Goal: Task Accomplishment & Management: Complete application form

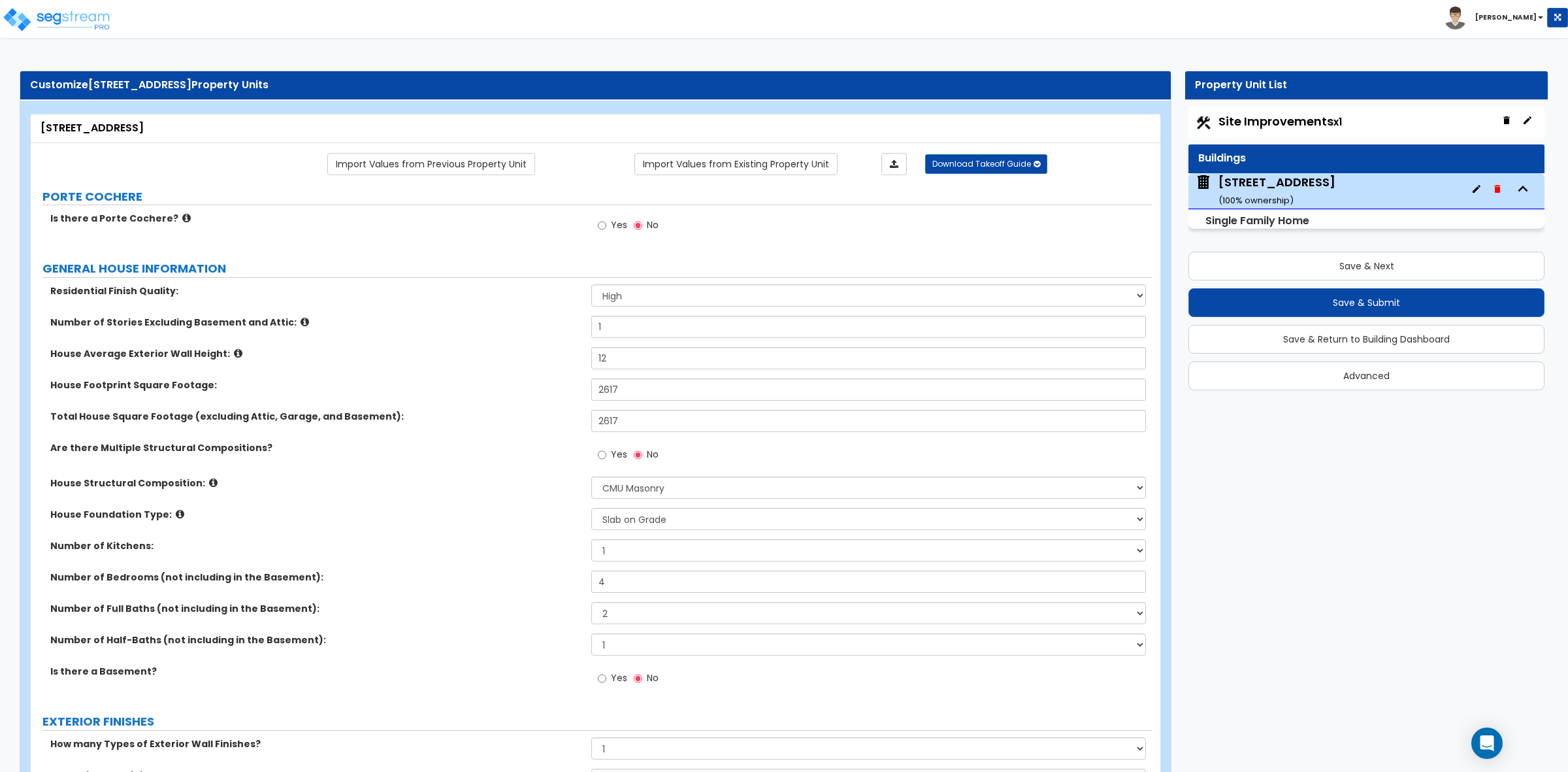
select select "2"
select select "6"
select select "3"
select select "2"
select select "1"
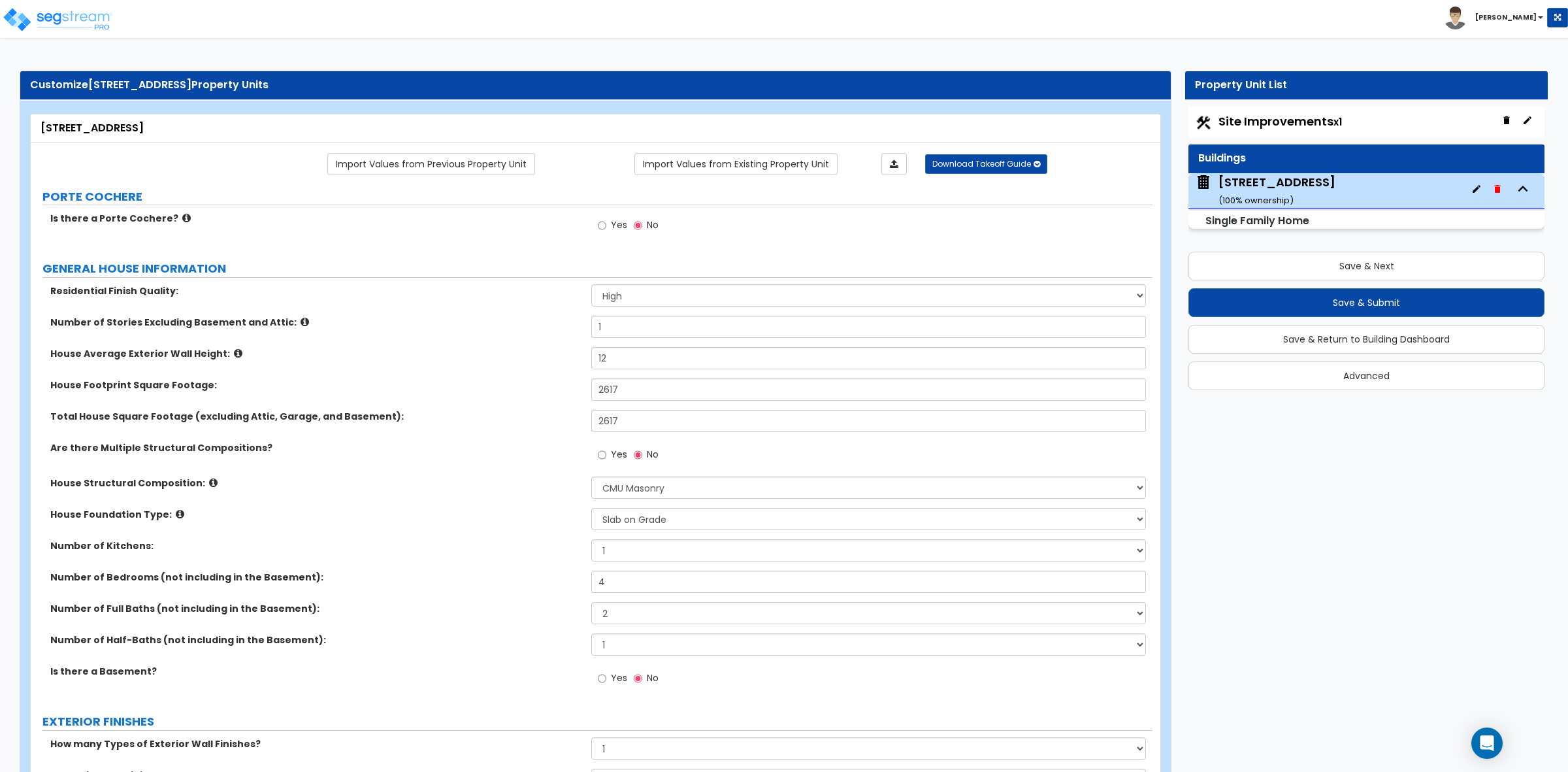
select select "1"
select select "7"
select select "1"
select select "2"
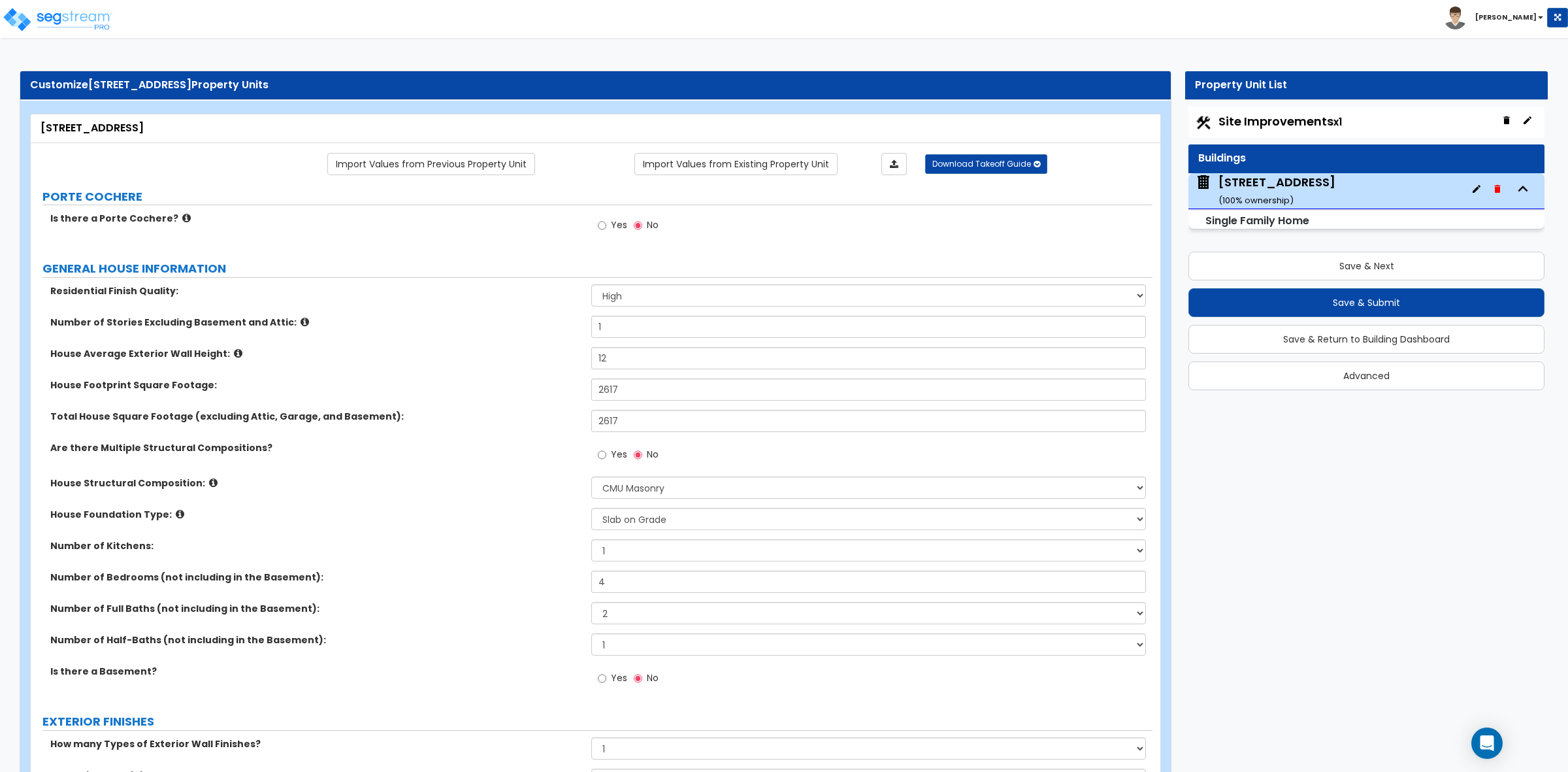
select select "1"
select select "2"
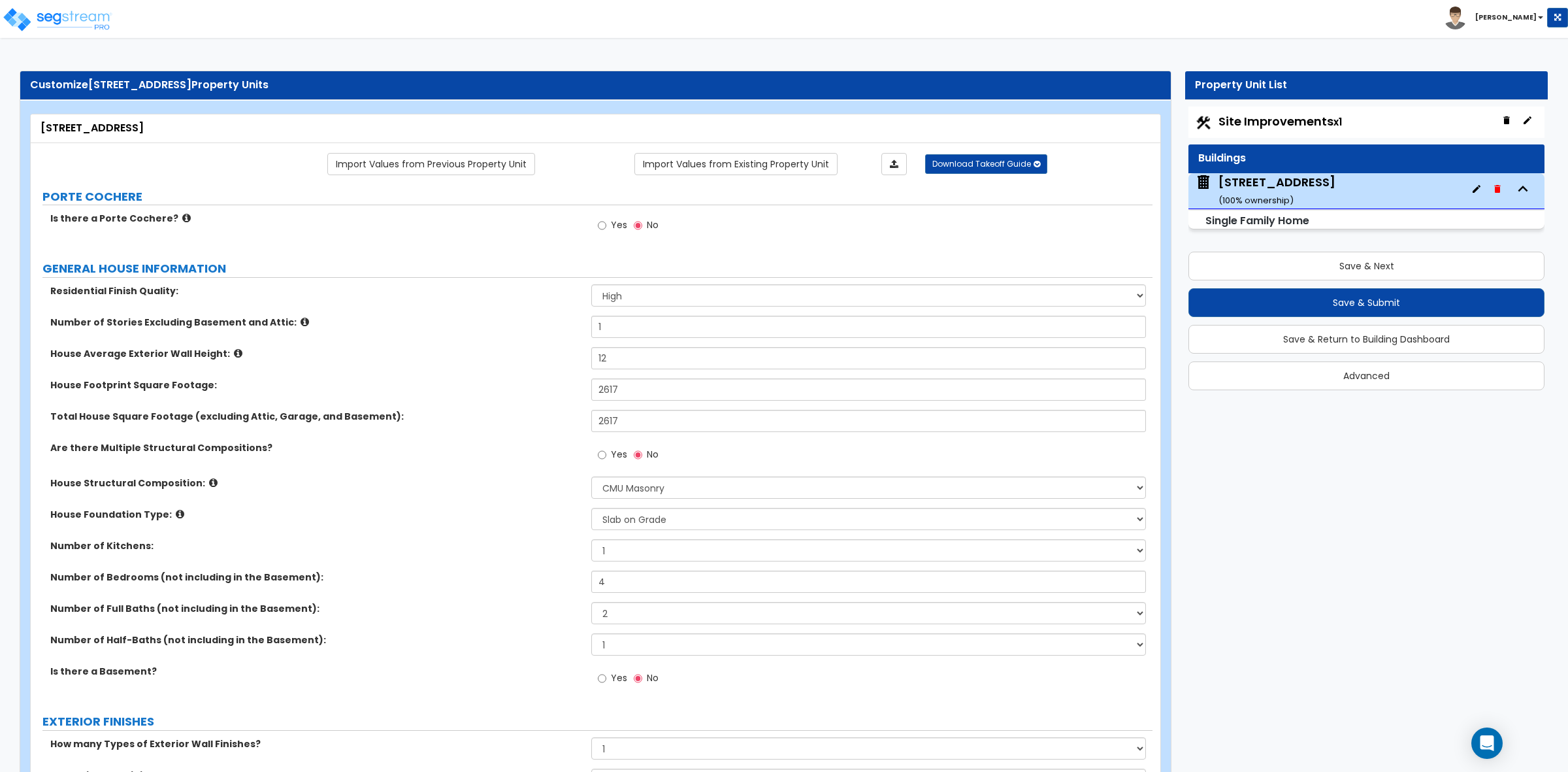
select select "1"
select select "2"
select select "1"
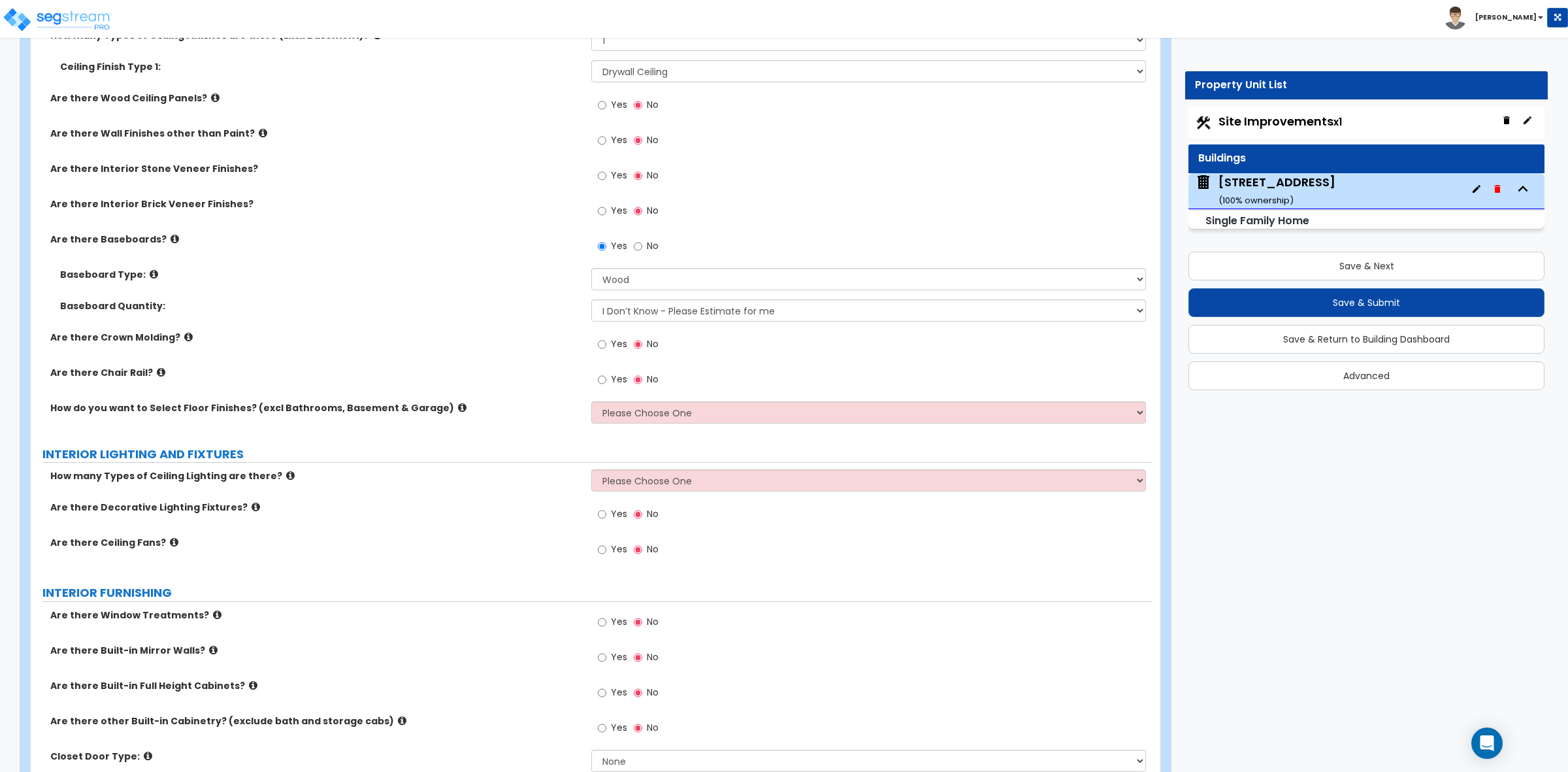
scroll to position [2777, 0]
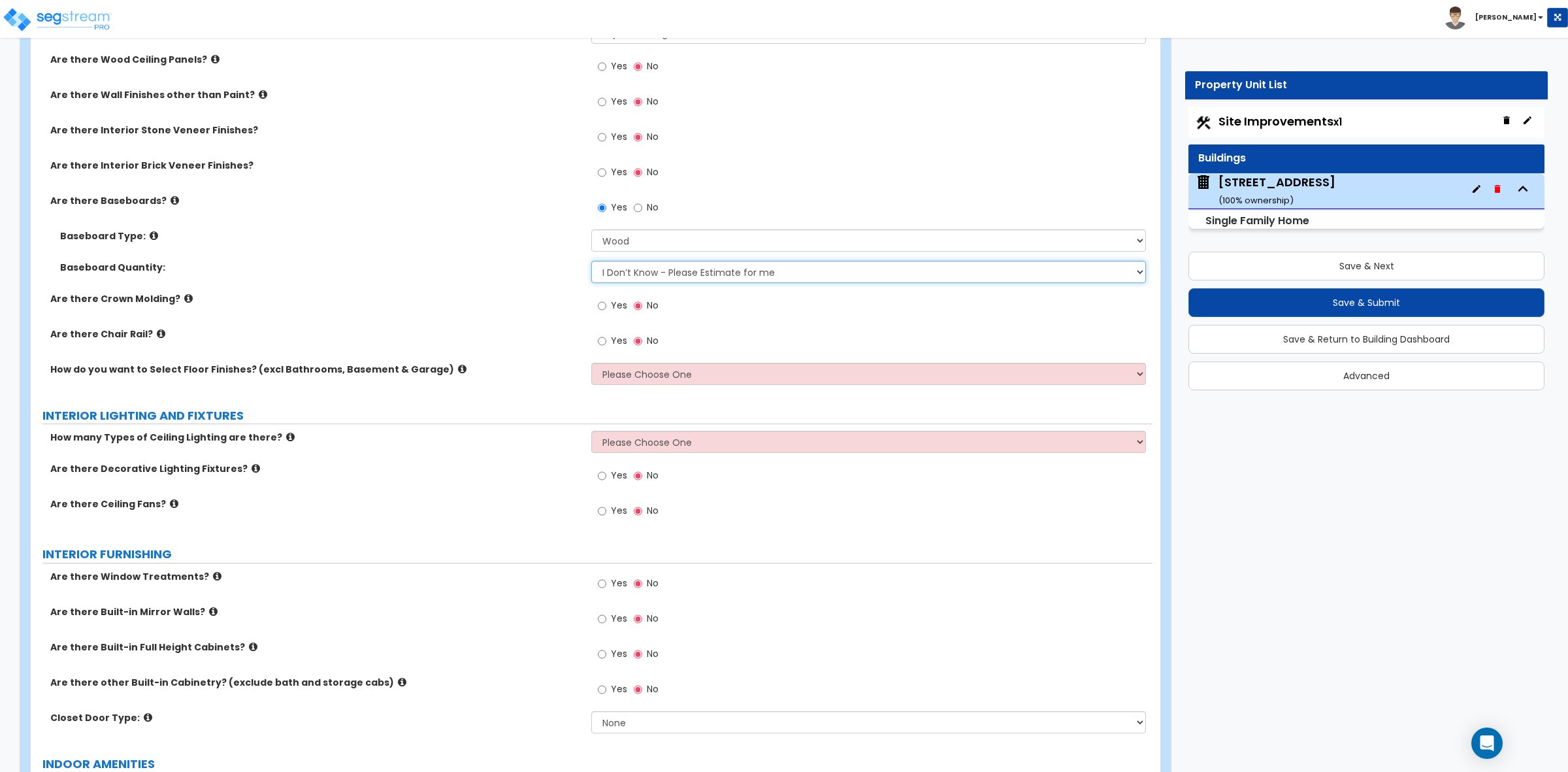
click at [635, 277] on select "I Don’t Know - Please Estimate for me I want to Enter the Linear Footage" at bounding box center [867, 271] width 553 height 23
click at [468, 275] on div "Baseboard Quantity: I Don’t Know - Please Estimate for me I want to Enter the L…" at bounding box center [591, 276] width 1122 height 31
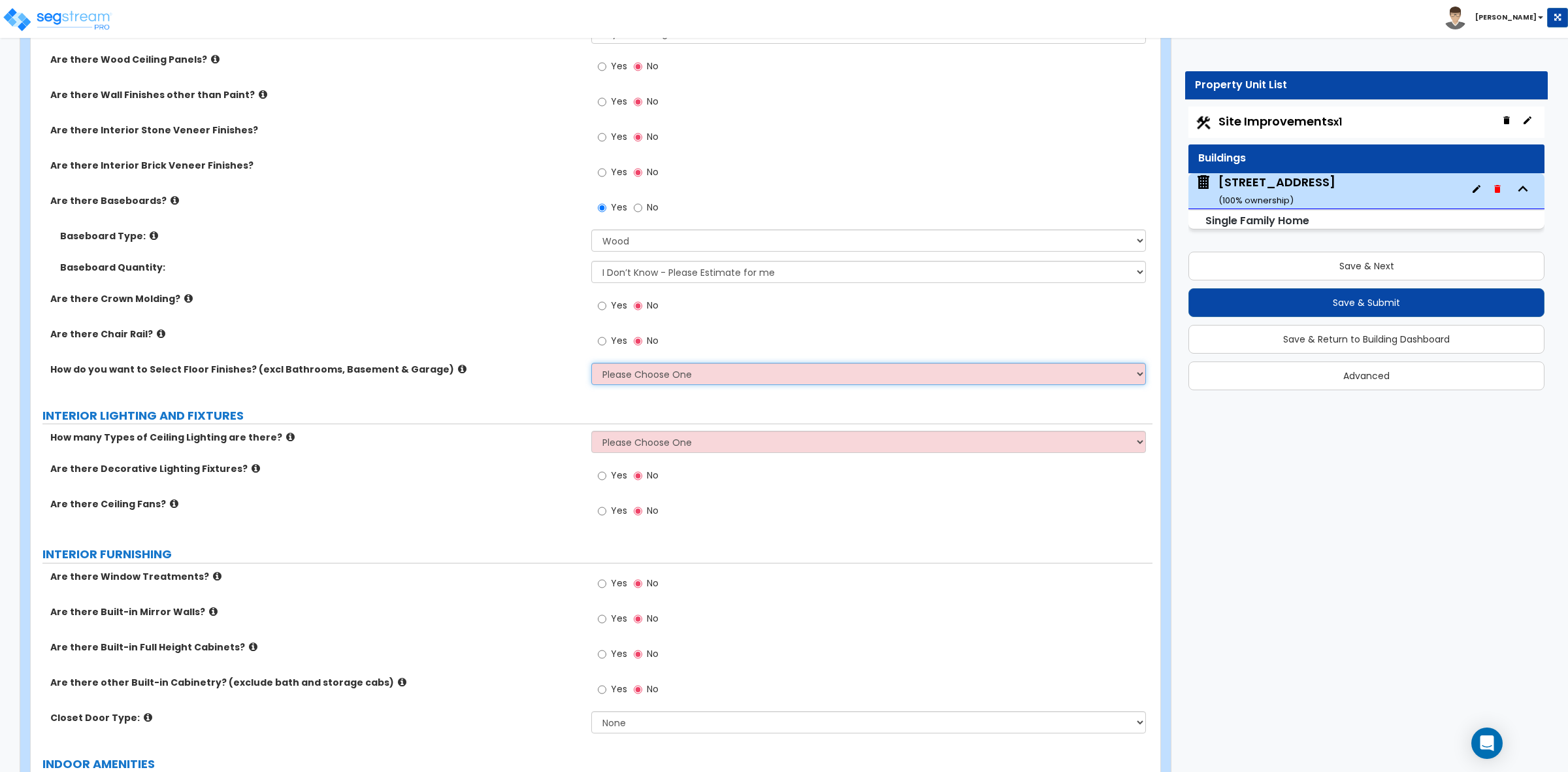
click at [660, 383] on select "Please Choose One I want to Select Floor Finishes for the Areas of the House I …" at bounding box center [867, 374] width 553 height 23
select select "1"
click at [591, 363] on select "Please Choose One I want to Select Floor Finishes for the Areas of the House I …" at bounding box center [867, 374] width 553 height 23
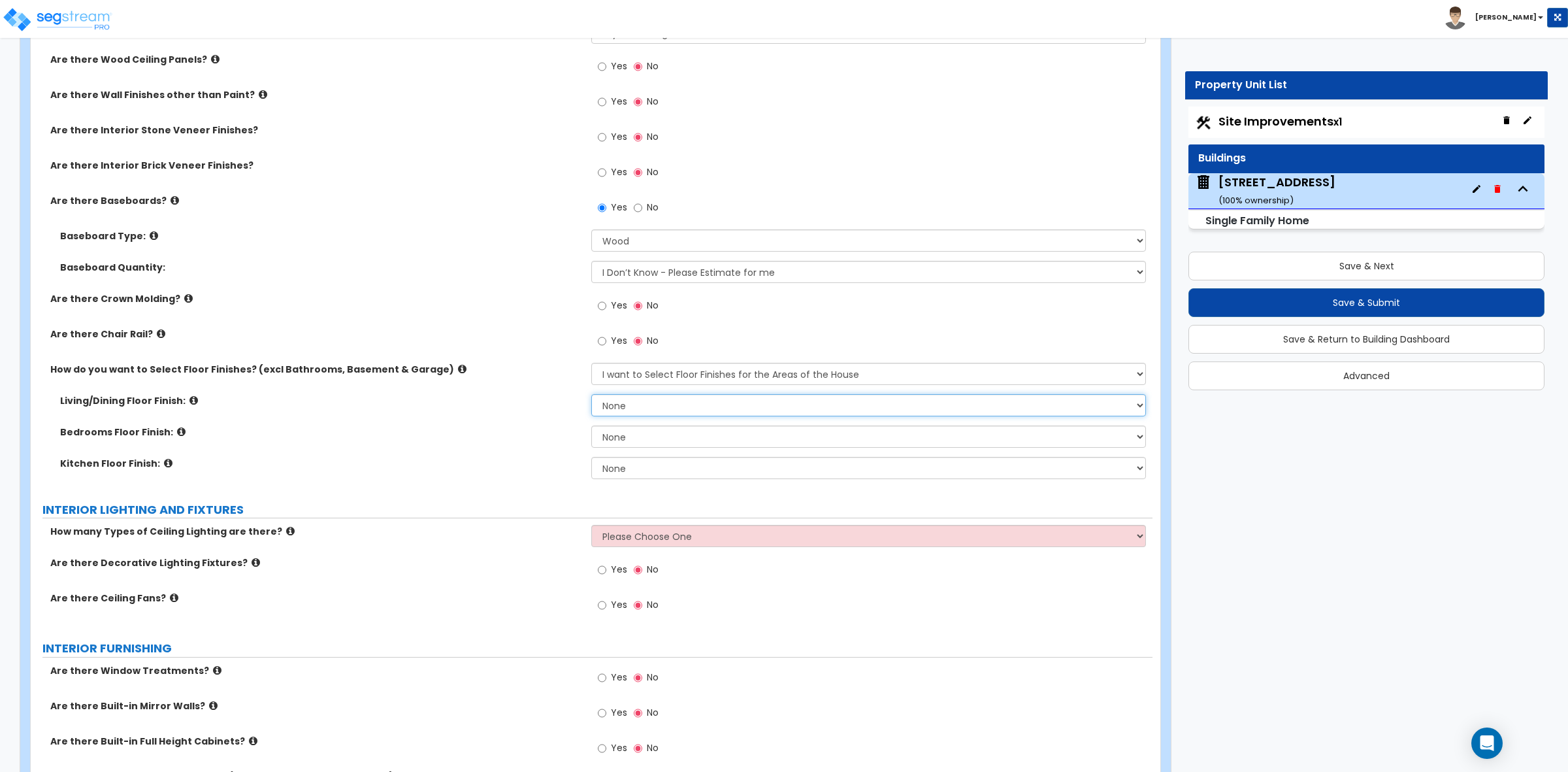
click at [668, 410] on select "None Tile Flooring Hardwood Flooring Resilient Laminate Flooring VCT Flooring S…" at bounding box center [867, 405] width 553 height 23
select select "1"
click at [591, 394] on select "None Tile Flooring Hardwood Flooring Resilient Laminate Flooring VCT Flooring S…" at bounding box center [867, 405] width 553 height 23
click at [668, 445] on select "None Tile Flooring Hardwood Flooring Resilient Laminate Flooring VCT Flooring S…" at bounding box center [867, 437] width 553 height 23
select select "5"
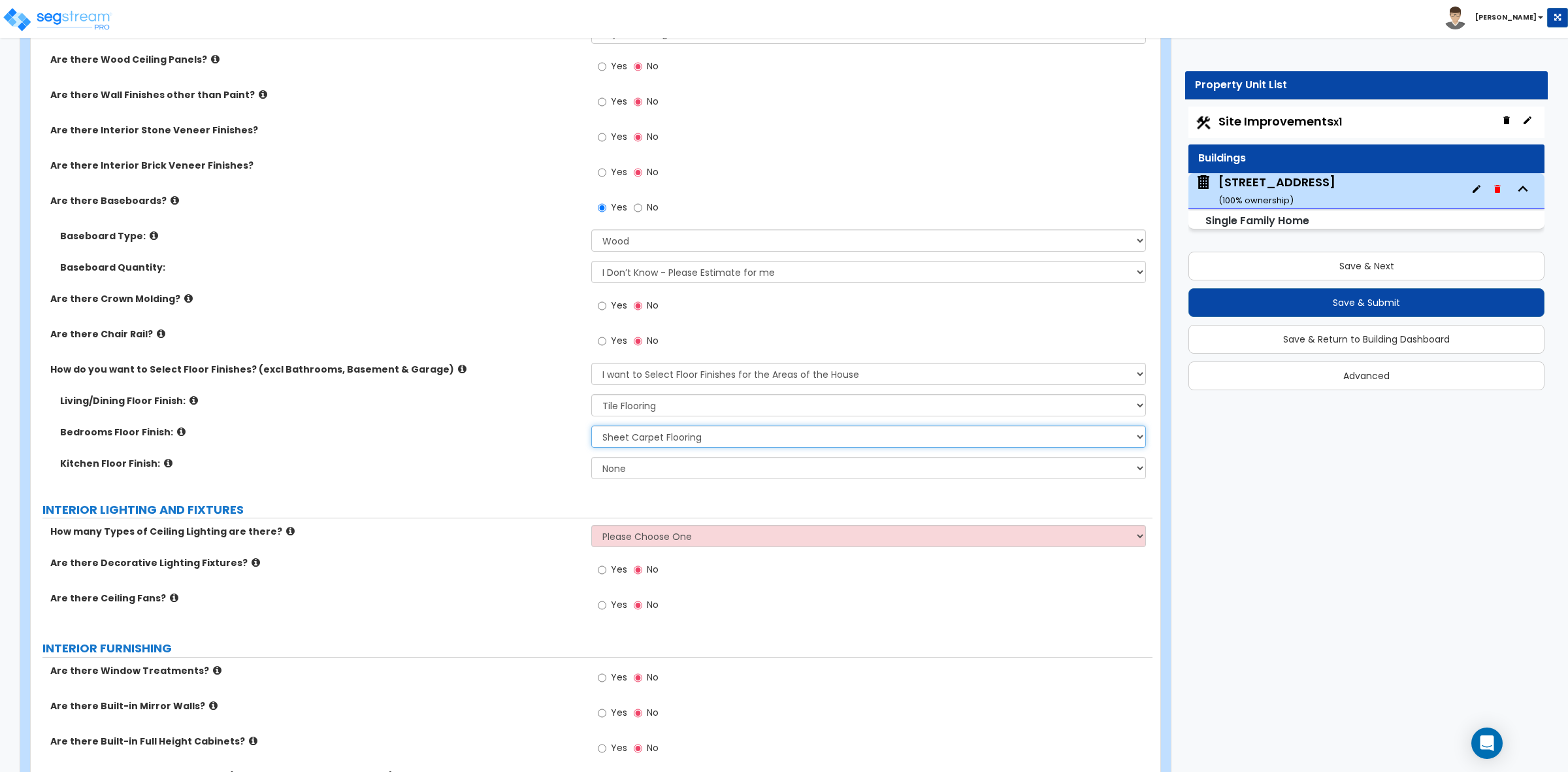
click at [591, 426] on select "None Tile Flooring Hardwood Flooring Resilient Laminate Flooring VCT Flooring S…" at bounding box center [867, 437] width 553 height 23
click at [622, 474] on select "None Tile Flooring Hardwood Flooring Resilient Laminate Flooring VCT Flooring S…" at bounding box center [867, 467] width 553 height 23
select select "1"
click at [591, 457] on select "None Tile Flooring Hardwood Flooring Resilient Laminate Flooring VCT Flooring S…" at bounding box center [867, 467] width 553 height 23
click at [523, 422] on div "Living/Dining Floor Finish: None Tile Flooring Hardwood Flooring Resilient Lami…" at bounding box center [591, 410] width 1122 height 31
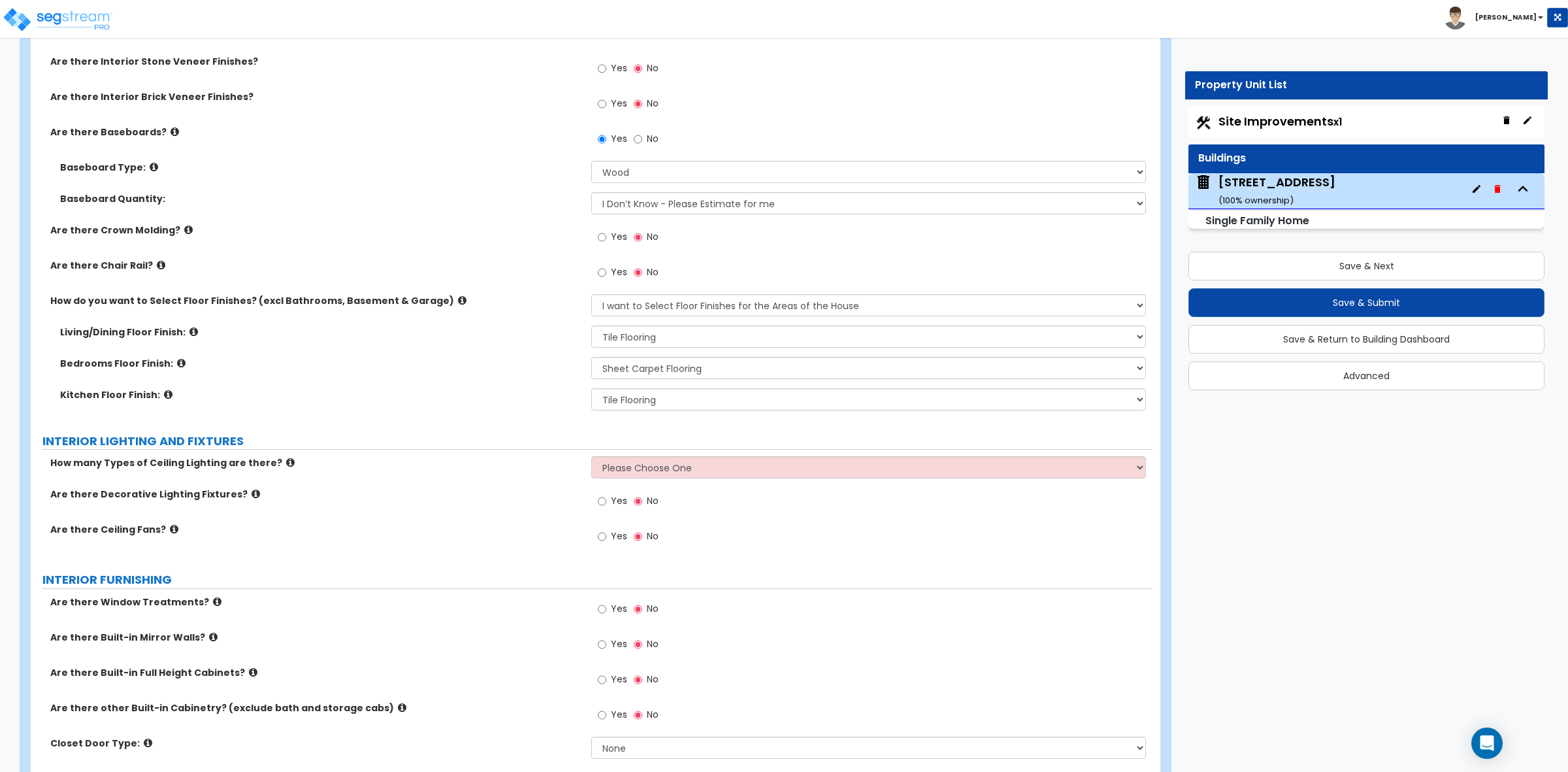
scroll to position [2940, 0]
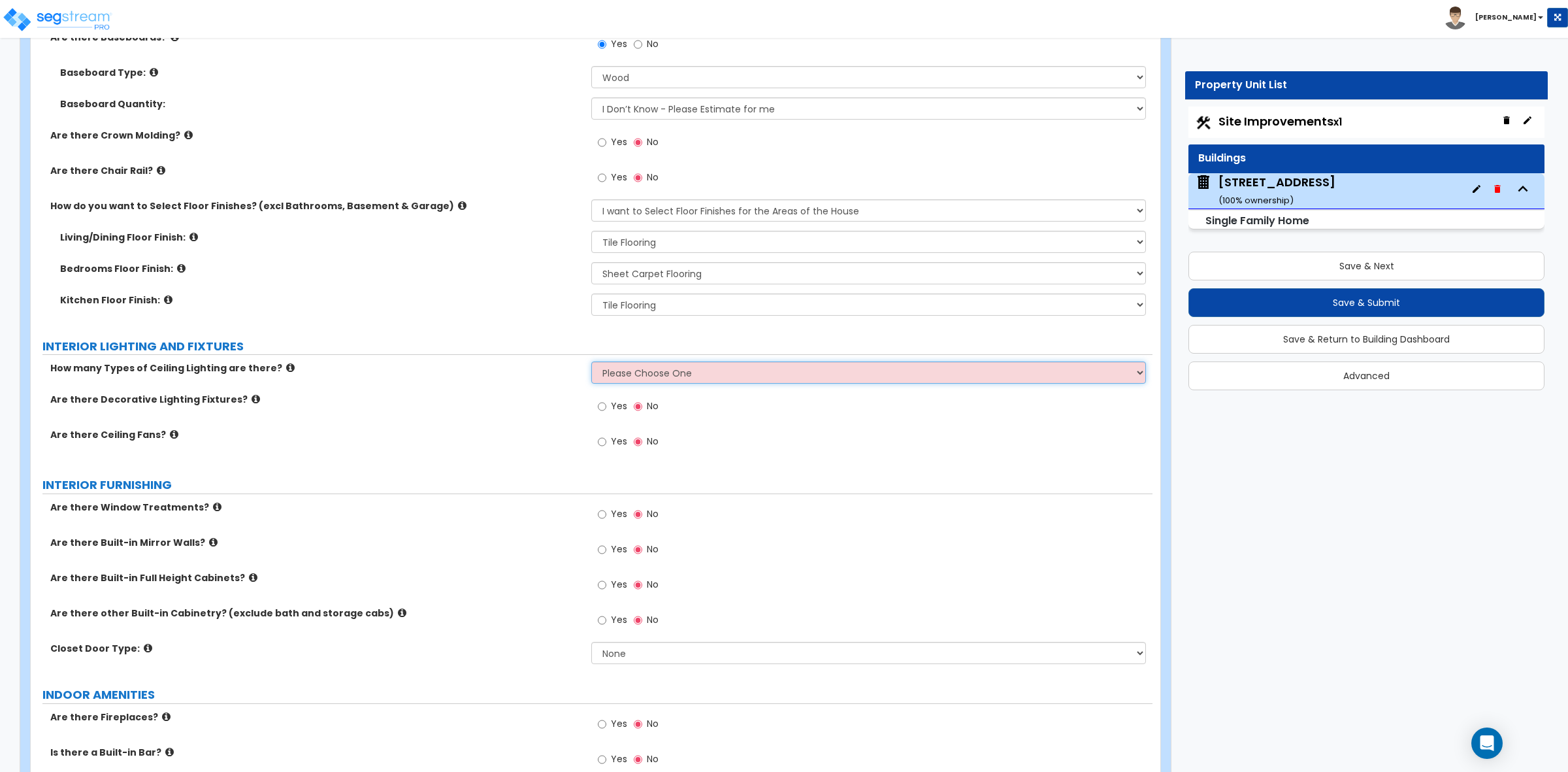
click at [614, 383] on select "Please Choose One 1 2 3" at bounding box center [867, 372] width 553 height 23
select select "1"
click at [591, 363] on select "Please Choose One 1 2 3" at bounding box center [867, 372] width 553 height 23
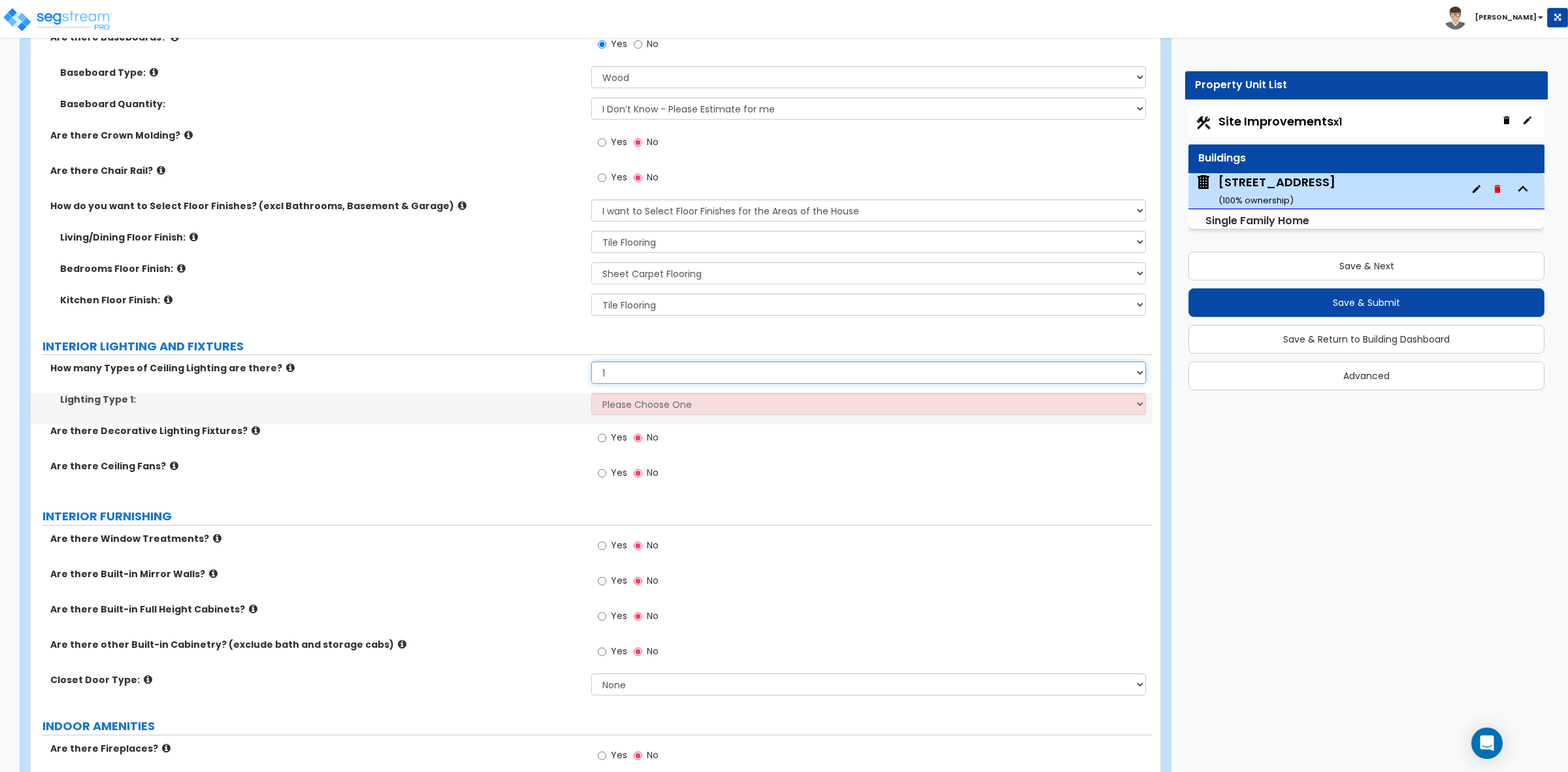
click at [609, 377] on select "Please Choose One 1 2 3" at bounding box center [867, 372] width 553 height 23
click at [591, 363] on select "Please Choose One 1 2 3" at bounding box center [867, 372] width 553 height 23
click at [610, 403] on select "Please Choose One LED Surface-Mounted LED Recessed Fluorescent Surface-Mounted …" at bounding box center [867, 403] width 553 height 23
select select "4"
click at [591, 394] on select "Please Choose One LED Surface-Mounted LED Recessed Fluorescent Surface-Mounted …" at bounding box center [867, 403] width 553 height 23
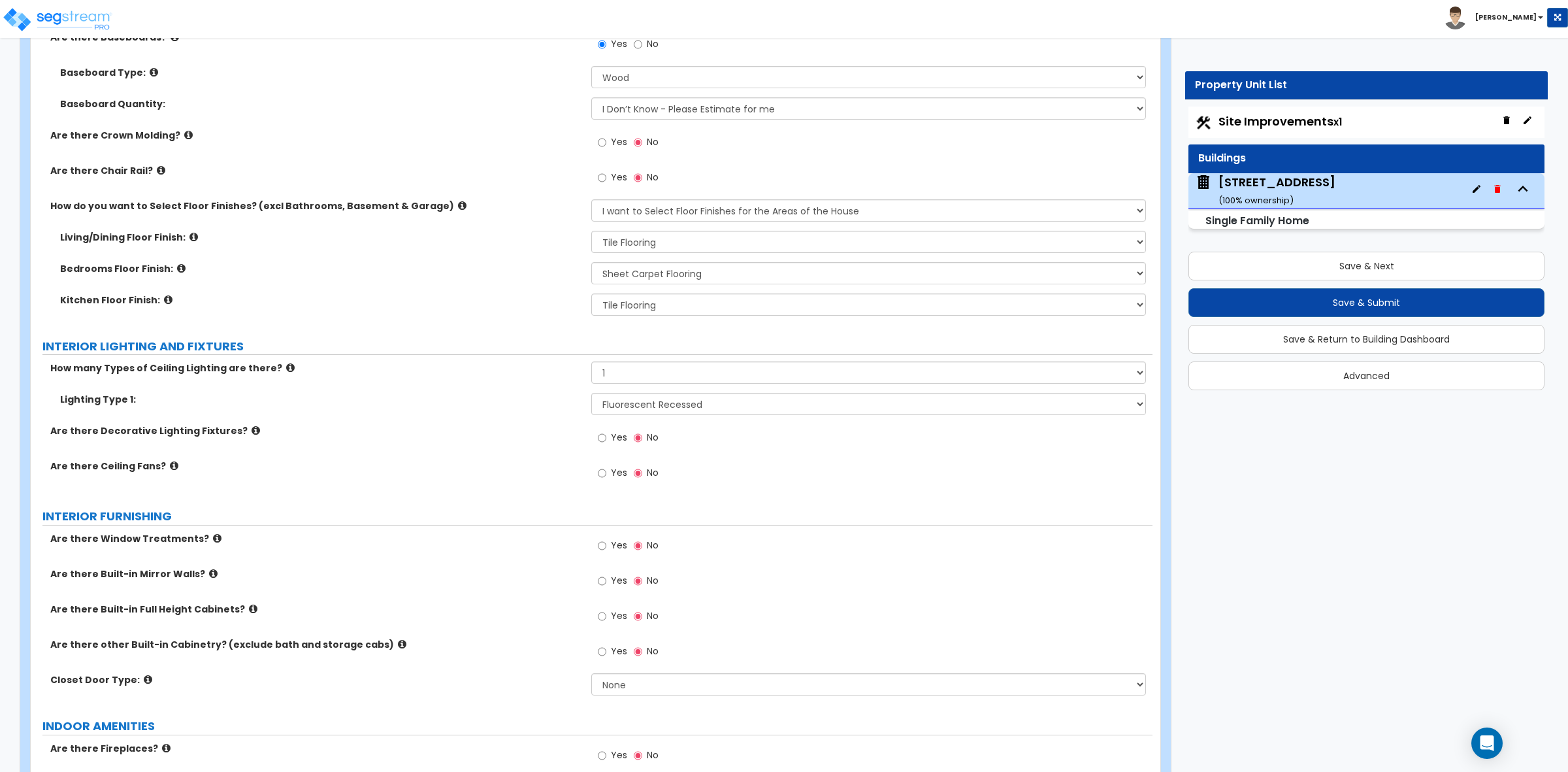
click at [550, 416] on div "Lighting Type 1: Please Choose One LED Surface-Mounted LED Recessed Fluorescent…" at bounding box center [591, 408] width 1122 height 31
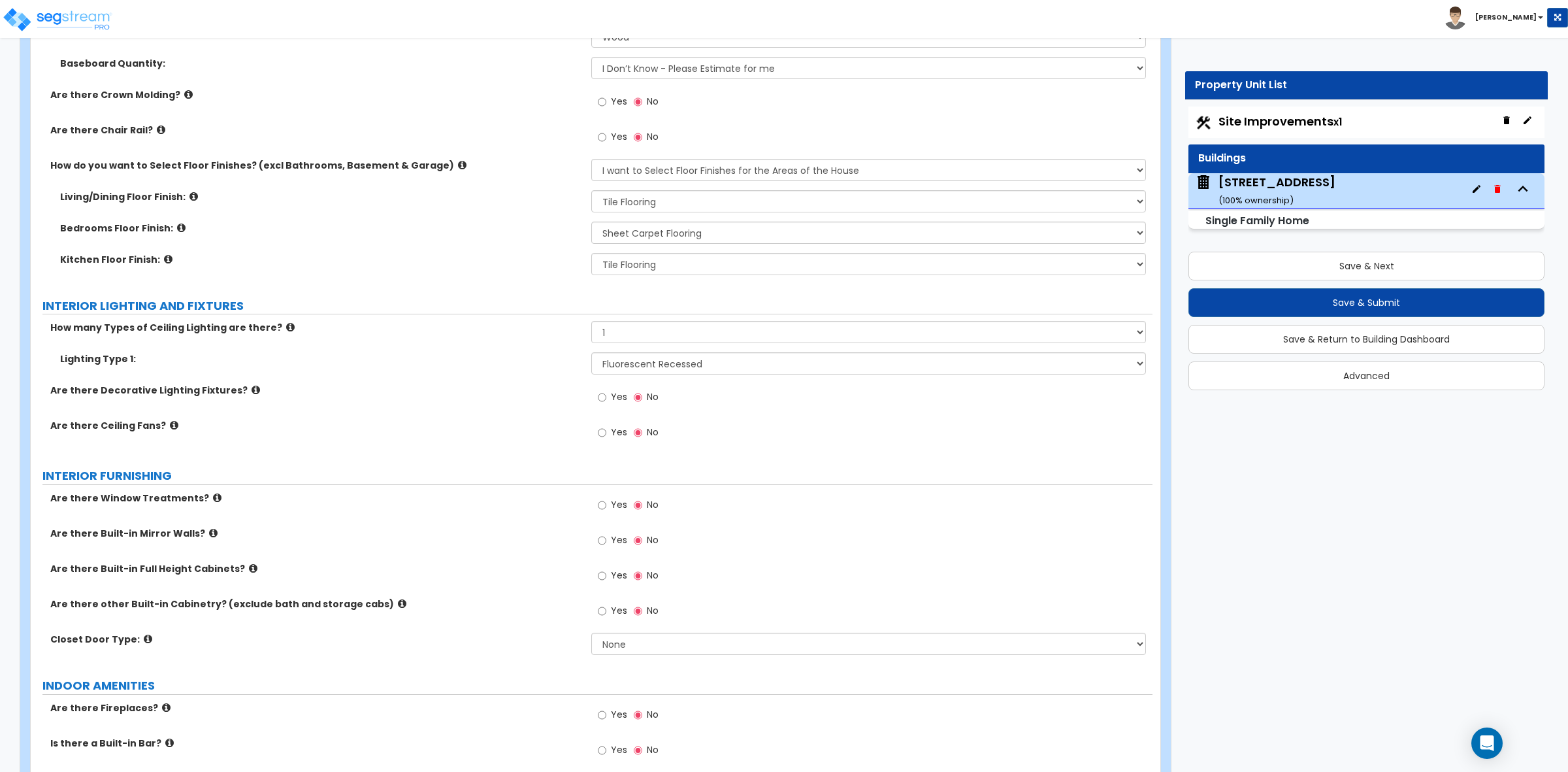
scroll to position [3022, 0]
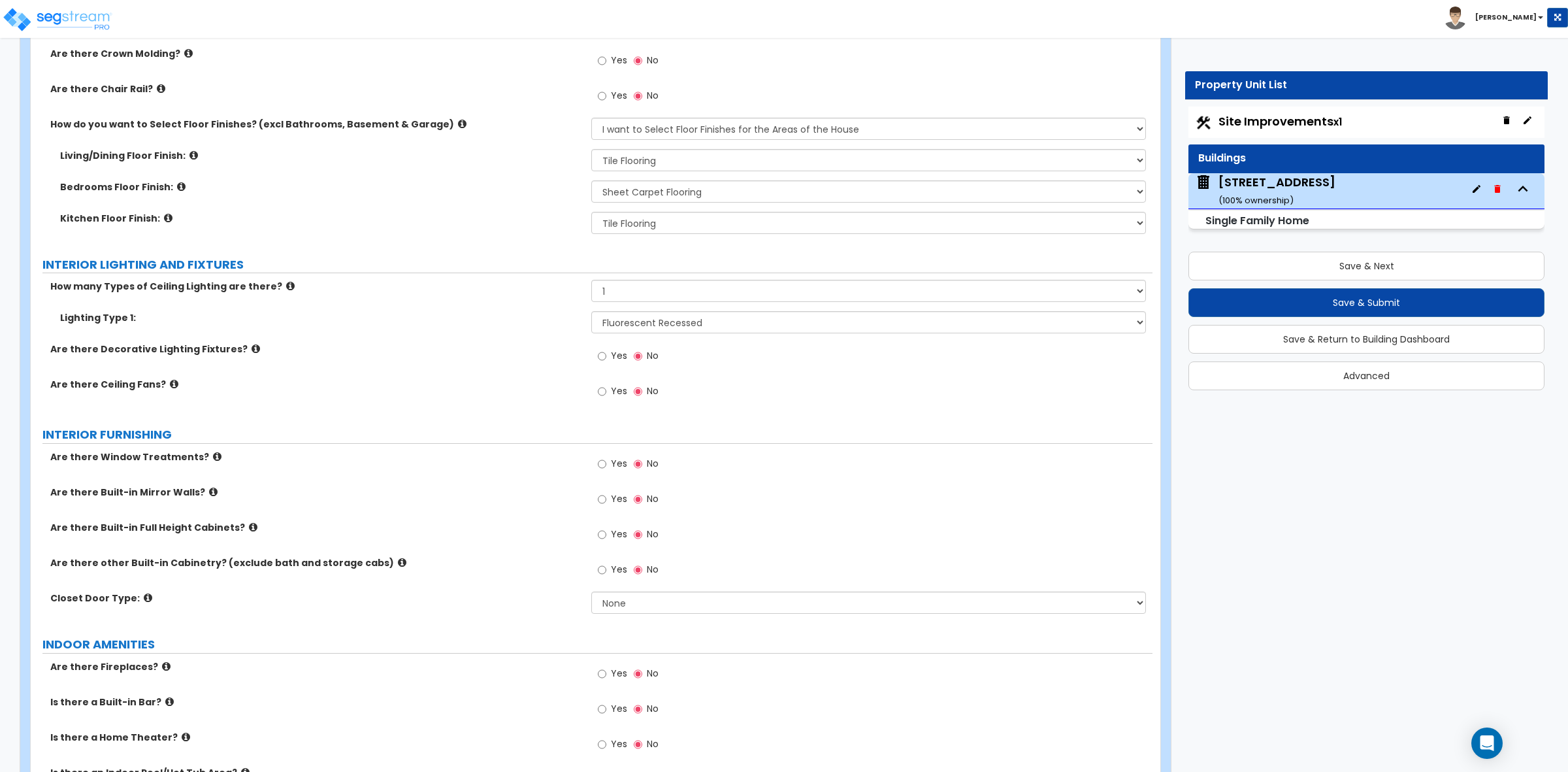
click at [252, 348] on icon at bounding box center [256, 348] width 9 height 10
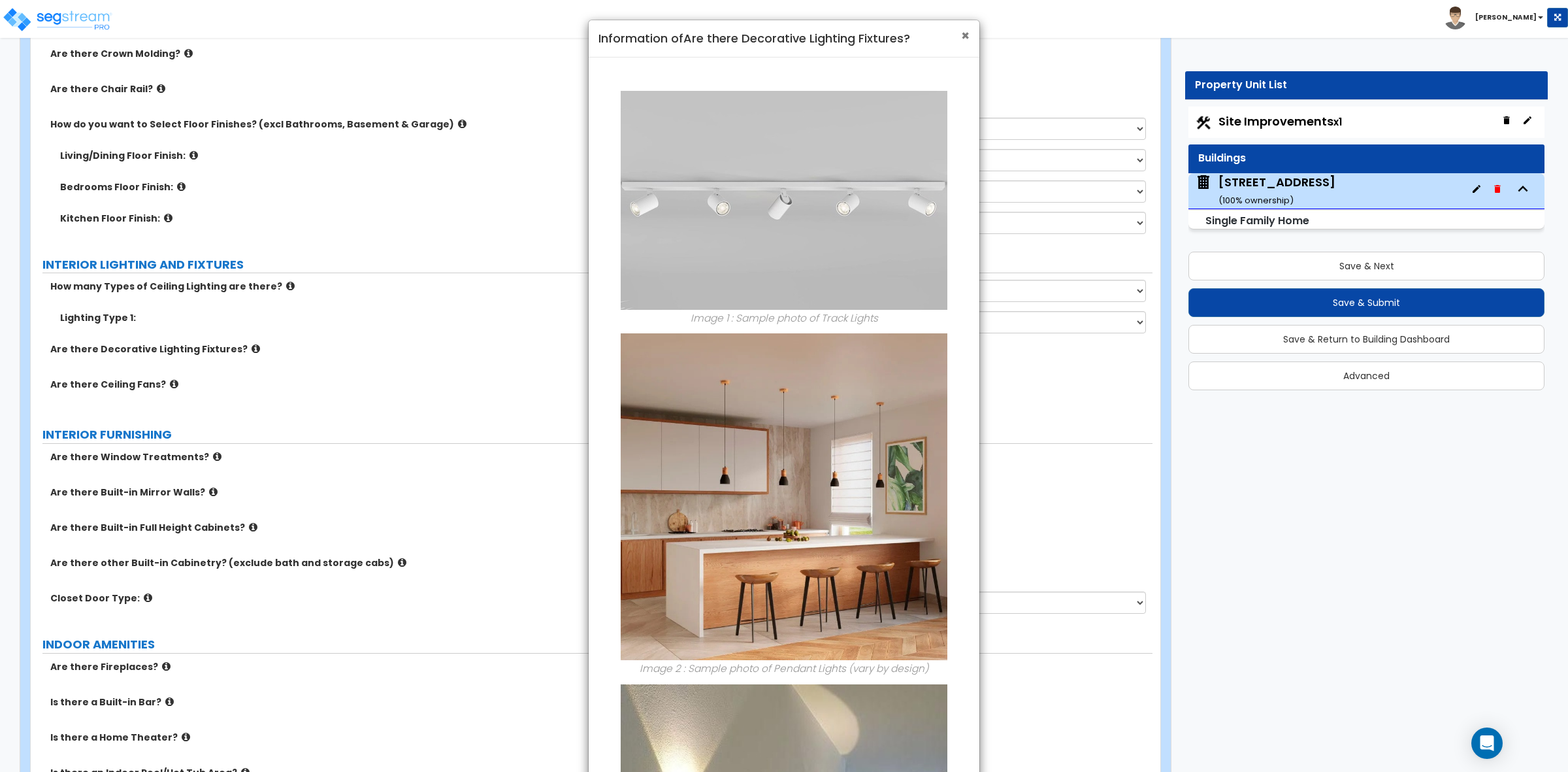
click at [961, 32] on span "×" at bounding box center [964, 35] width 9 height 19
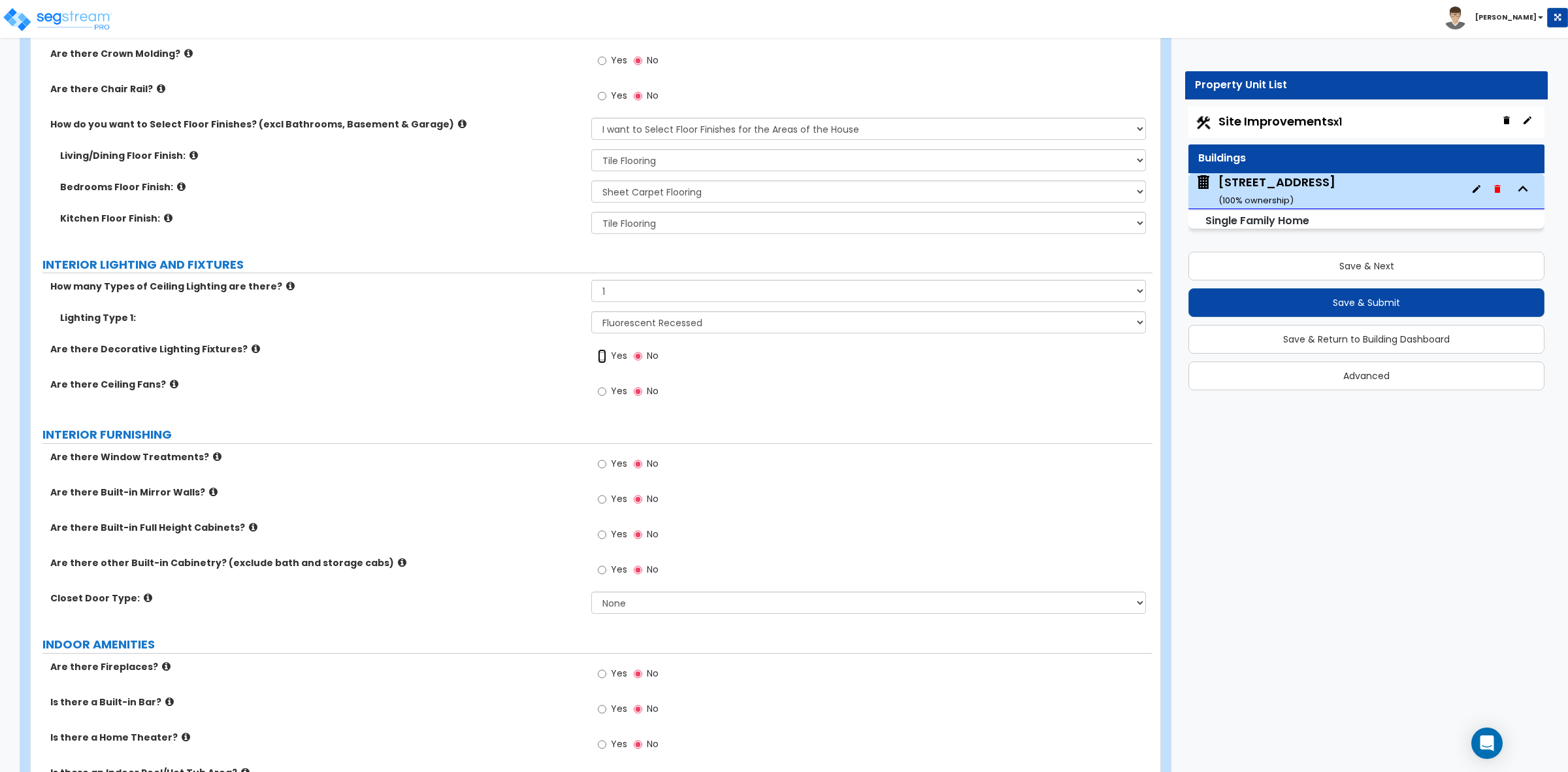
click at [601, 355] on input "Yes" at bounding box center [602, 356] width 9 height 15
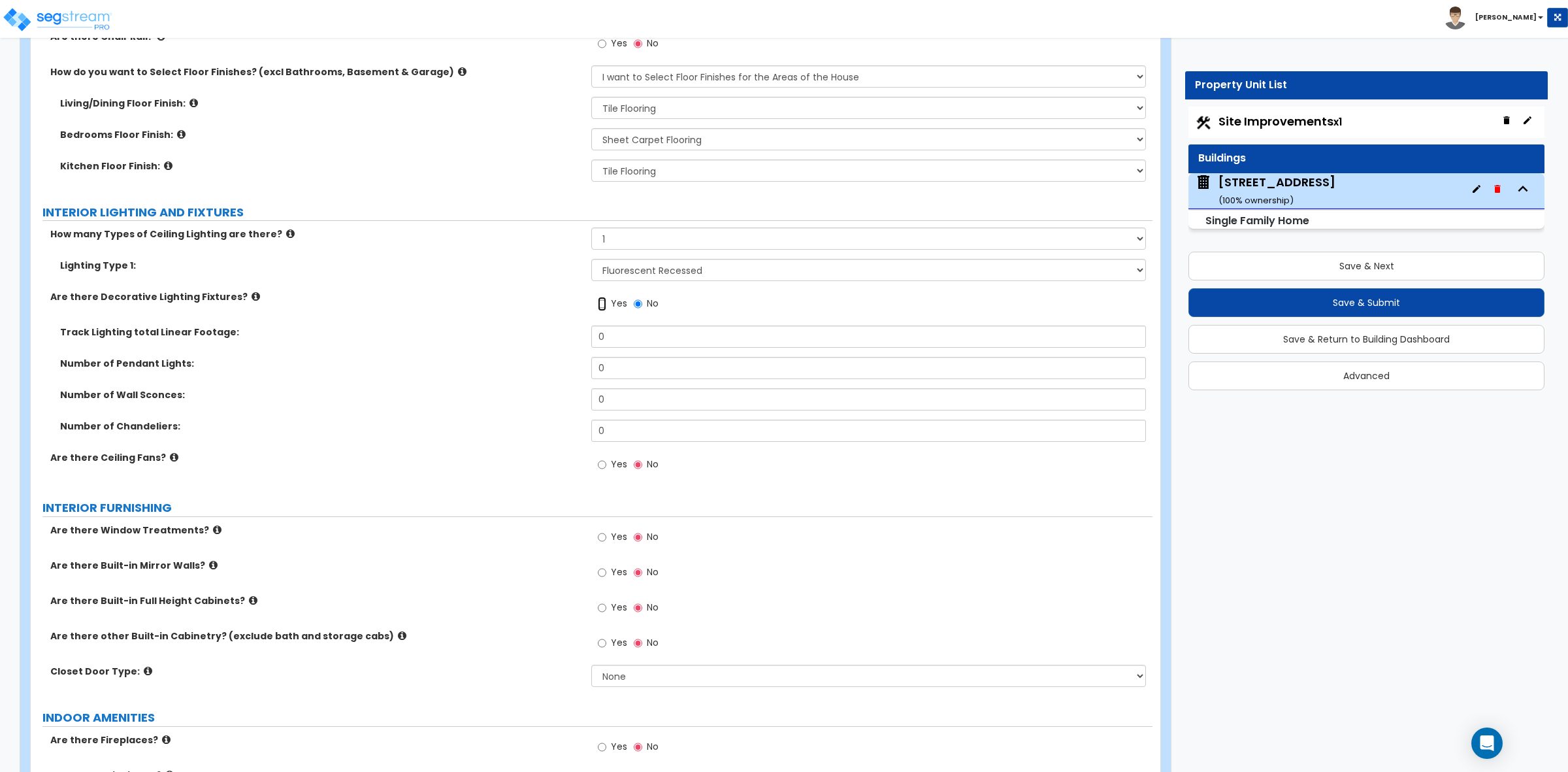
scroll to position [3104, 0]
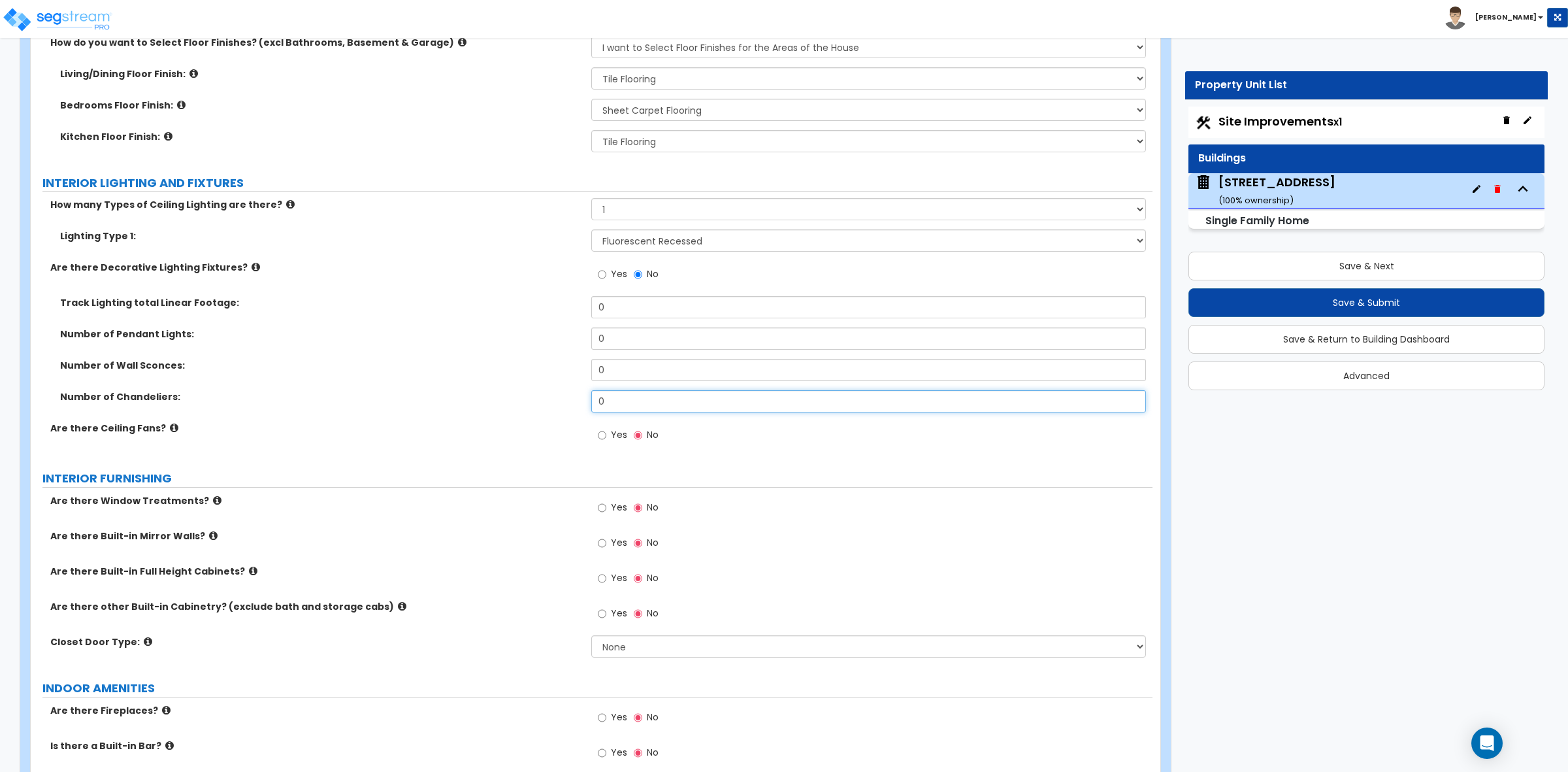
drag, startPoint x: 650, startPoint y: 408, endPoint x: 567, endPoint y: 412, distance: 83.1
click at [567, 412] on div "Number of Chandeliers: 0" at bounding box center [591, 406] width 1122 height 31
type input "6"
click at [392, 452] on div "Are there Ceiling Fans? Yes No" at bounding box center [591, 440] width 1122 height 35
click at [387, 406] on div "Number of Chandeliers: 6" at bounding box center [591, 406] width 1122 height 31
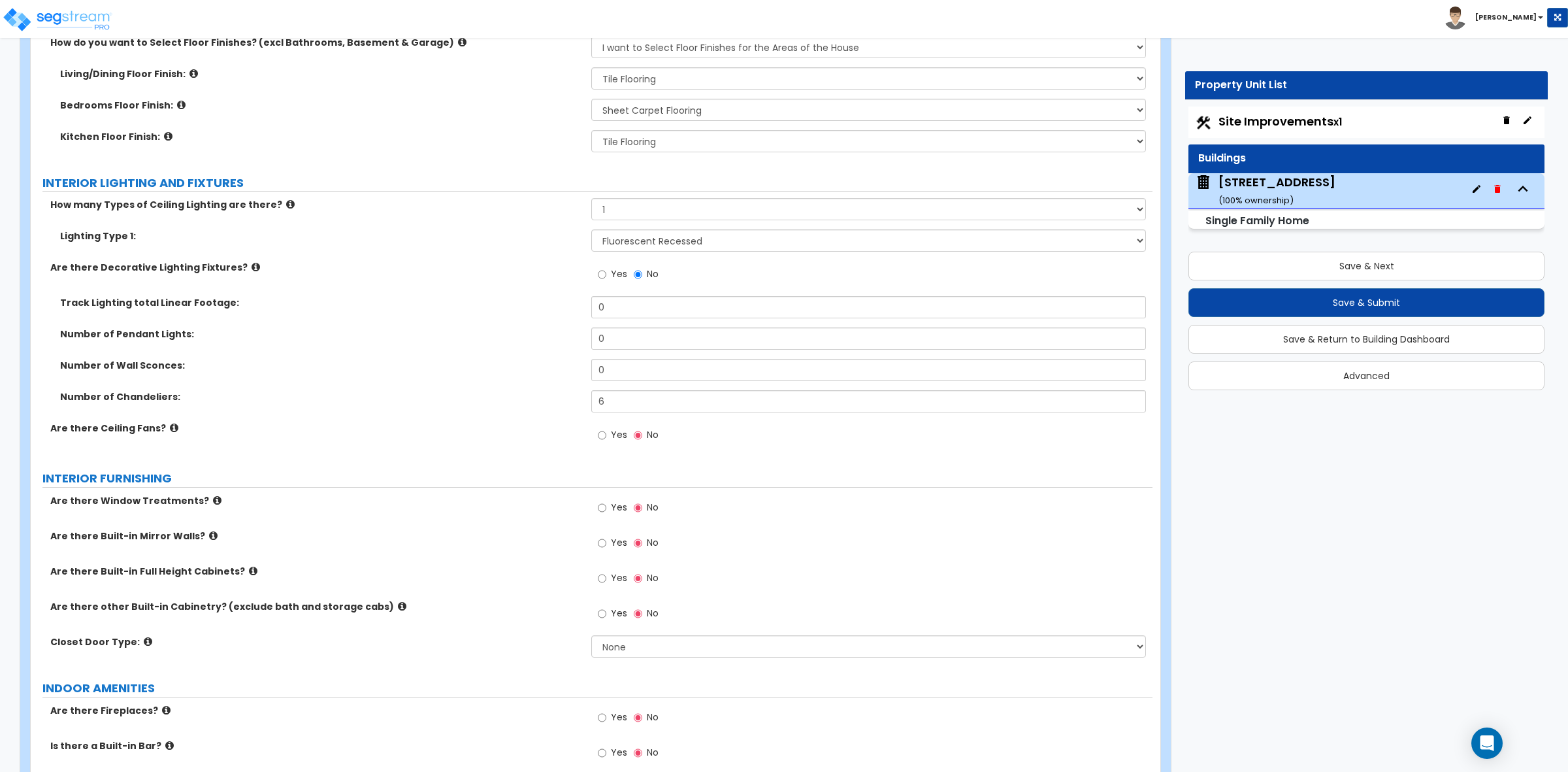
scroll to position [3185, 0]
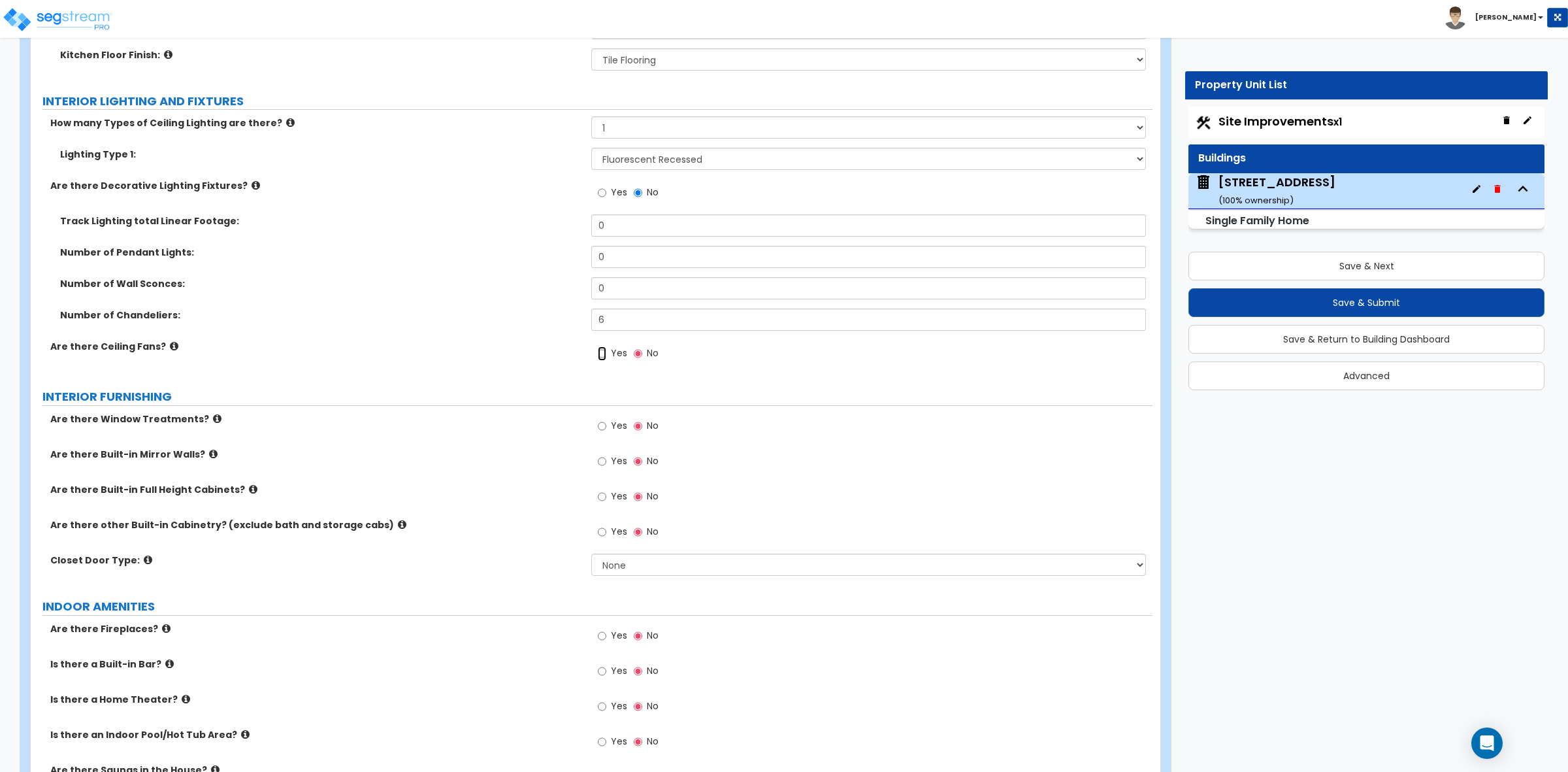
click at [601, 355] on input "Yes" at bounding box center [602, 353] width 9 height 15
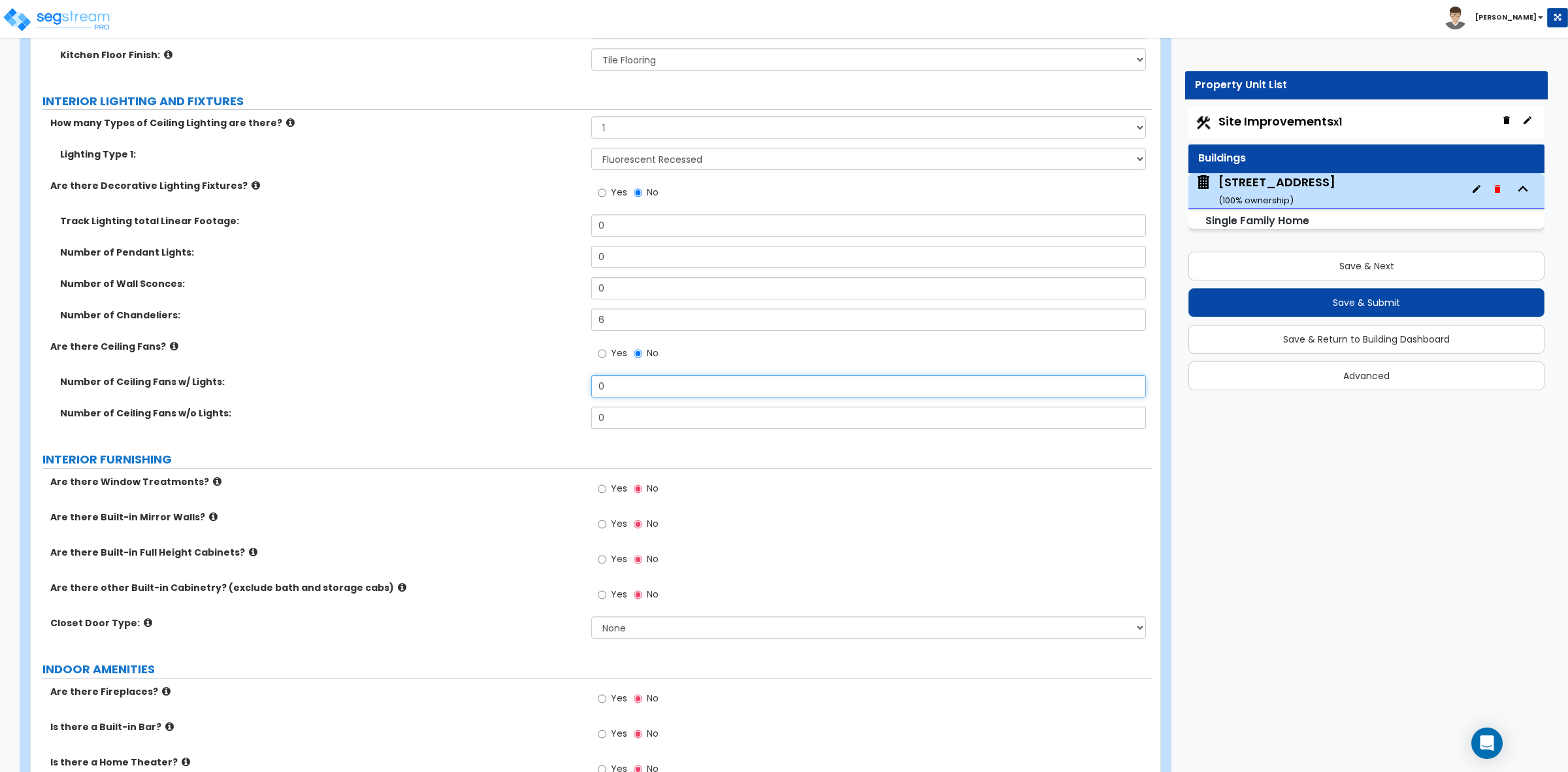
drag, startPoint x: 634, startPoint y: 380, endPoint x: 523, endPoint y: 390, distance: 111.4
click at [528, 390] on div "Number of Ceiling Fans w/ Lights: 0" at bounding box center [591, 390] width 1122 height 31
type input "1"
click at [523, 392] on div "Number of Ceiling Fans w/ Lights: 1" at bounding box center [591, 390] width 1122 height 31
click at [601, 494] on input "Yes" at bounding box center [602, 489] width 9 height 15
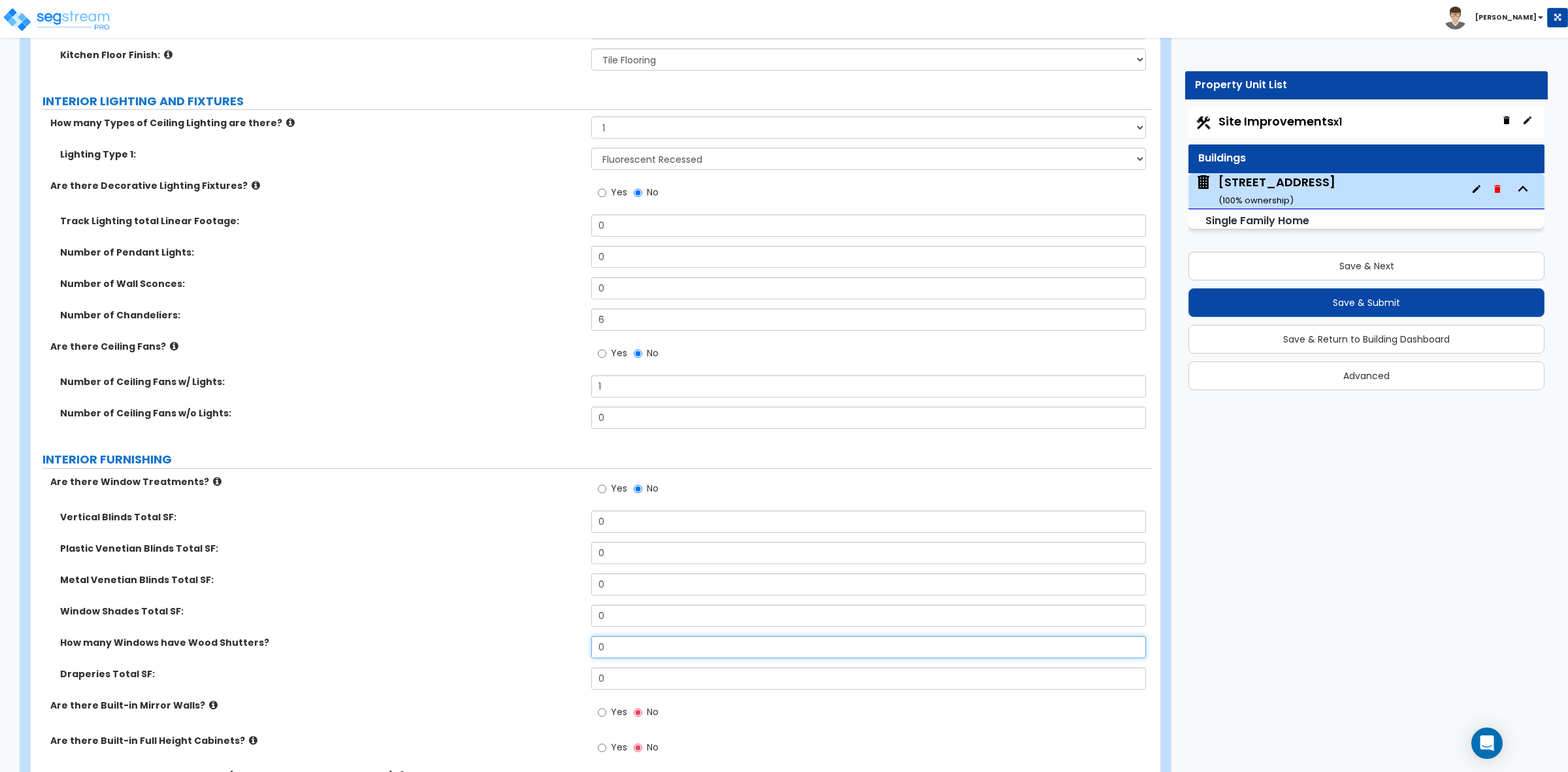
drag, startPoint x: 638, startPoint y: 645, endPoint x: 543, endPoint y: 640, distance: 95.1
click at [543, 640] on div "How many Windows have Wood Shutters? 0" at bounding box center [591, 652] width 1122 height 31
type input "10"
click at [540, 634] on div "Window Shades Total SF: 0" at bounding box center [591, 621] width 1122 height 31
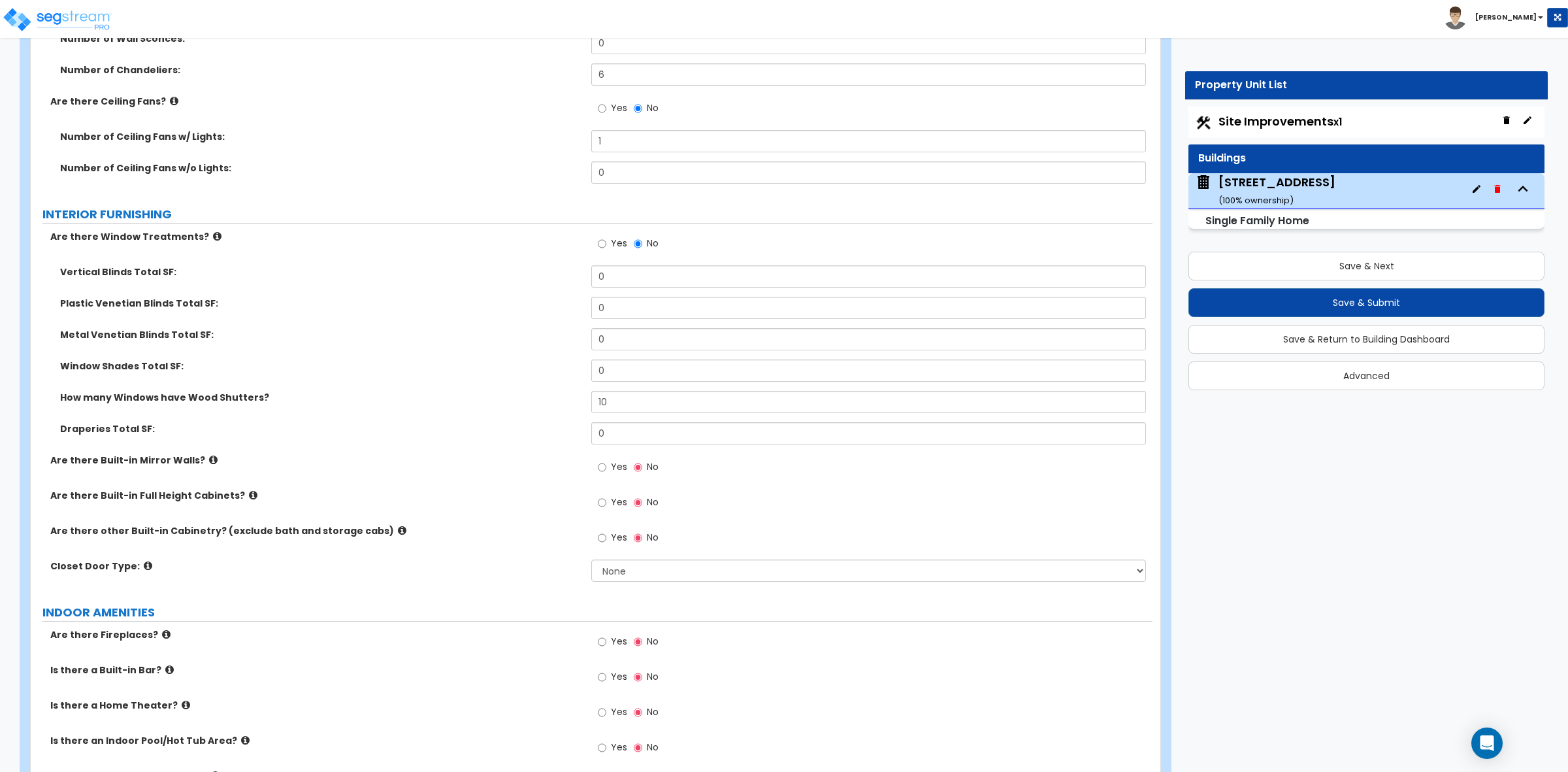
scroll to position [3512, 0]
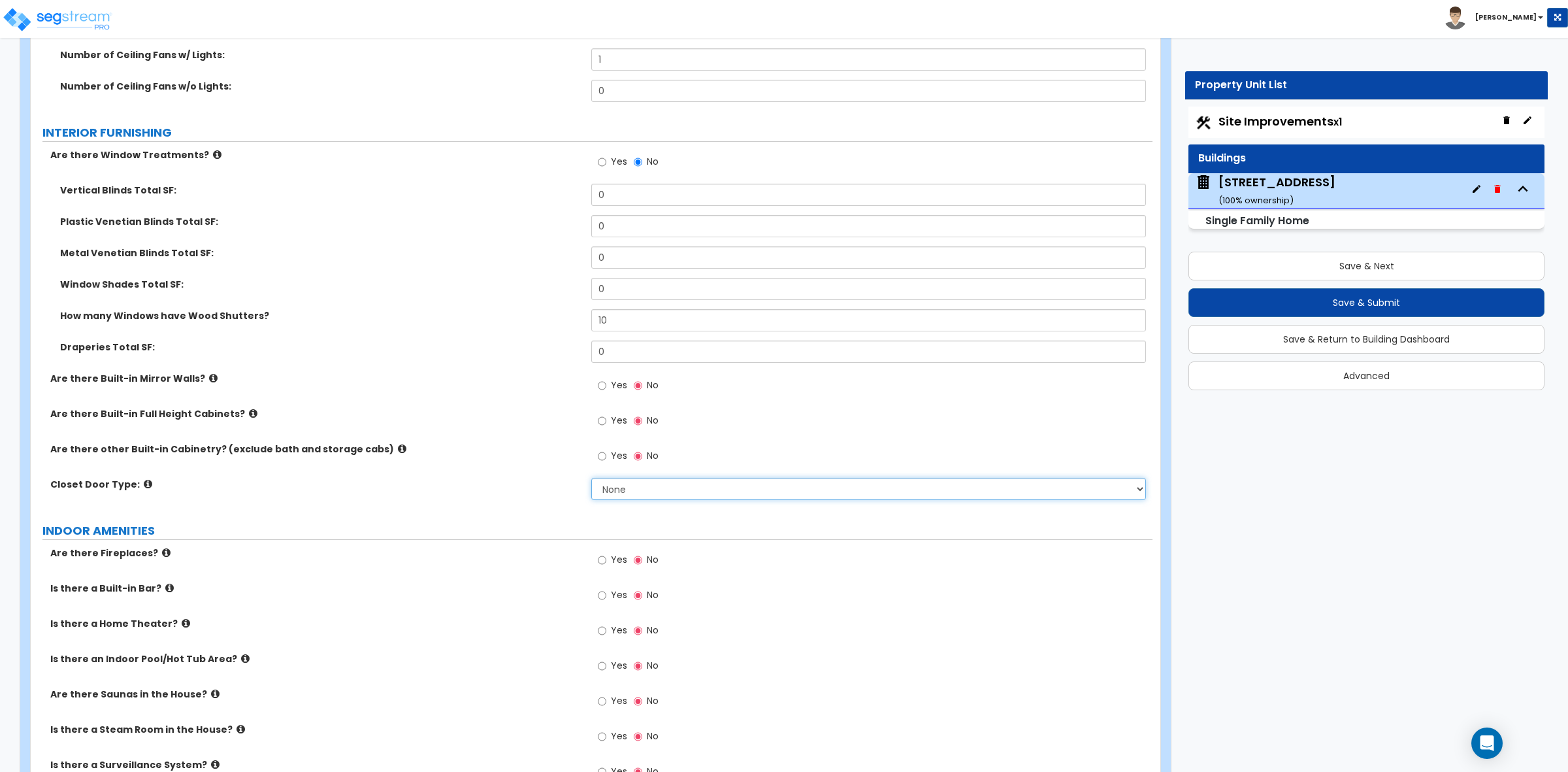
click at [611, 494] on select "None Bi-fold Louvered Doors Bi-fold Panel Doors Sliding Doors Hinged Wood Door" at bounding box center [867, 489] width 553 height 23
select select "3"
click at [591, 478] on select "None Bi-fold Louvered Doors Bi-fold Panel Doors Sliding Doors Hinged Wood Door" at bounding box center [867, 489] width 553 height 23
click at [451, 472] on div "Are there other Built-in Cabinetry? (exclude bath and storage cabs) Yes No" at bounding box center [591, 460] width 1122 height 35
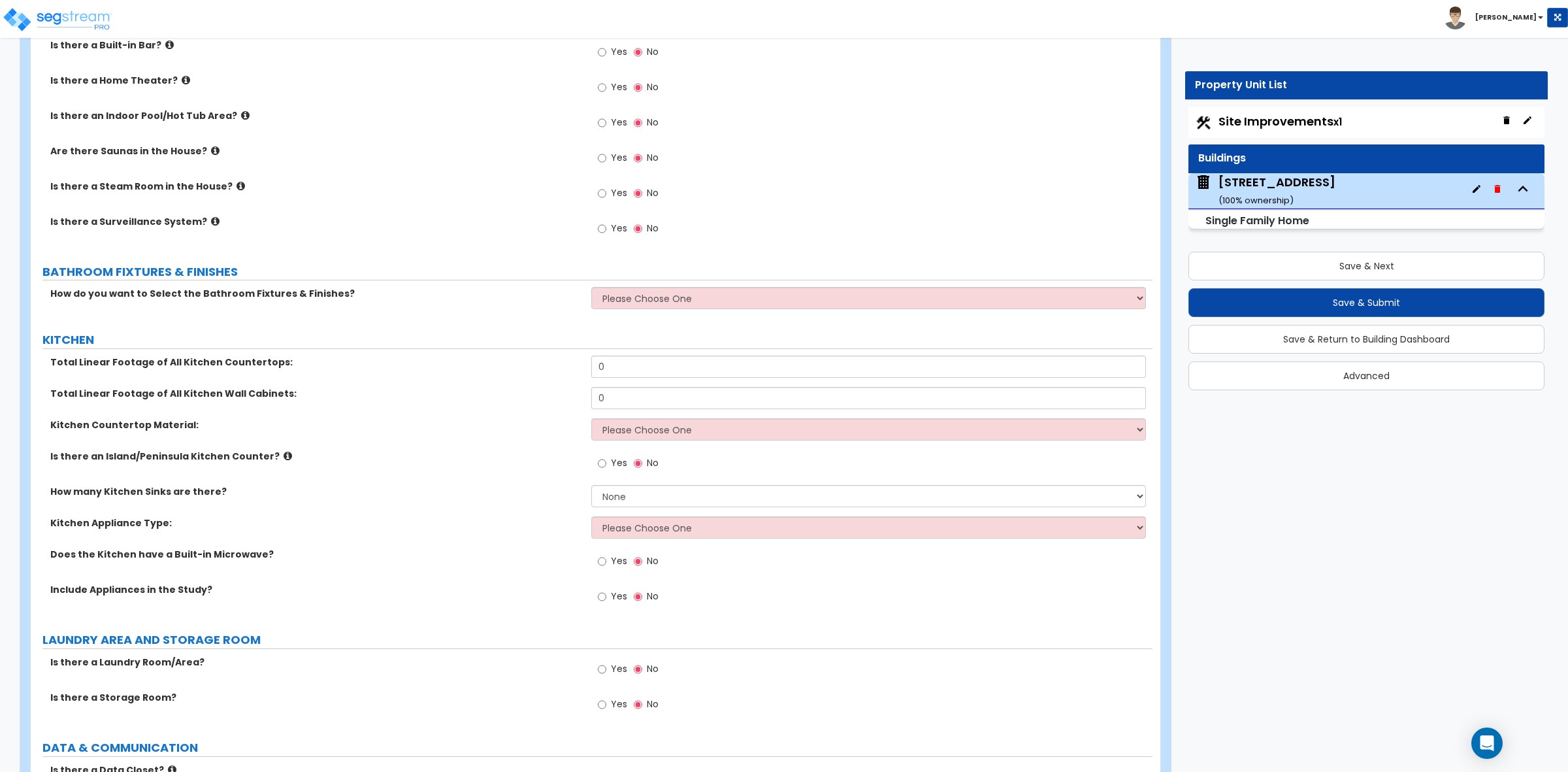
scroll to position [4084, 0]
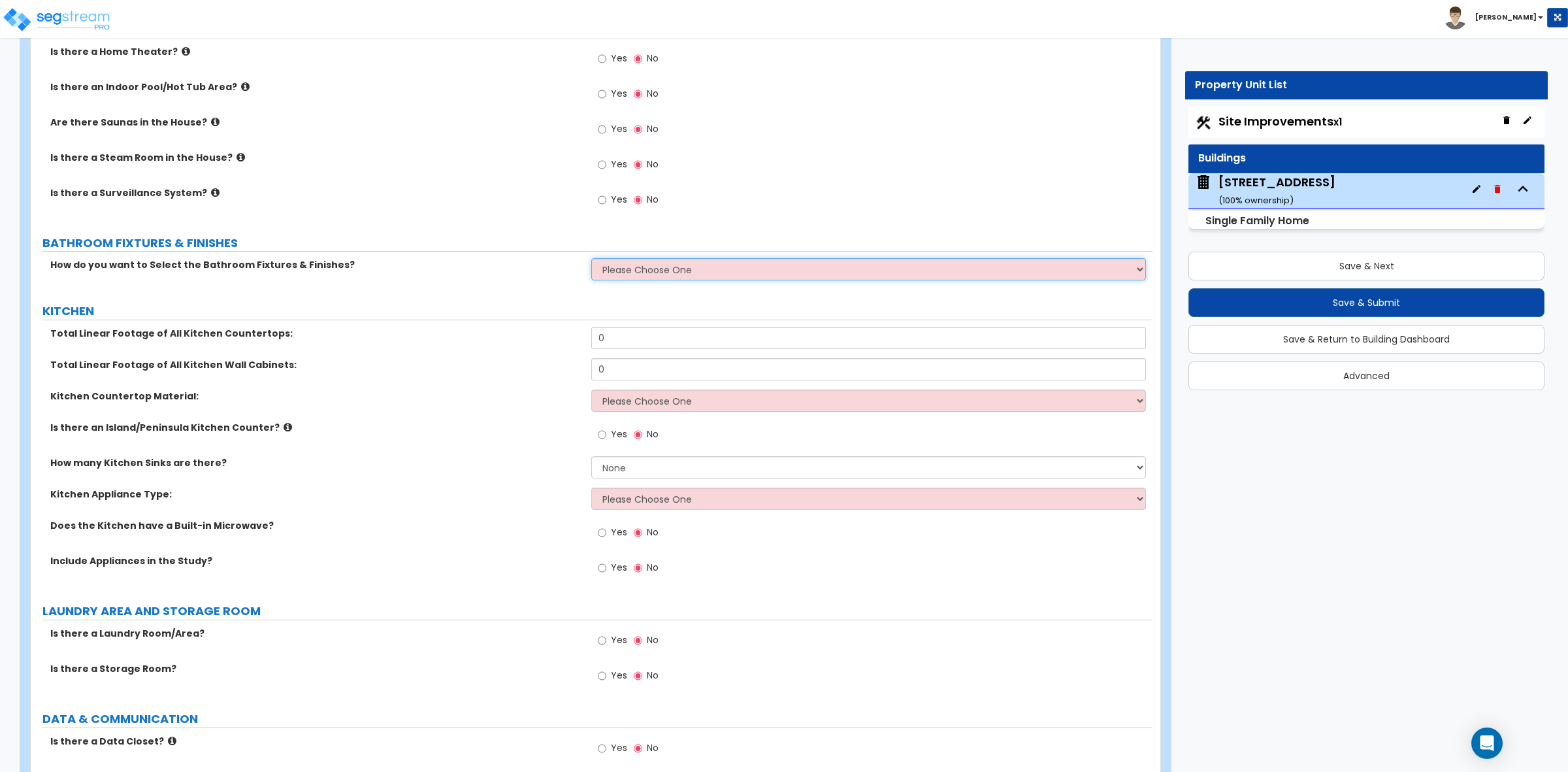
click at [606, 260] on select "Please Choose One I want to Select Fixtures and Finishes only for one Bath and …" at bounding box center [867, 268] width 553 height 23
click at [363, 314] on label "KITCHEN" at bounding box center [597, 311] width 1110 height 17
click at [617, 279] on select "Please Choose One I want to Select Fixtures and Finishes only for one Bath and …" at bounding box center [867, 268] width 553 height 23
click at [591, 260] on select "Please Choose One I want to Select Fixtures and Finishes only for one Bath and …" at bounding box center [867, 268] width 553 height 23
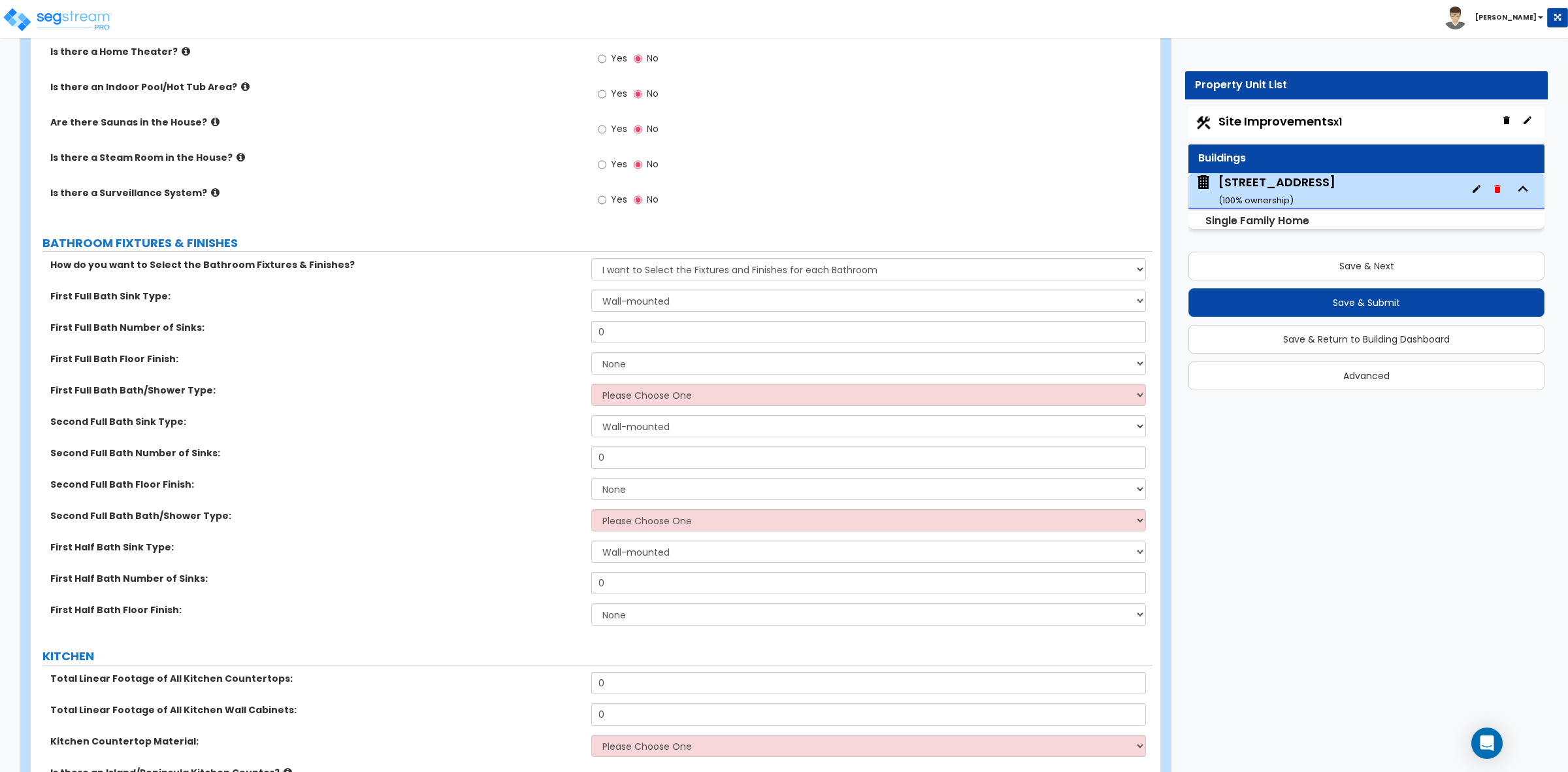
click at [551, 269] on label "How do you want to Select the Bathroom Fixtures & Finishes?" at bounding box center [316, 264] width 531 height 13
click at [605, 275] on select "Please Choose One I want to Select Fixtures and Finishes only for one Bath and …" at bounding box center [867, 268] width 553 height 23
click at [591, 260] on select "Please Choose One I want to Select Fixtures and Finishes only for one Bath and …" at bounding box center [867, 268] width 553 height 23
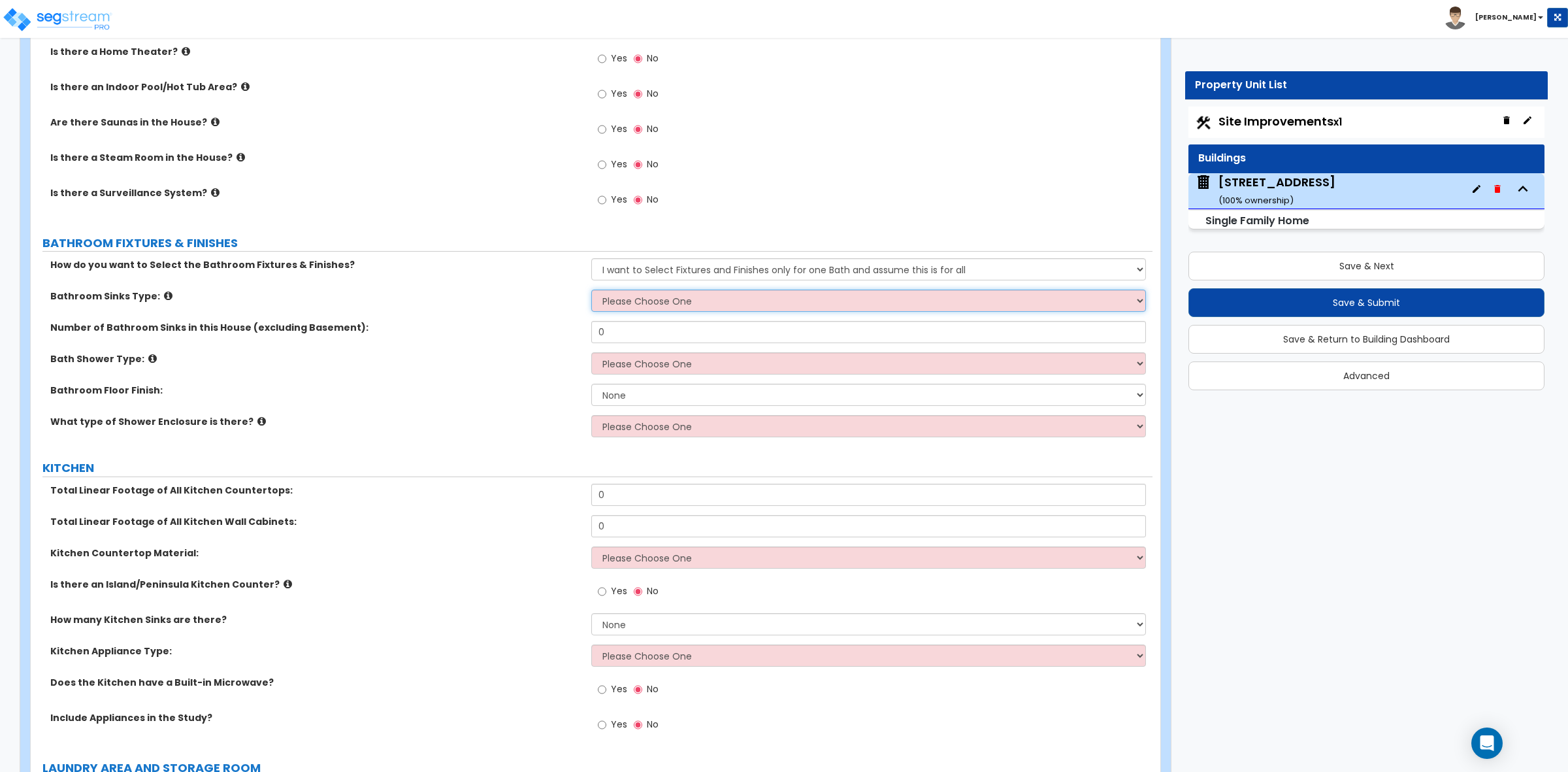
click at [632, 301] on select "Please Choose One Wall-mounted Pedestal-mounted Vanity-mounted" at bounding box center [867, 300] width 553 height 23
click at [550, 285] on div "How do you want to Select the Bathroom Fixtures & Finishes? Please Choose One I…" at bounding box center [591, 273] width 1122 height 31
click at [609, 266] on select "Please Choose One I want to Select Fixtures and Finishes only for one Bath and …" at bounding box center [867, 268] width 553 height 23
select select "2"
click at [591, 260] on select "Please Choose One I want to Select Fixtures and Finishes only for one Bath and …" at bounding box center [867, 268] width 553 height 23
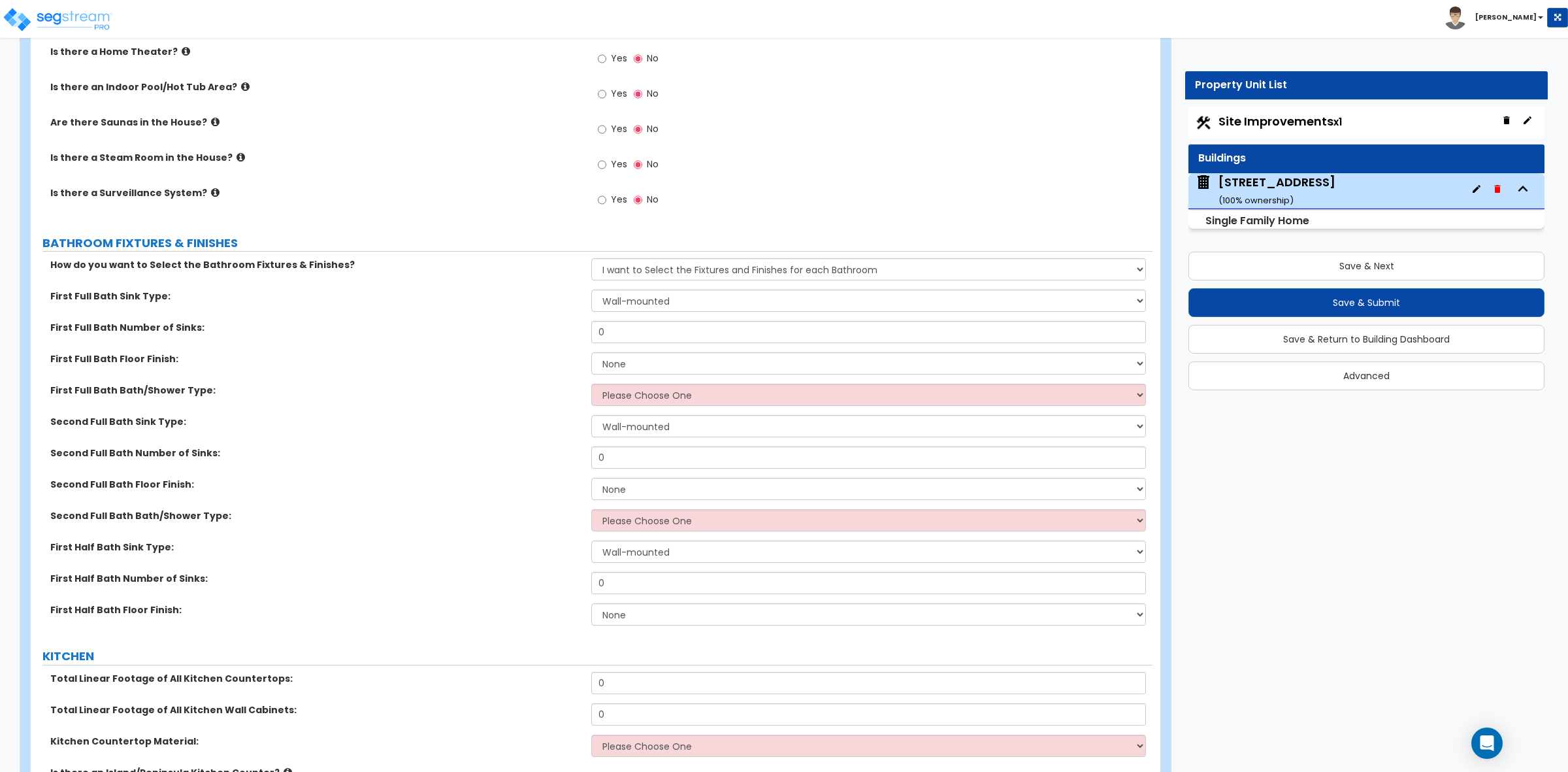
click at [523, 260] on label "How do you want to Select the Bathroom Fixtures & Finishes?" at bounding box center [316, 264] width 531 height 13
click at [638, 299] on select "Wall-mounted Pedestal-mounted Vanity-mounted" at bounding box center [867, 300] width 553 height 23
select select "3"
click at [591, 291] on select "Wall-mounted Pedestal-mounted Vanity-mounted" at bounding box center [867, 300] width 553 height 23
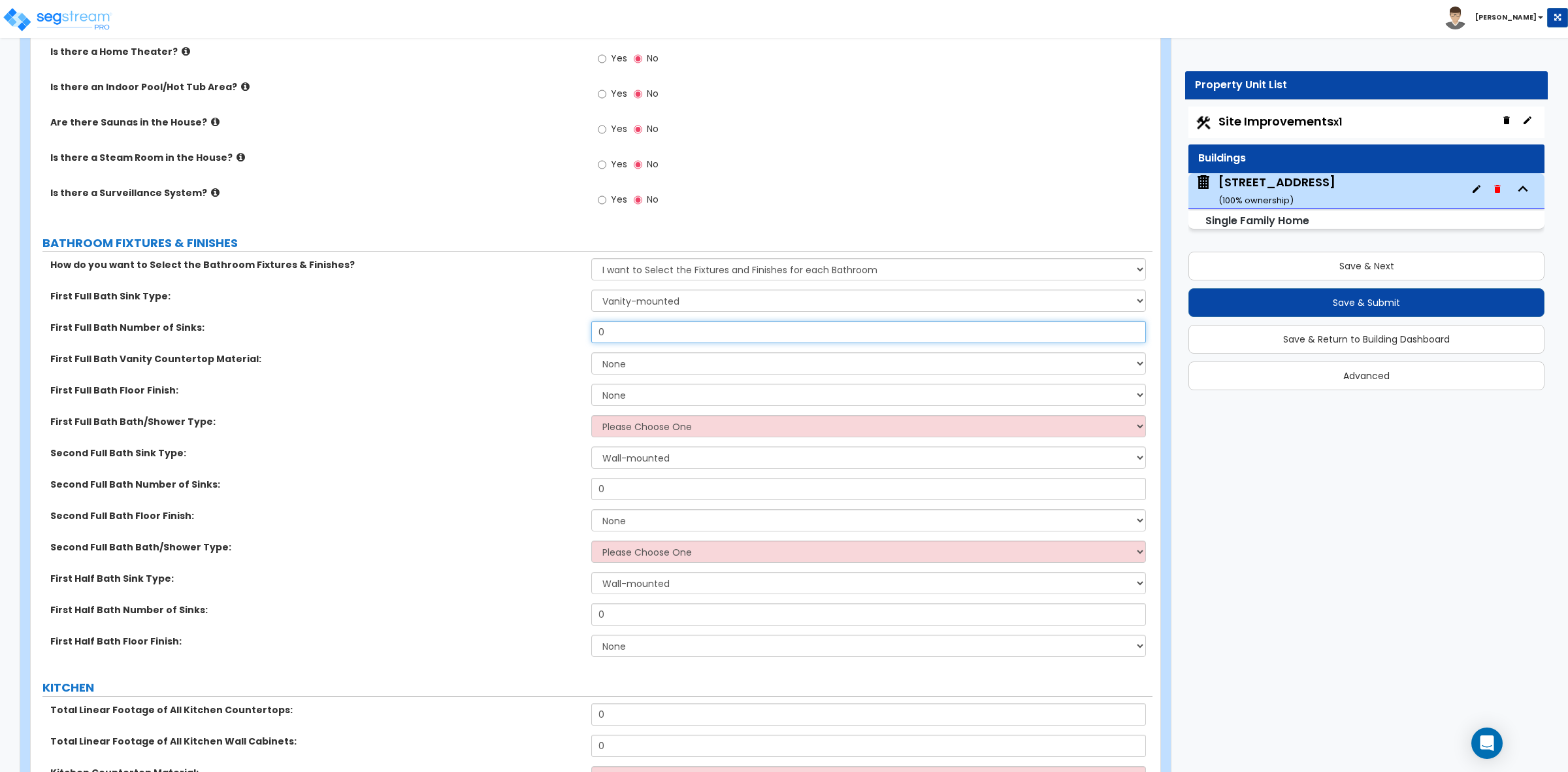
drag, startPoint x: 634, startPoint y: 334, endPoint x: 581, endPoint y: 326, distance: 53.6
click at [581, 326] on div "First Full Bath Number of Sinks: 0" at bounding box center [591, 336] width 1122 height 31
type input "2"
click at [628, 361] on select "None Plastic Laminate Solid Surface Stone Quartz Marble Tile Wood Stainless Ste…" at bounding box center [867, 363] width 553 height 23
select select "4"
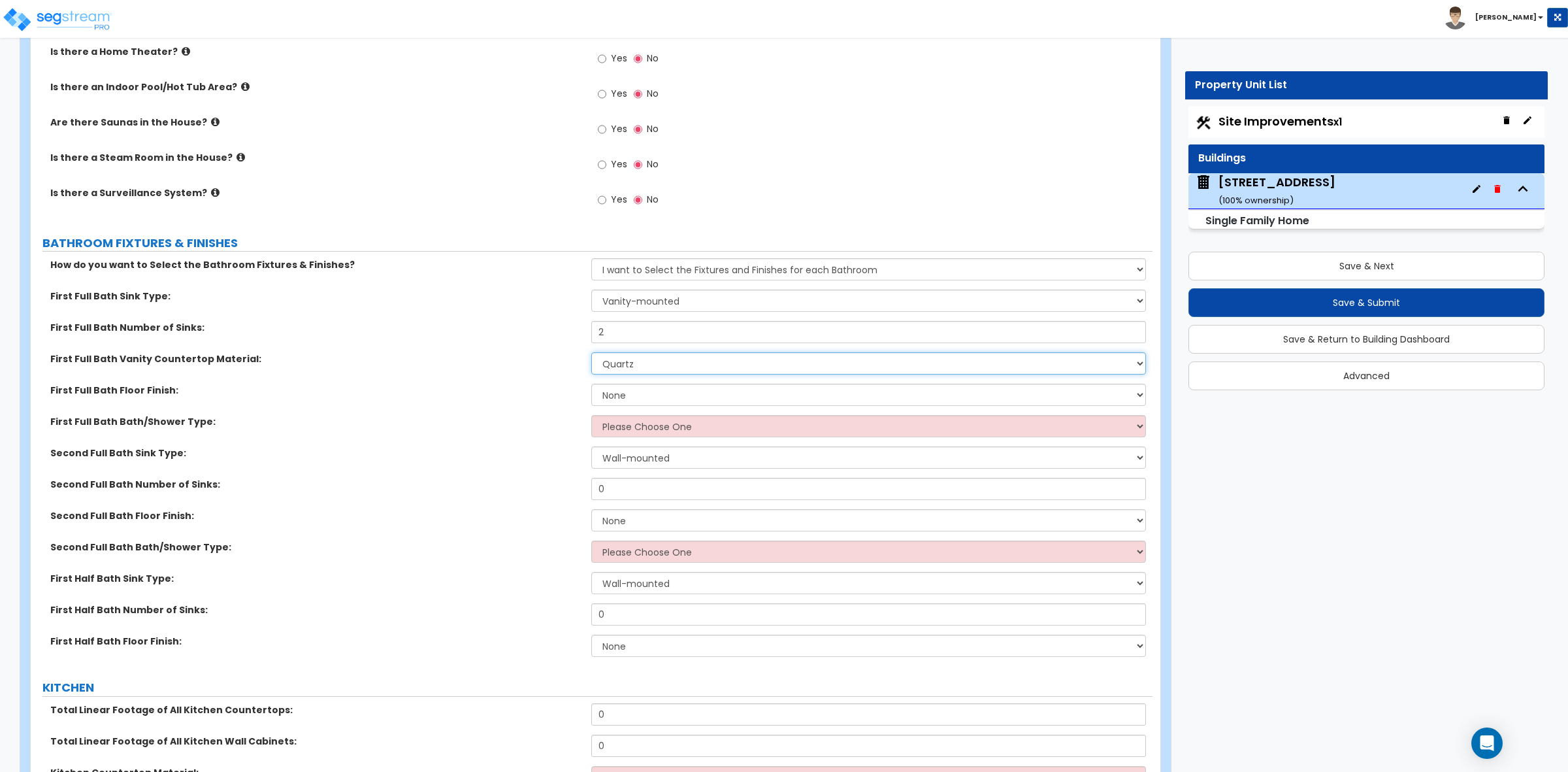
click at [591, 353] on select "None Plastic Laminate Solid Surface Stone Quartz Marble Tile Wood Stainless Ste…" at bounding box center [867, 363] width 553 height 23
click at [634, 398] on select "None Tile Flooring Hardwood Flooring Resilient Laminate Flooring VCT Flooring S…" at bounding box center [867, 394] width 553 height 23
click at [637, 370] on select "None Plastic Laminate Solid Surface Stone Quartz Marble Tile Wood Stainless Ste…" at bounding box center [867, 363] width 553 height 23
click at [591, 353] on select "None Plastic Laminate Solid Surface Stone Quartz Marble Tile Wood Stainless Ste…" at bounding box center [867, 363] width 553 height 23
click at [628, 386] on select "None Tile Flooring Hardwood Flooring Resilient Laminate Flooring VCT Flooring S…" at bounding box center [867, 394] width 553 height 23
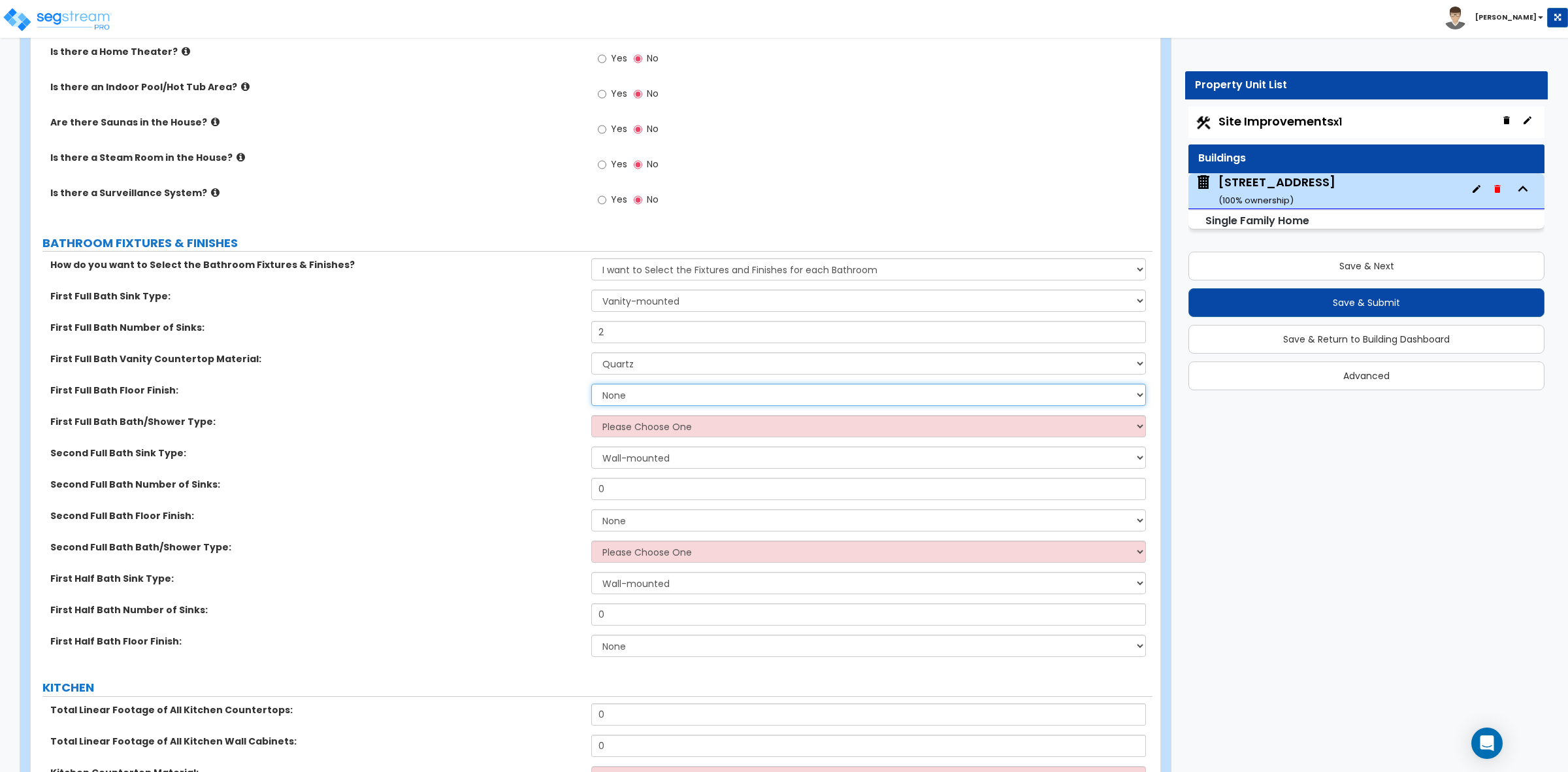
select select "1"
click at [591, 385] on select "None Tile Flooring Hardwood Flooring Resilient Laminate Flooring VCT Flooring S…" at bounding box center [867, 394] width 553 height 23
click at [634, 432] on select "Please Choose One Standalone Shower Bathtub - Shower Combo" at bounding box center [867, 426] width 553 height 23
select select "1"
click at [591, 416] on select "Please Choose One Standalone Shower Bathtub - Shower Combo" at bounding box center [867, 426] width 553 height 23
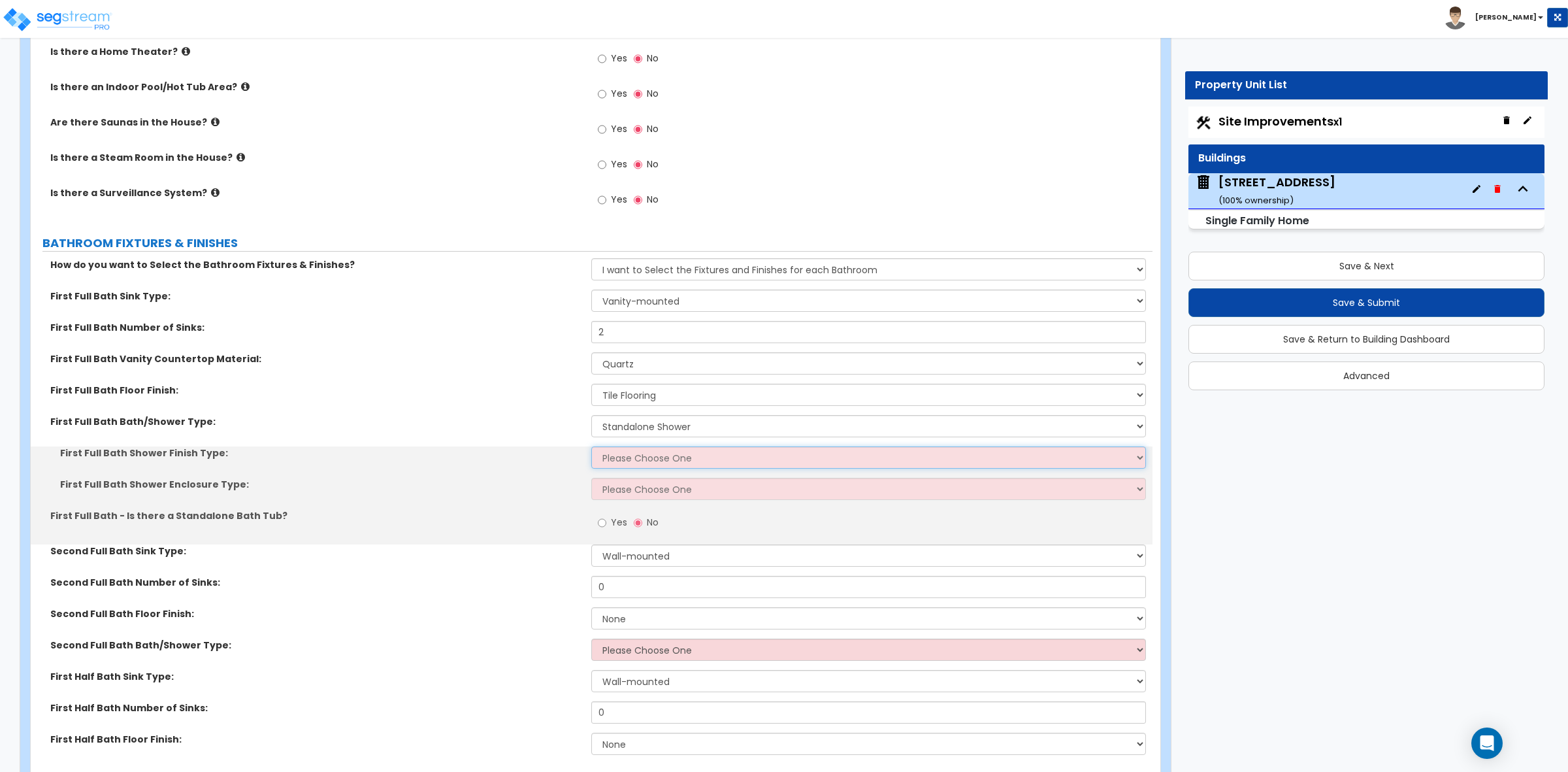
click at [634, 462] on select "Please Choose One Plastic Tile Stone" at bounding box center [867, 457] width 553 height 23
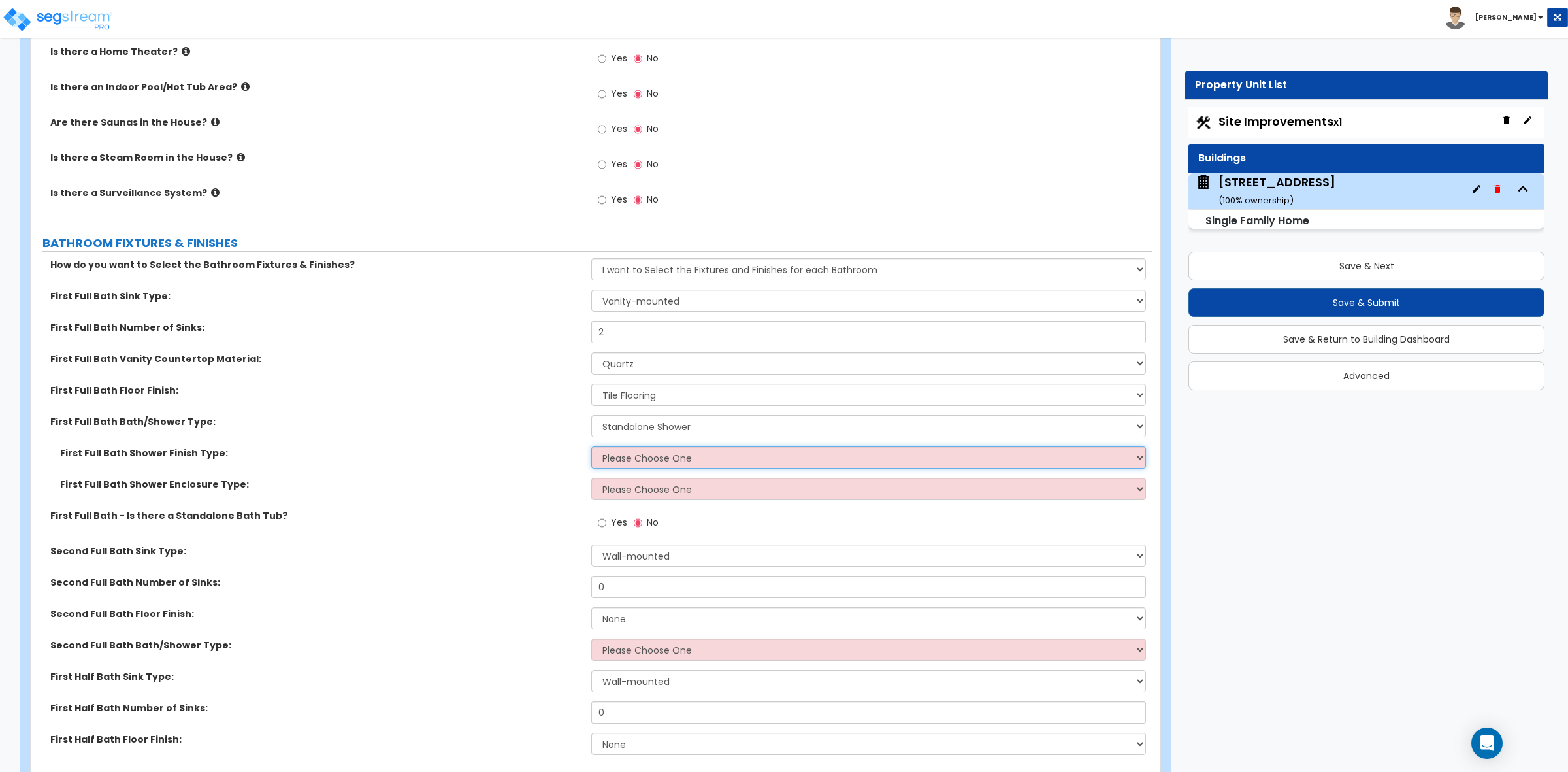
click at [614, 448] on select "Please Choose One Plastic Tile Stone" at bounding box center [867, 457] width 553 height 23
select select "2"
click at [591, 447] on select "Please Choose One Plastic Tile Stone" at bounding box center [867, 457] width 553 height 23
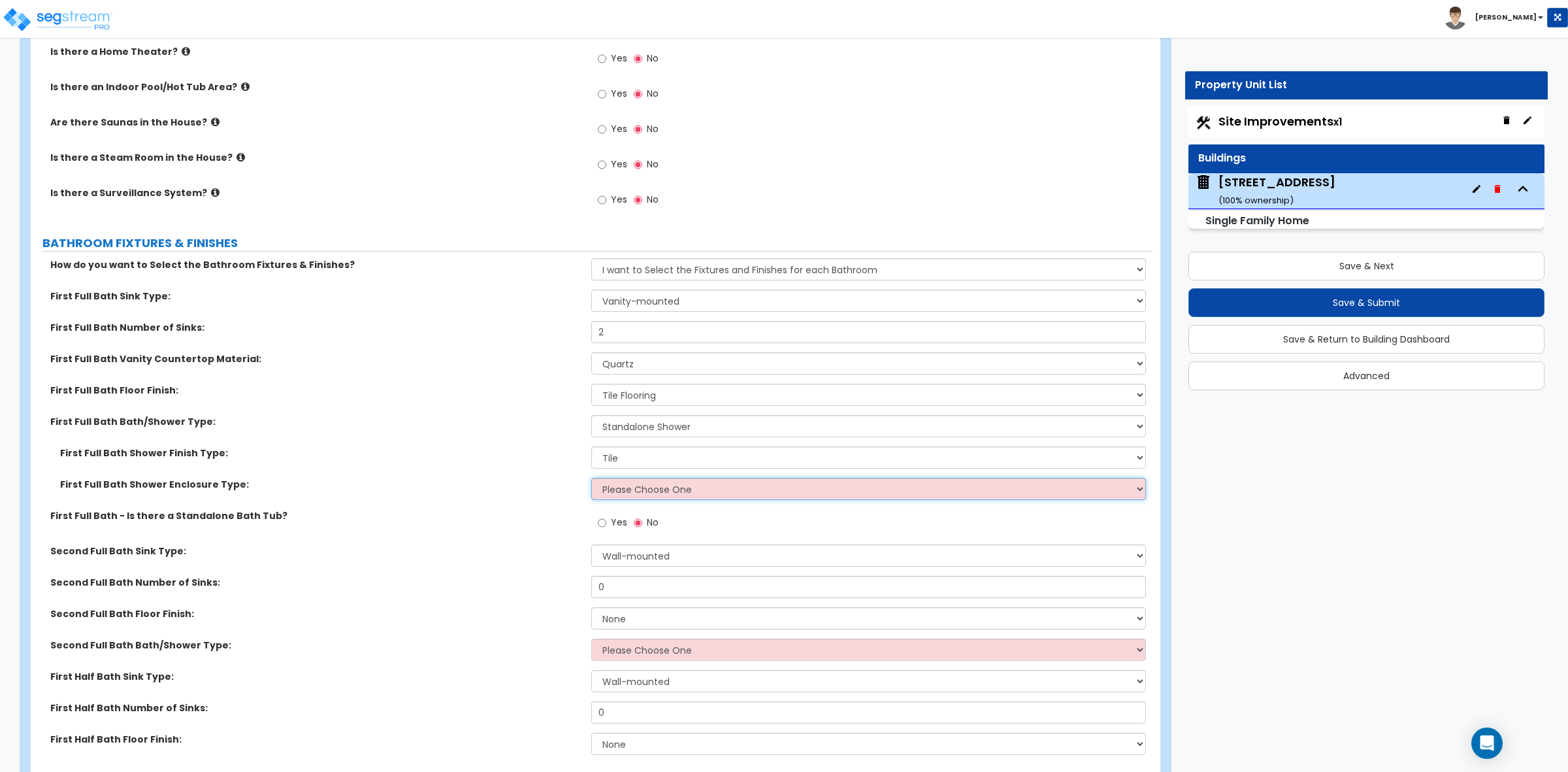
click at [622, 498] on select "Please Choose One Curtain & Rod Glass Sliding Doors Glass Hinged Doors" at bounding box center [867, 489] width 553 height 23
select select "3"
click at [591, 479] on select "Please Choose One Curtain & Rod Glass Sliding Doors Glass Hinged Doors" at bounding box center [867, 489] width 553 height 23
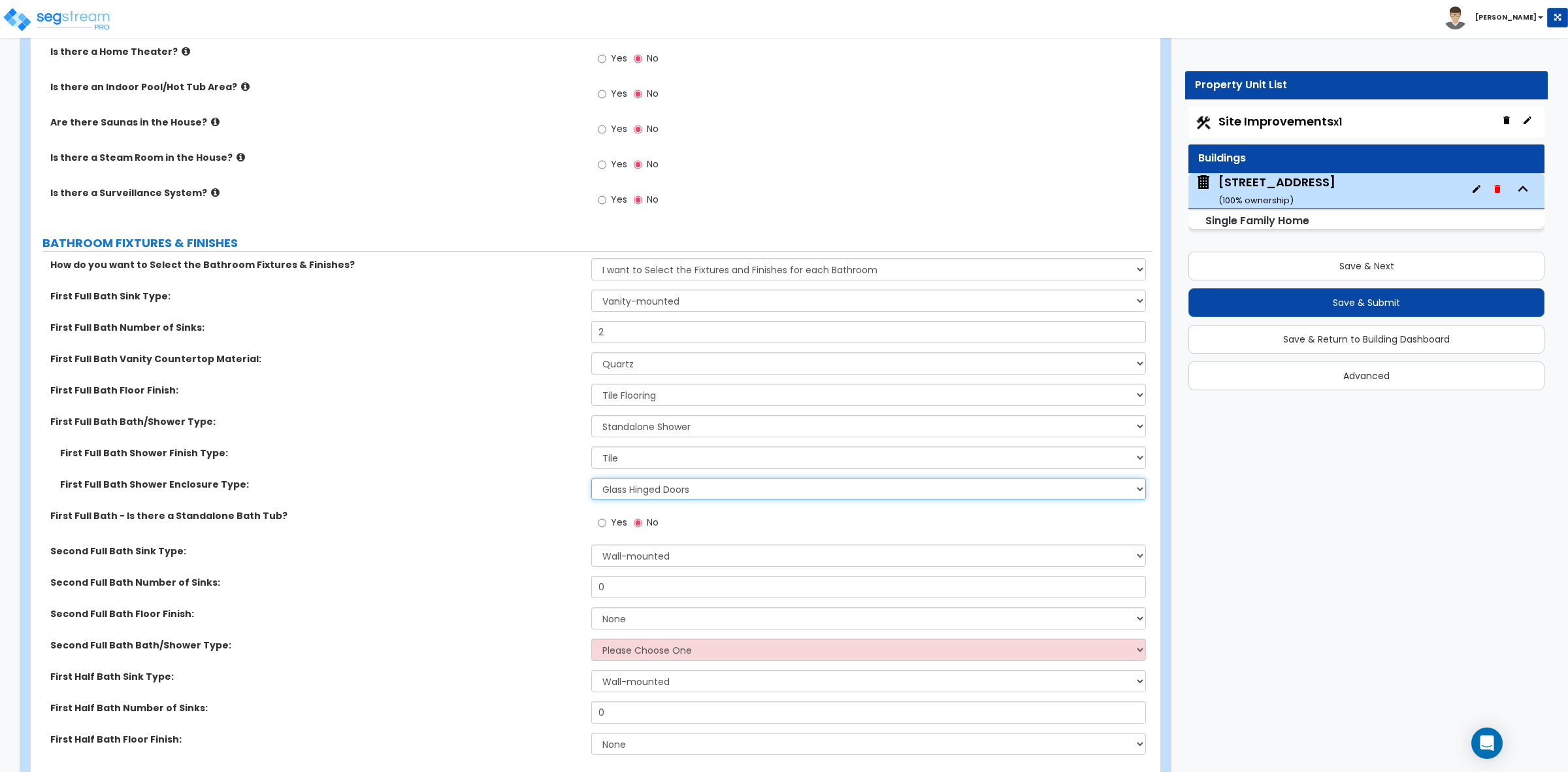
scroll to position [4166, 0]
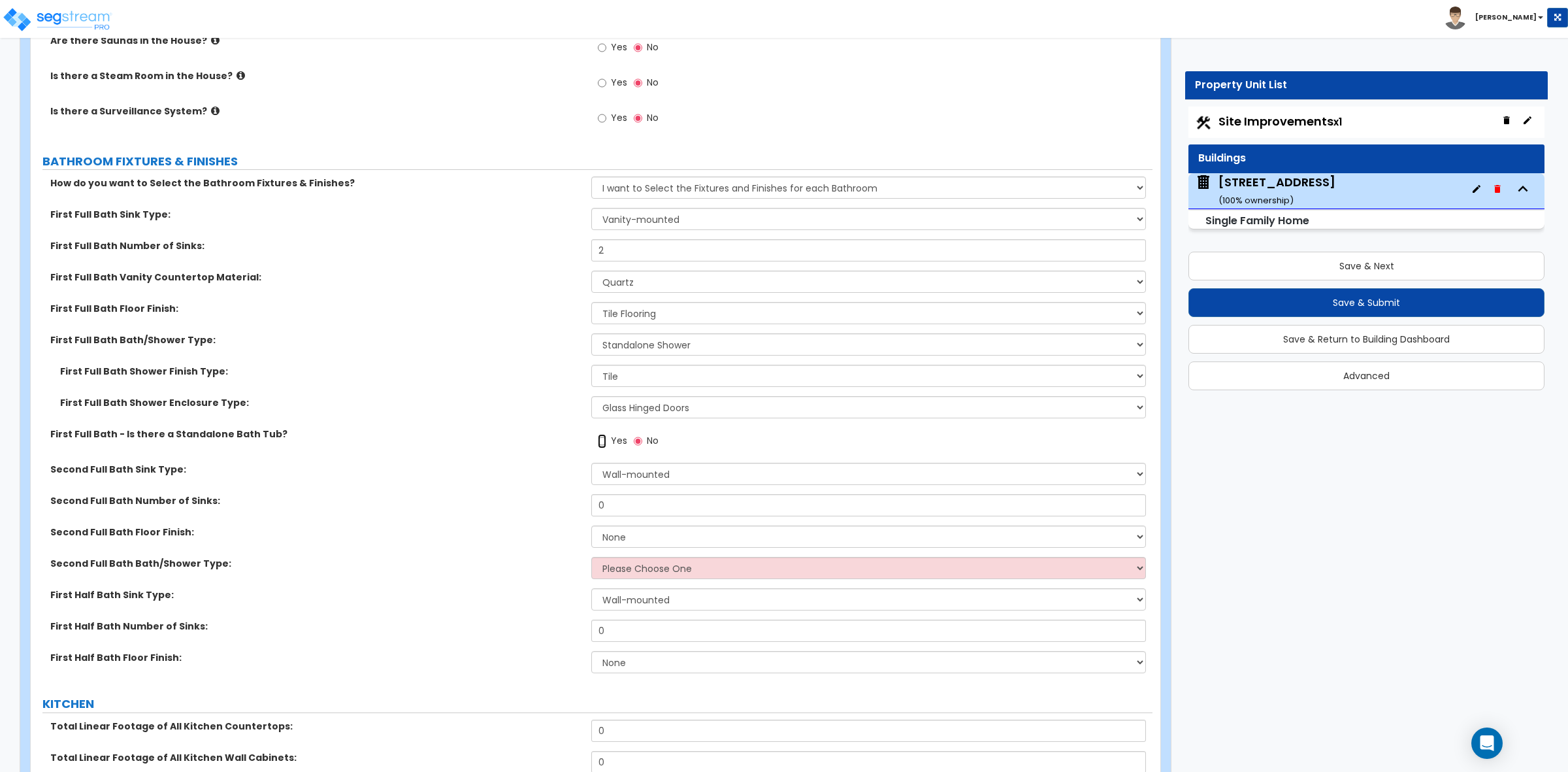
click at [605, 442] on input "Yes" at bounding box center [602, 441] width 9 height 15
radio input "true"
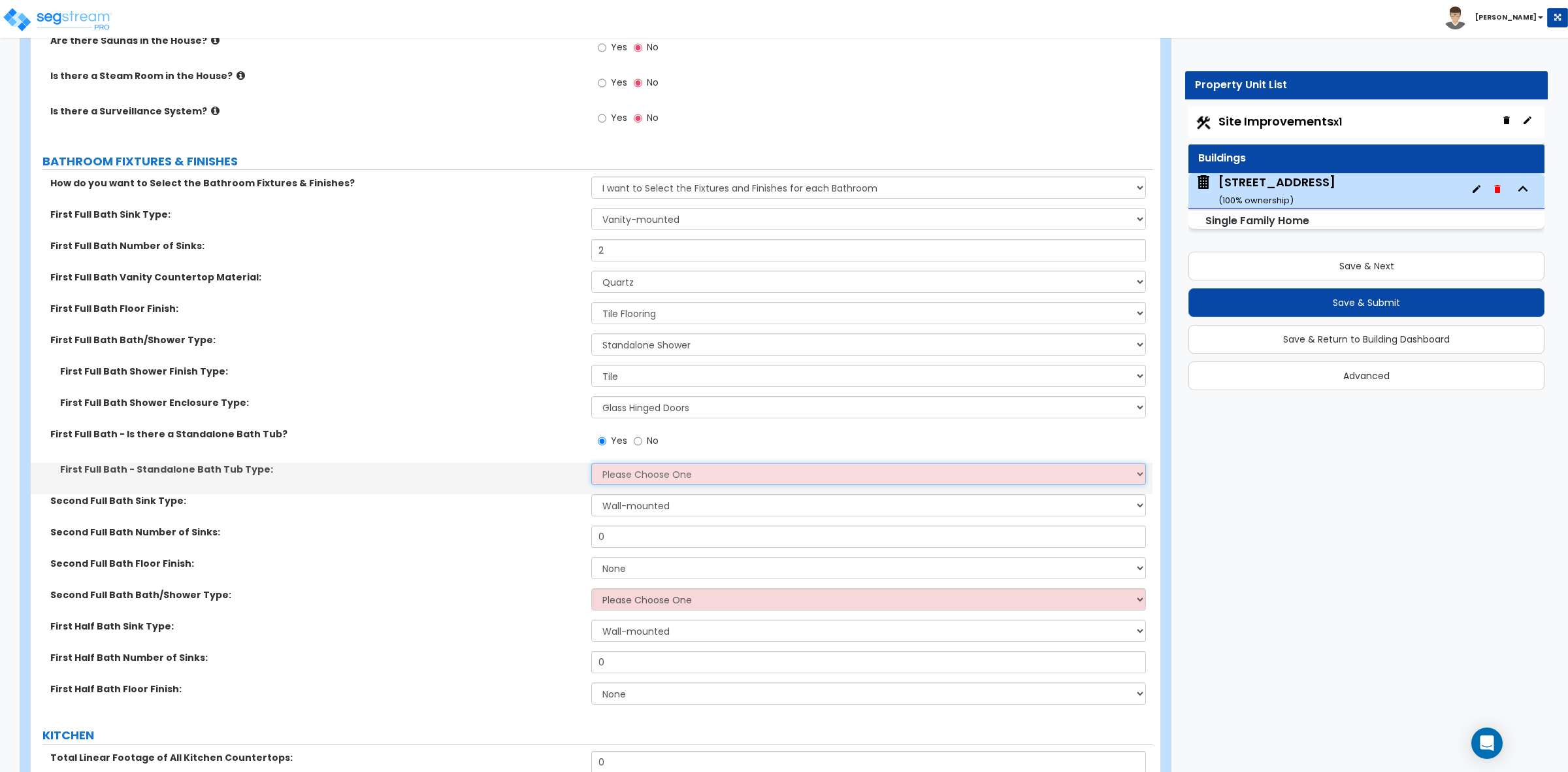
click at [622, 469] on select "Please Choose One Freestanding Bathtub Recessed Bathtub Walk-in Bathtub" at bounding box center [867, 473] width 553 height 23
select select "3"
click at [591, 464] on select "Please Choose One Freestanding Bathtub Recessed Bathtub Walk-in Bathtub" at bounding box center [867, 473] width 553 height 23
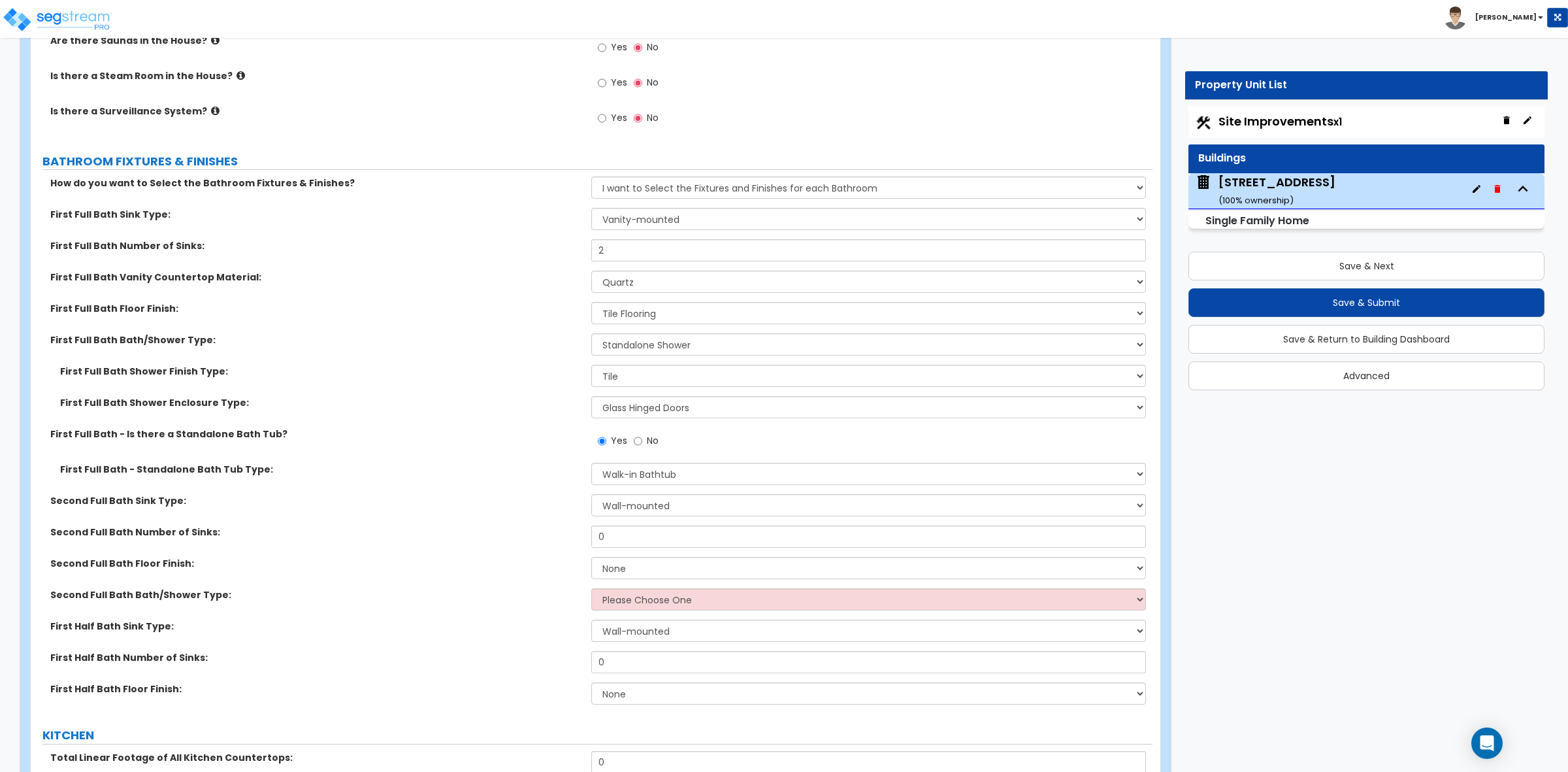
click at [491, 501] on label "Second Full Bath Sink Type:" at bounding box center [316, 500] width 531 height 13
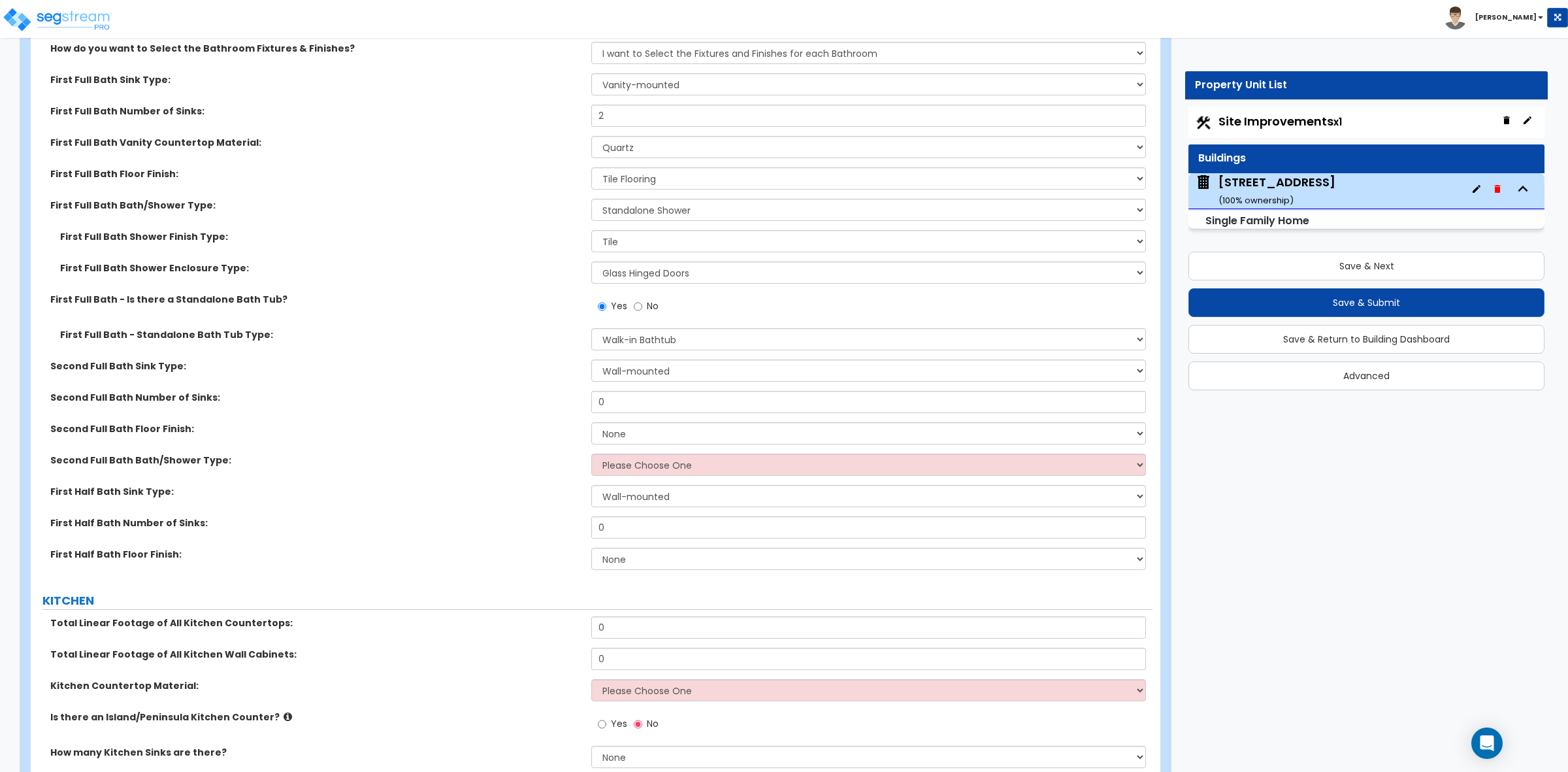
scroll to position [4329, 0]
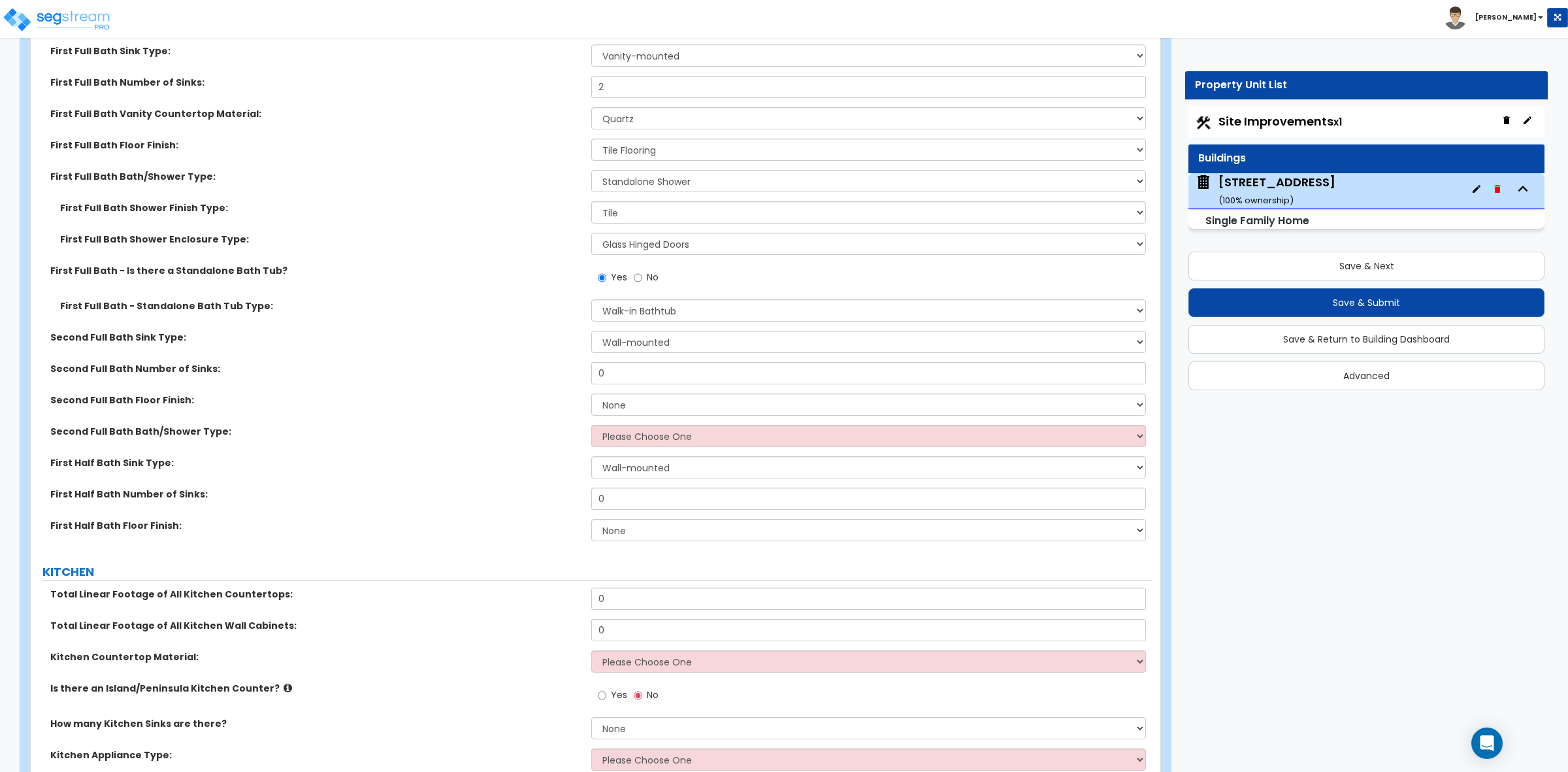
click at [639, 354] on div "Second Full Bath Sink Type: Wall-mounted Pedestal-mounted Vanity-mounted" at bounding box center [591, 346] width 1122 height 31
click at [641, 341] on select "Wall-mounted Pedestal-mounted Vanity-mounted" at bounding box center [867, 341] width 553 height 23
select select "3"
click at [591, 332] on select "Wall-mounted Pedestal-mounted Vanity-mounted" at bounding box center [867, 341] width 553 height 23
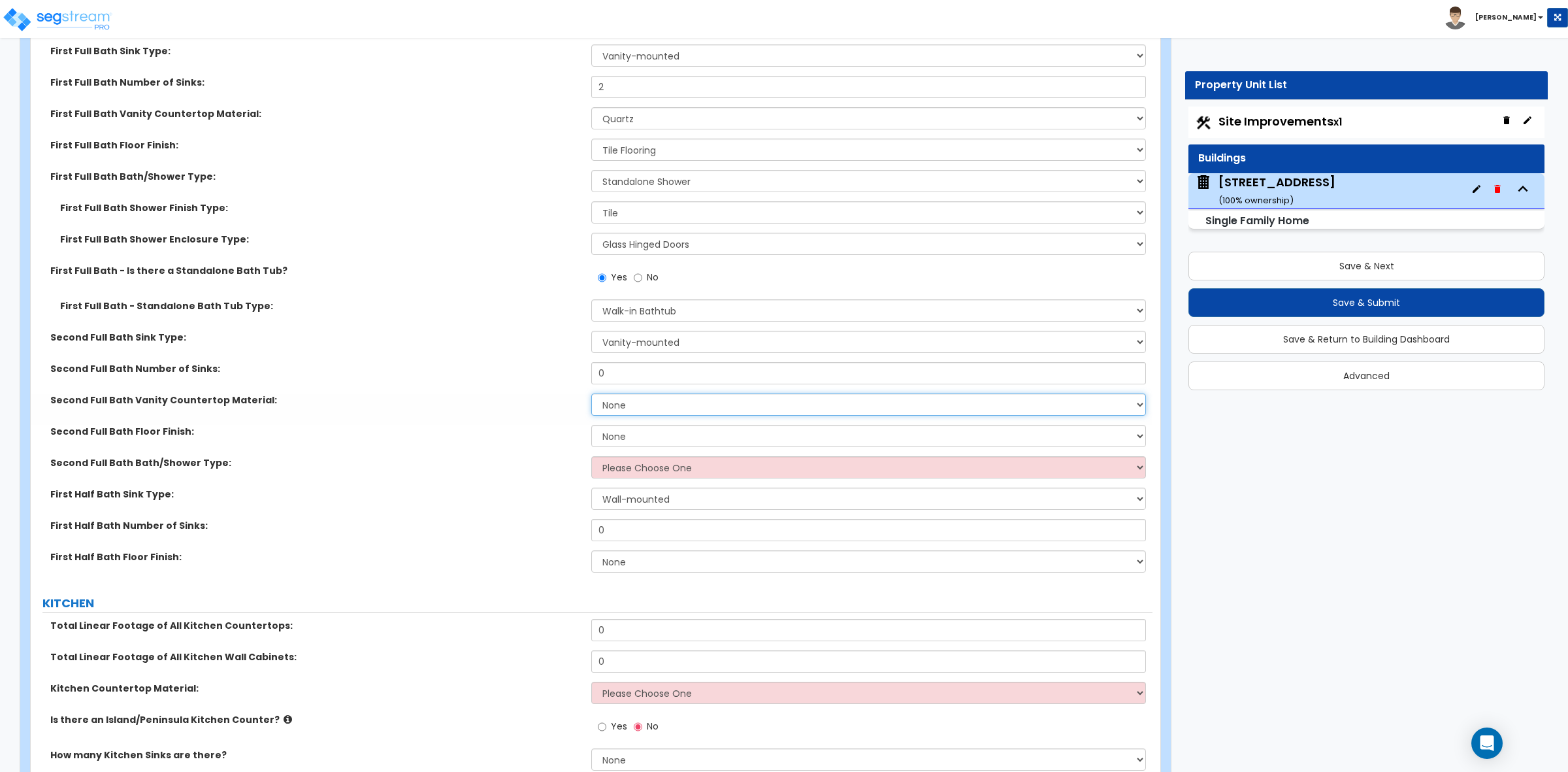
click at [637, 412] on select "None Plastic Laminate Solid Surface Stone Quartz Marble Tile Wood Stainless Ste…" at bounding box center [867, 404] width 553 height 23
select select "4"
click at [591, 394] on select "None Plastic Laminate Solid Surface Stone Quartz Marble Tile Wood Stainless Ste…" at bounding box center [867, 404] width 553 height 23
click at [634, 440] on select "None Tile Flooring Hardwood Flooring Resilient Laminate Flooring VCT Flooring S…" at bounding box center [867, 436] width 553 height 23
drag, startPoint x: 626, startPoint y: 381, endPoint x: 565, endPoint y: 379, distance: 61.0
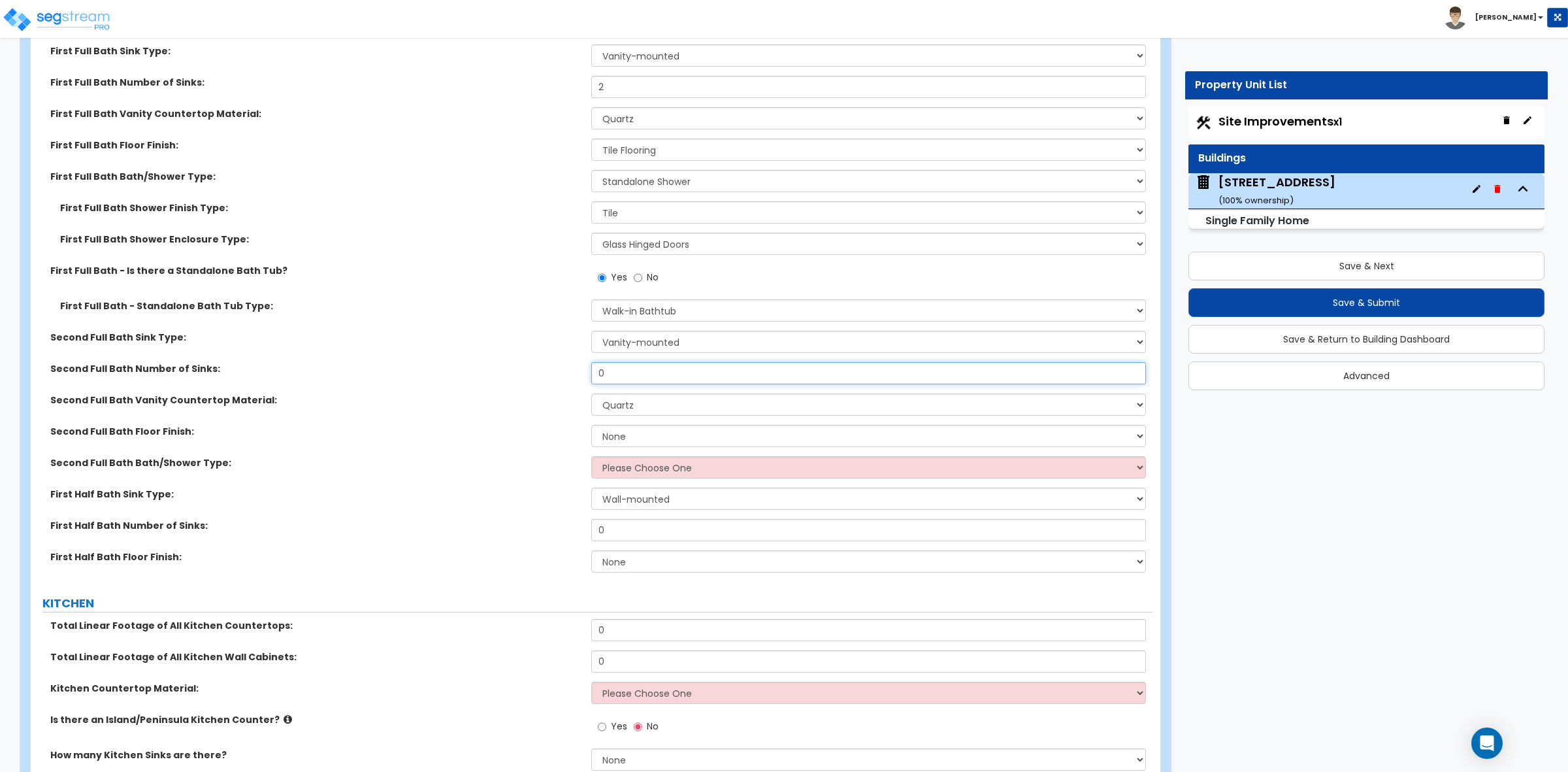
click at [566, 378] on div "Second Full Bath Number of Sinks: 0" at bounding box center [591, 378] width 1122 height 31
type input "2"
click at [614, 436] on select "None Tile Flooring Hardwood Flooring Resilient Laminate Flooring VCT Flooring S…" at bounding box center [867, 436] width 553 height 23
select select "1"
click at [591, 426] on select "None Tile Flooring Hardwood Flooring Resilient Laminate Flooring VCT Flooring S…" at bounding box center [867, 436] width 553 height 23
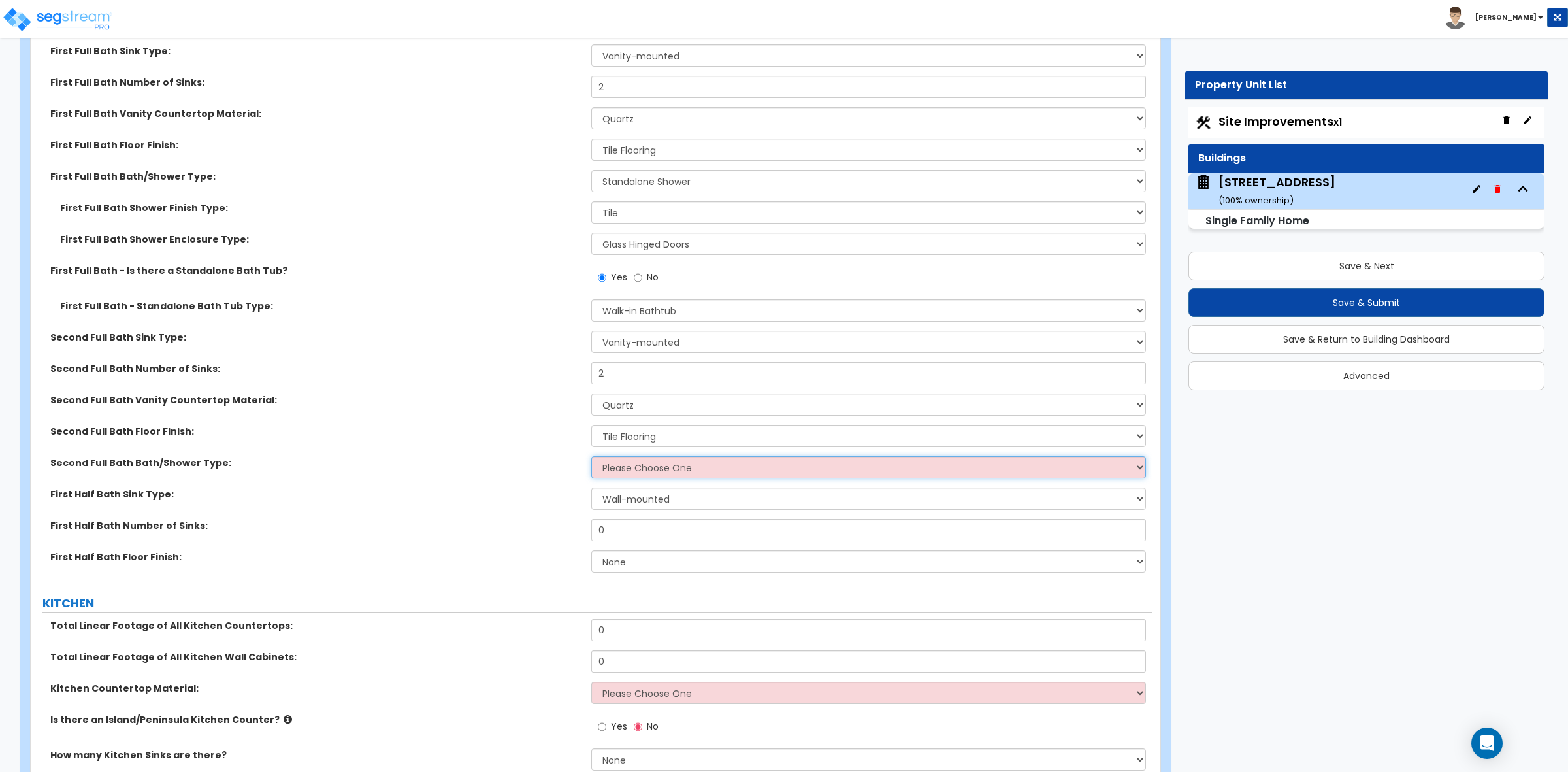
click at [628, 478] on select "Please Choose One Standalone Shower Bathtub - Shower Combo" at bounding box center [867, 467] width 553 height 23
click at [523, 434] on label "Second Full Bath Floor Finish:" at bounding box center [316, 431] width 531 height 13
click at [638, 469] on select "Please Choose One Standalone Shower Bathtub - Shower Combo" at bounding box center [867, 467] width 553 height 23
select select "2"
click at [591, 457] on select "Please Choose One Standalone Shower Bathtub - Shower Combo" at bounding box center [867, 467] width 553 height 23
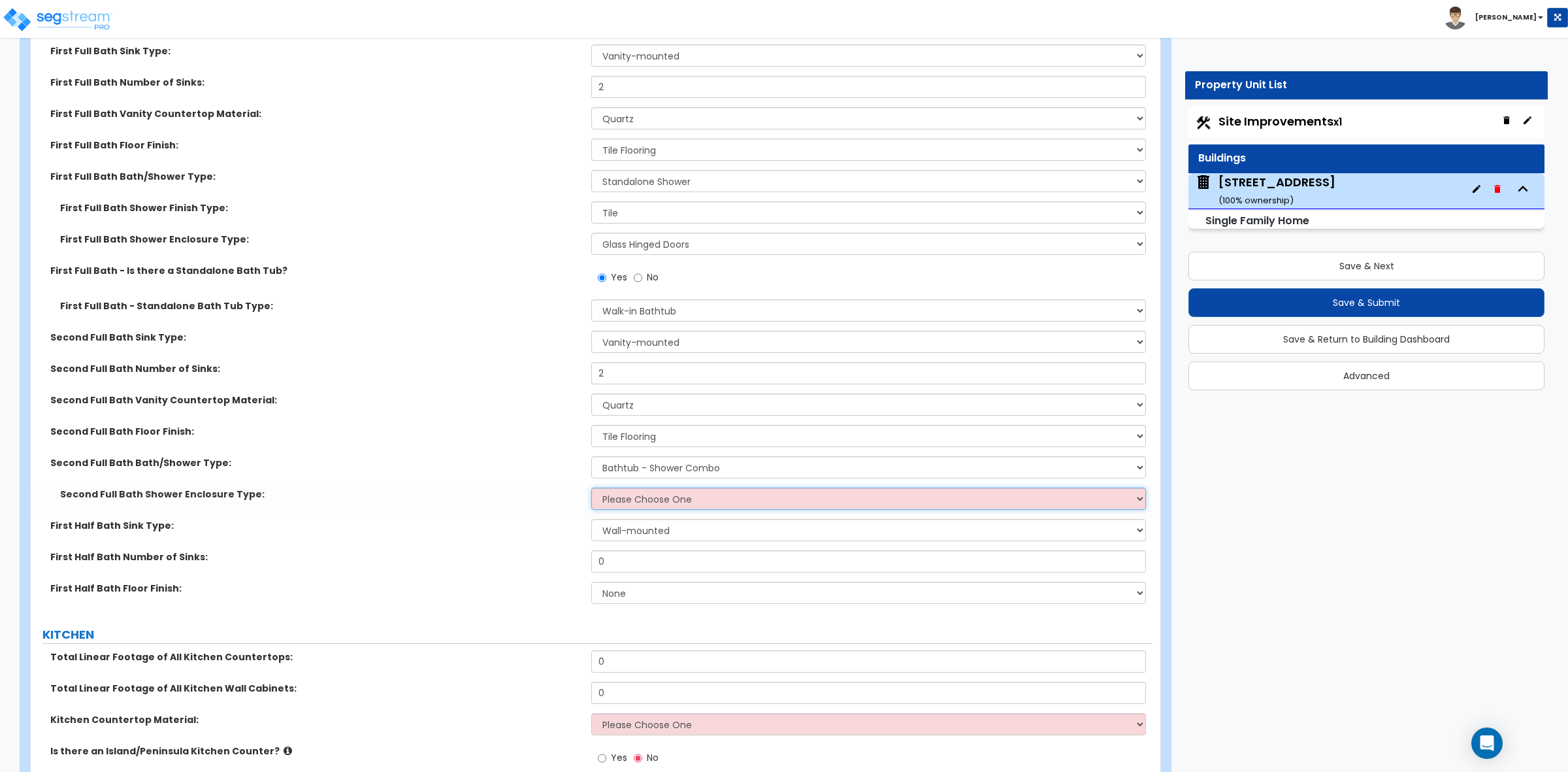
click at [638, 505] on select "Please Choose One Curtain & Rod Glass Sliding Doors Glass Hinged Doors" at bounding box center [867, 499] width 553 height 23
select select "1"
click at [591, 489] on select "Please Choose One Curtain & Rod Glass Sliding Doors Glass Hinged Doors" at bounding box center [867, 499] width 553 height 23
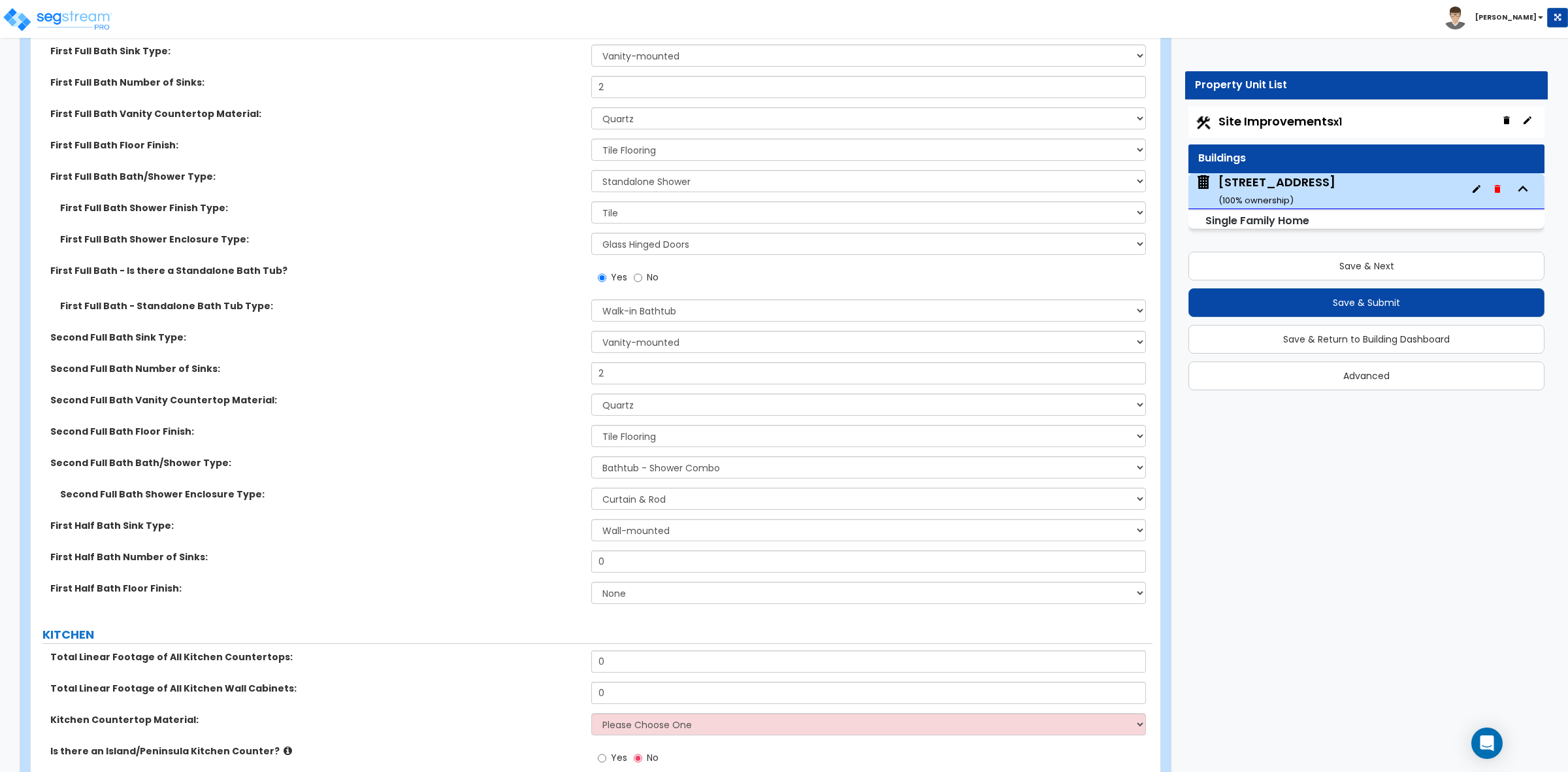
click at [485, 527] on label "First Half Bath Sink Type:" at bounding box center [316, 525] width 531 height 13
click at [652, 533] on select "Wall-mounted Pedestal-mounted Vanity-mounted" at bounding box center [867, 530] width 553 height 23
select select "3"
click at [591, 520] on select "Wall-mounted Pedestal-mounted Vanity-mounted" at bounding box center [867, 530] width 553 height 23
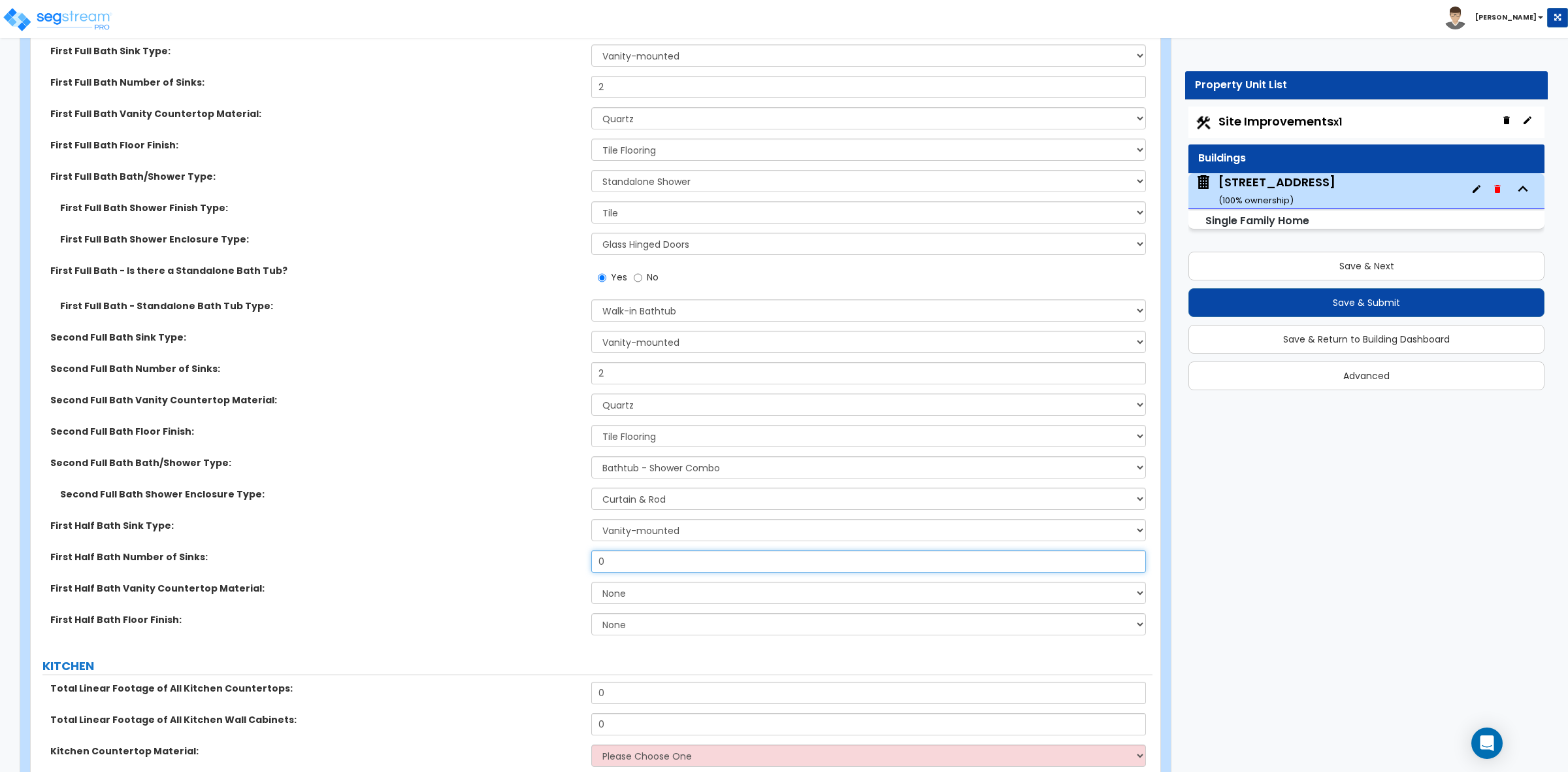
drag, startPoint x: 651, startPoint y: 561, endPoint x: 562, endPoint y: 563, distance: 89.0
click at [562, 563] on div "First Half Bath Number of Sinks: 0" at bounding box center [591, 565] width 1122 height 31
type input "1"
click at [690, 600] on select "None Plastic Laminate Solid Surface Stone Quartz Marble Tile Wood Stainless Ste…" at bounding box center [867, 592] width 553 height 23
click at [332, 487] on div "Second Full Bath Bath/Shower Type: Please Choose One Standalone Shower Bathtub …" at bounding box center [591, 472] width 1122 height 31
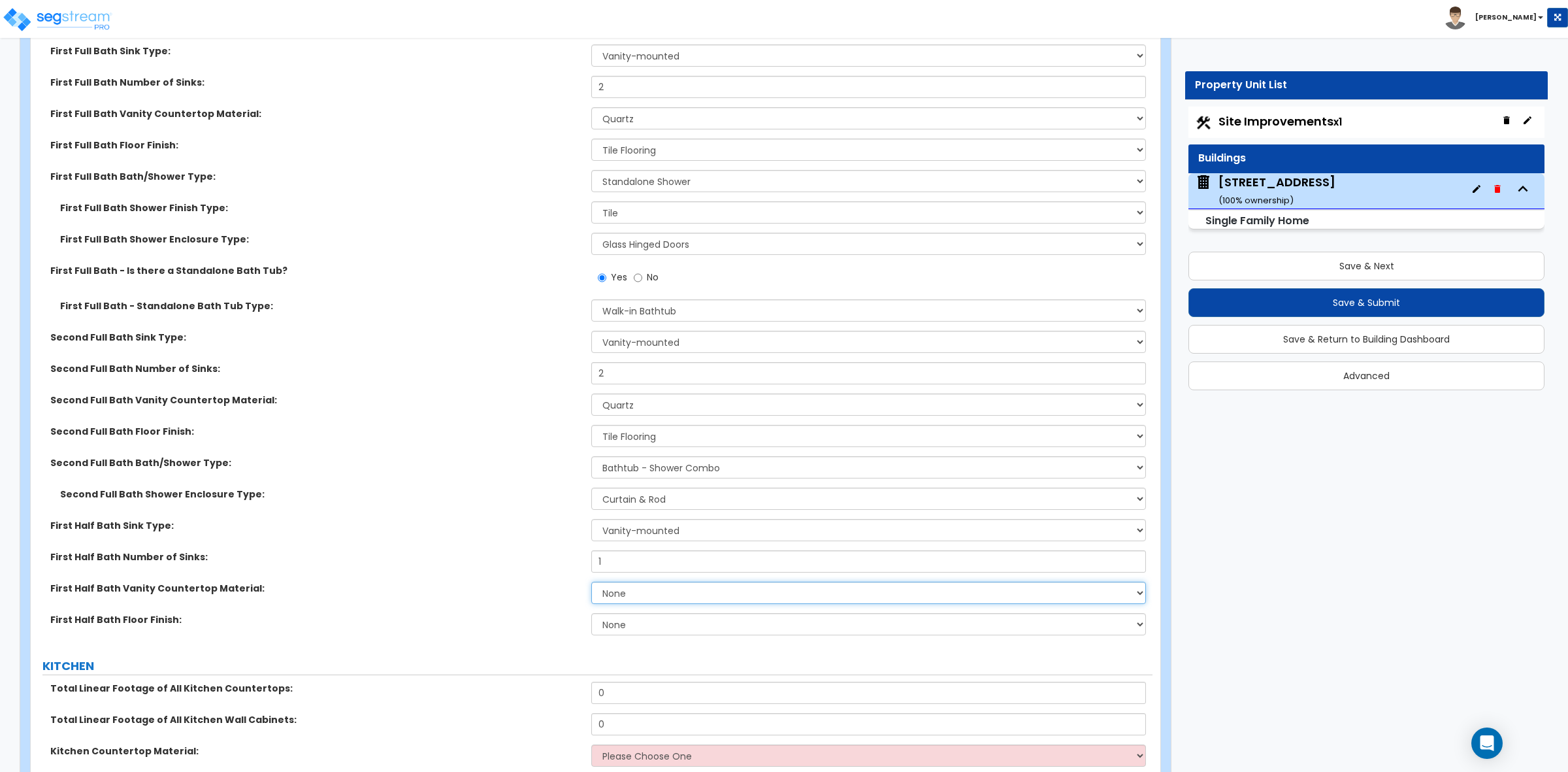
click at [620, 602] on select "None Plastic Laminate Solid Surface Stone Quartz Marble Tile Wood Stainless Ste…" at bounding box center [867, 592] width 553 height 23
select select "4"
click at [591, 583] on select "None Plastic Laminate Solid Surface Stone Quartz Marble Tile Wood Stainless Ste…" at bounding box center [867, 592] width 553 height 23
click at [617, 619] on select "None Tile Flooring Hardwood Flooring Resilient Laminate Flooring VCT Flooring S…" at bounding box center [867, 624] width 553 height 23
select select "1"
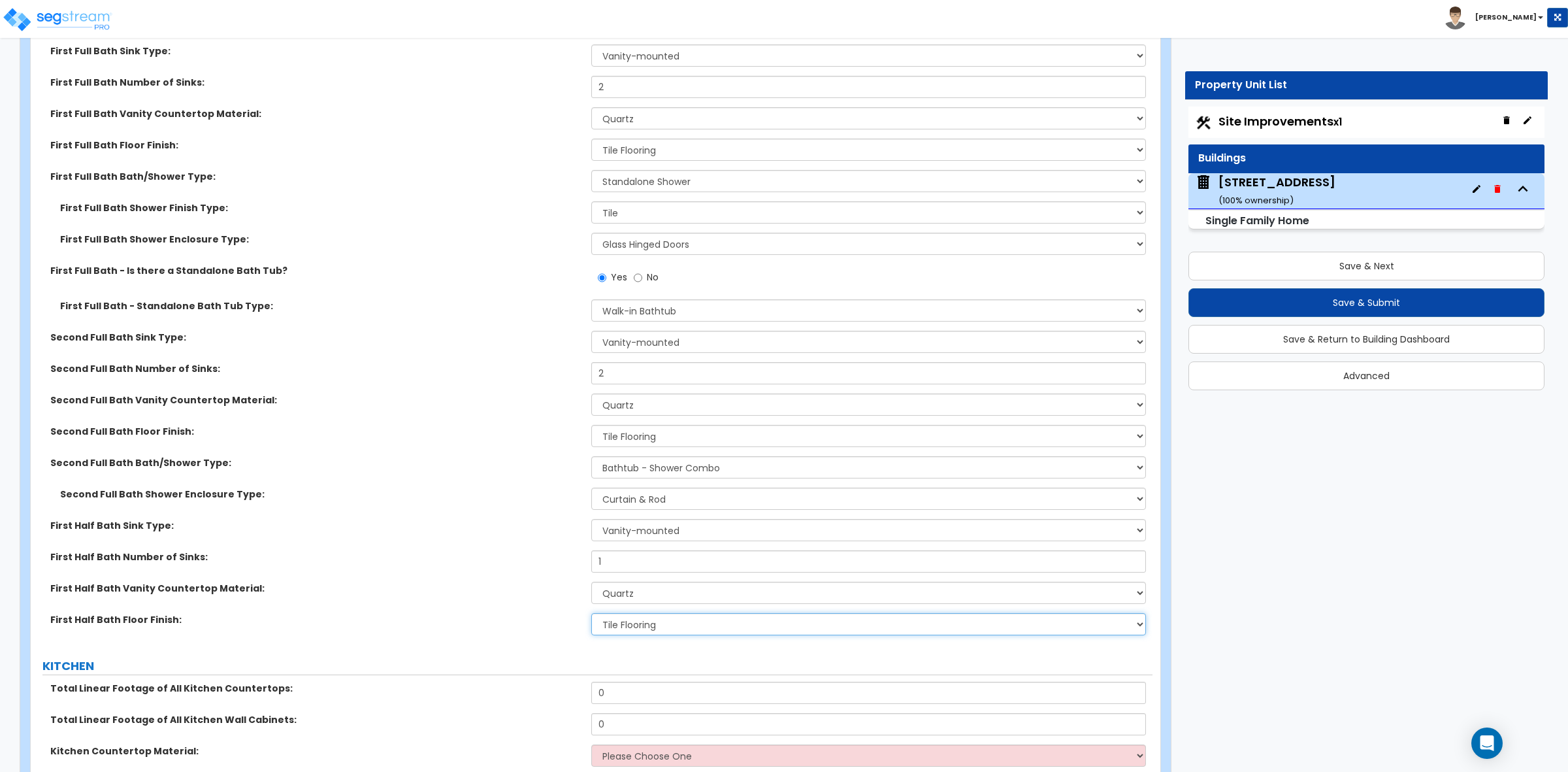
click at [591, 615] on select "None Tile Flooring Hardwood Flooring Resilient Laminate Flooring VCT Flooring S…" at bounding box center [867, 624] width 553 height 23
click at [450, 621] on label "First Half Bath Floor Finish:" at bounding box center [316, 619] width 531 height 13
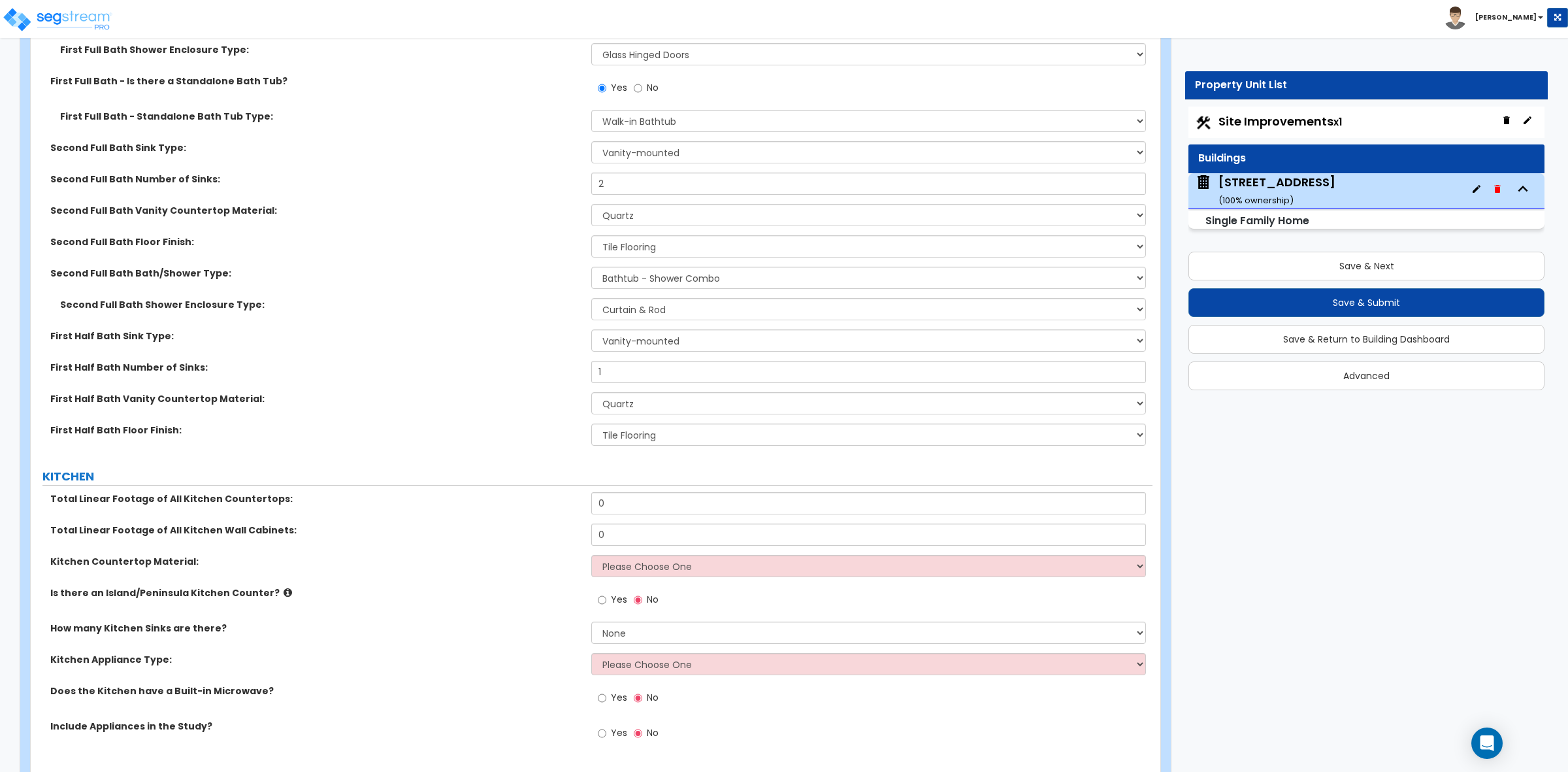
scroll to position [4574, 0]
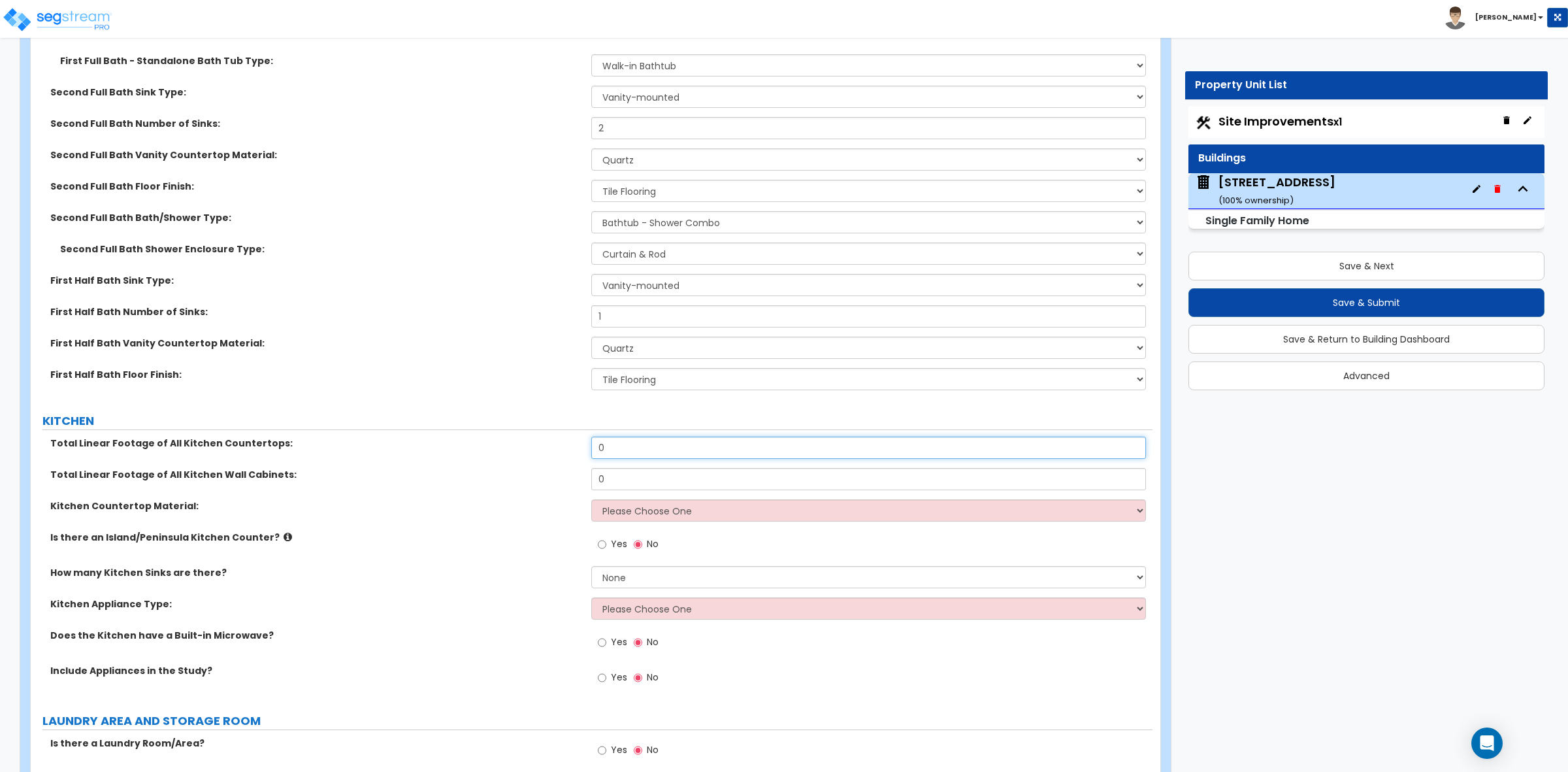
drag, startPoint x: 628, startPoint y: 447, endPoint x: 563, endPoint y: 446, distance: 65.0
click at [563, 446] on div "Total Linear Footage of All Kitchen Countertops: 0" at bounding box center [591, 452] width 1122 height 31
type input "15"
drag, startPoint x: 622, startPoint y: 475, endPoint x: 538, endPoint y: 475, distance: 84.0
click at [538, 475] on div "Total Linear Footage of All Kitchen Wall Cabinets: 0" at bounding box center [591, 484] width 1122 height 31
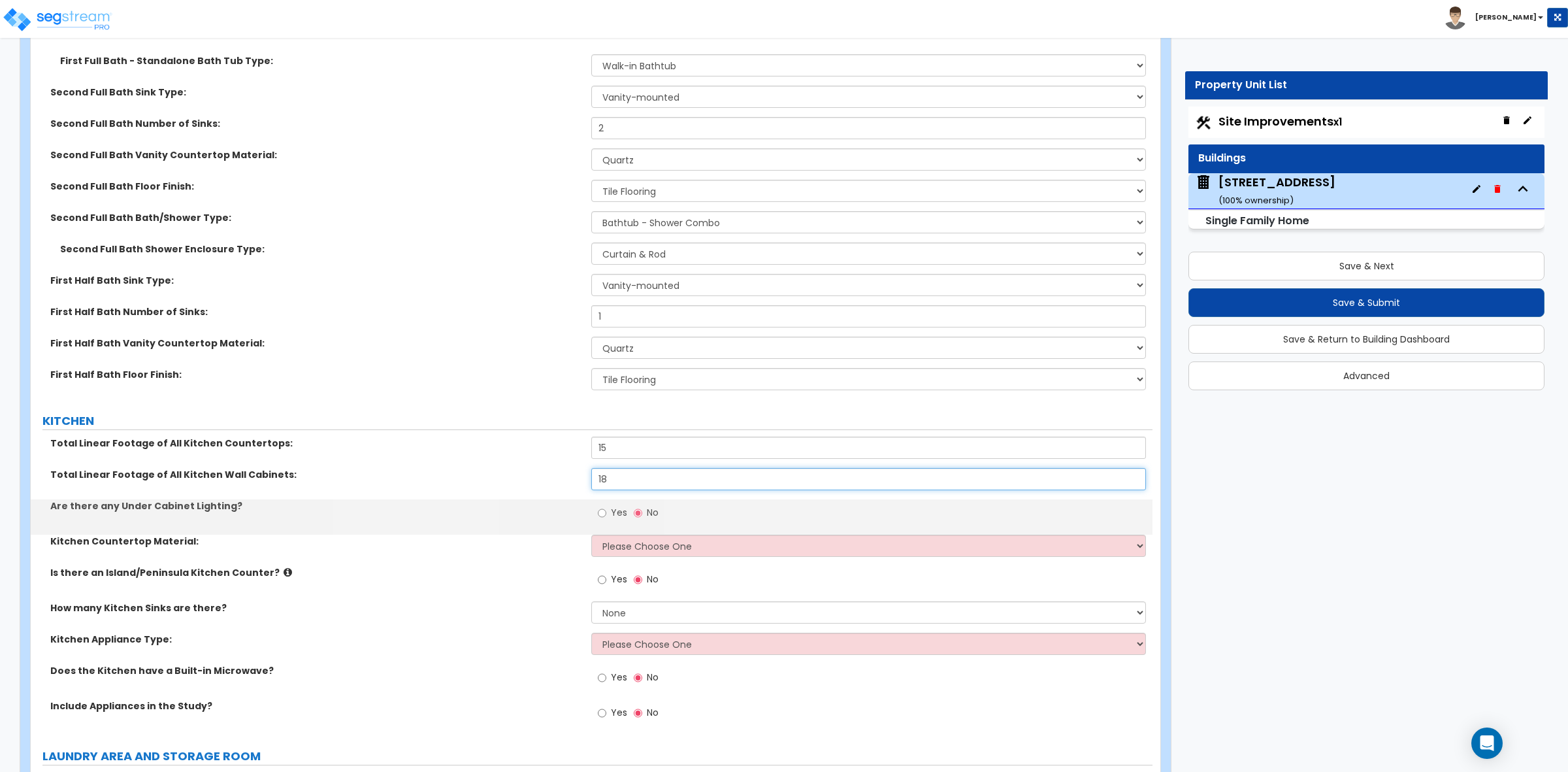
type input "18"
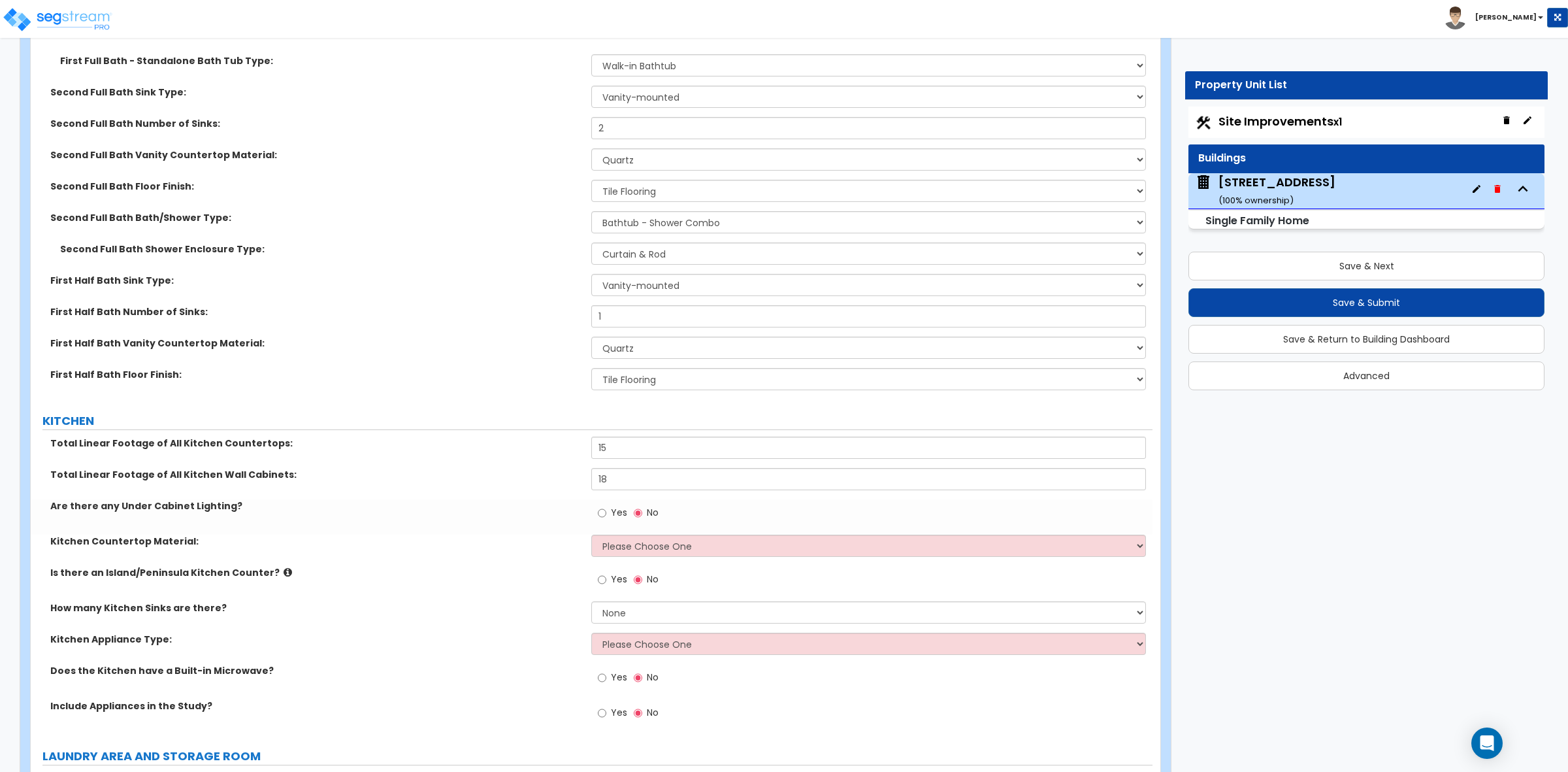
click at [538, 474] on label "Total Linear Footage of All Kitchen Wall Cabinets:" at bounding box center [316, 474] width 531 height 13
click at [597, 507] on div "Yes No" at bounding box center [627, 514] width 74 height 30
click at [603, 514] on input "Yes" at bounding box center [602, 512] width 9 height 15
radio input "true"
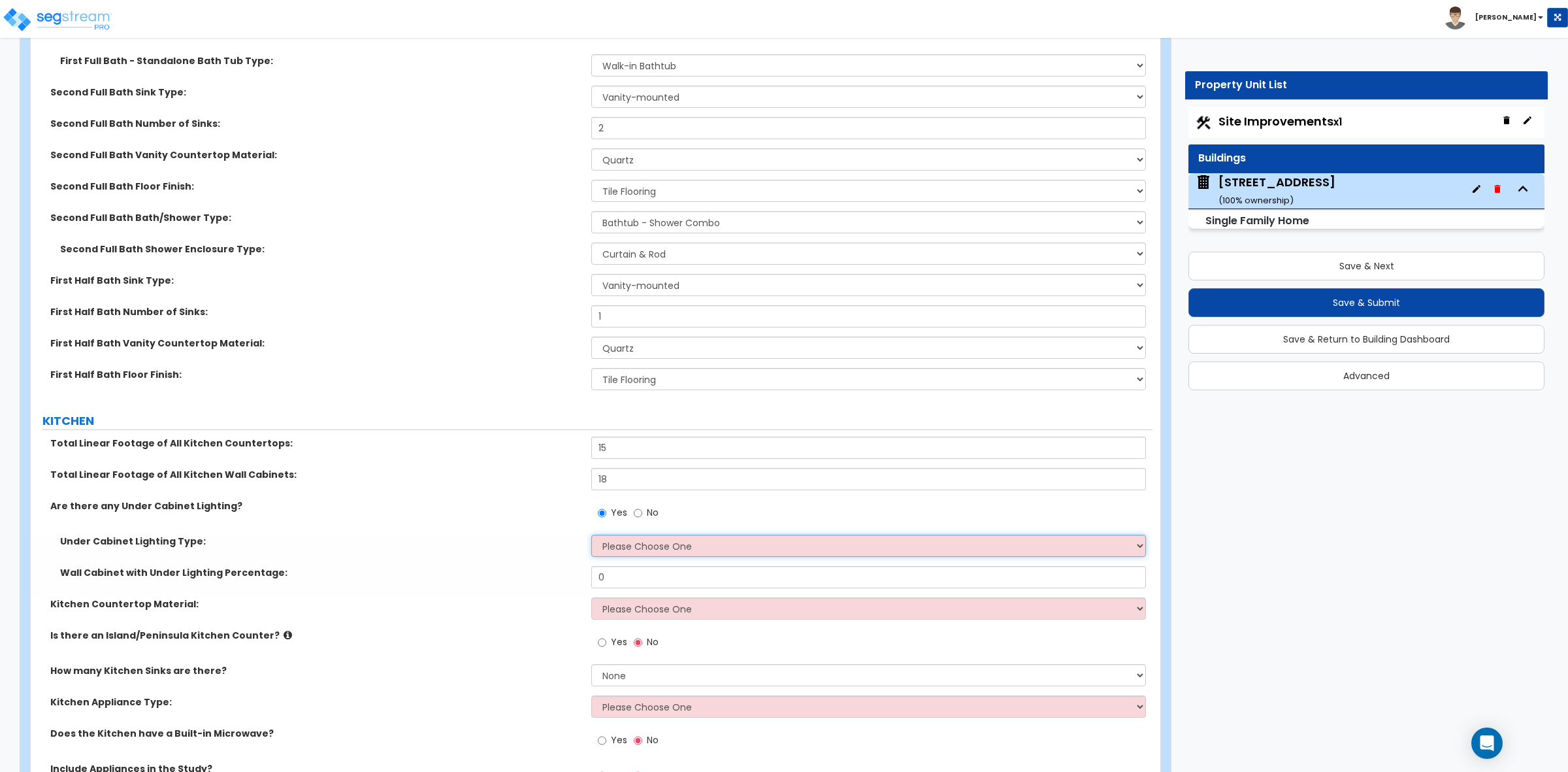
click at [622, 536] on select "Please Choose One Fluorescent Incandescent LED" at bounding box center [867, 546] width 553 height 23
select select "3"
click at [591, 536] on select "Please Choose One Fluorescent Incandescent LED" at bounding box center [867, 546] width 553 height 23
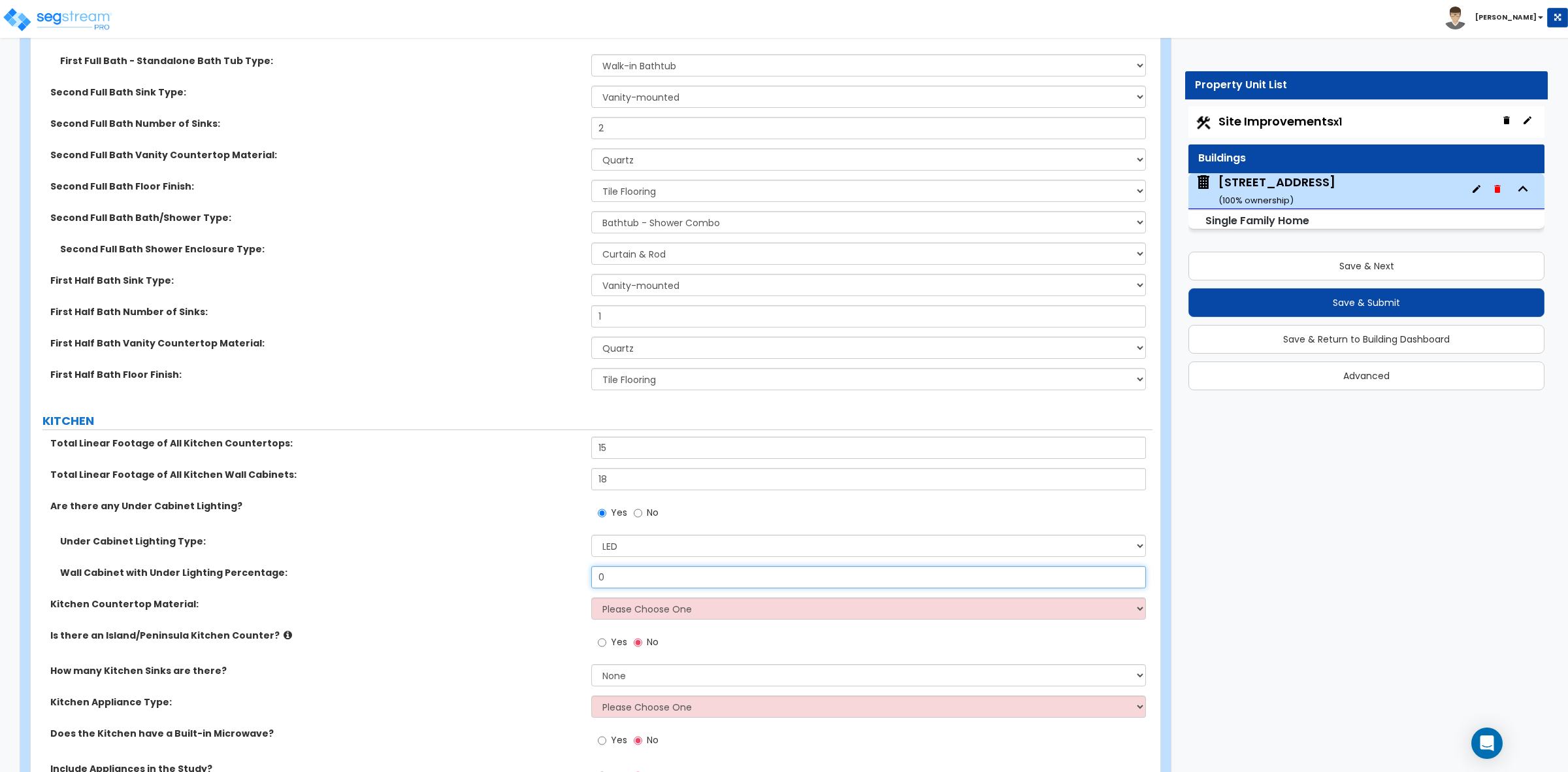
drag, startPoint x: 622, startPoint y: 575, endPoint x: 565, endPoint y: 575, distance: 57.0
click at [565, 575] on div "Wall Cabinet with Under Lighting Percentage: 0" at bounding box center [591, 581] width 1122 height 31
type input "100"
click at [507, 538] on label "Under Cabinet Lighting Type:" at bounding box center [320, 541] width 521 height 13
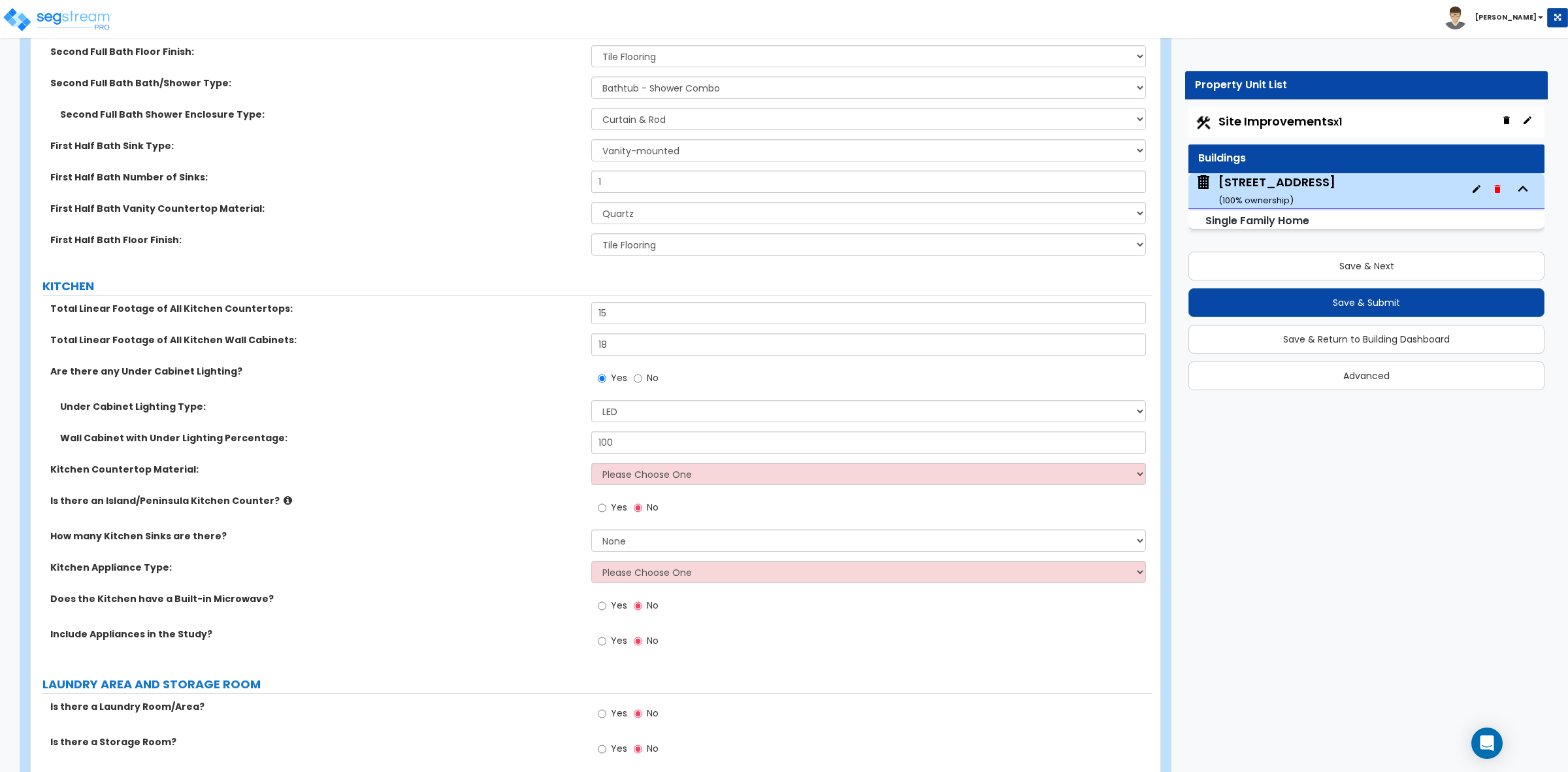
scroll to position [4737, 0]
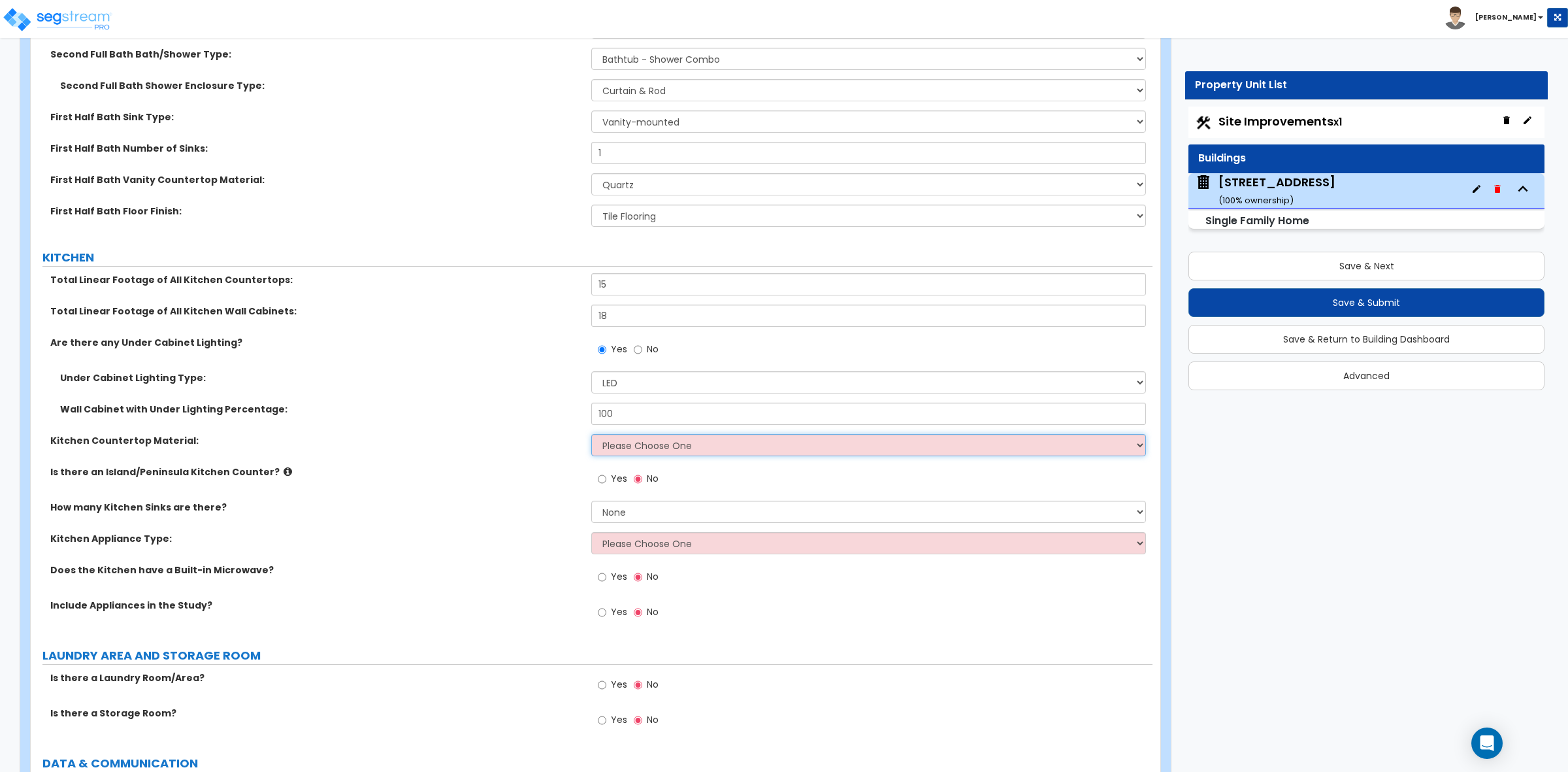
click at [624, 445] on select "Please Choose One Plastic Laminate Solid Surface Stone Quartz Marble Tile Wood …" at bounding box center [867, 445] width 553 height 23
select select "4"
click at [591, 436] on select "Please Choose One Plastic Laminate Solid Surface Stone Quartz Marble Tile Wood …" at bounding box center [867, 445] width 553 height 23
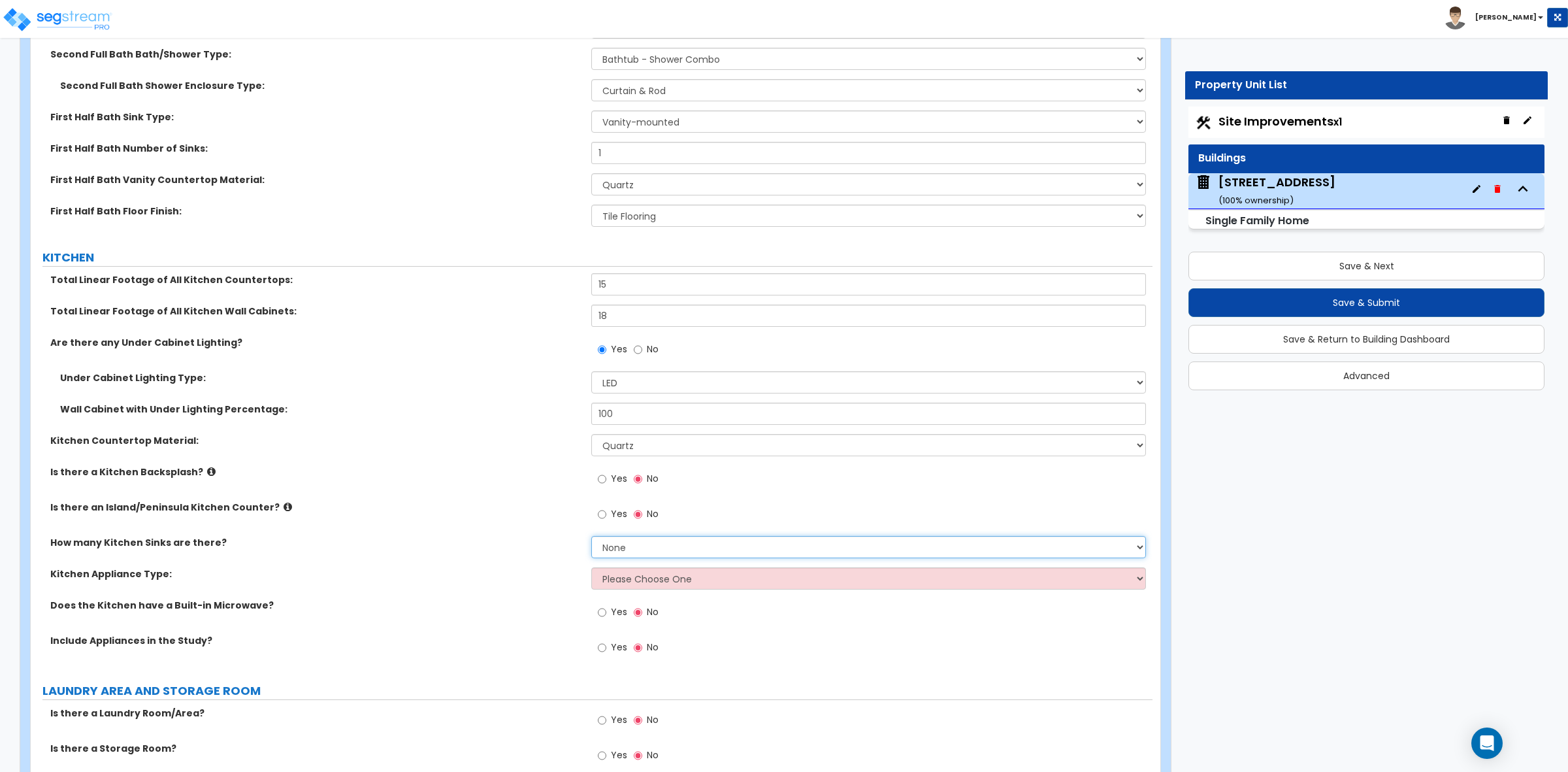
click at [636, 537] on select "None 1 2 3" at bounding box center [867, 547] width 553 height 23
select select "1"
click at [591, 537] on select "None 1 2 3" at bounding box center [867, 547] width 553 height 23
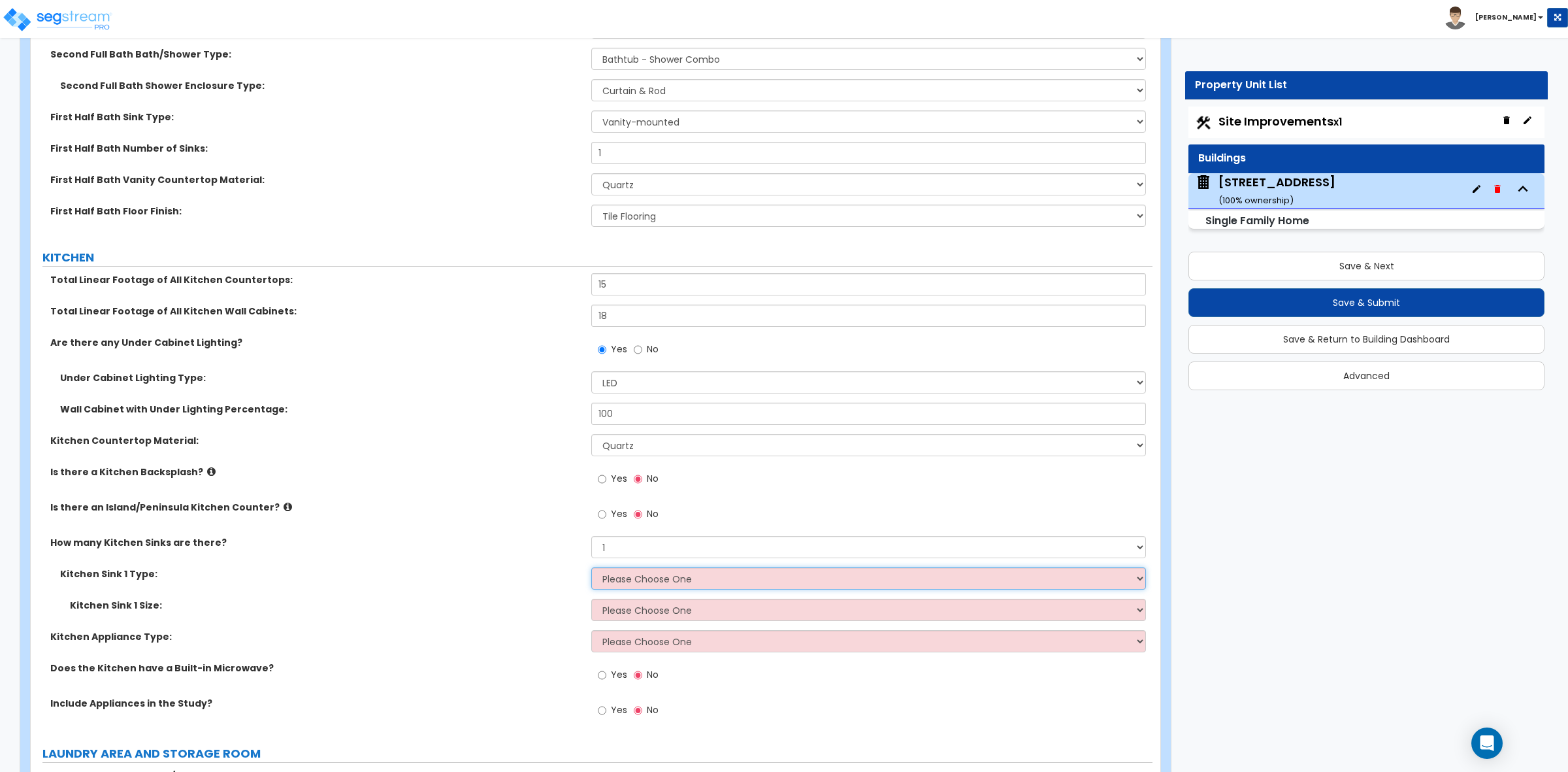
click at [638, 583] on select "Please Choose One Stainless Steel Porcelain Enamel Cast Iron Granite Composite" at bounding box center [867, 578] width 553 height 23
select select "1"
click at [591, 567] on select "Please Choose One Stainless Steel Porcelain Enamel Cast Iron Granite Composite" at bounding box center [867, 578] width 553 height 23
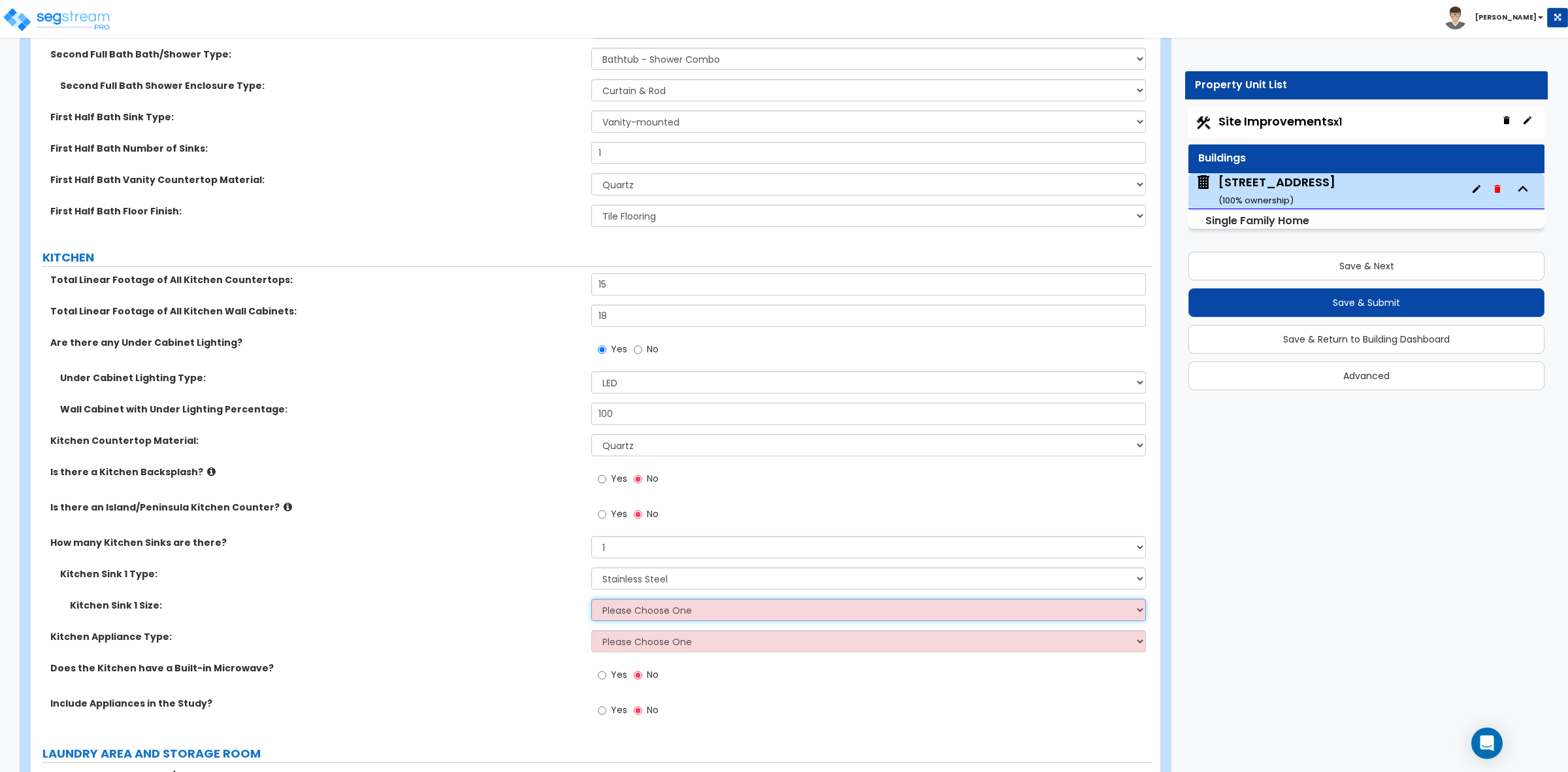
click at [645, 615] on select "Please Choose One Single Sink Double Sink" at bounding box center [867, 610] width 553 height 23
select select "2"
click at [591, 599] on select "Please Choose One Single Sink Double Sink" at bounding box center [867, 610] width 553 height 23
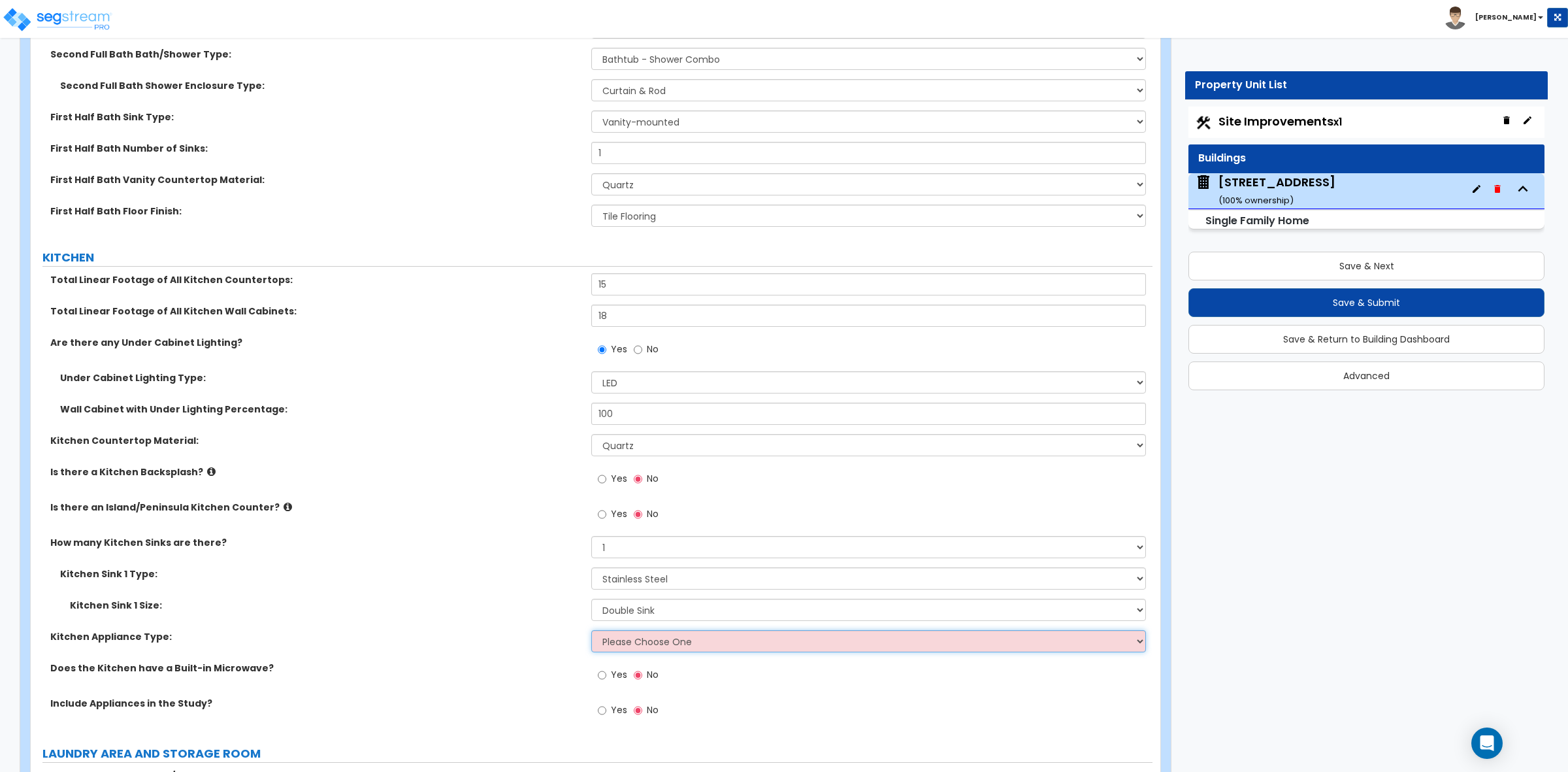
click at [636, 647] on select "Please Choose One Gas Electric" at bounding box center [867, 641] width 553 height 23
click at [394, 544] on label "How many Kitchen Sinks are there?" at bounding box center [316, 542] width 531 height 13
click at [621, 643] on select "Please Choose One Gas Electric" at bounding box center [867, 641] width 553 height 23
select select "1"
click at [591, 630] on select "Please Choose One Gas Electric" at bounding box center [867, 641] width 553 height 23
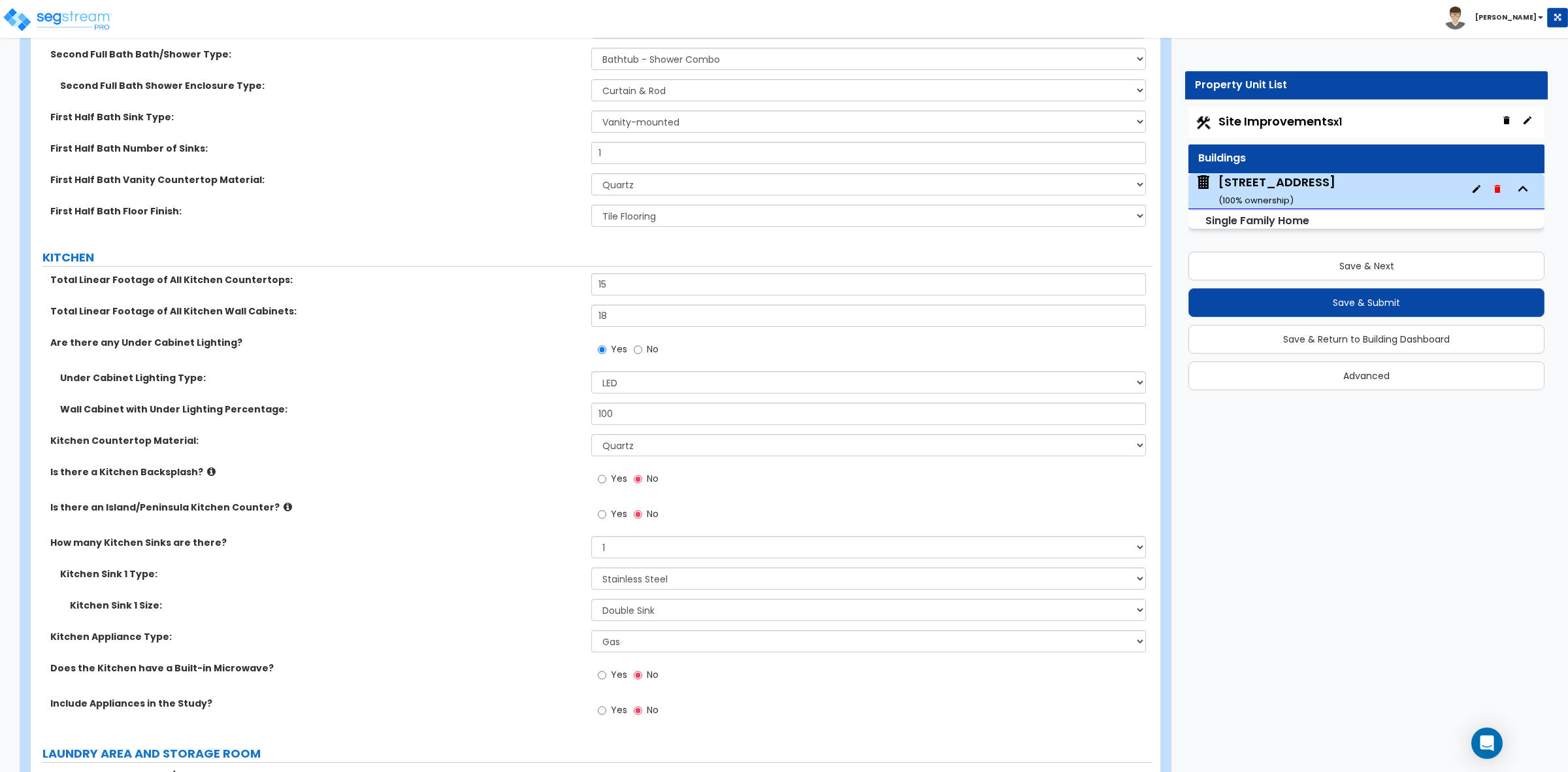
drag, startPoint x: 462, startPoint y: 608, endPoint x: 475, endPoint y: 609, distance: 13.0
click at [462, 609] on label "Kitchen Sink 1 Size:" at bounding box center [325, 605] width 511 height 13
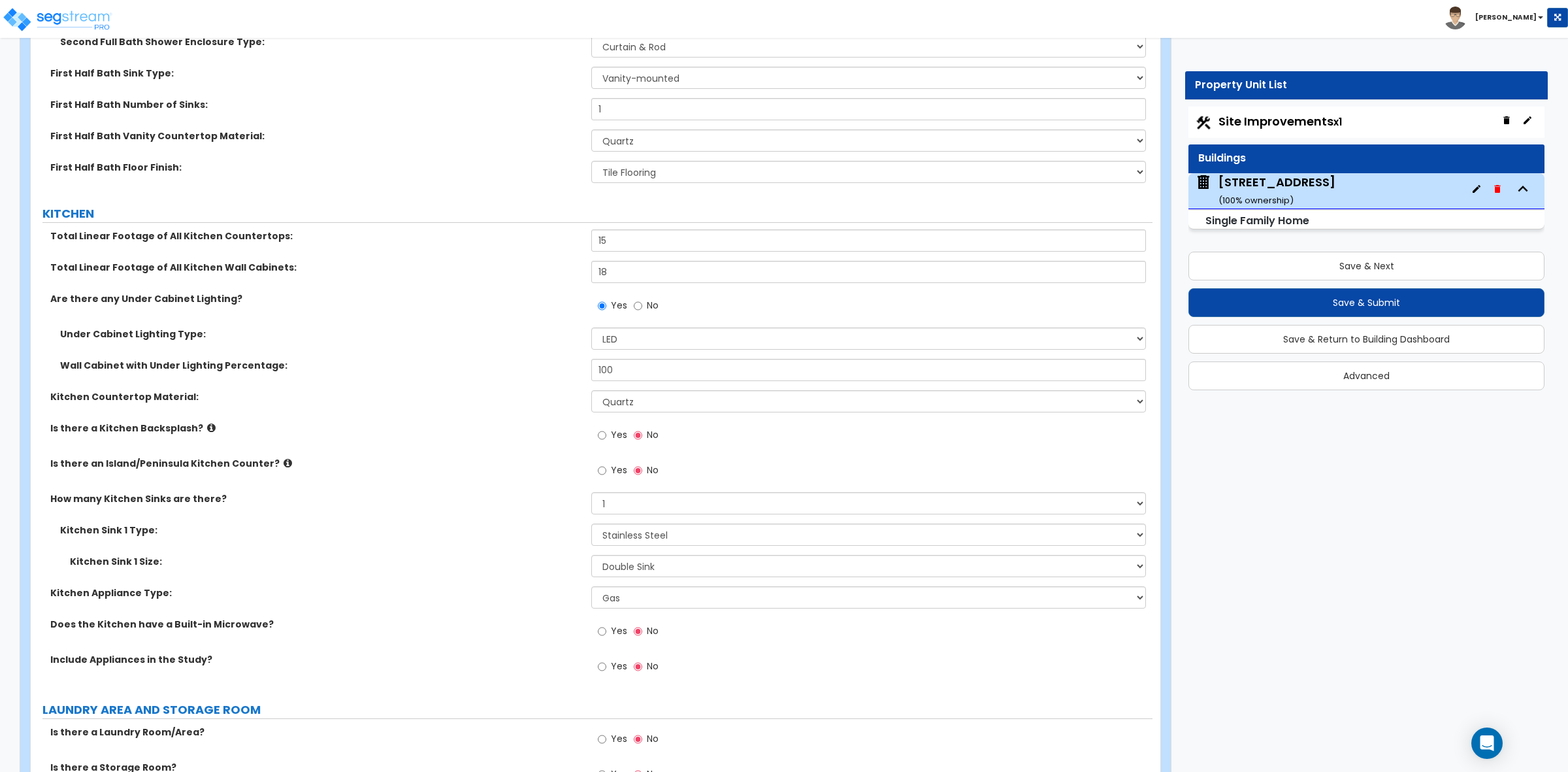
scroll to position [4819, 0]
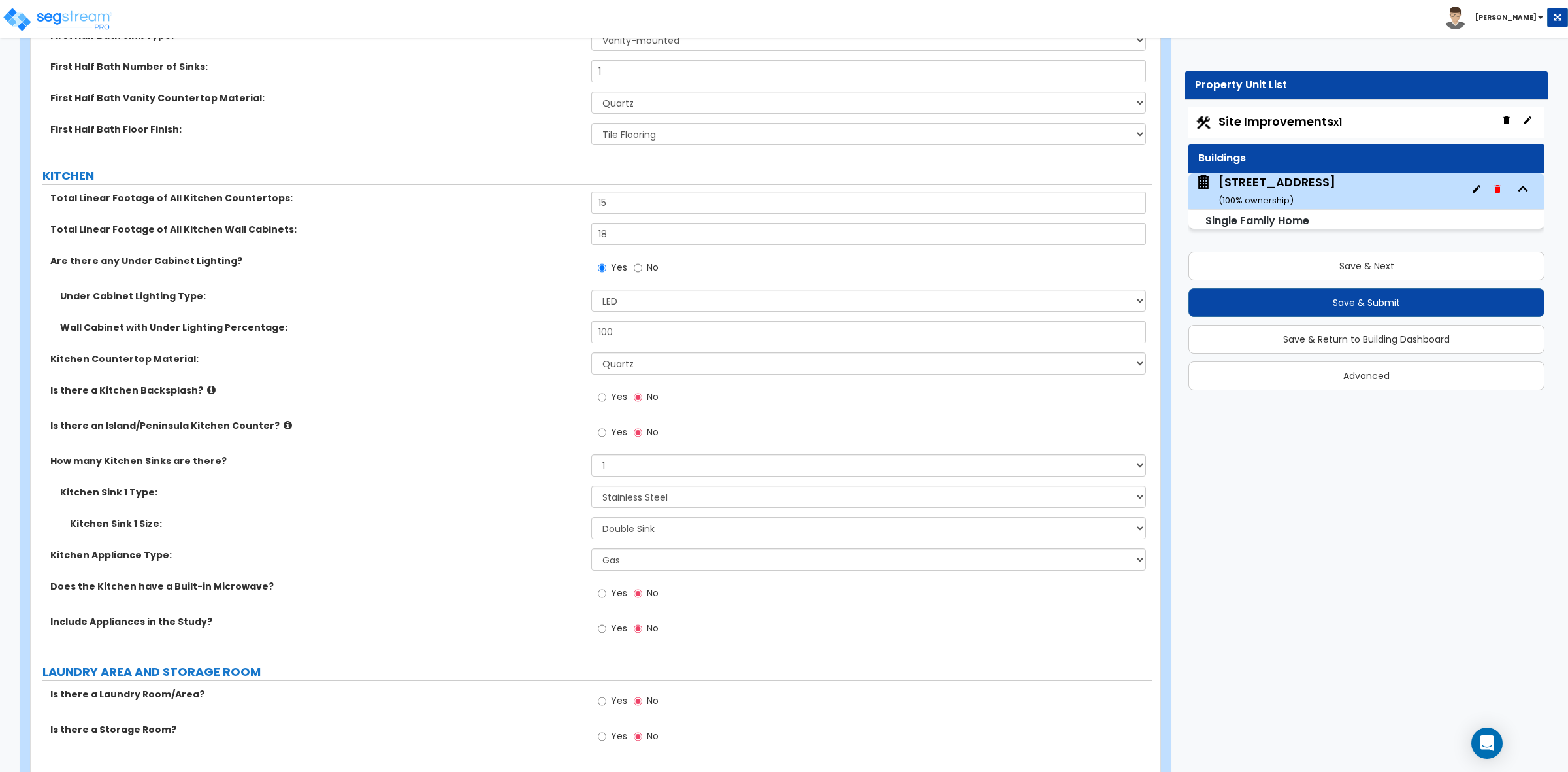
click at [595, 593] on div "Yes No" at bounding box center [627, 594] width 74 height 30
click at [600, 593] on input "Yes" at bounding box center [602, 593] width 9 height 15
click at [603, 629] on input "Yes" at bounding box center [602, 628] width 9 height 15
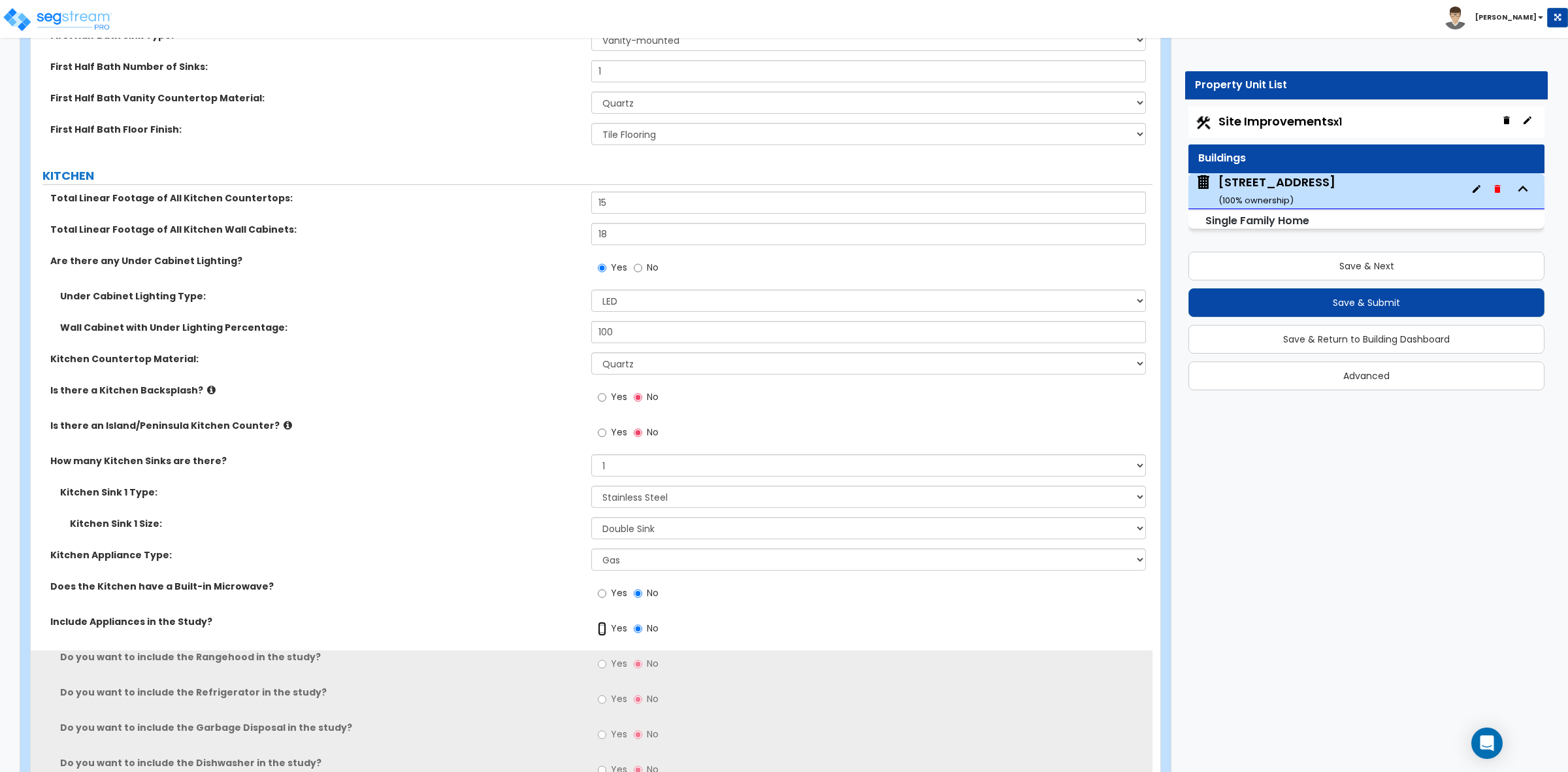
scroll to position [5064, 0]
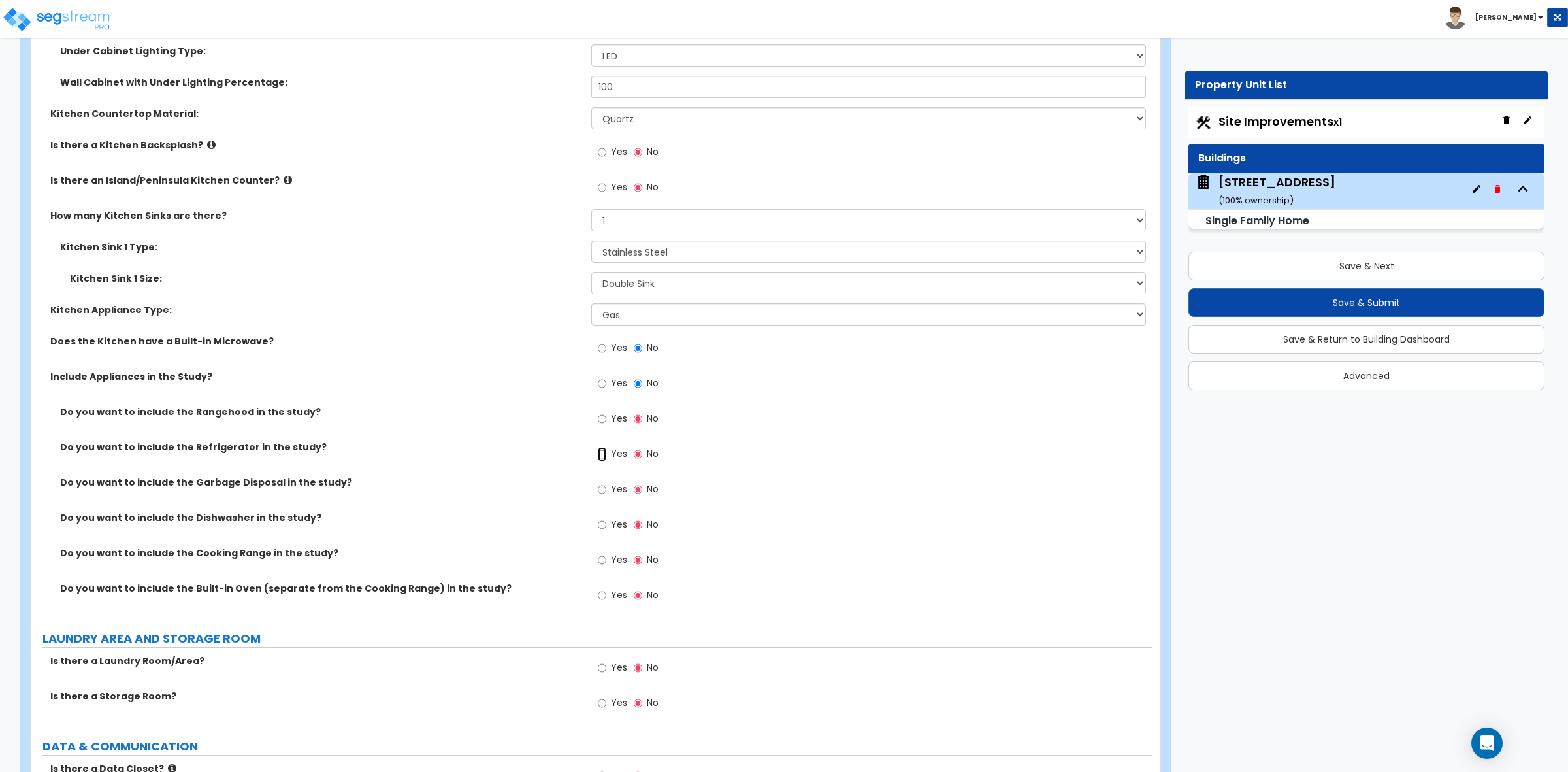
click at [603, 458] on input "Yes" at bounding box center [602, 453] width 9 height 15
radio input "true"
click at [605, 489] on input "Yes" at bounding box center [602, 489] width 9 height 15
radio input "true"
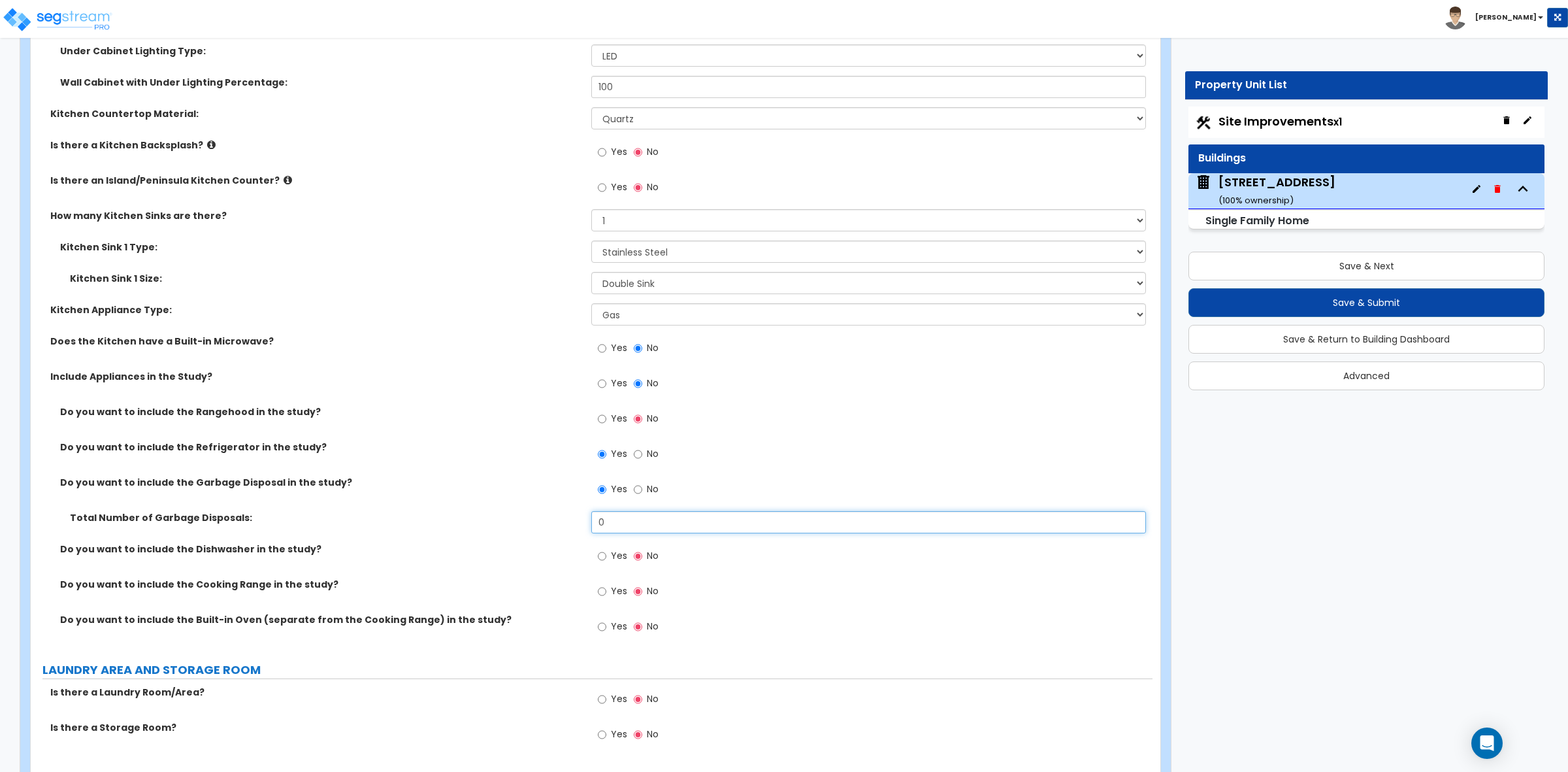
drag, startPoint x: 610, startPoint y: 528, endPoint x: 509, endPoint y: 464, distance: 119.6
click at [559, 525] on div "Total Number of Garbage Disposals: 0" at bounding box center [591, 527] width 1122 height 31
type input "1"
click at [600, 560] on input "Yes" at bounding box center [602, 556] width 9 height 15
radio input "true"
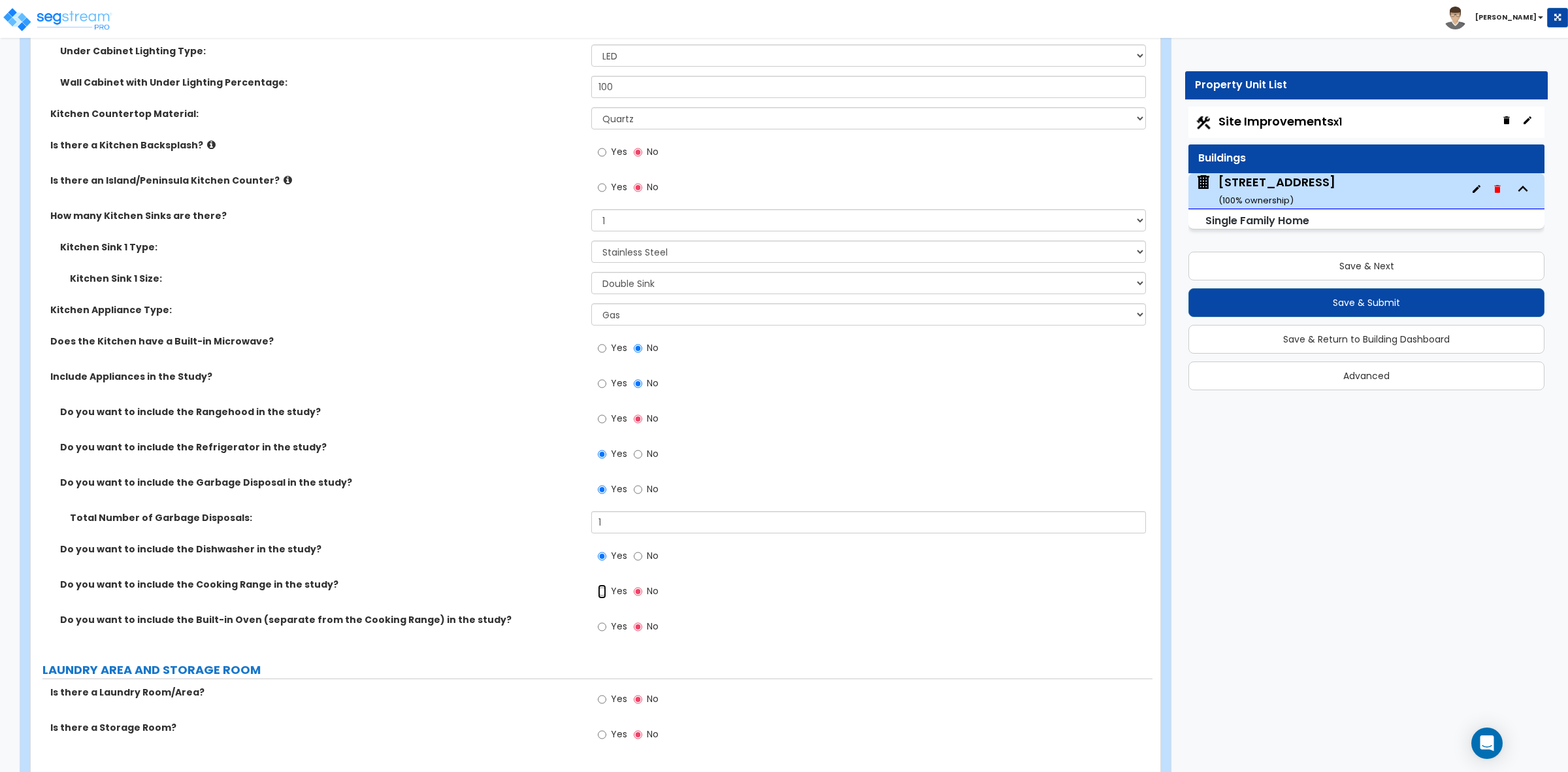
click at [602, 593] on input "Yes" at bounding box center [602, 591] width 9 height 15
radio input "true"
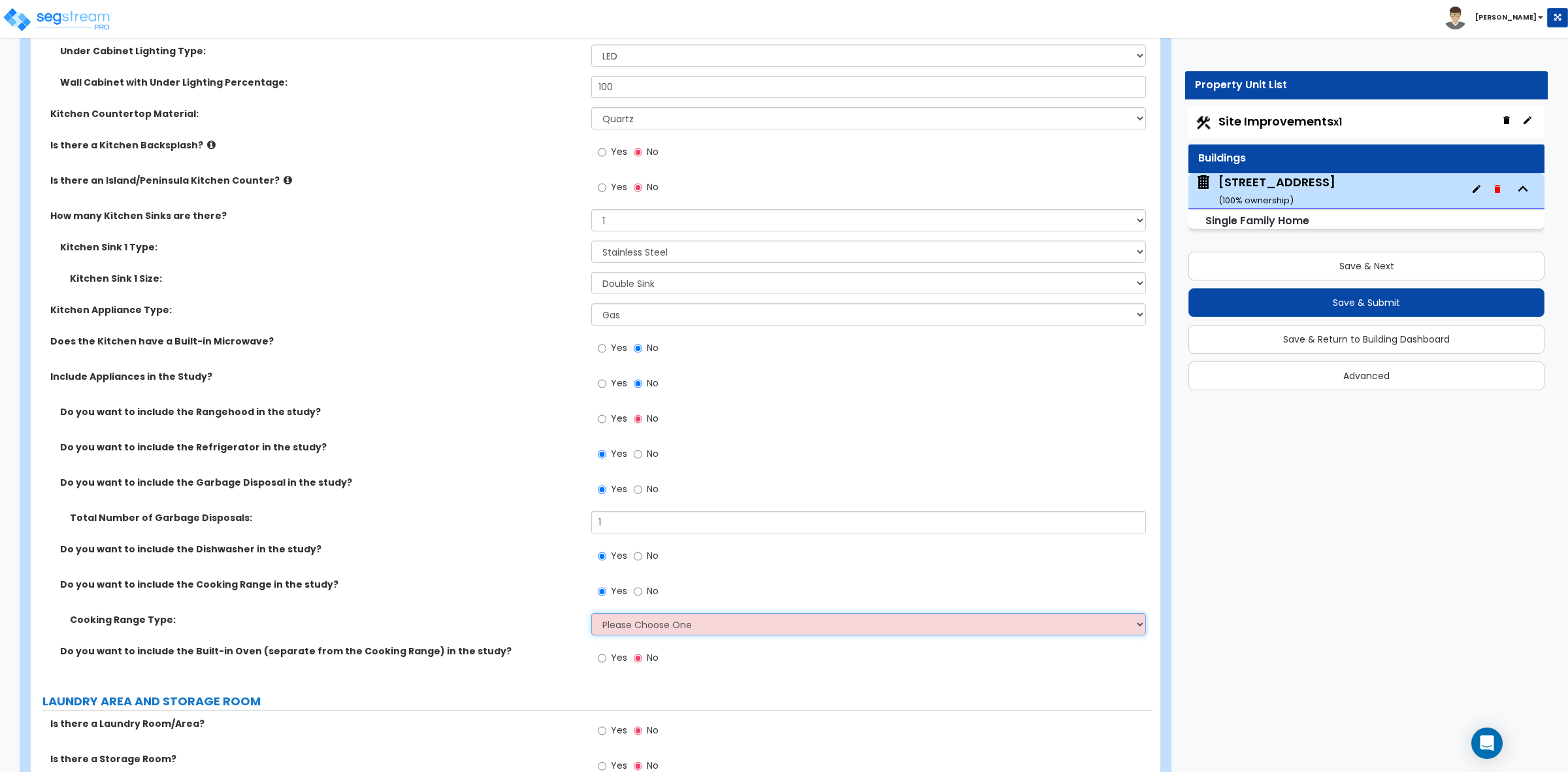
click at [607, 625] on select "Please Choose One Cook Top Only Range with Oven" at bounding box center [867, 624] width 553 height 23
select select "2"
click at [591, 614] on select "Please Choose One Cook Top Only Range with Oven" at bounding box center [867, 624] width 553 height 23
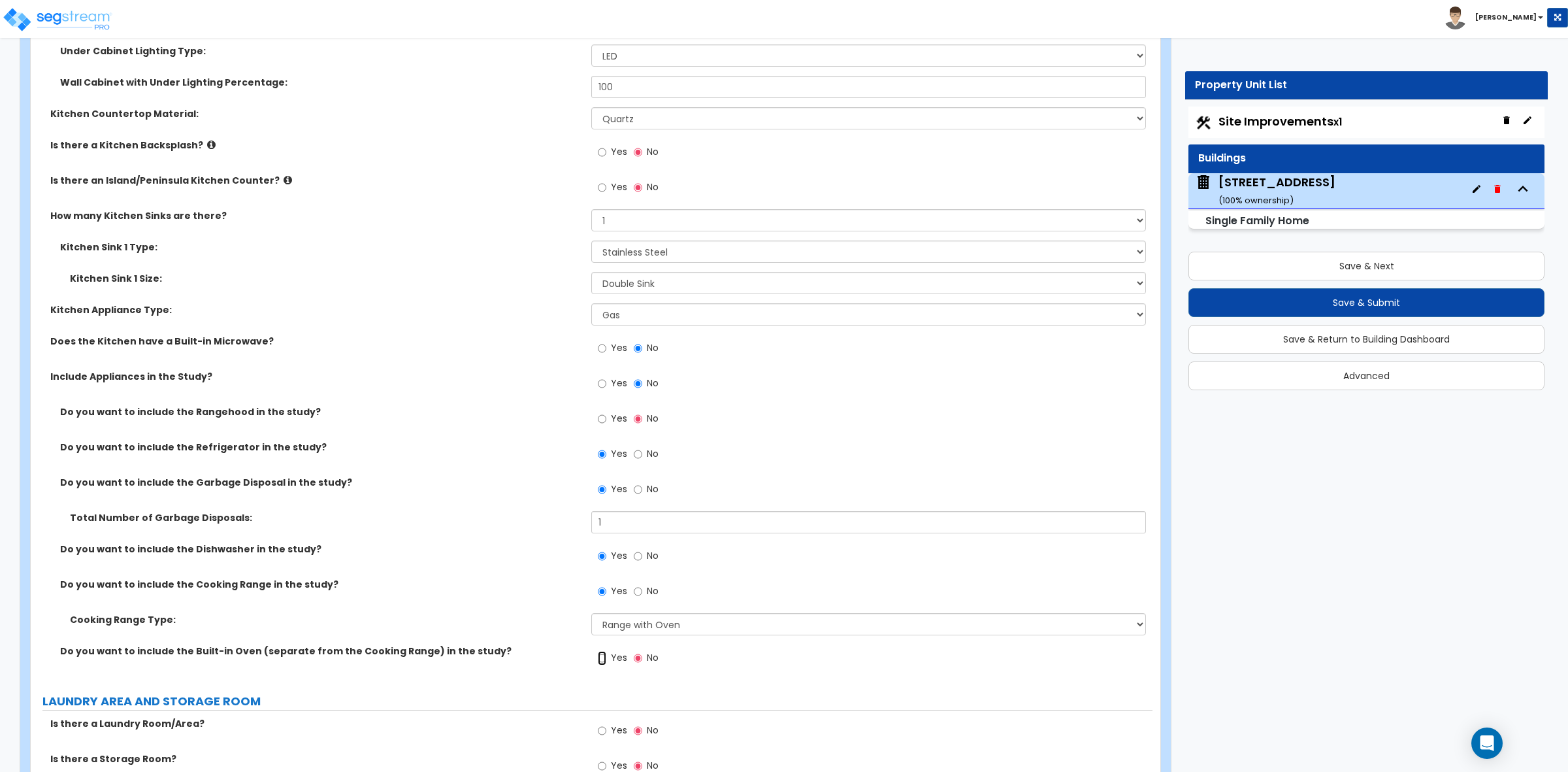
click at [598, 661] on input "Yes" at bounding box center [602, 658] width 9 height 15
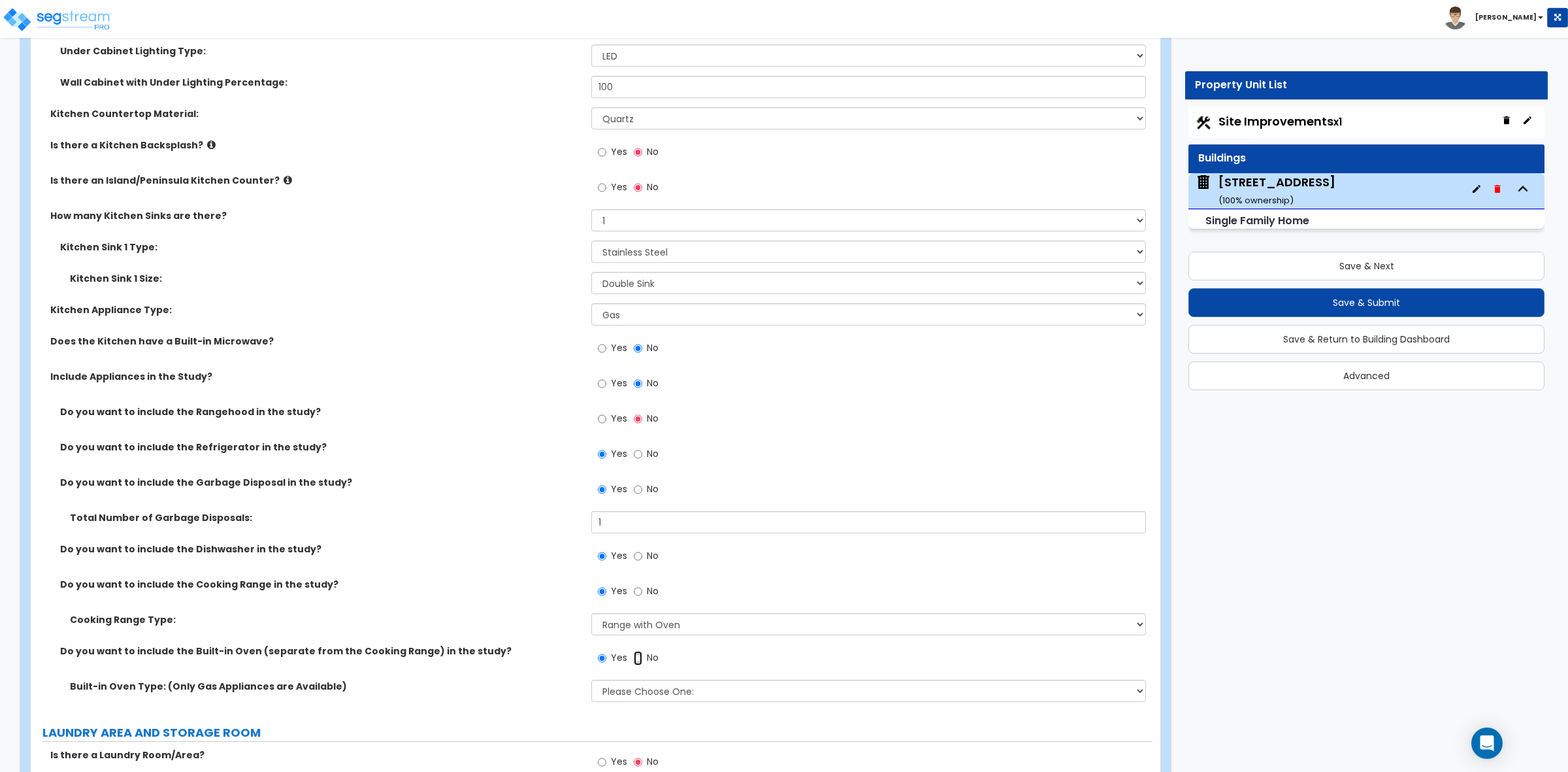
click at [639, 658] on input "No" at bounding box center [638, 658] width 9 height 15
radio input "false"
radio input "true"
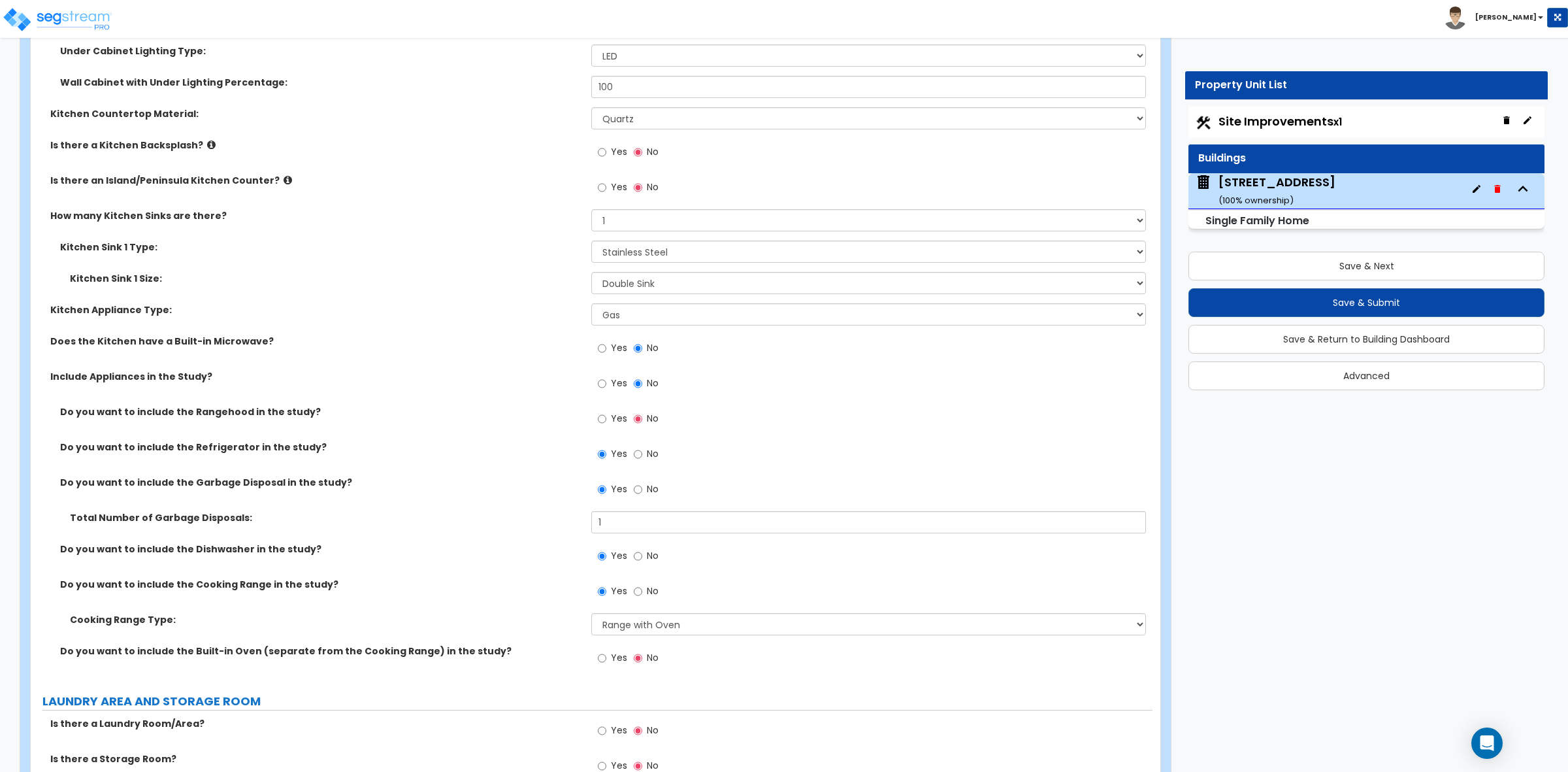
click at [567, 640] on div "Cooking Range Type: Please Choose One Cook Top Only Range with Oven" at bounding box center [591, 628] width 1122 height 31
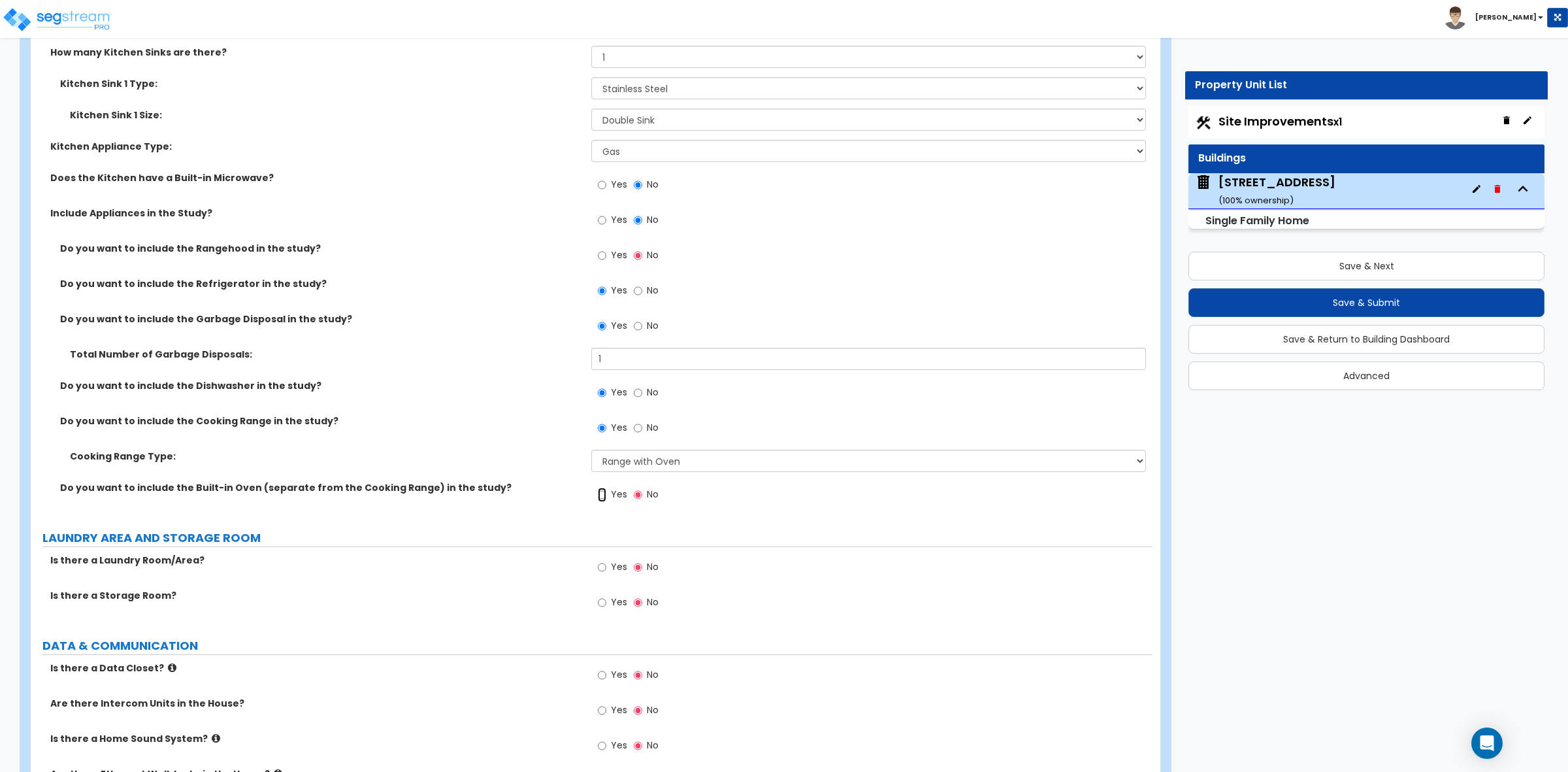
click at [599, 499] on input "Yes" at bounding box center [602, 495] width 9 height 15
radio input "true"
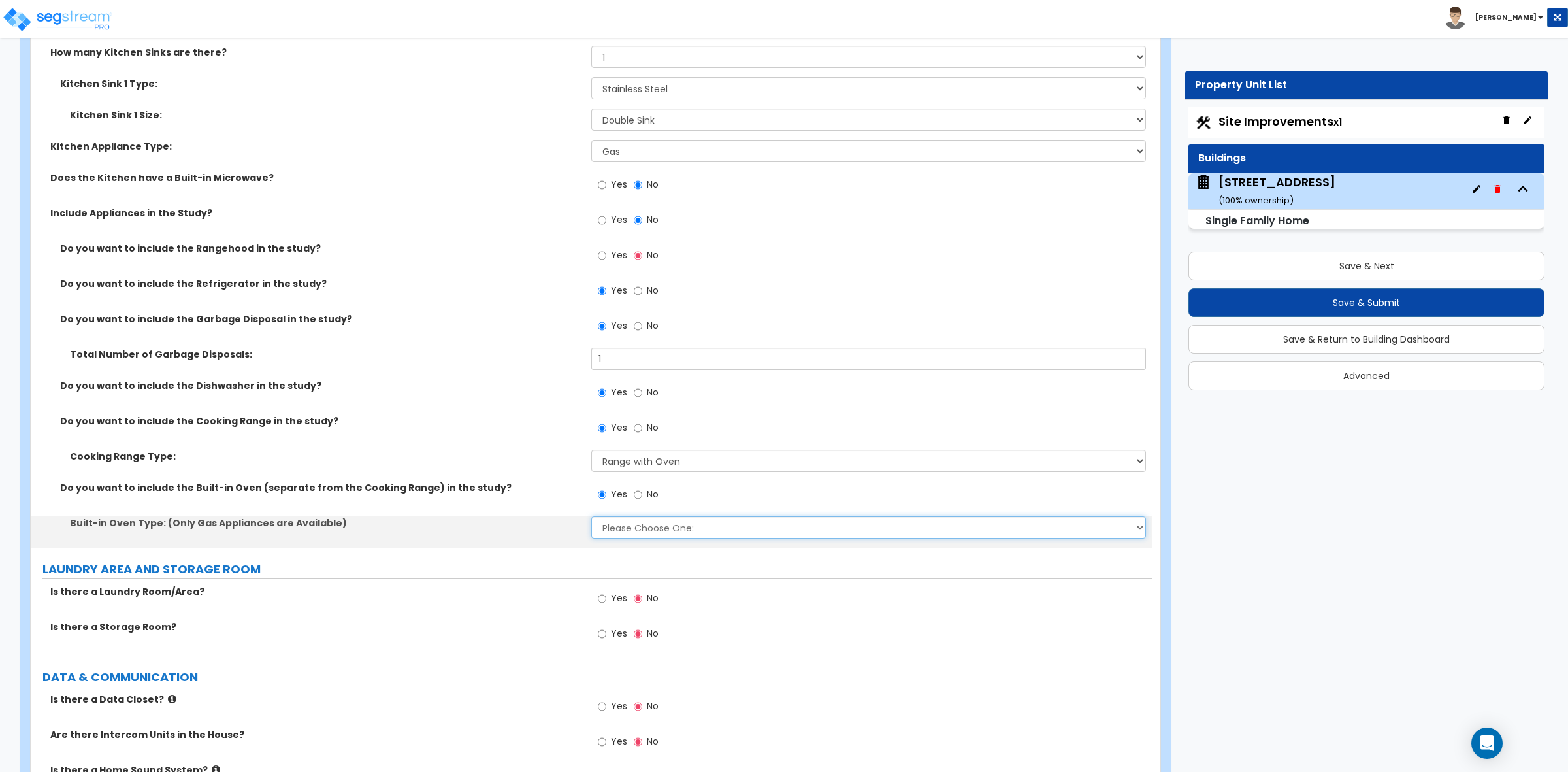
click at [609, 527] on select "Please Choose One: Single Double" at bounding box center [867, 527] width 553 height 23
click at [585, 509] on div "Do you want to include the Built-in Oven (separate from the Cooking Range) in t…" at bounding box center [591, 499] width 1122 height 35
click at [601, 259] on input "Yes" at bounding box center [602, 255] width 9 height 15
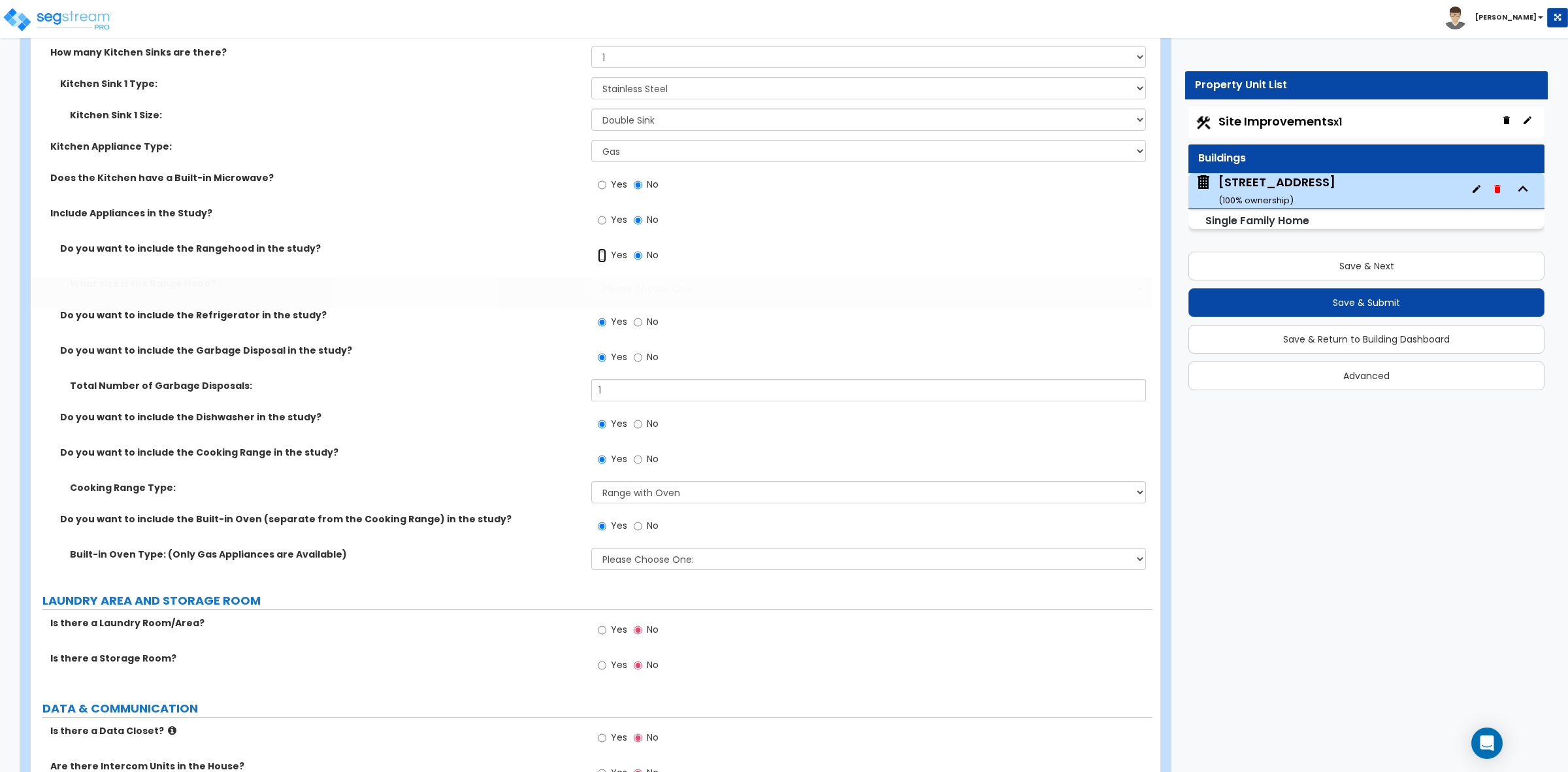
radio input "true"
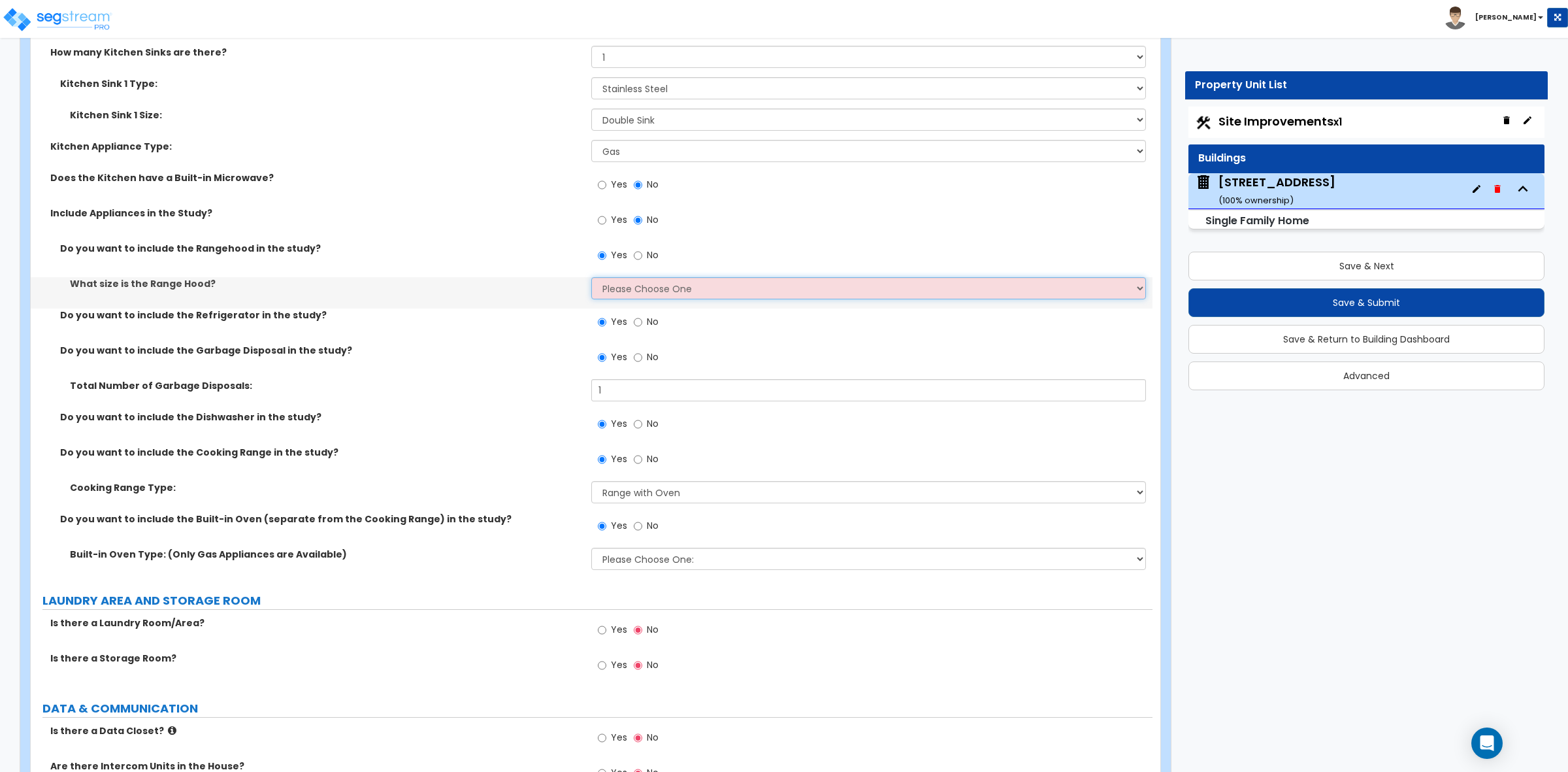
click at [614, 279] on select "Please Choose One Normal - 30" Wide - 42"" at bounding box center [867, 288] width 553 height 23
select select "1"
click at [591, 277] on select "Please Choose One Normal - 30" Wide - 42"" at bounding box center [867, 288] width 553 height 23
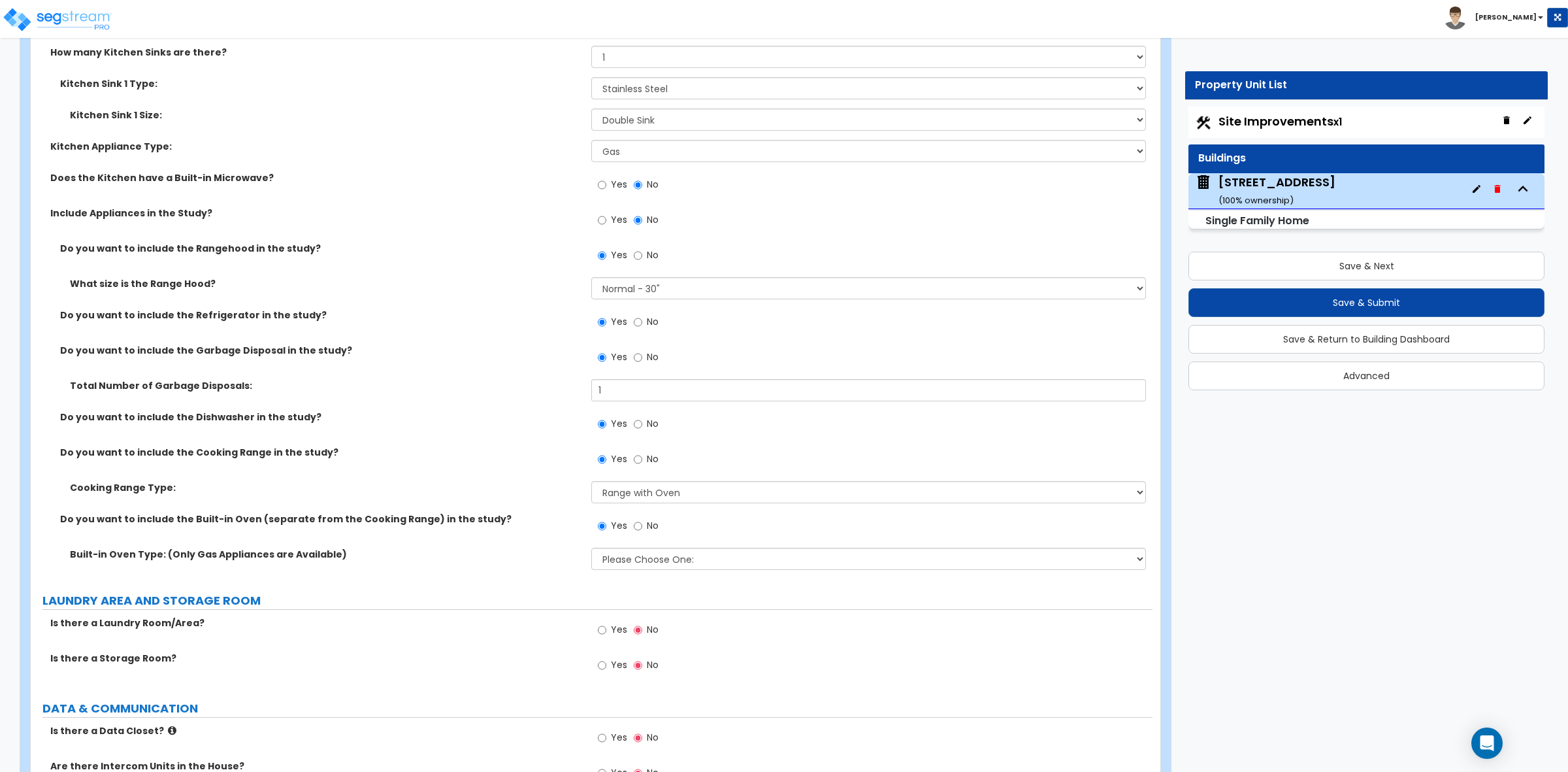
click at [553, 295] on div "What size is the Range Hood? Please Choose One Normal - 30" Wide - 42"" at bounding box center [591, 293] width 1122 height 31
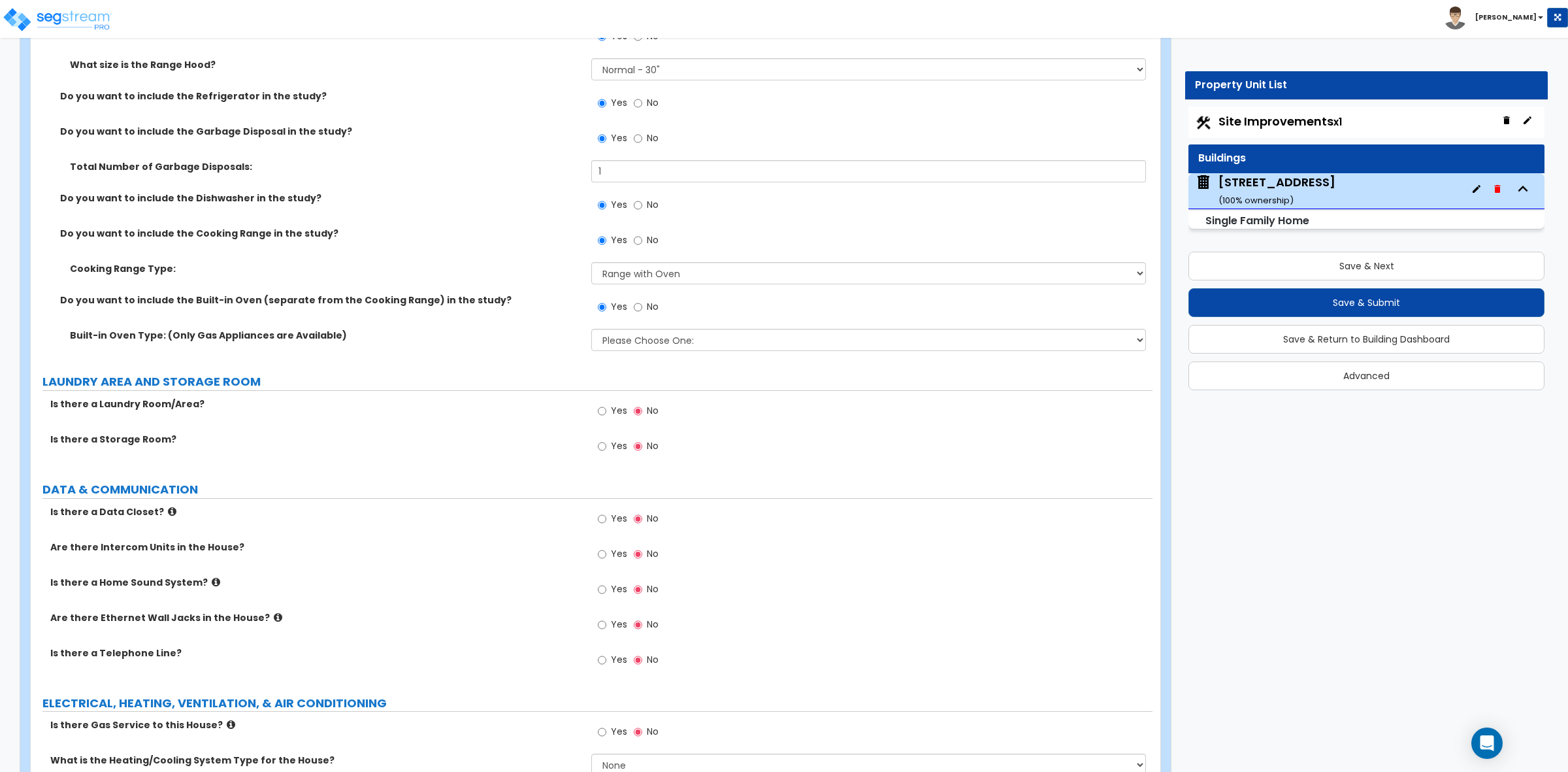
scroll to position [5473, 0]
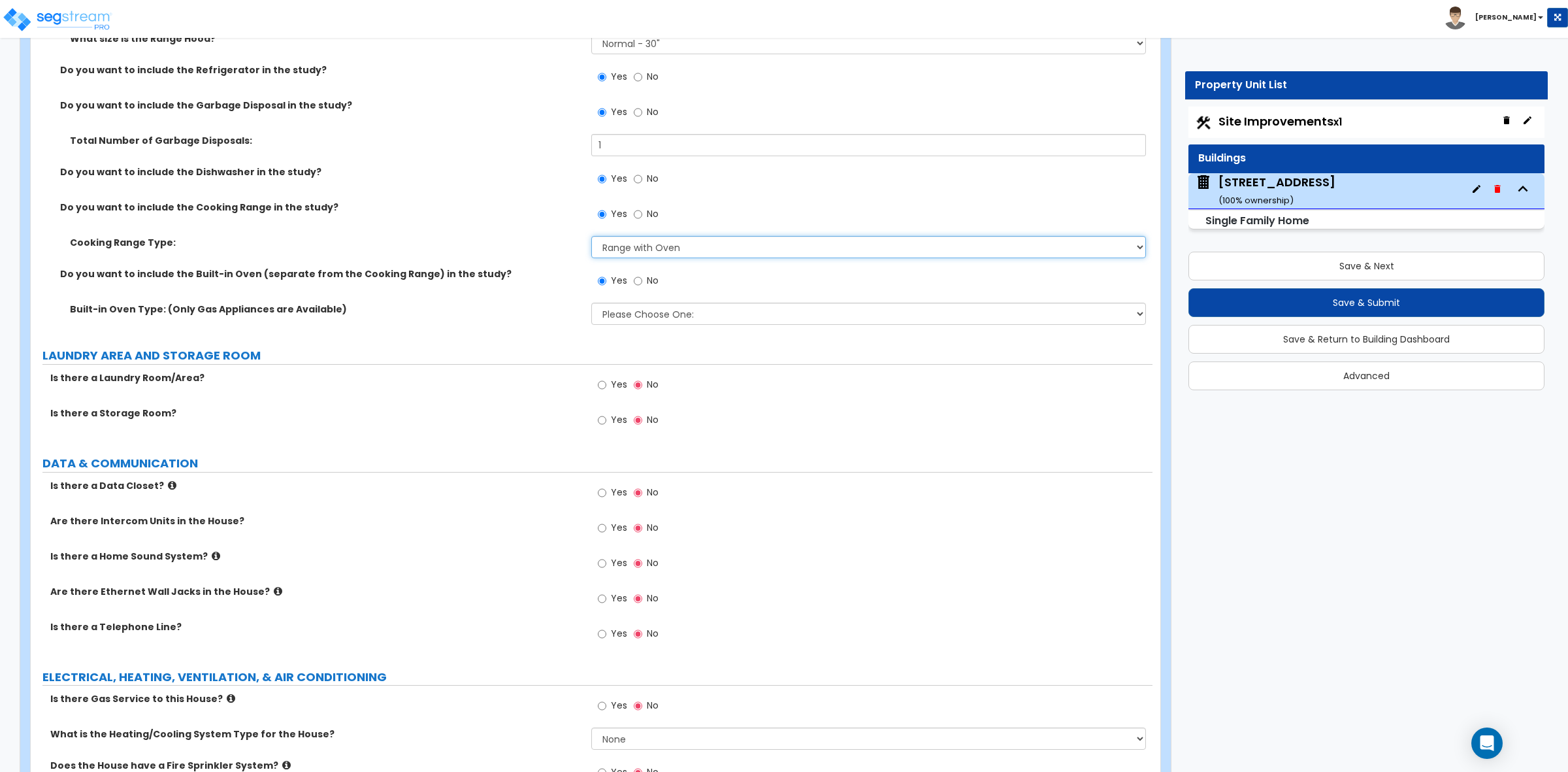
click at [607, 248] on select "Please Choose One Cook Top Only Range with Oven" at bounding box center [867, 247] width 553 height 23
click at [591, 237] on select "Please Choose One Cook Top Only Range with Oven" at bounding box center [867, 247] width 553 height 23
click at [634, 252] on select "Please Choose One Cook Top Only Range with Oven" at bounding box center [867, 247] width 553 height 23
select select "1"
click at [591, 237] on select "Please Choose One Cook Top Only Range with Oven" at bounding box center [867, 247] width 553 height 23
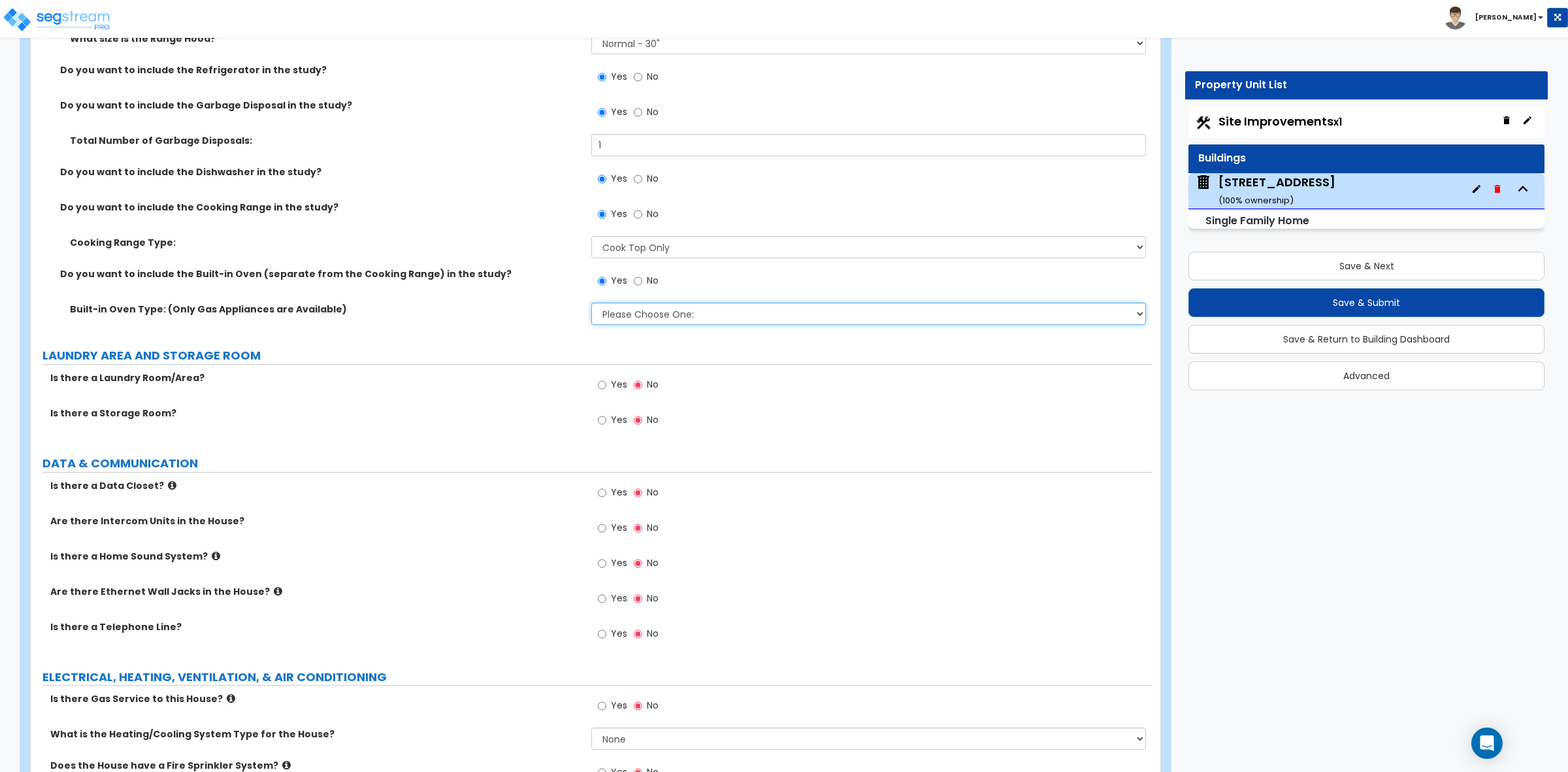
click at [641, 311] on select "Please Choose One: Single Double" at bounding box center [867, 314] width 553 height 23
select select "2"
click at [591, 303] on select "Please Choose One: Single Double" at bounding box center [867, 314] width 553 height 23
click at [553, 319] on div "Built-in Oven Type: (Only Gas Appliances are Available) Please Choose One: Sing…" at bounding box center [591, 319] width 1122 height 31
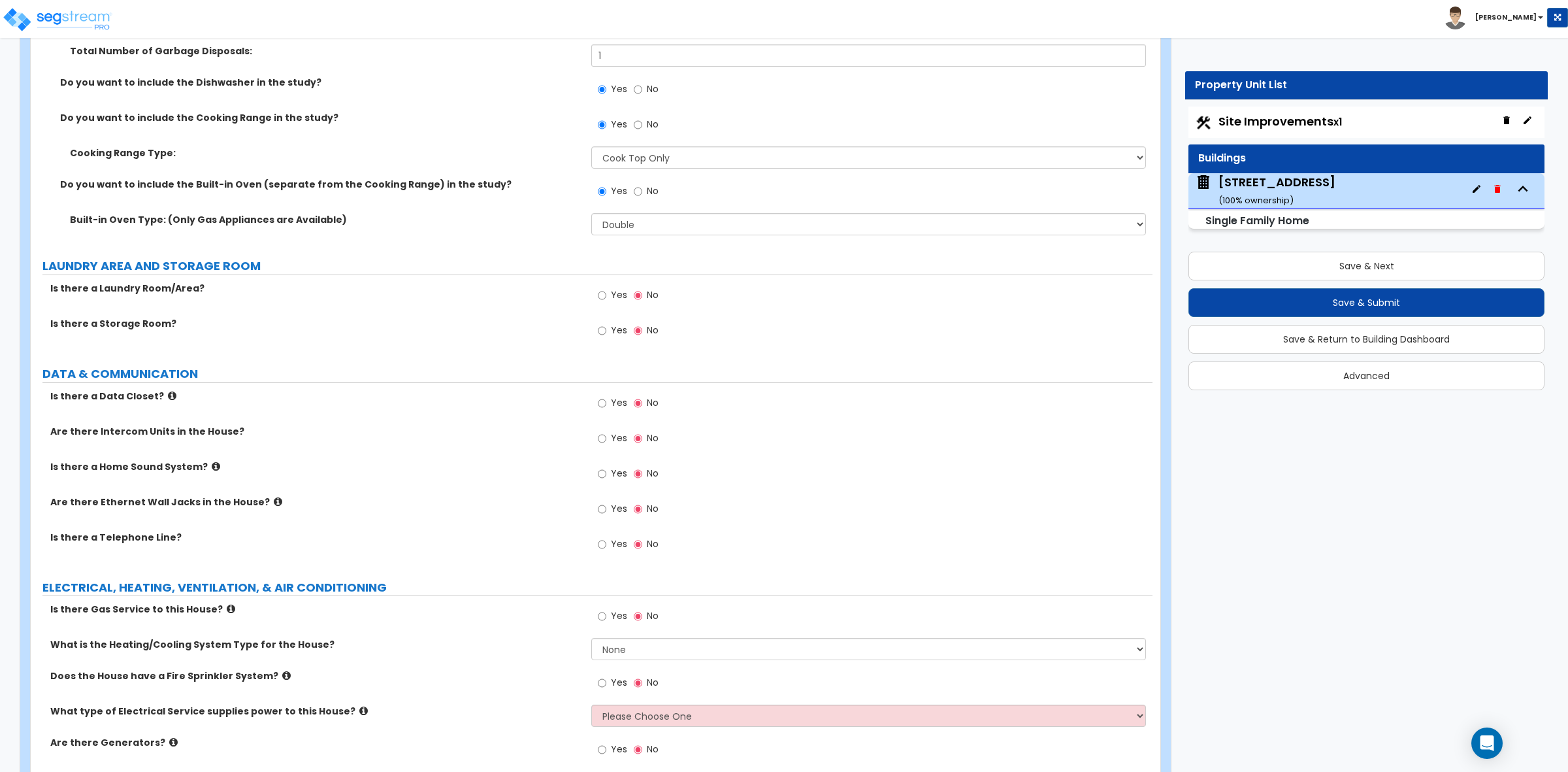
scroll to position [5623, 0]
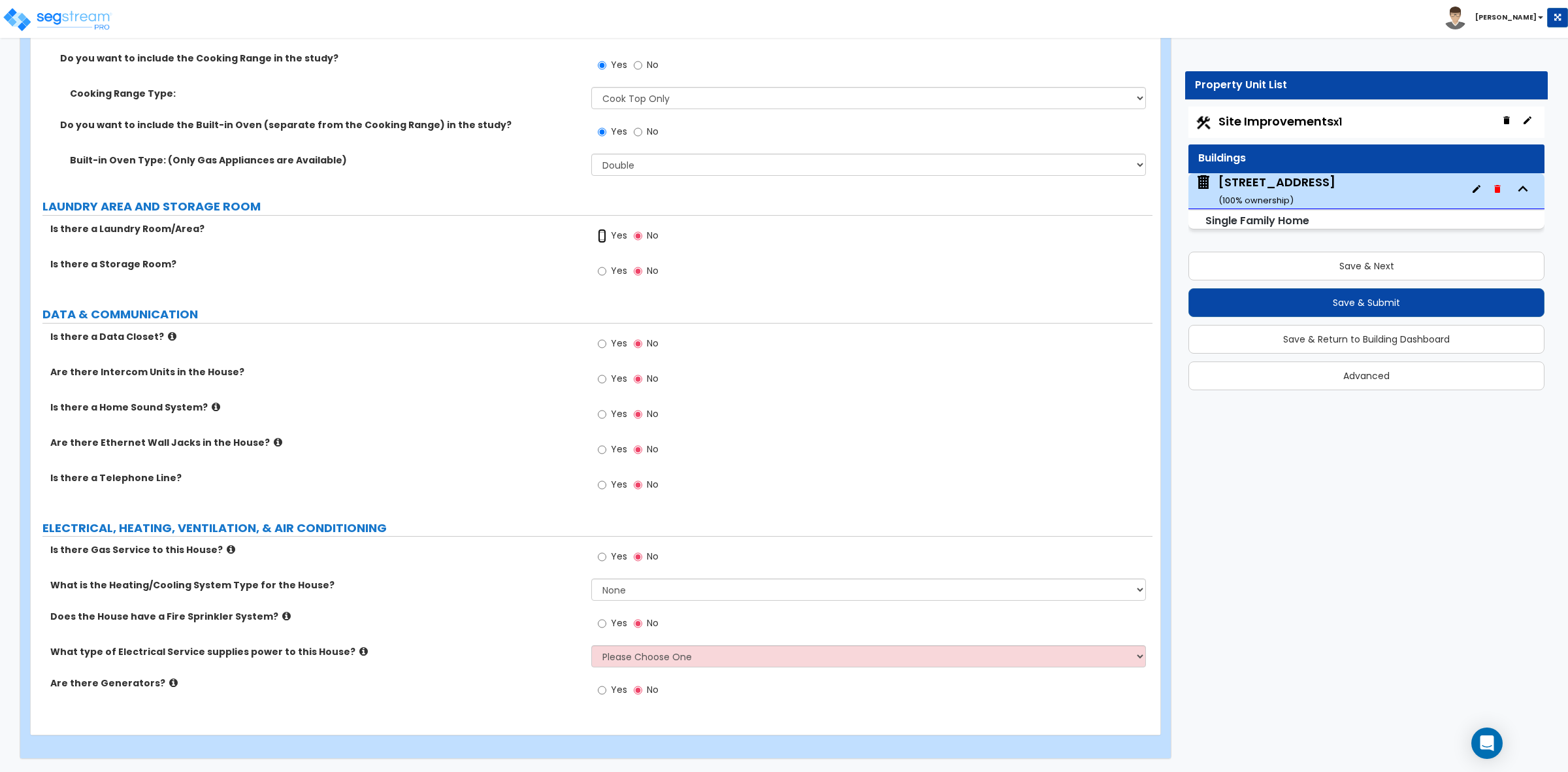
click at [600, 232] on input "Yes" at bounding box center [602, 236] width 9 height 15
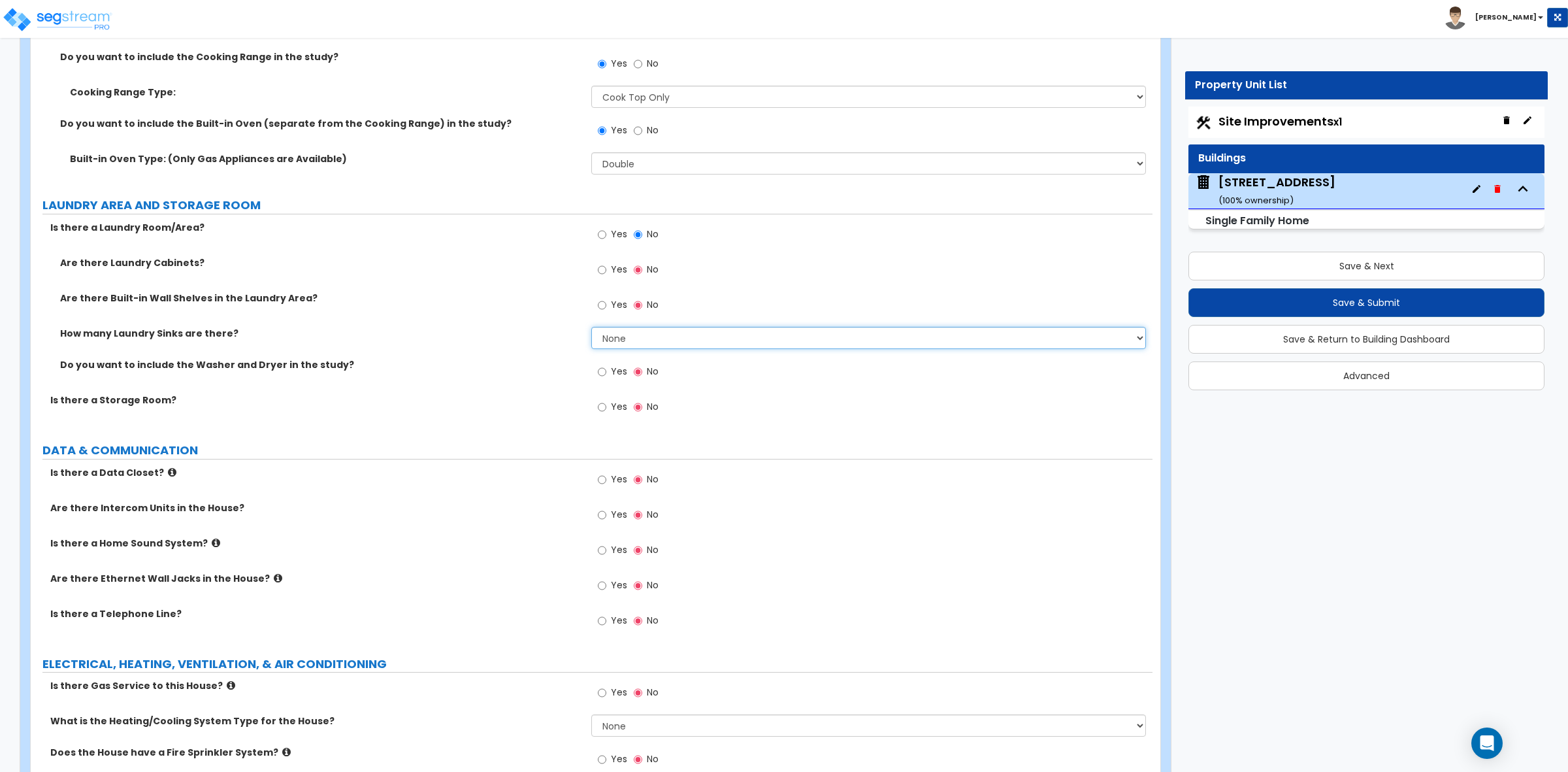
click at [639, 334] on select "None 1 2 3" at bounding box center [867, 337] width 553 height 23
click at [515, 327] on label "How many Laundry Sinks are there?" at bounding box center [320, 332] width 521 height 13
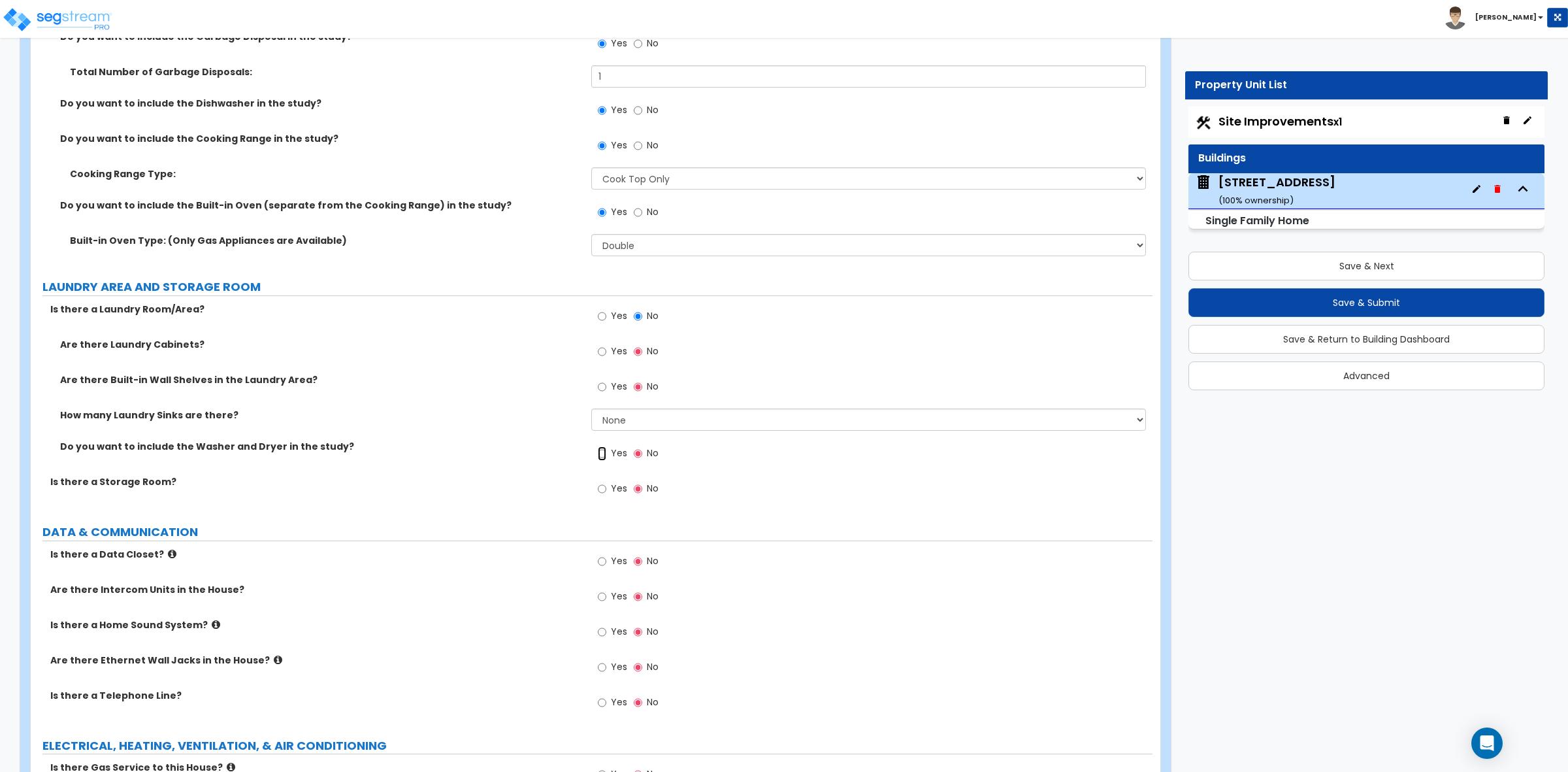
click at [605, 457] on input "Yes" at bounding box center [602, 453] width 9 height 15
radio input "true"
click at [599, 488] on input "Yes" at bounding box center [602, 489] width 9 height 15
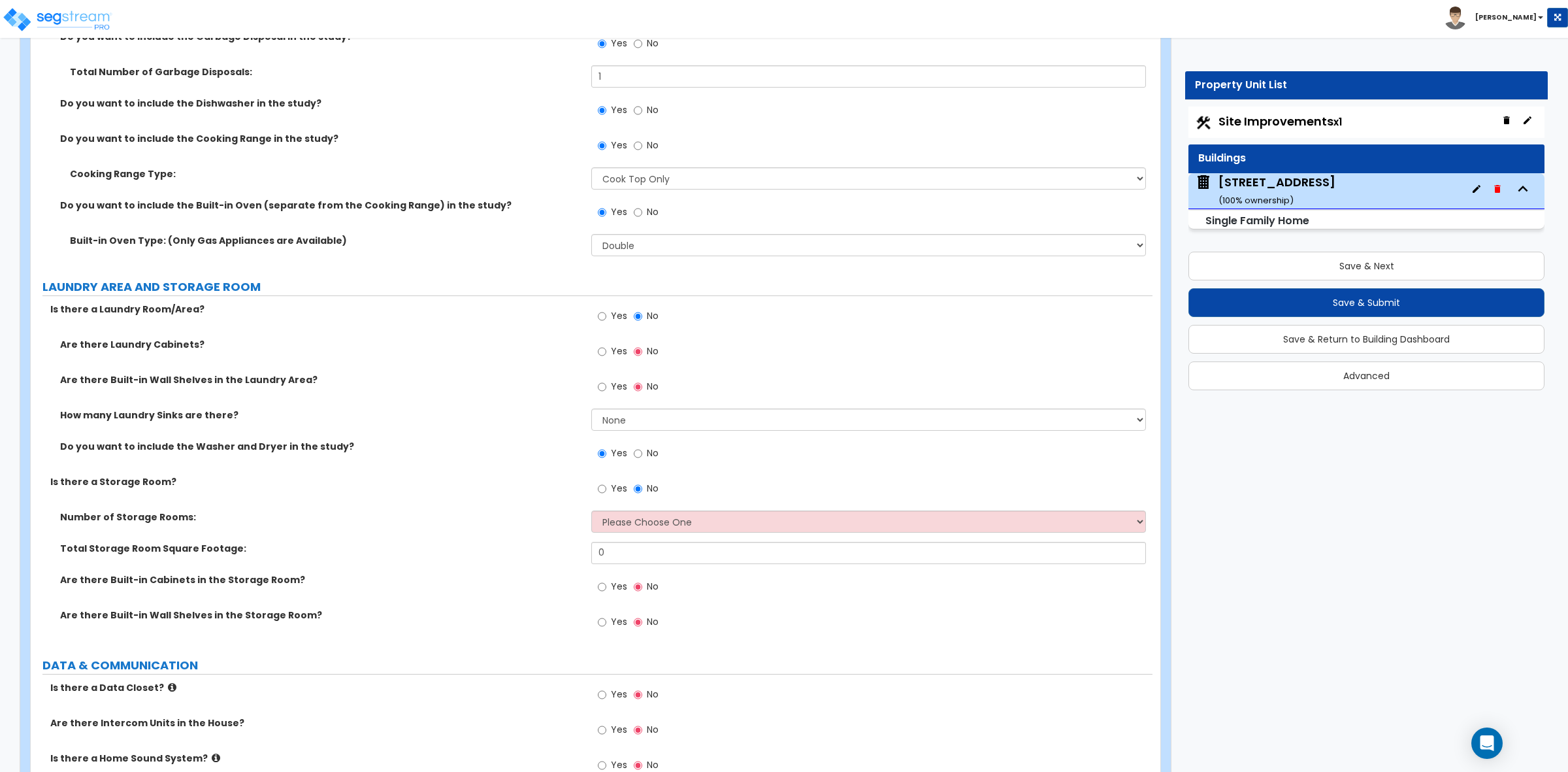
click at [647, 487] on span "No" at bounding box center [653, 488] width 12 height 13
click at [642, 487] on input "No" at bounding box center [638, 489] width 9 height 15
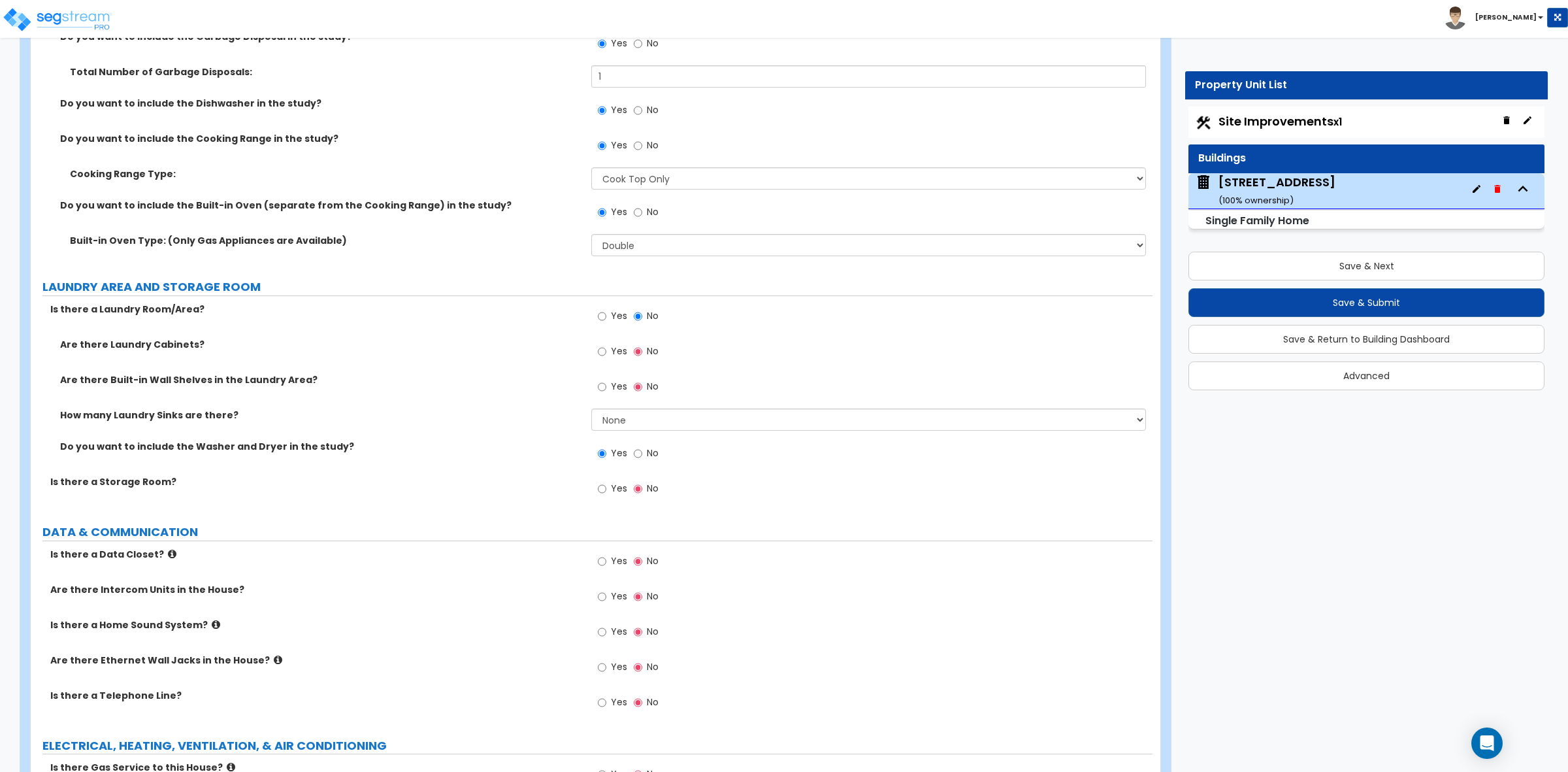
click at [521, 488] on label "Is there a Storage Room?" at bounding box center [316, 481] width 531 height 13
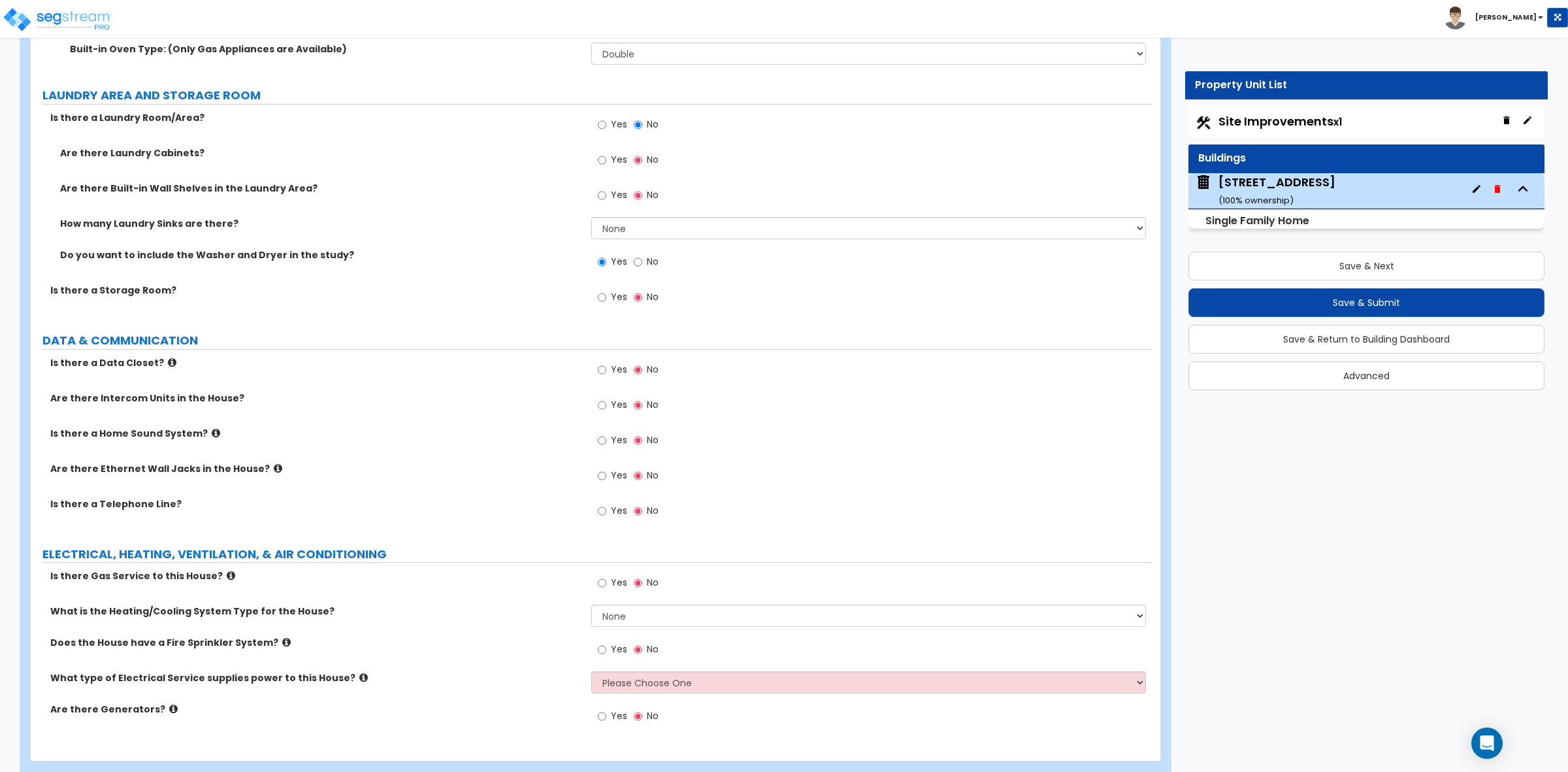
scroll to position [5760, 0]
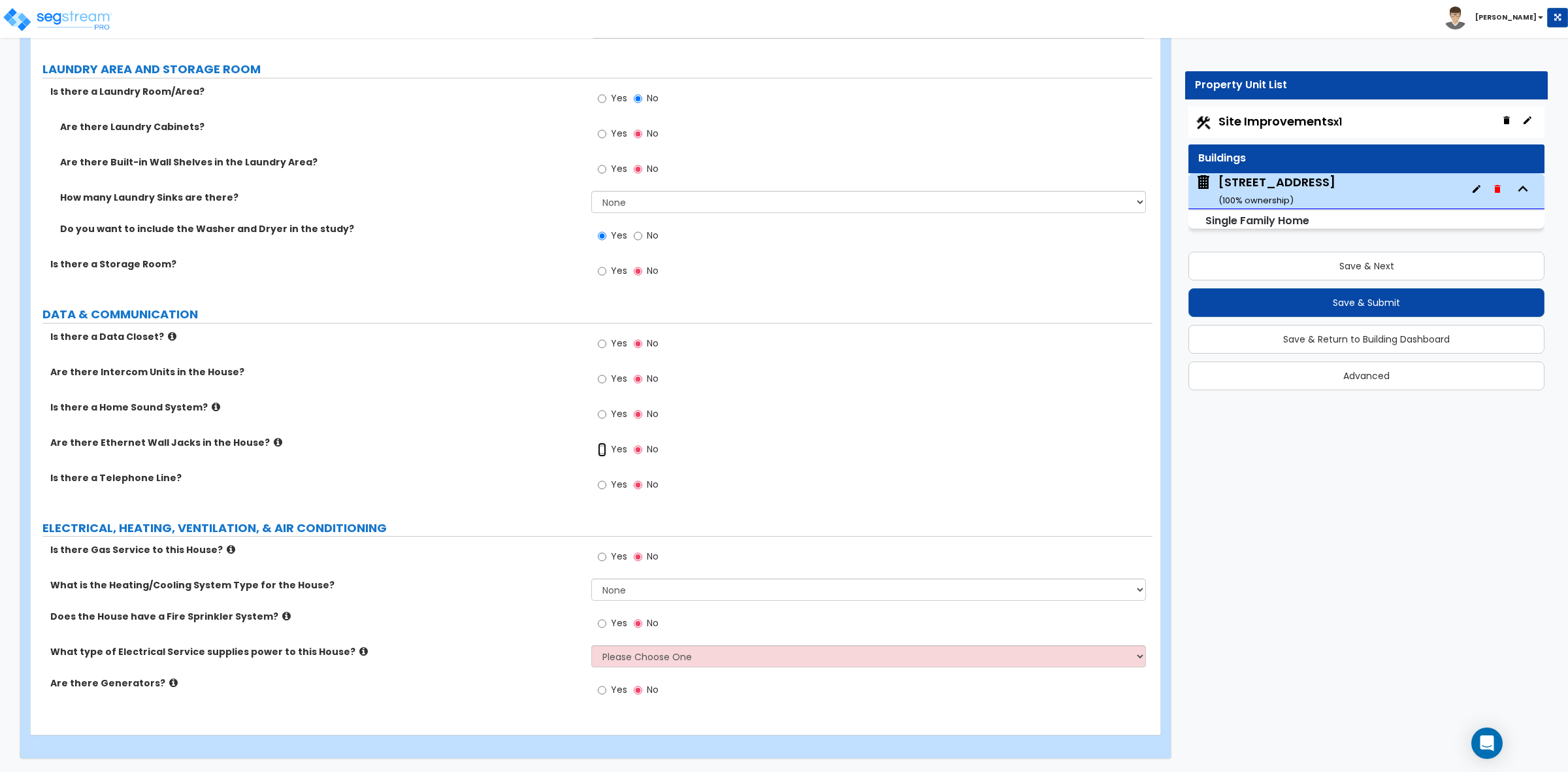
click at [603, 449] on input "Yes" at bounding box center [602, 449] width 9 height 15
click at [599, 378] on input "Yes" at bounding box center [602, 379] width 9 height 15
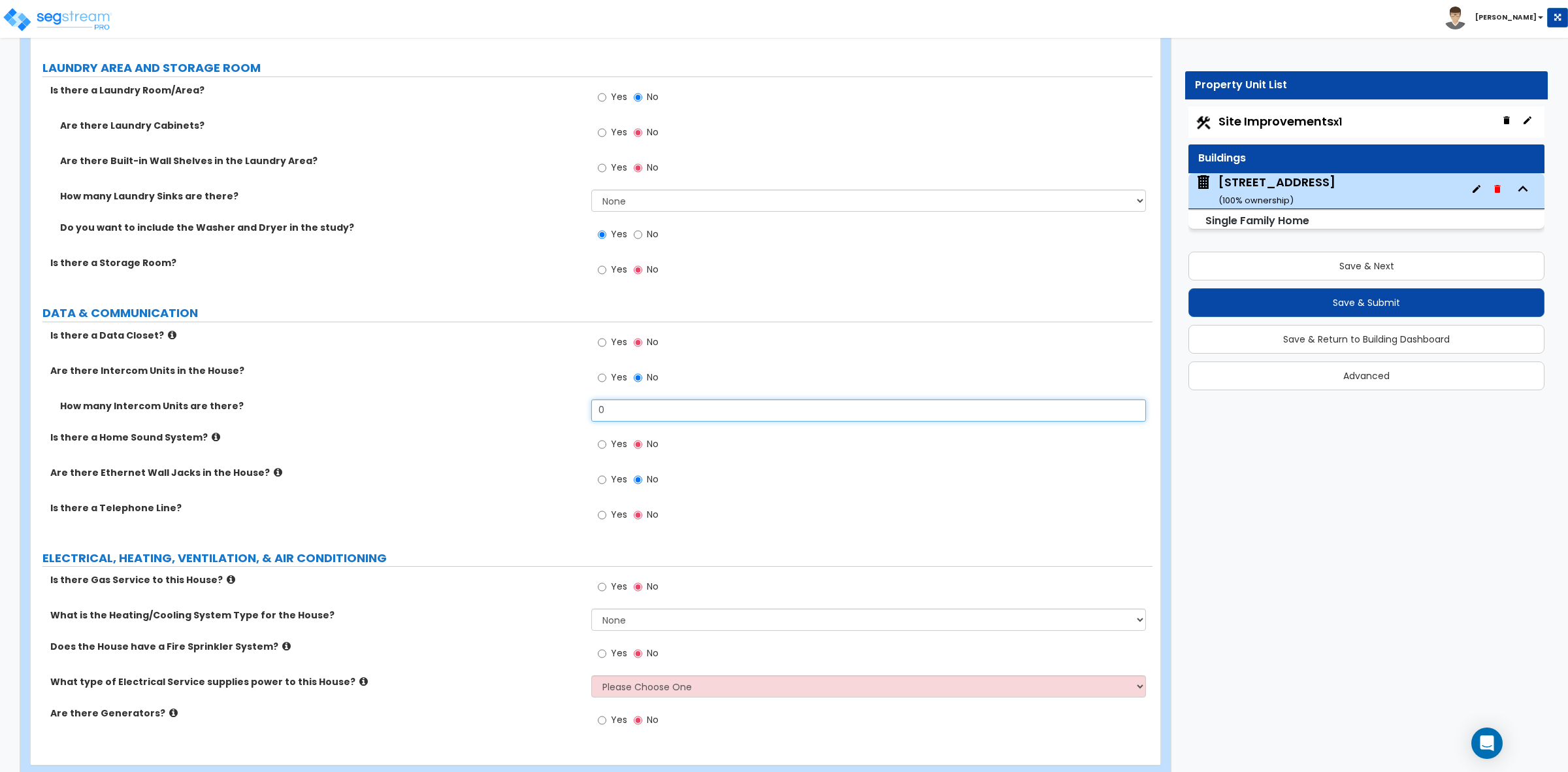
drag, startPoint x: 621, startPoint y: 410, endPoint x: 509, endPoint y: 418, distance: 112.3
click at [552, 409] on div "How many Intercom Units are there? 0" at bounding box center [591, 415] width 1122 height 31
type input "2"
click at [509, 418] on div "How many Intercom Units are there? 2" at bounding box center [591, 415] width 1122 height 31
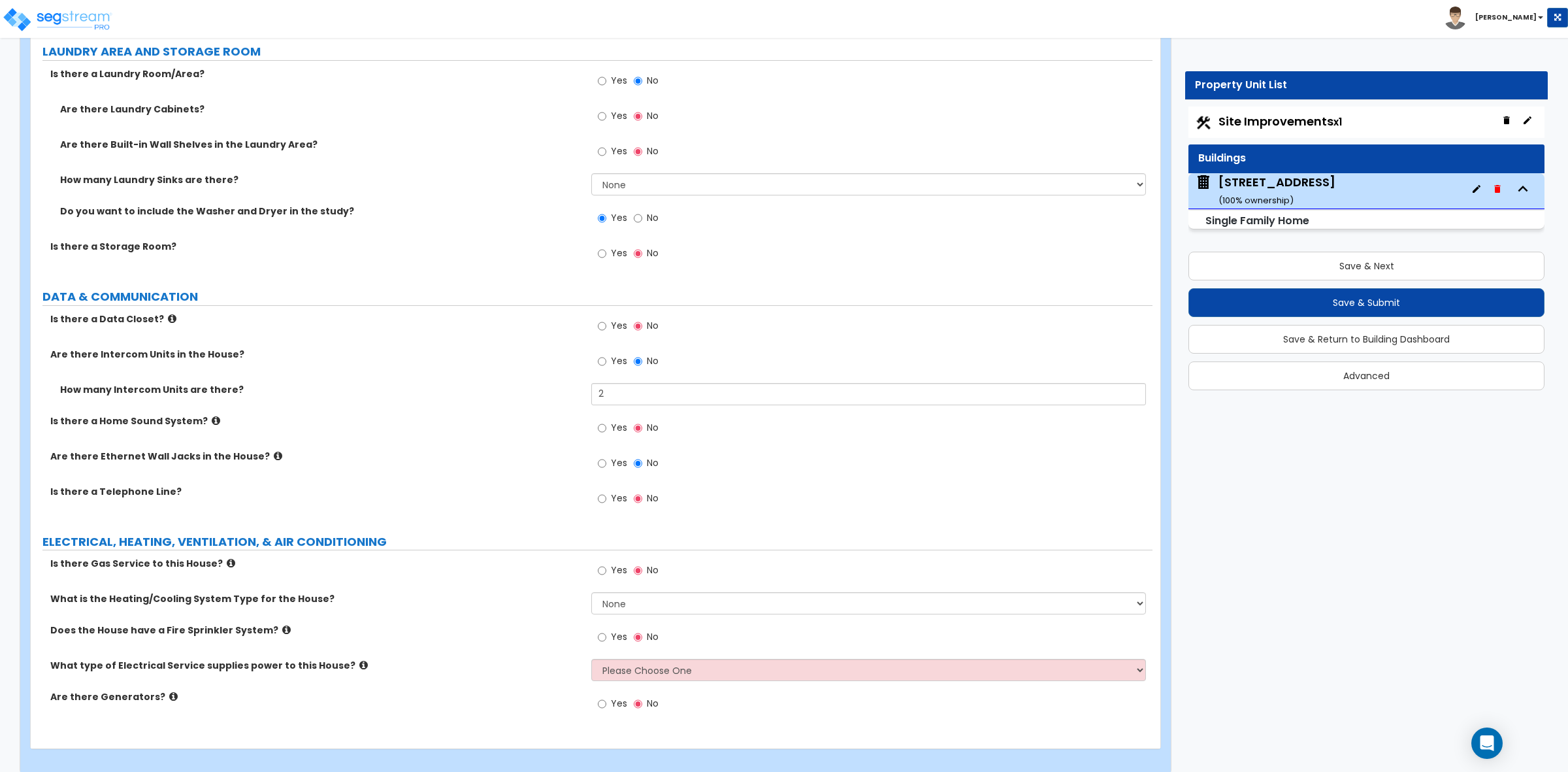
scroll to position [5791, 0]
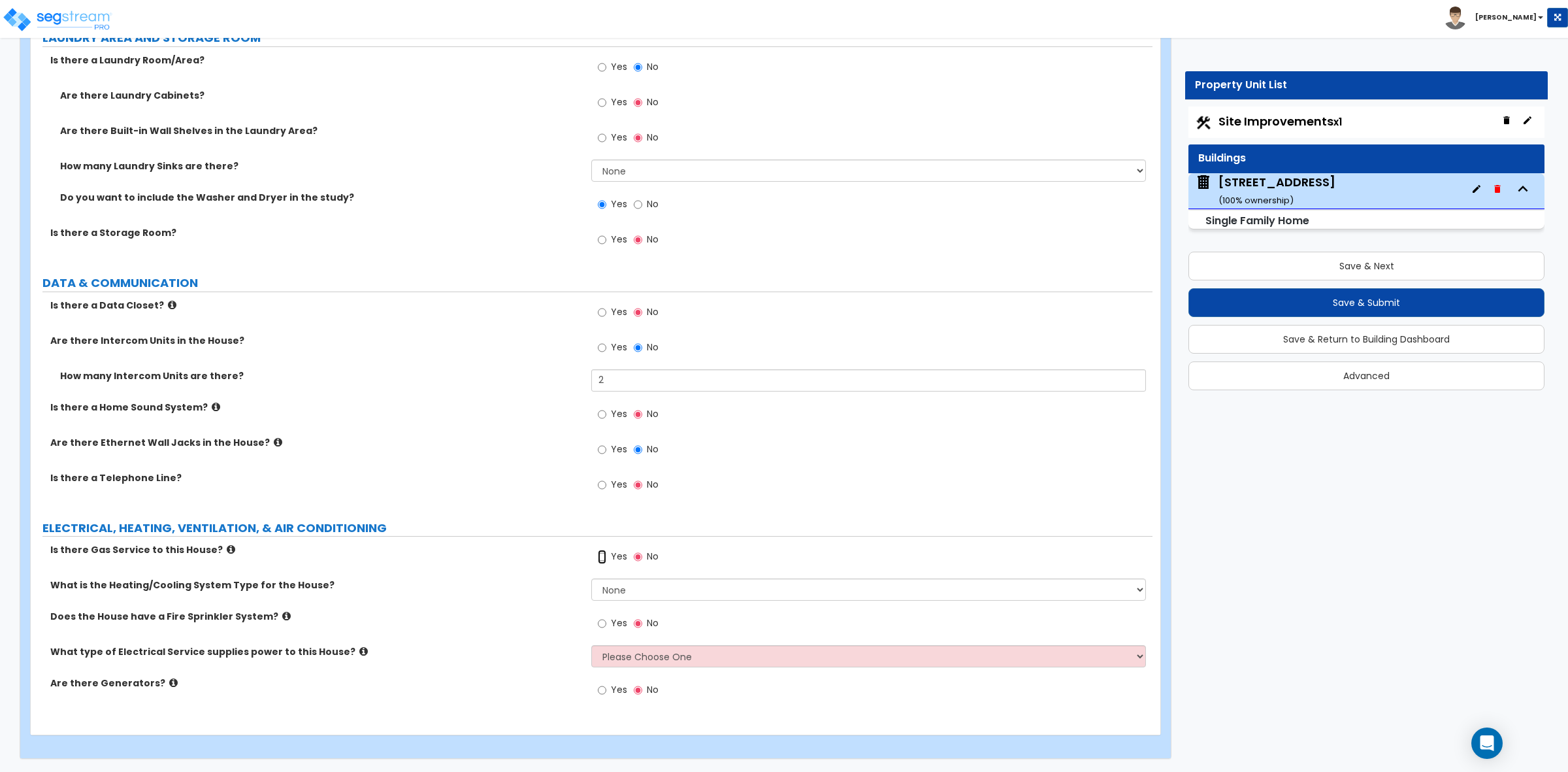
click at [603, 550] on input "Yes" at bounding box center [602, 557] width 9 height 15
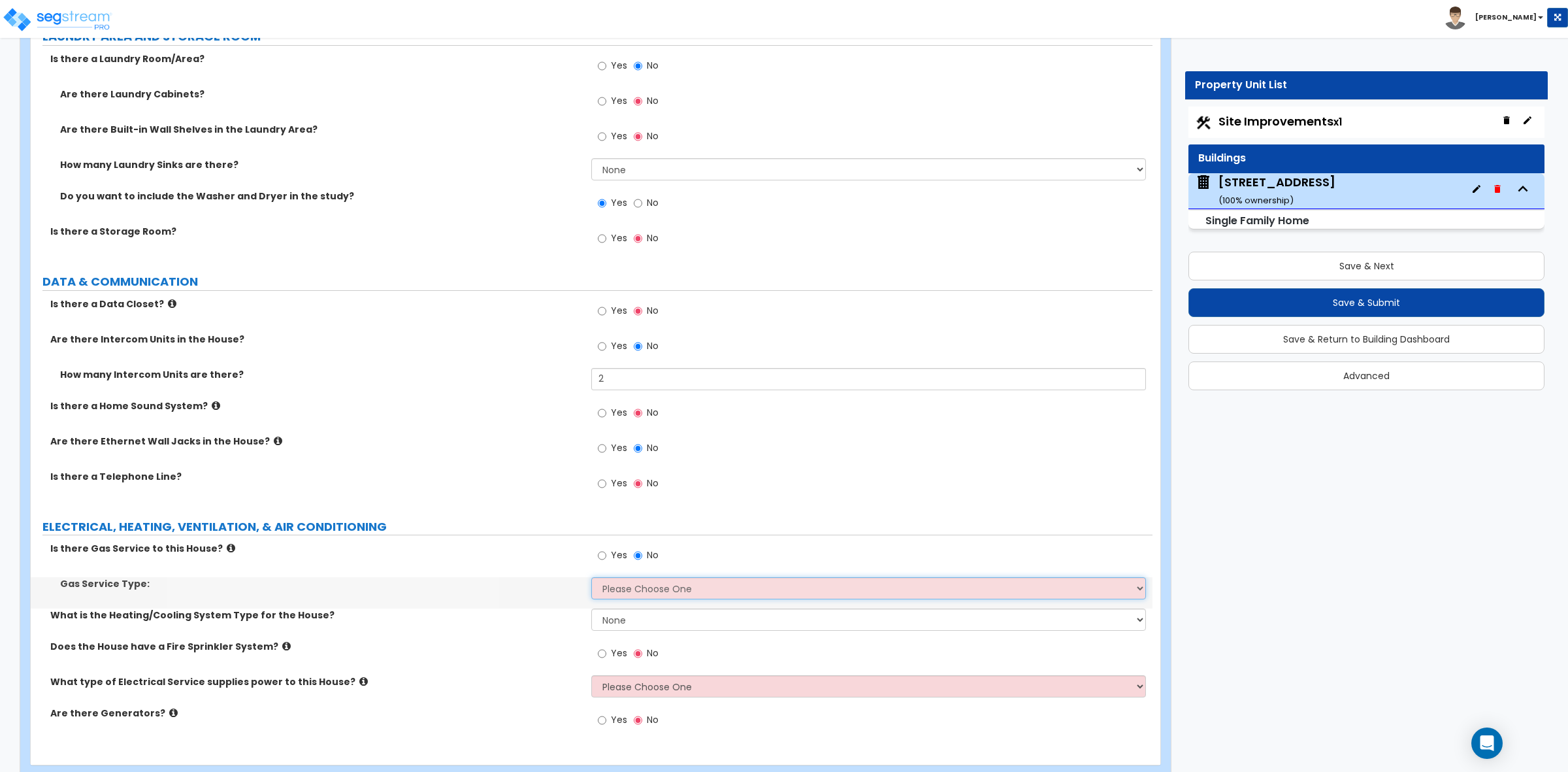
click at [624, 583] on select "Please Choose One Natural Gas Service Propane Tank On-site" at bounding box center [867, 588] width 553 height 23
select select "1"
click at [591, 577] on select "Please Choose One Natural Gas Service Propane Tank On-site" at bounding box center [867, 588] width 553 height 23
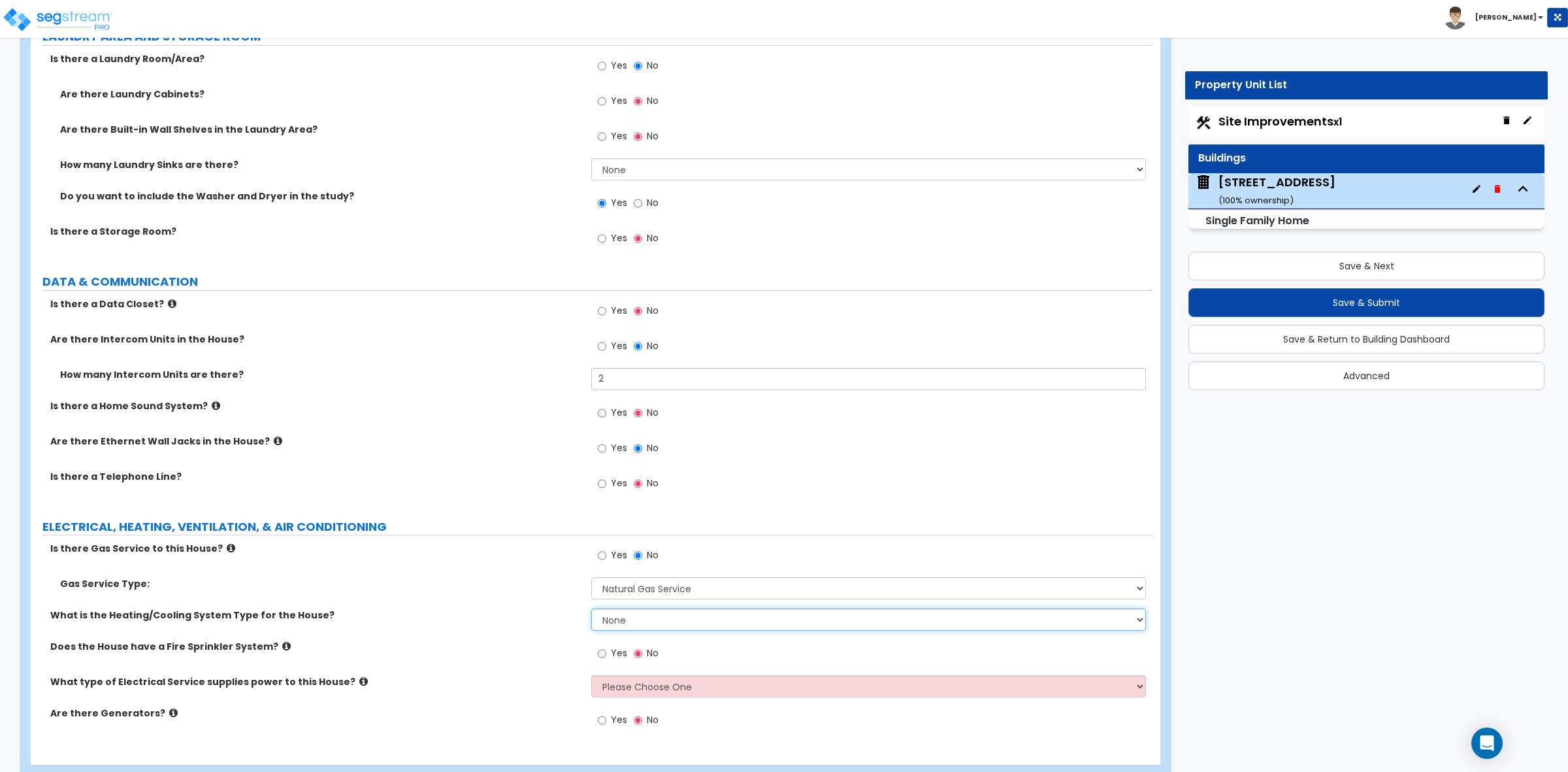
click at [637, 626] on select "None Heat Only Centralized Heating & Cooling Thru Wall Air Conditioners Mini Sp…" at bounding box center [867, 620] width 553 height 23
click at [569, 558] on div "Is there Gas Service to this House? Yes No" at bounding box center [591, 560] width 1122 height 35
click at [651, 686] on select "Please Choose One Overhead Underground" at bounding box center [867, 685] width 553 height 23
click at [513, 620] on label "What is the Heating/Cooling System Type for the House?" at bounding box center [316, 615] width 531 height 13
click at [614, 615] on select "None Heat Only Centralized Heating & Cooling Thru Wall Air Conditioners Mini Sp…" at bounding box center [867, 620] width 553 height 23
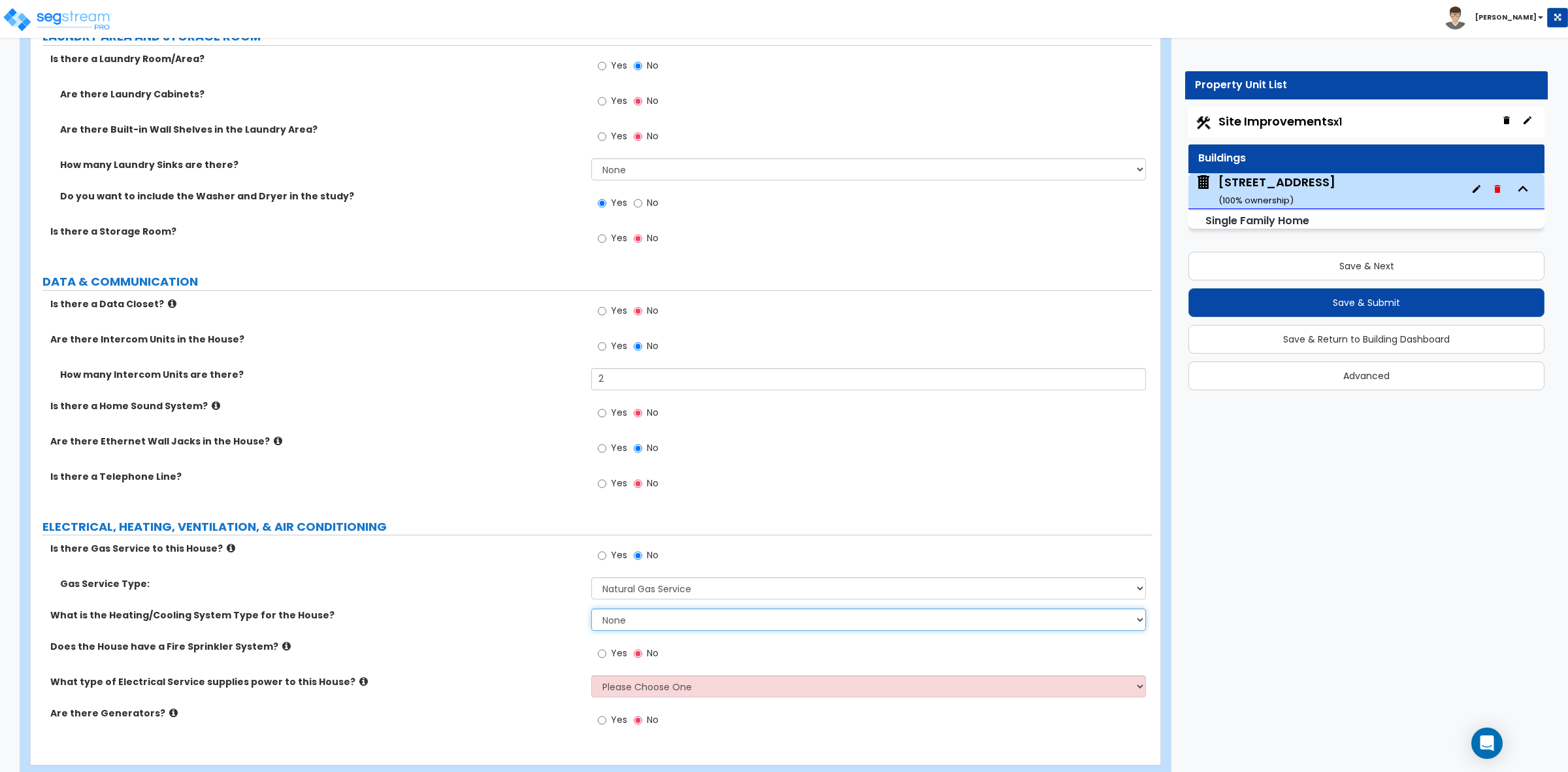
select select "2"
click at [591, 609] on select "None Heat Only Centralized Heating & Cooling Thru Wall Air Conditioners Mini Sp…" at bounding box center [867, 620] width 553 height 23
click at [521, 621] on label "What is the Heating/Cooling System Type for the House?" at bounding box center [316, 615] width 531 height 13
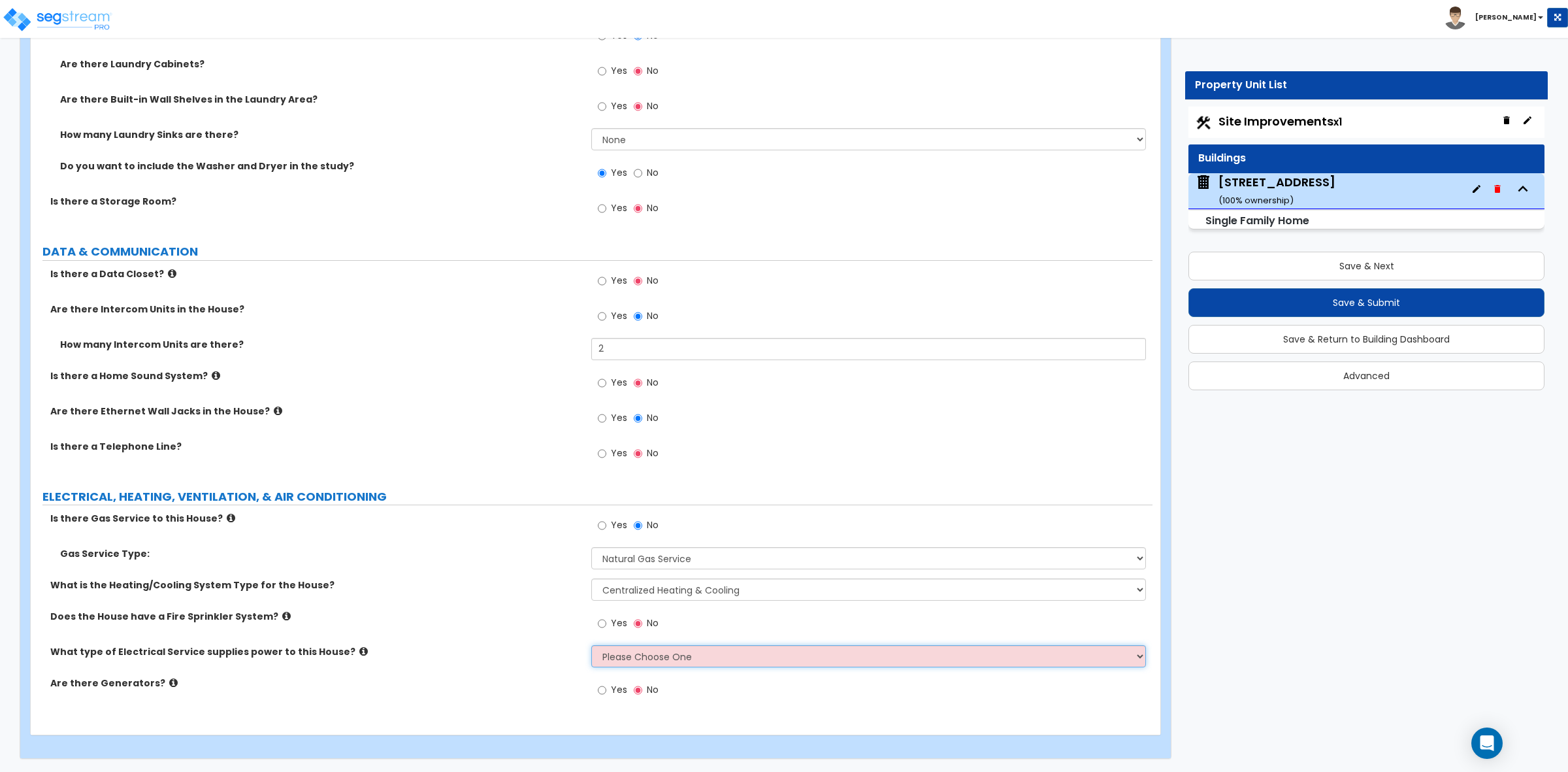
click at [618, 651] on select "Please Choose One Overhead Underground" at bounding box center [867, 656] width 553 height 23
select select "2"
click at [591, 645] on select "Please Choose One Overhead Underground" at bounding box center [867, 656] width 553 height 23
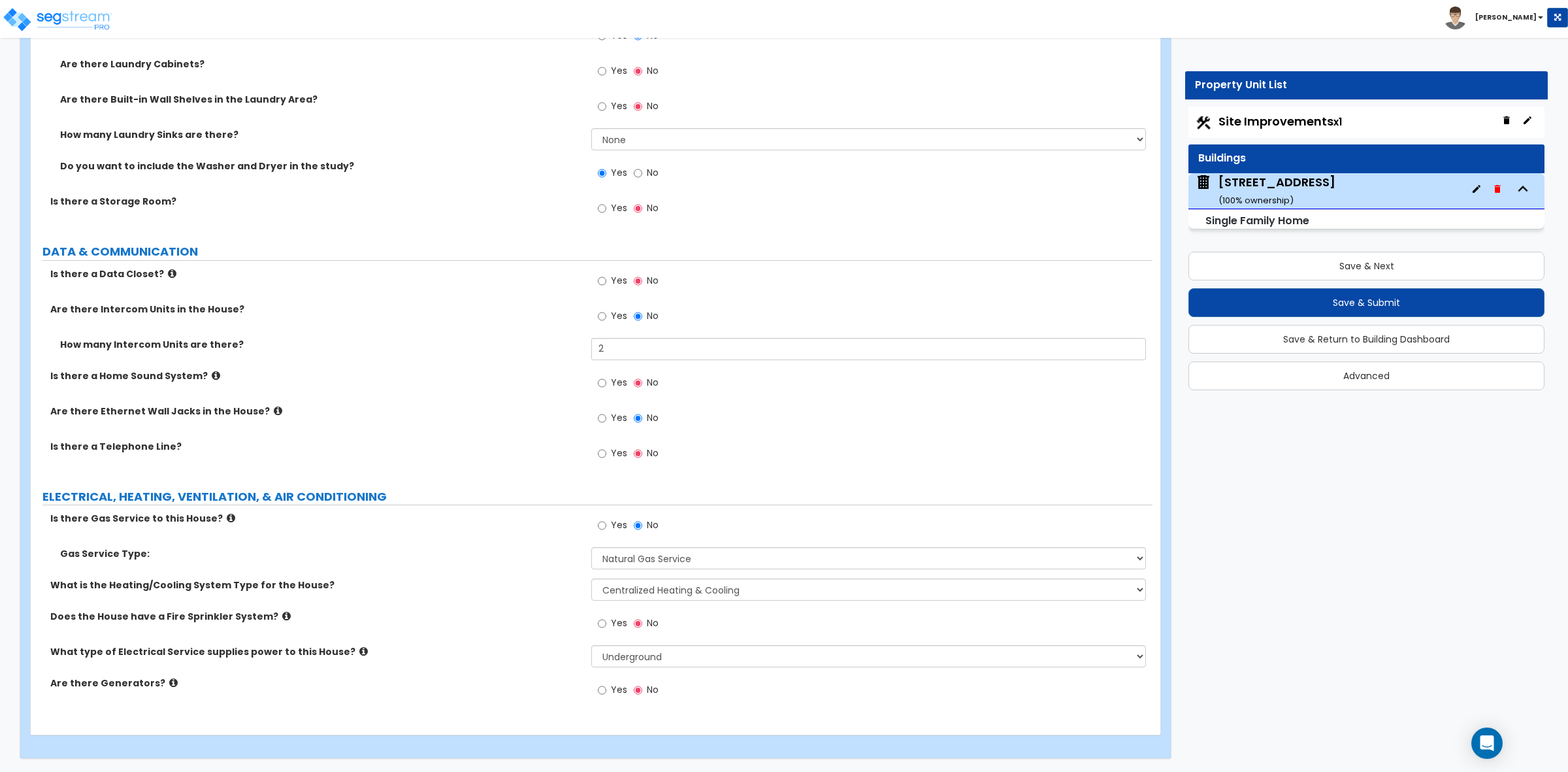
click at [541, 665] on div "What type of Electrical Service supplies power to this House? Please Choose One…" at bounding box center [591, 661] width 1122 height 31
click at [1365, 271] on button "Save & Next" at bounding box center [1366, 266] width 356 height 29
select select "2"
select select "3"
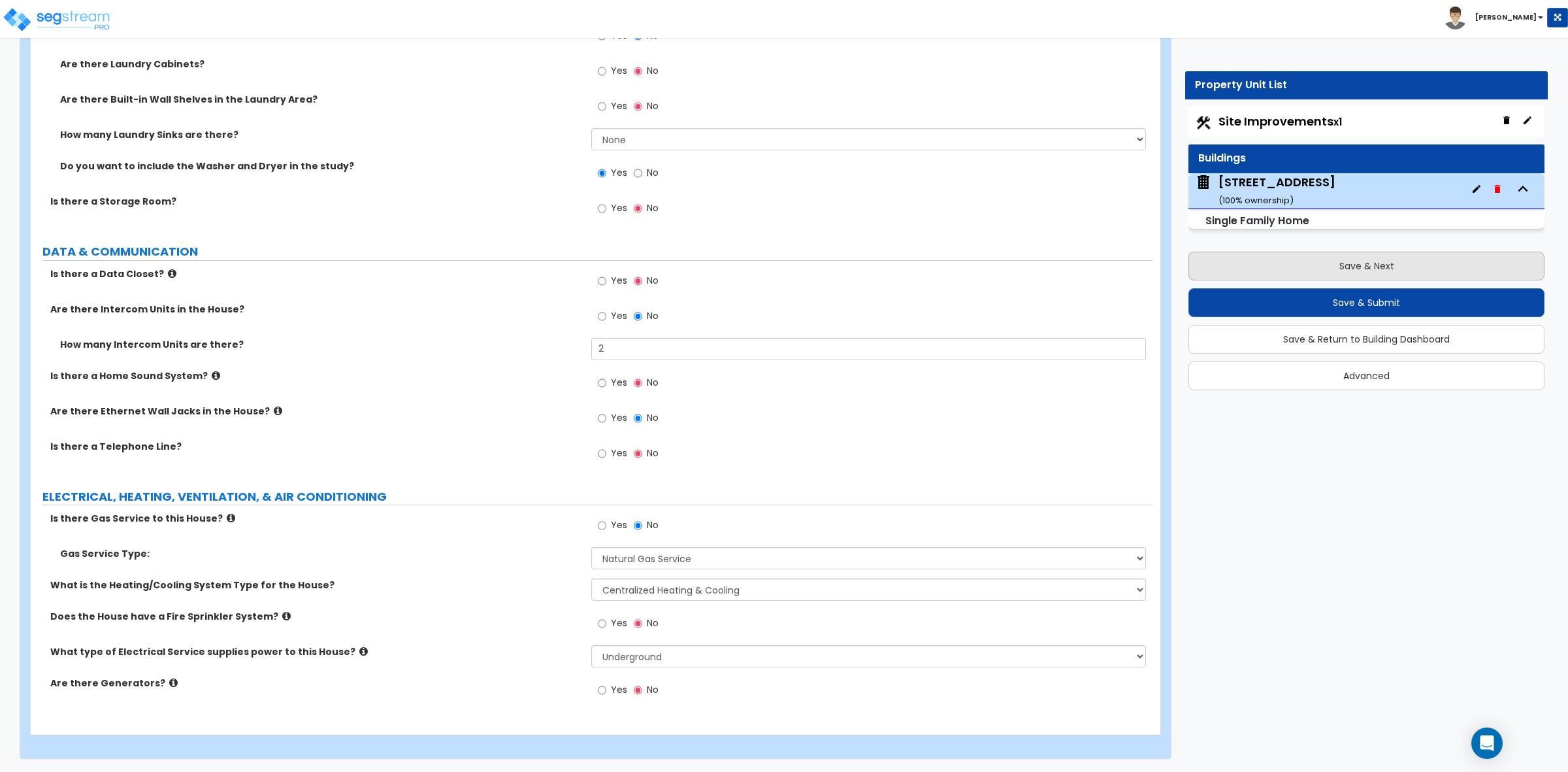
select select "1"
select select "2"
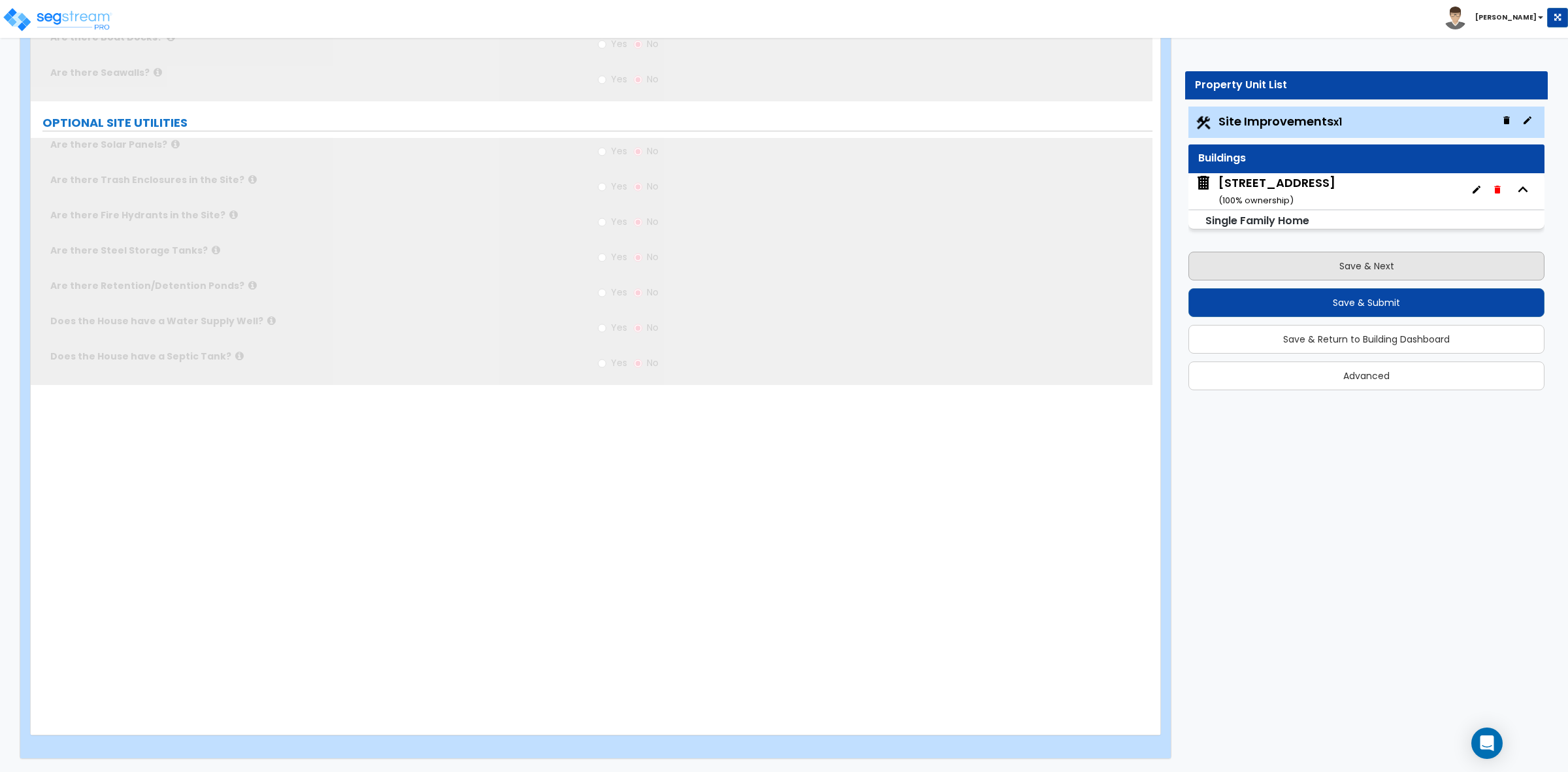
select select "2"
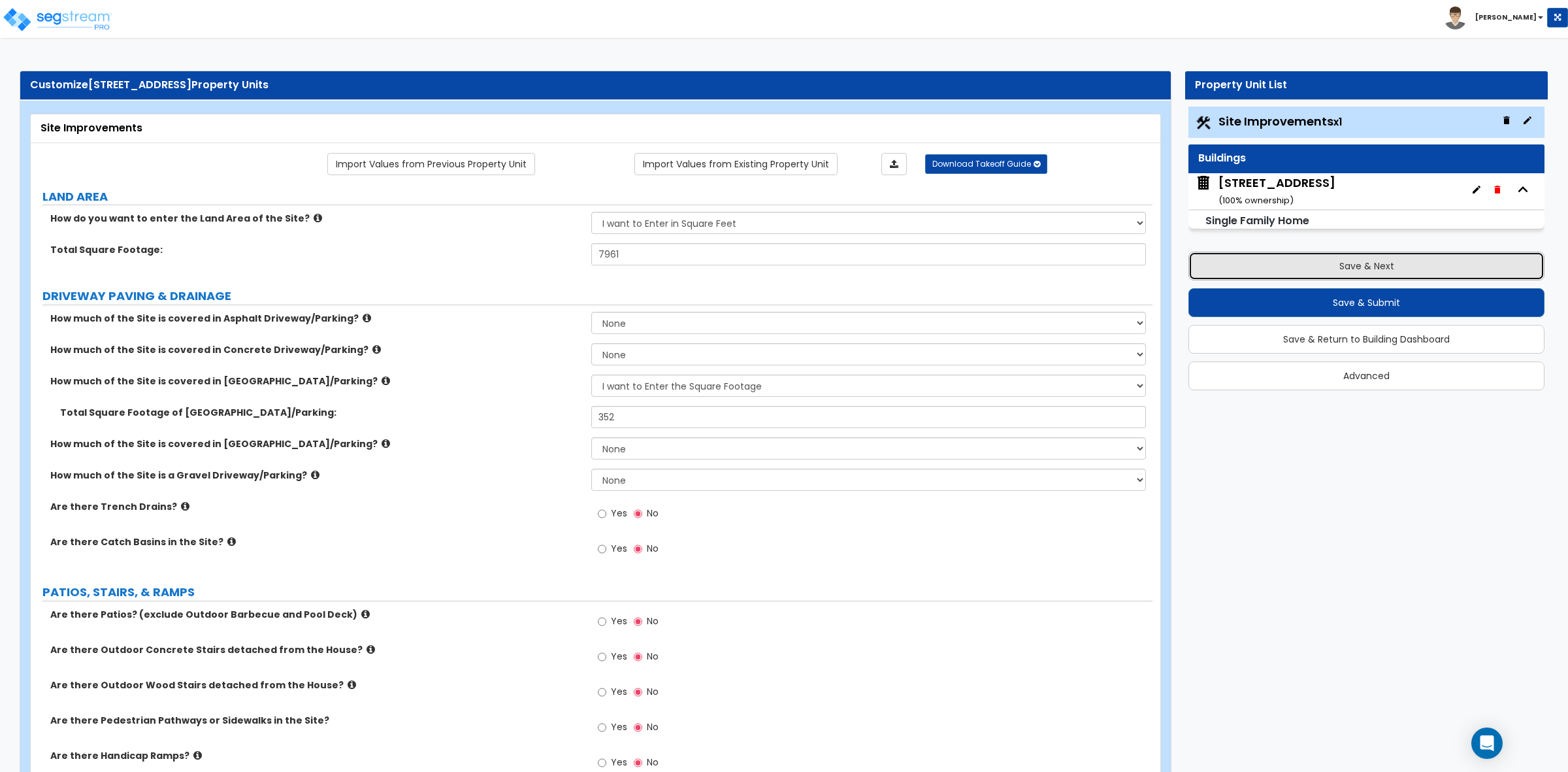
click at [1334, 269] on button "Save & Next" at bounding box center [1366, 266] width 356 height 29
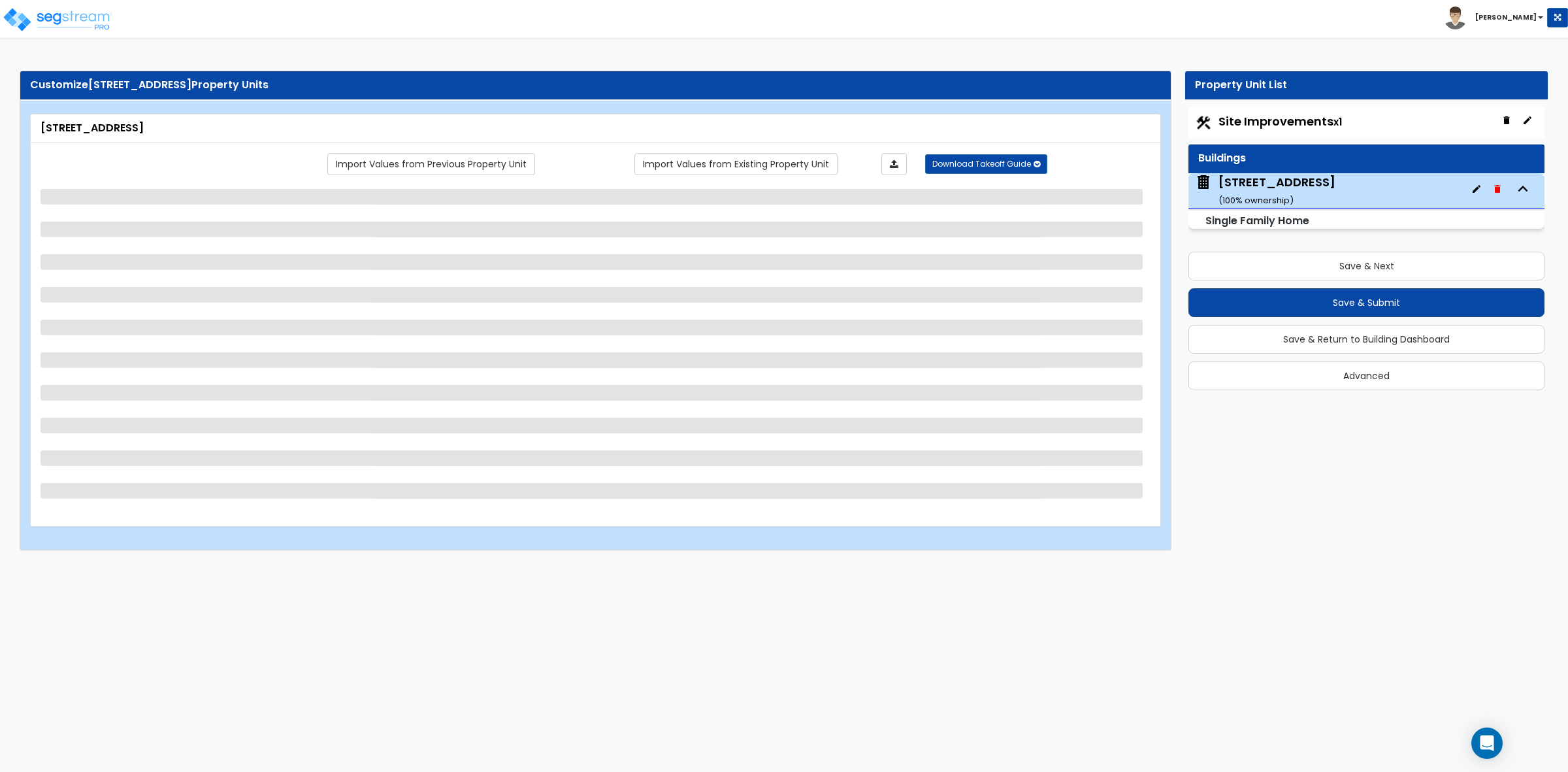
select select "2"
select select "6"
select select "3"
select select "2"
select select "1"
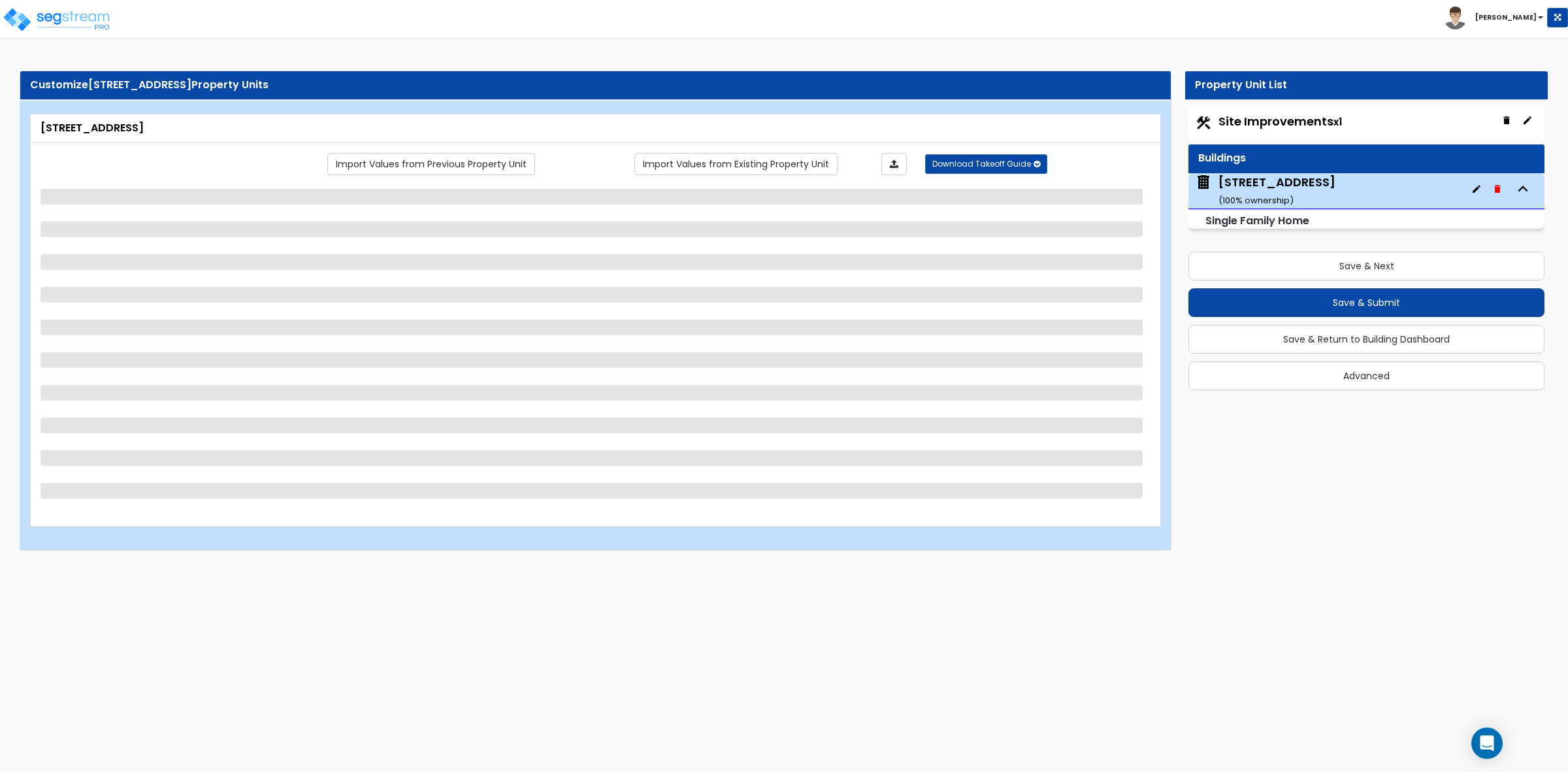
select select "1"
select select "7"
select select "1"
select select "2"
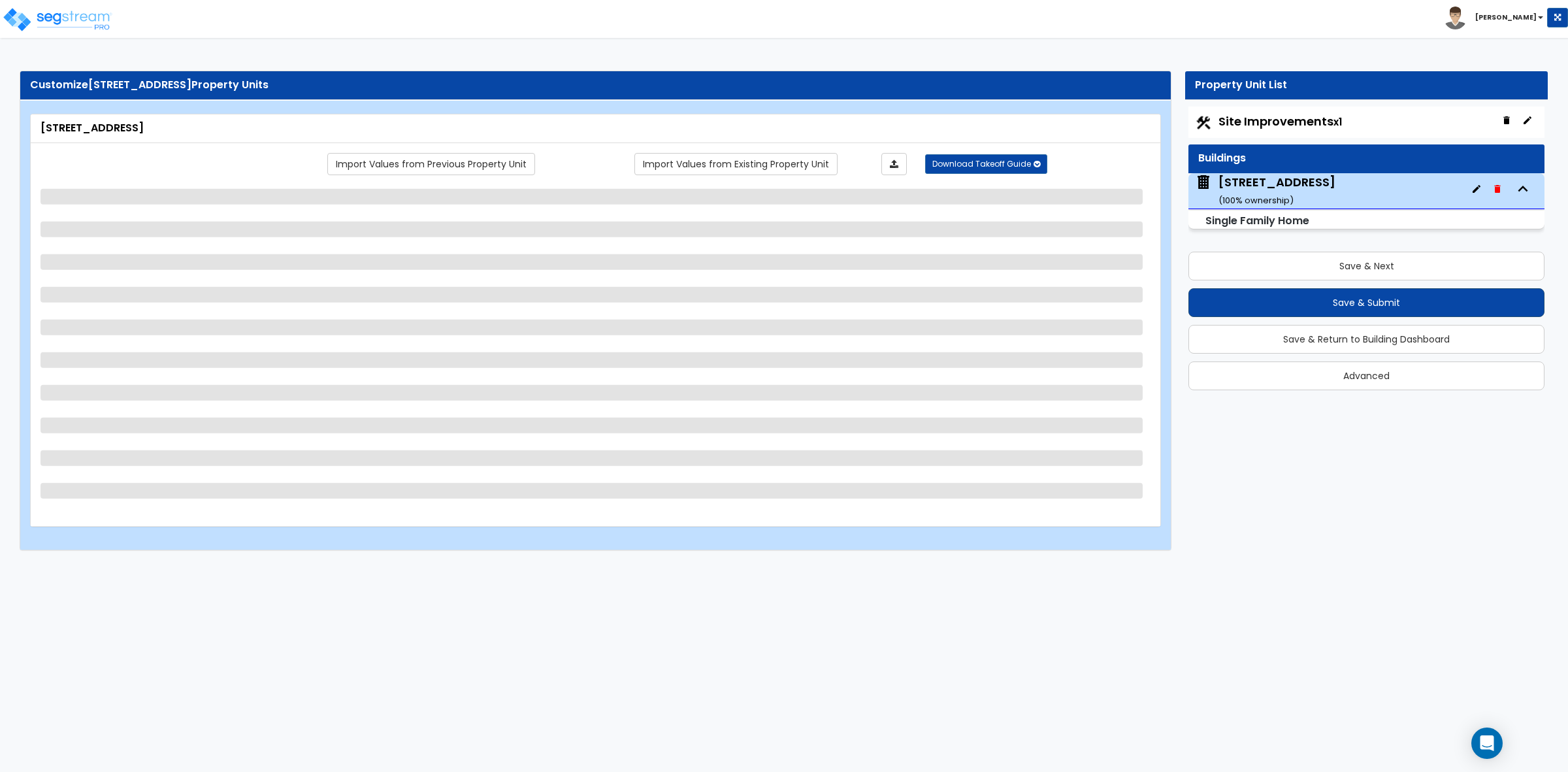
select select "1"
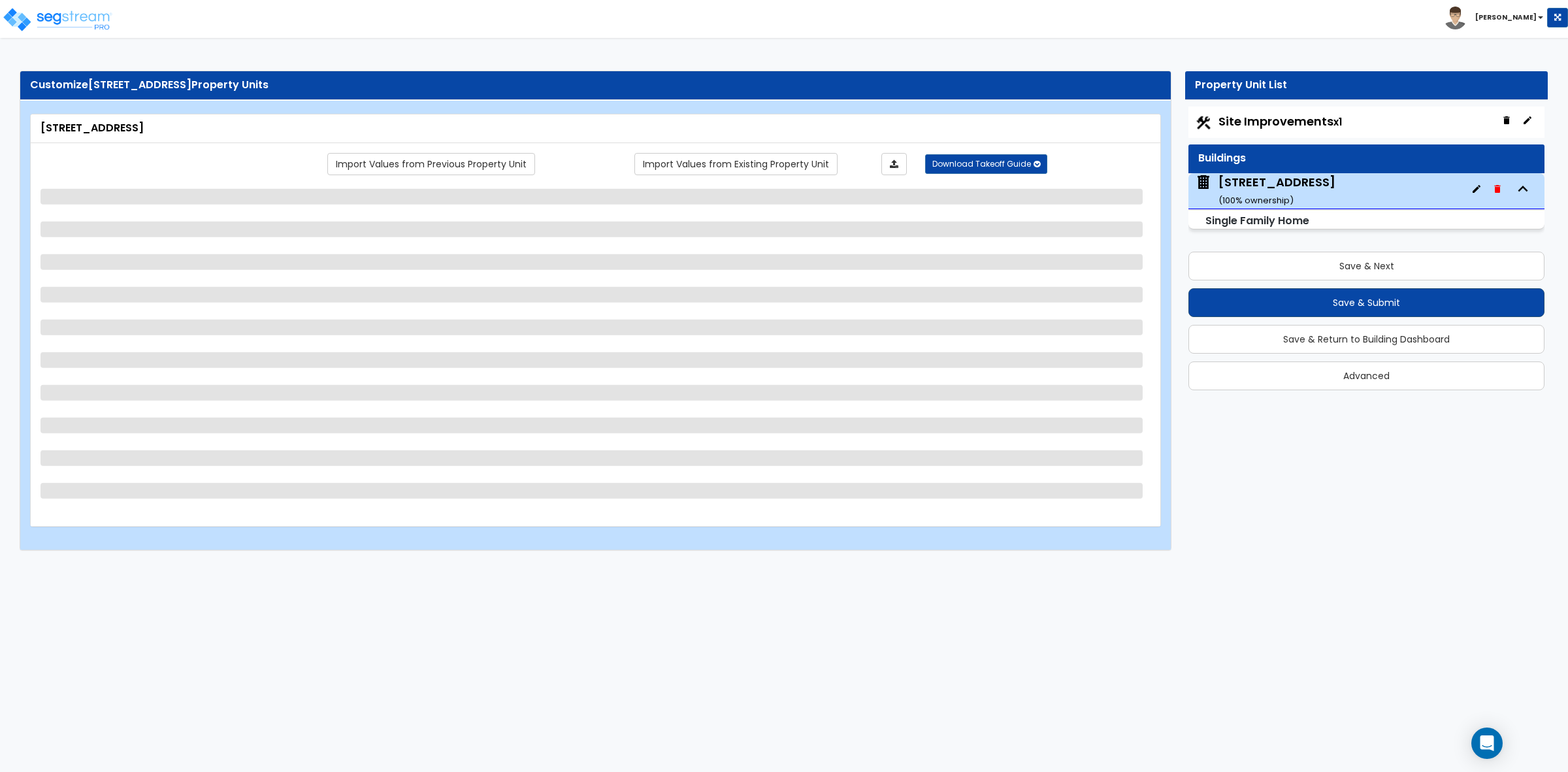
select select "1"
select select "5"
select select "1"
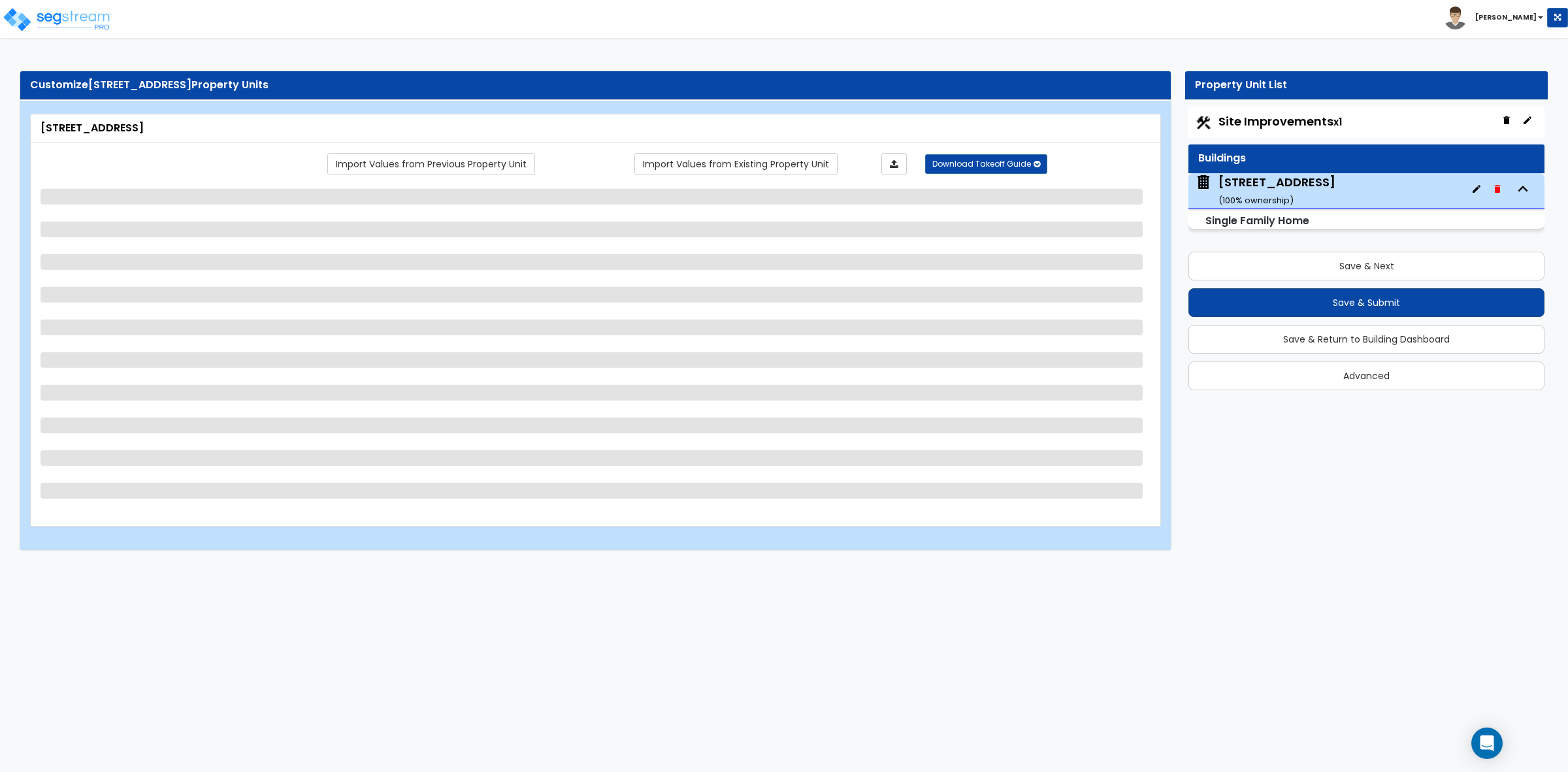
select select "4"
select select "3"
select select "2"
select select "3"
select select "4"
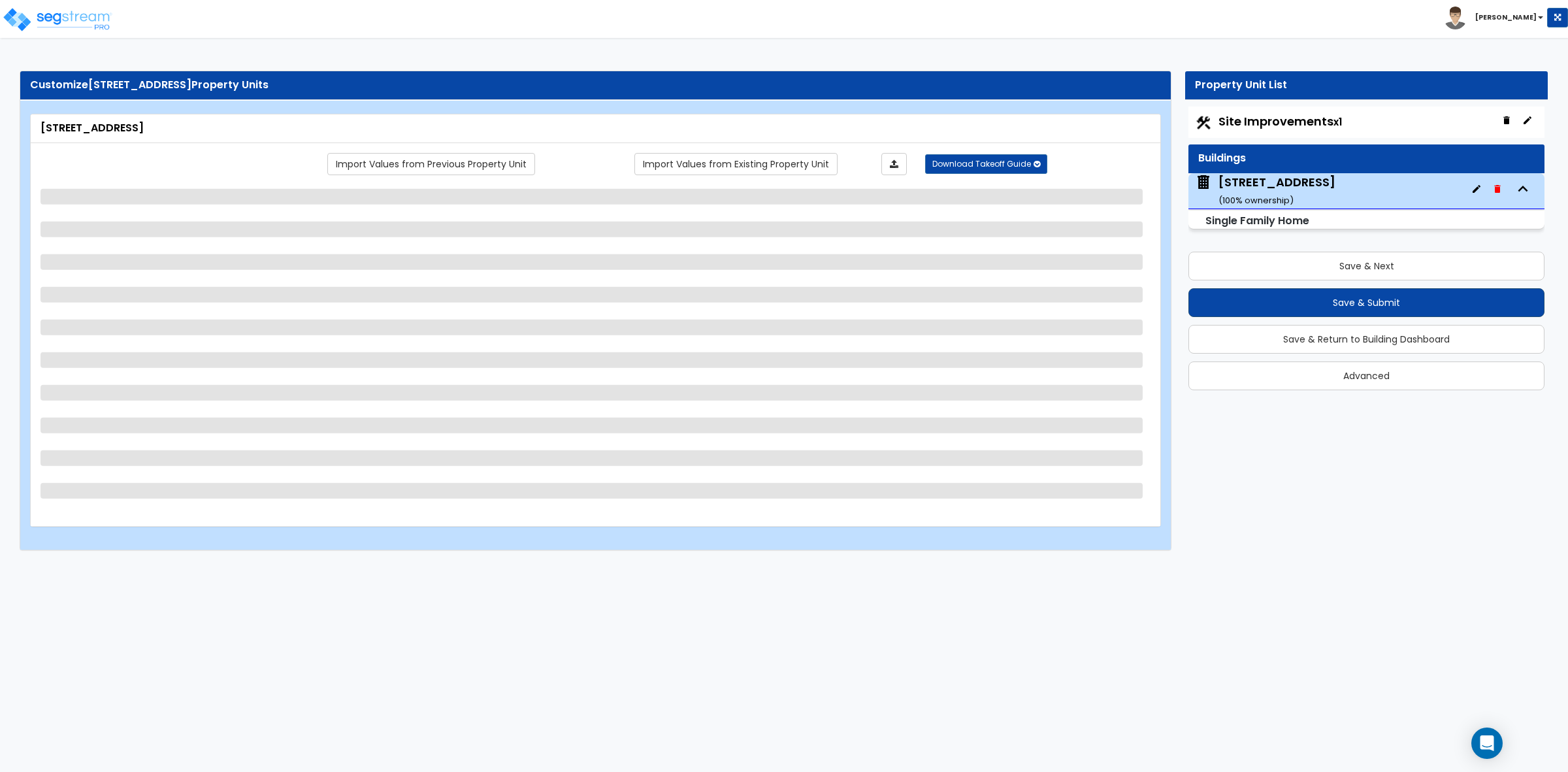
select select "1"
select select "2"
select select "3"
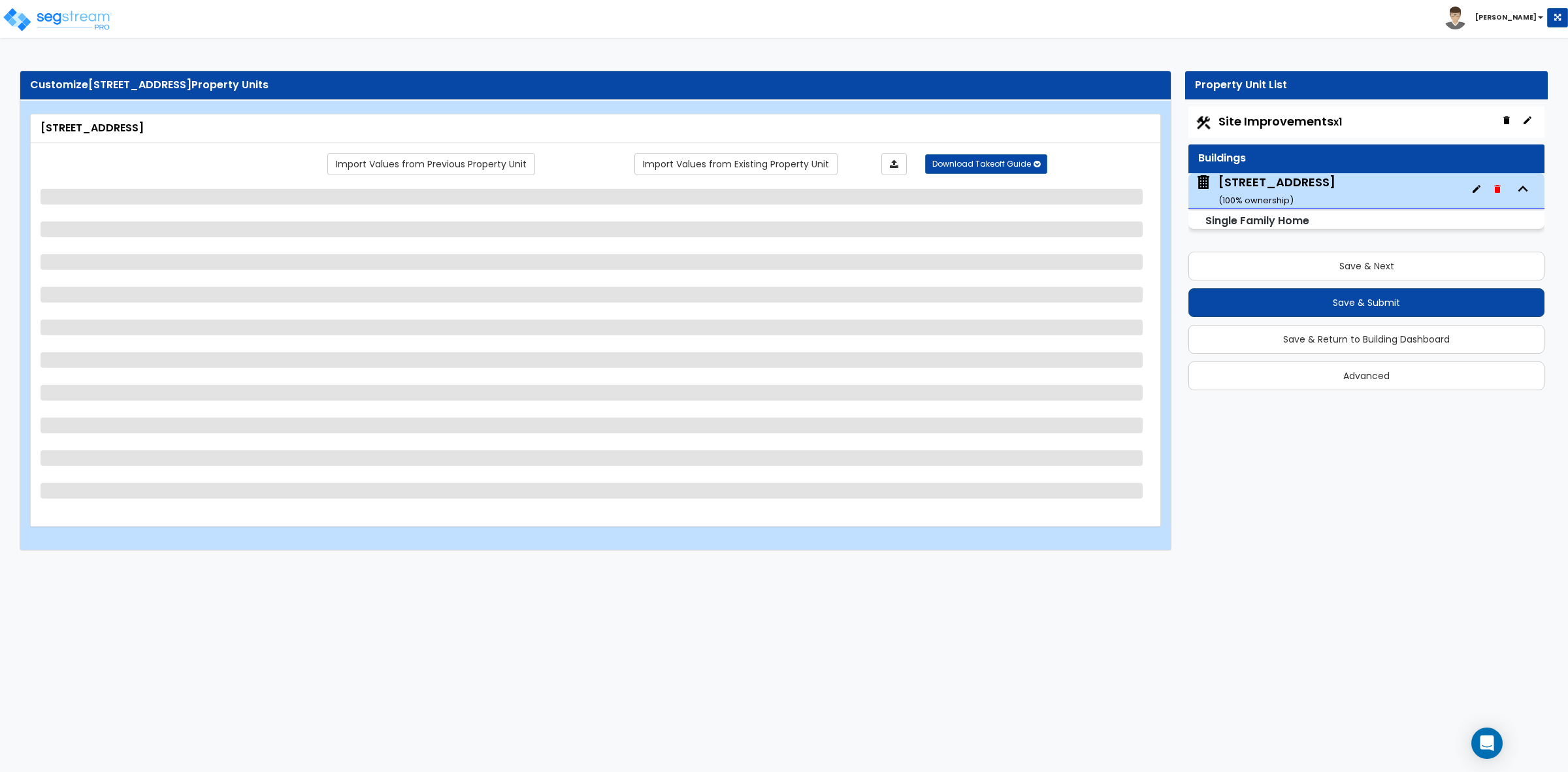
select select "3"
select select "4"
select select "1"
select select "2"
select select "1"
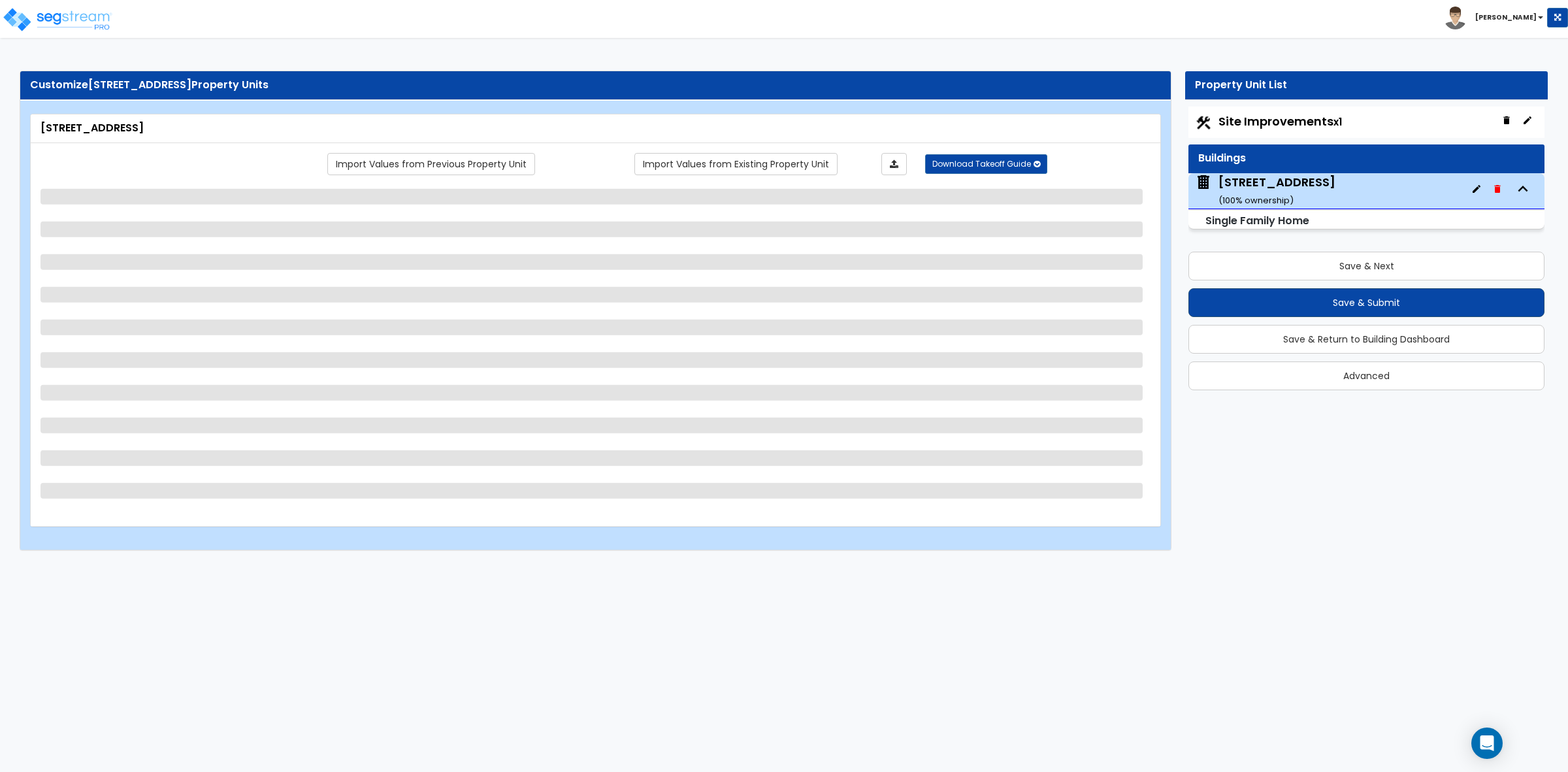
select select "3"
select select "4"
select select "1"
select select "3"
select select "4"
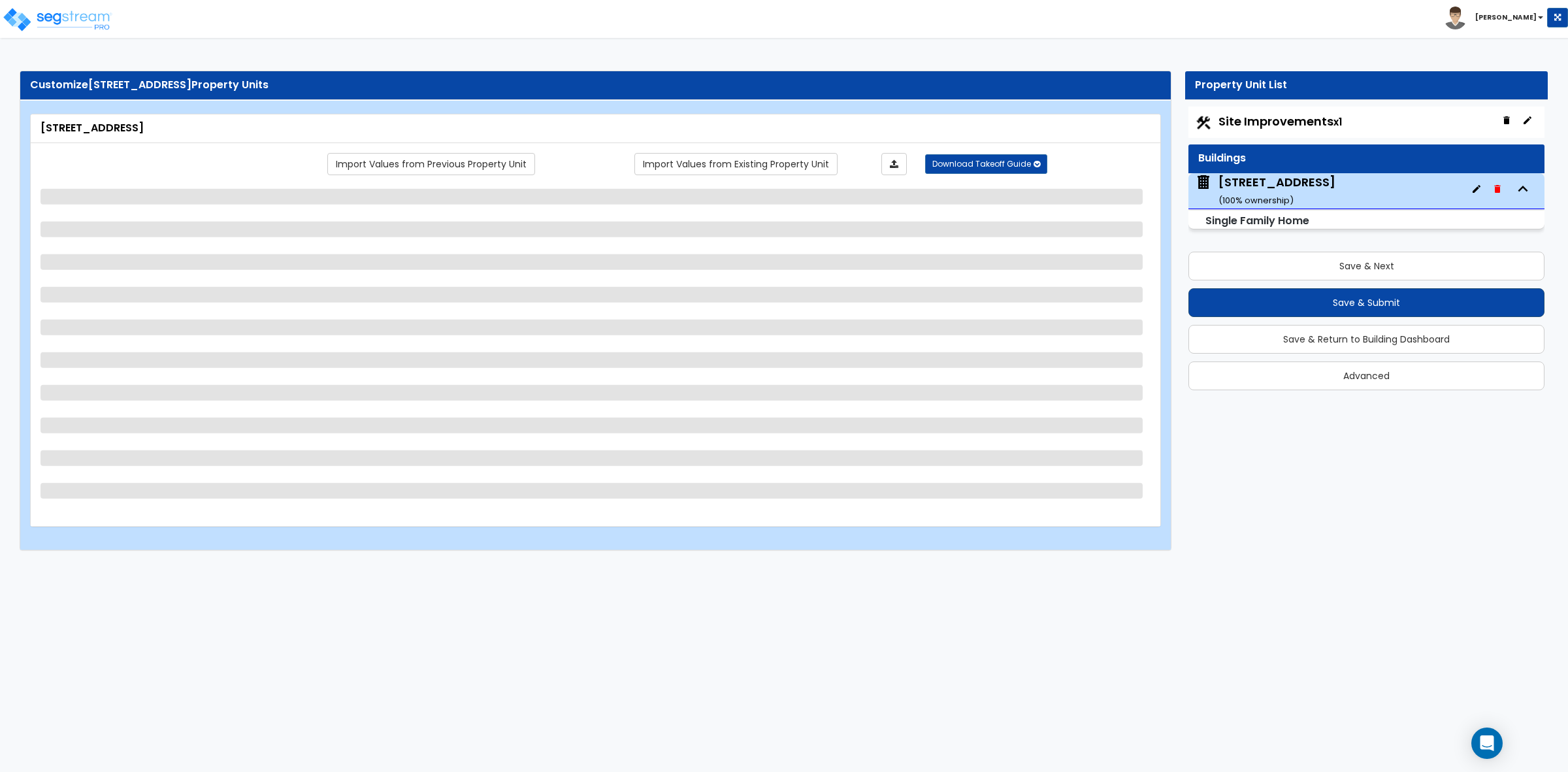
select select "1"
select select "2"
select select "1"
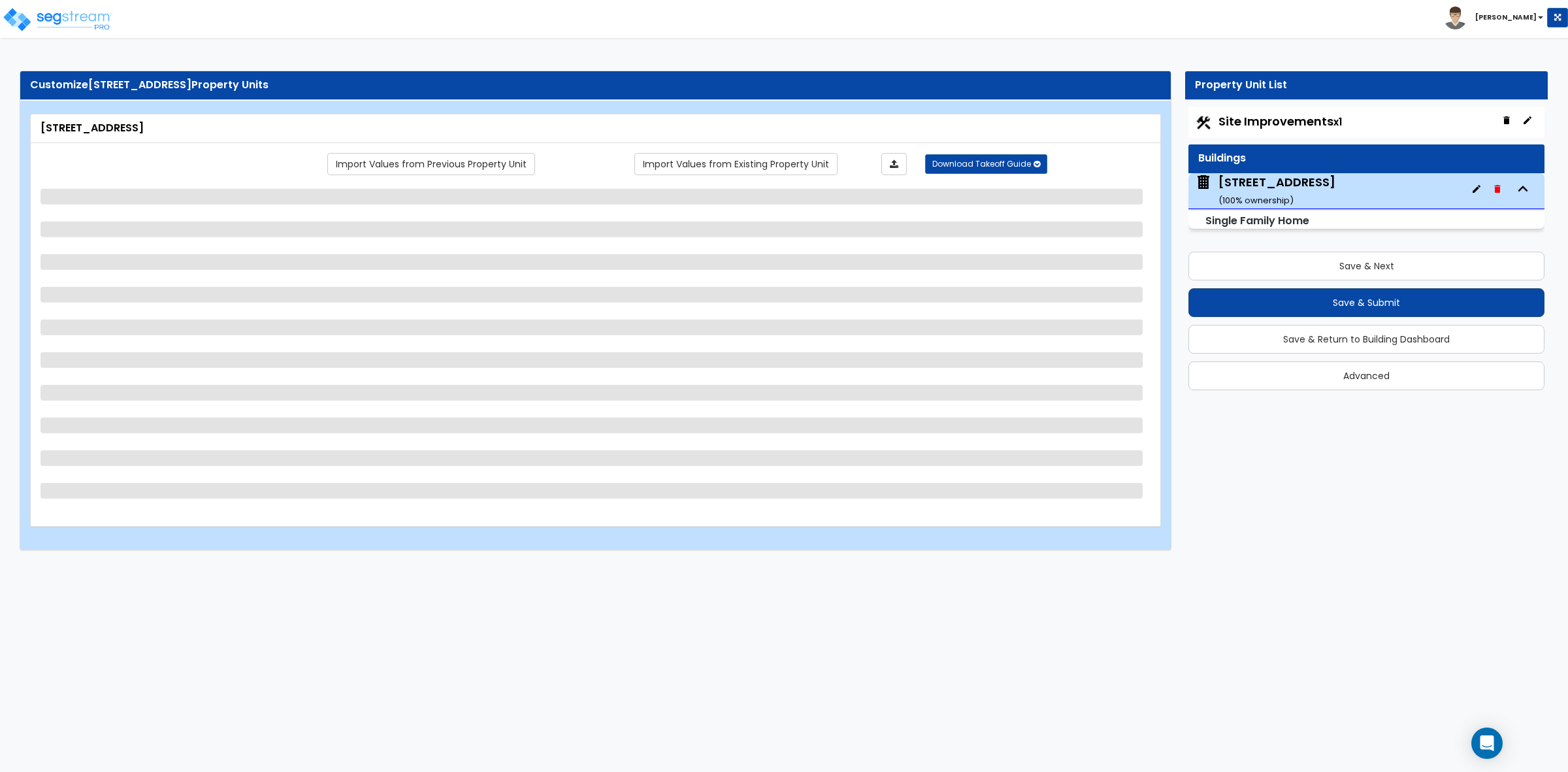
select select "1"
select select "2"
select select "1"
select select "2"
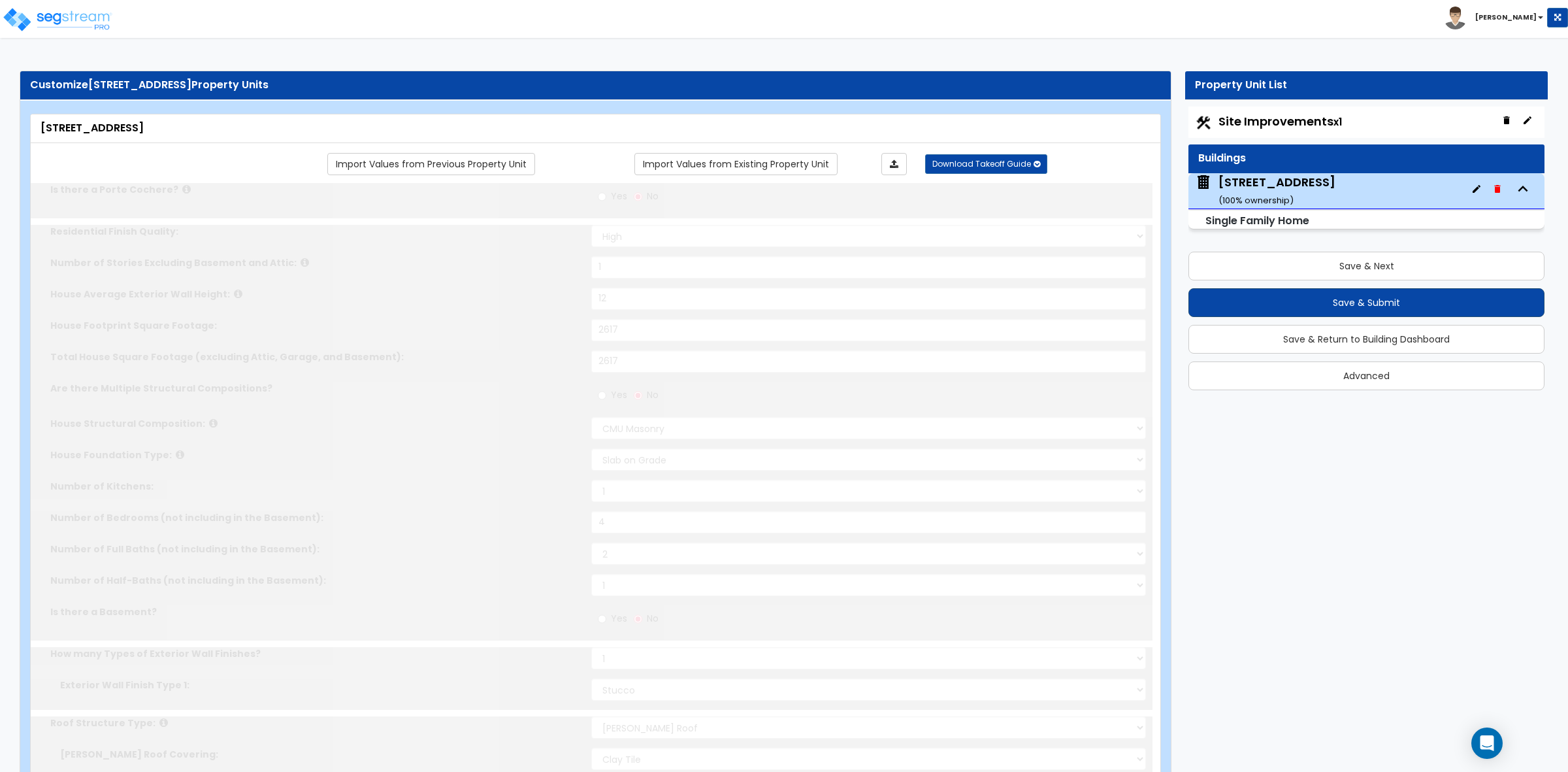
radio input "true"
select select "1"
select select "2"
type input "1"
select select "2"
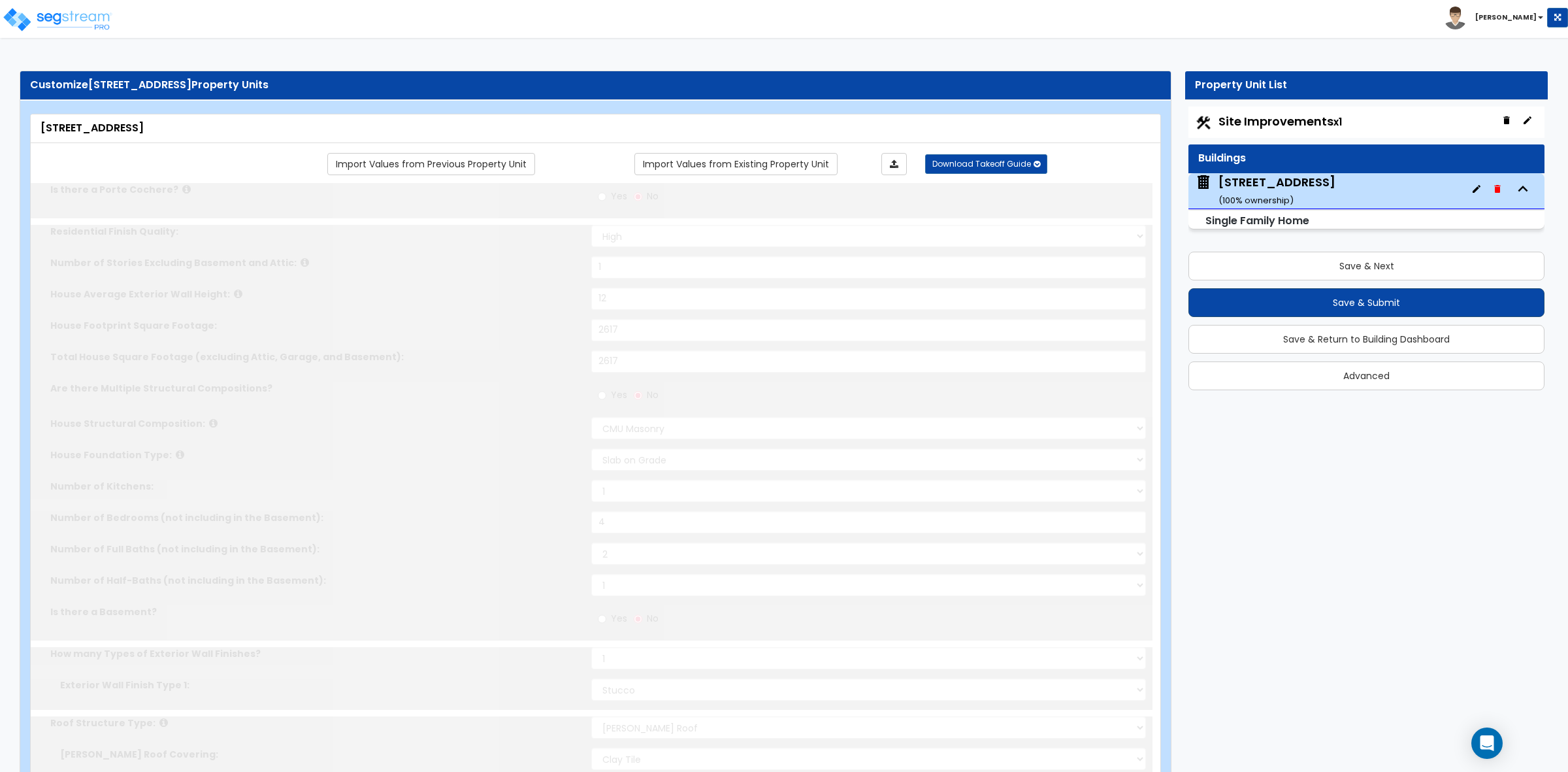
select select "2"
type input "1"
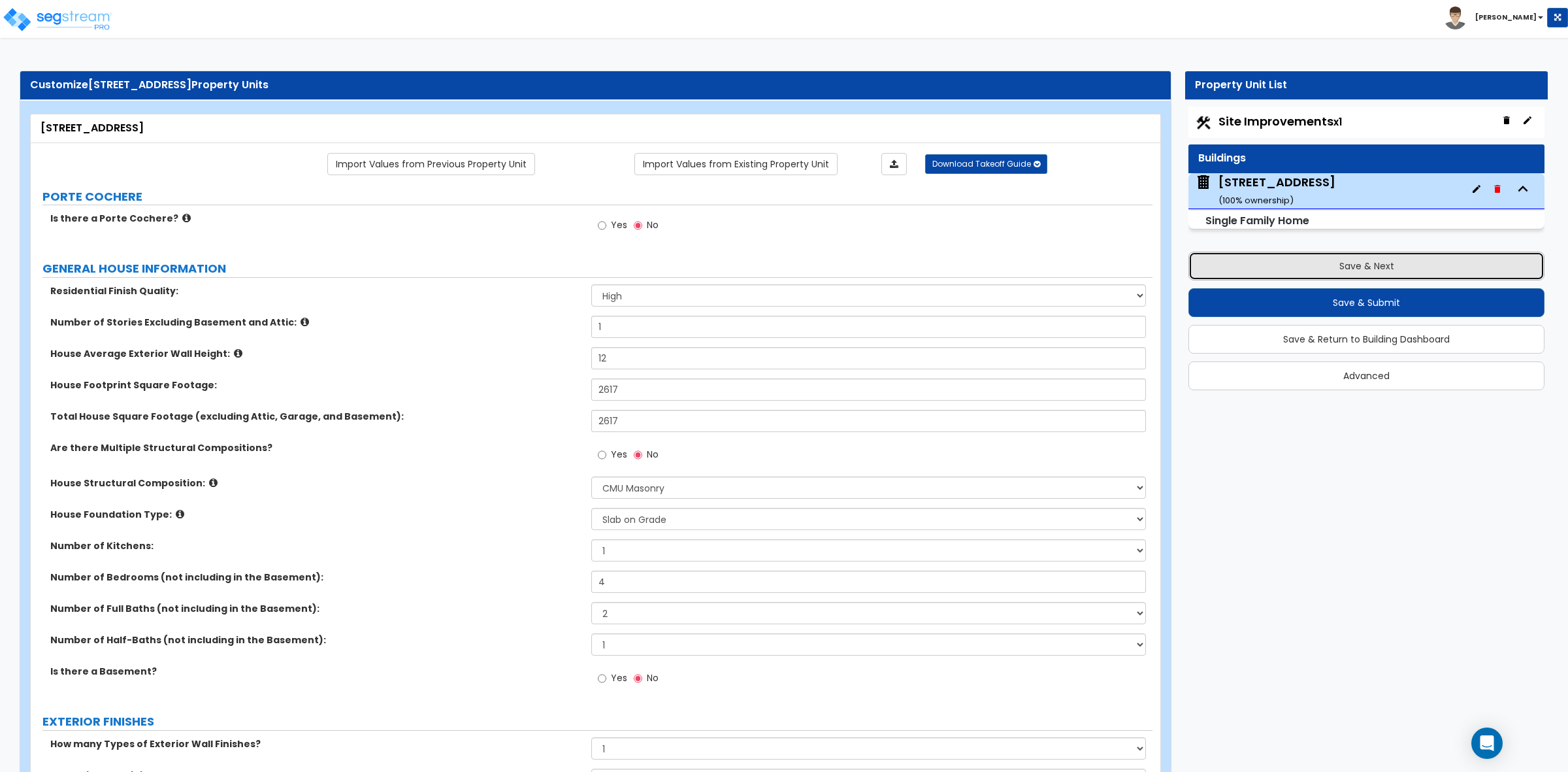
click at [1334, 269] on button "Save & Next" at bounding box center [1366, 266] width 356 height 29
select select "2"
select select "3"
select select "1"
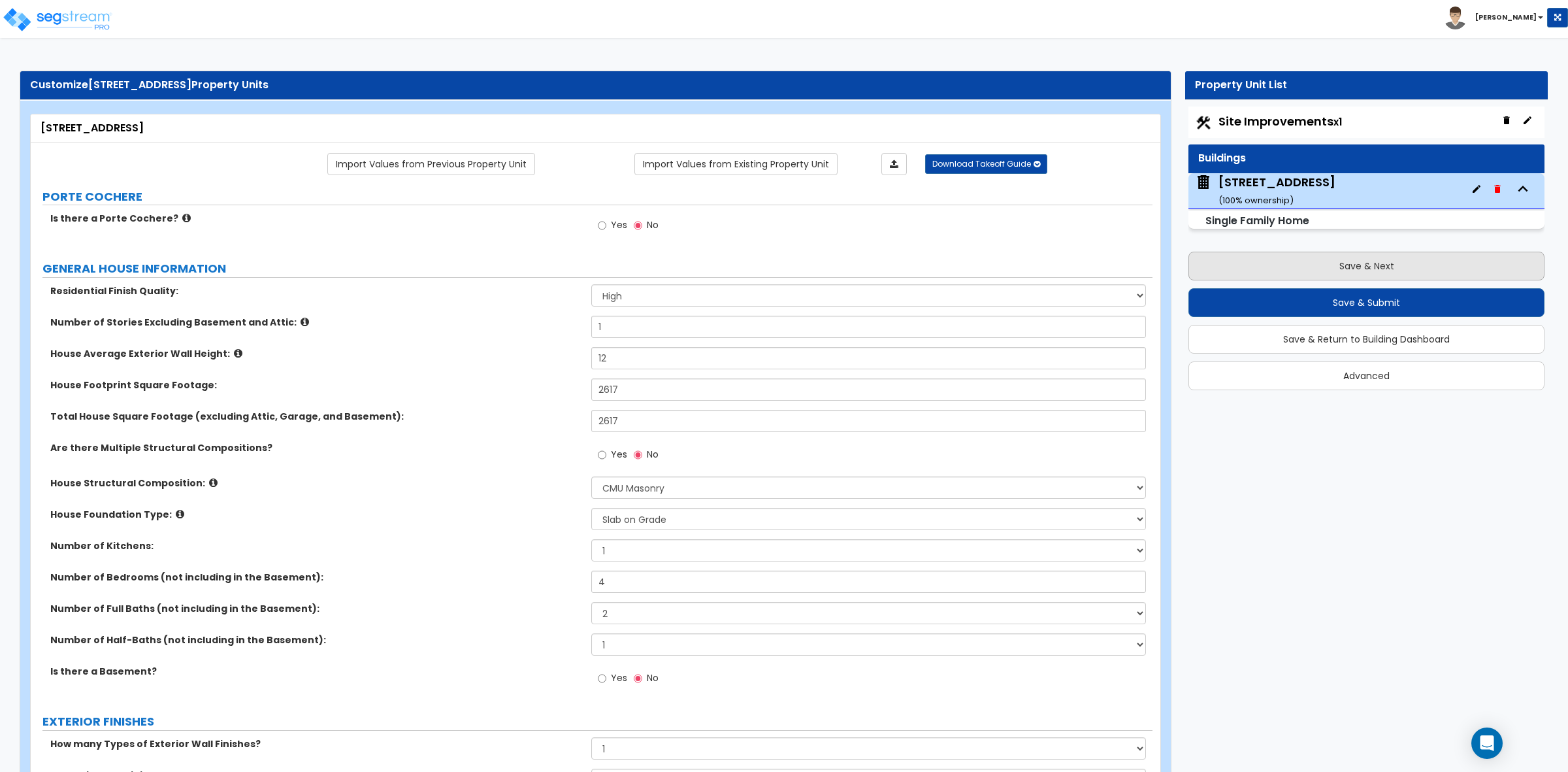
select select "2"
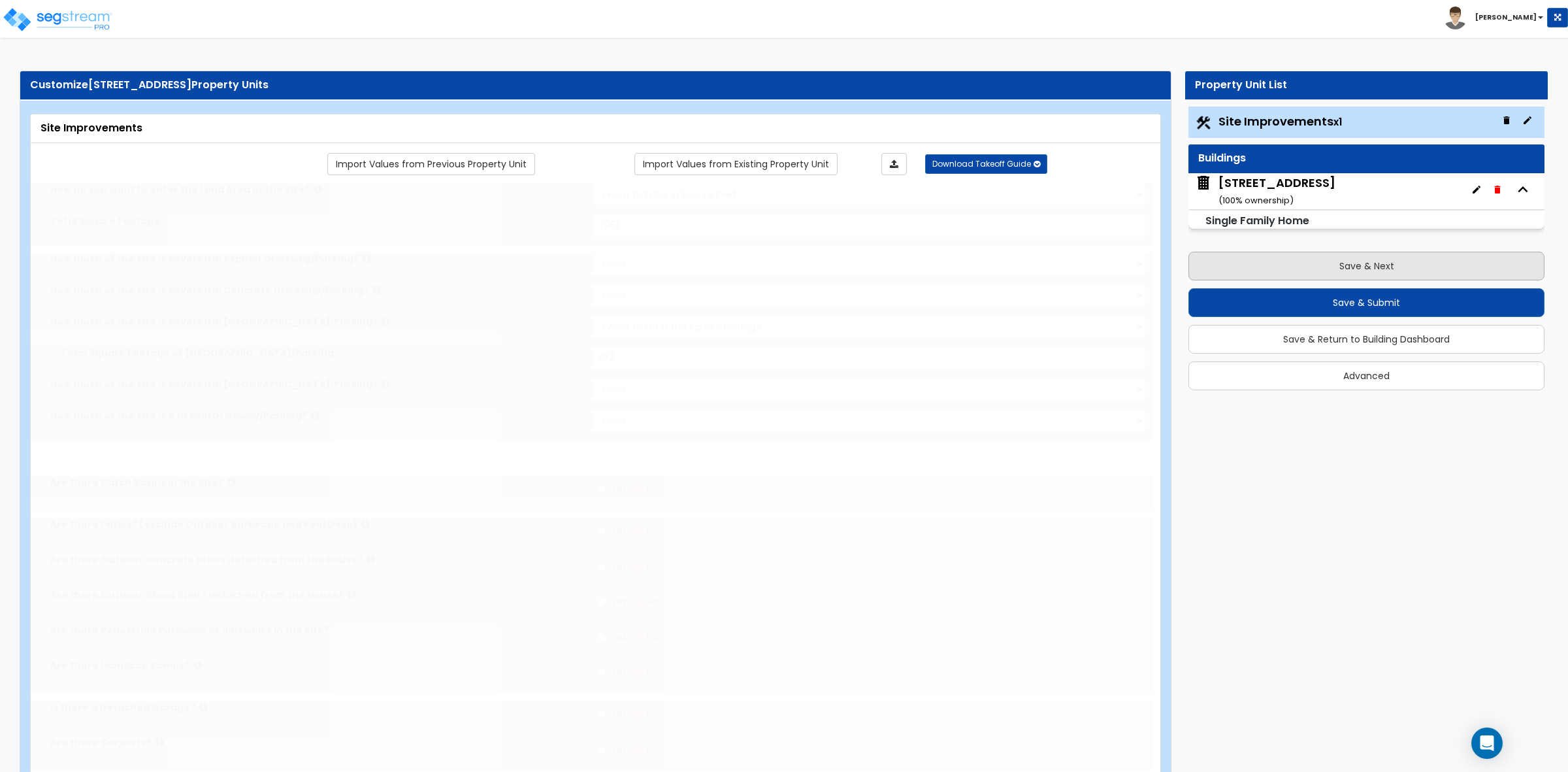
select select "2"
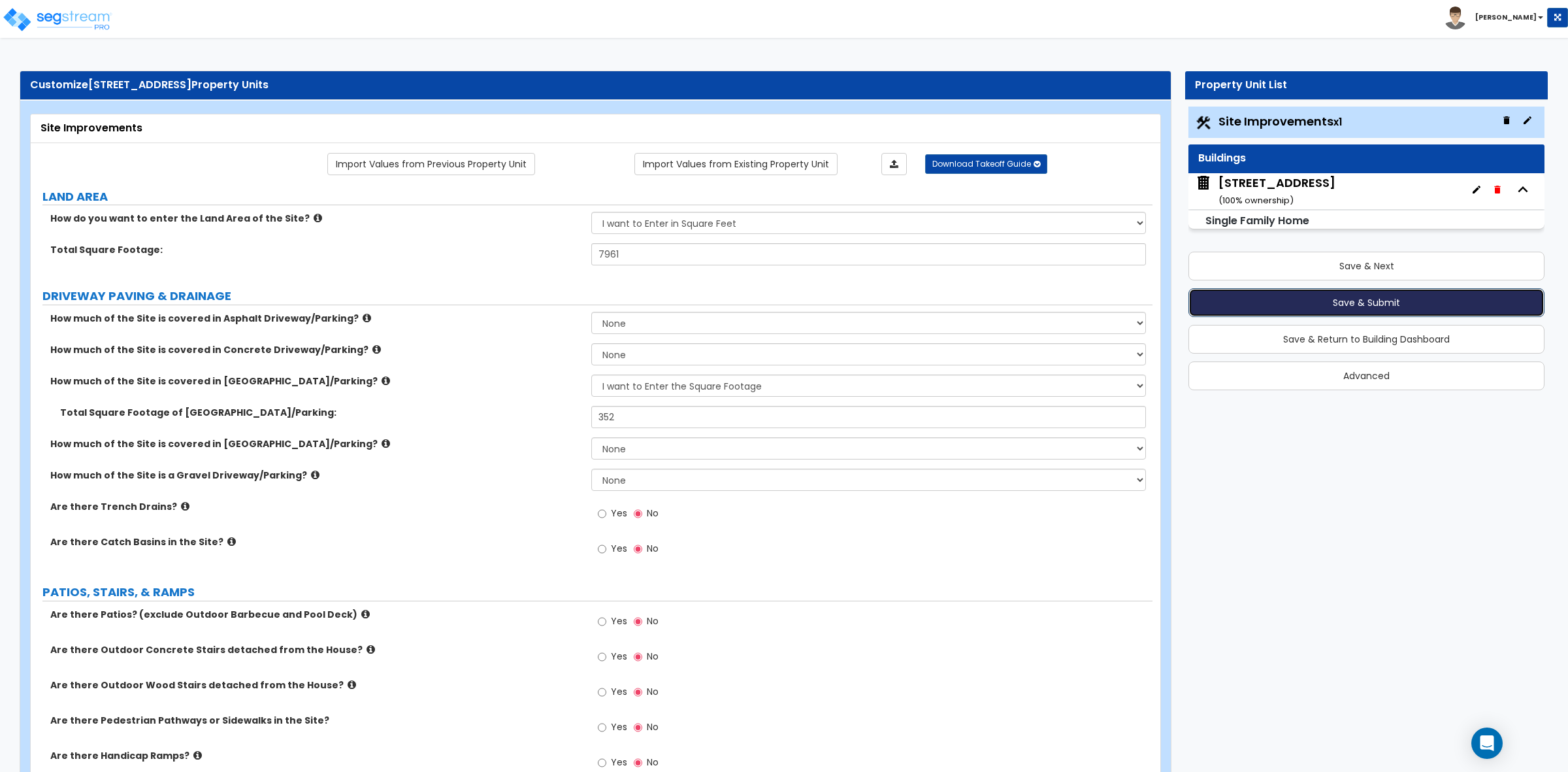
click at [1339, 305] on button "Save & Submit" at bounding box center [1366, 302] width 356 height 29
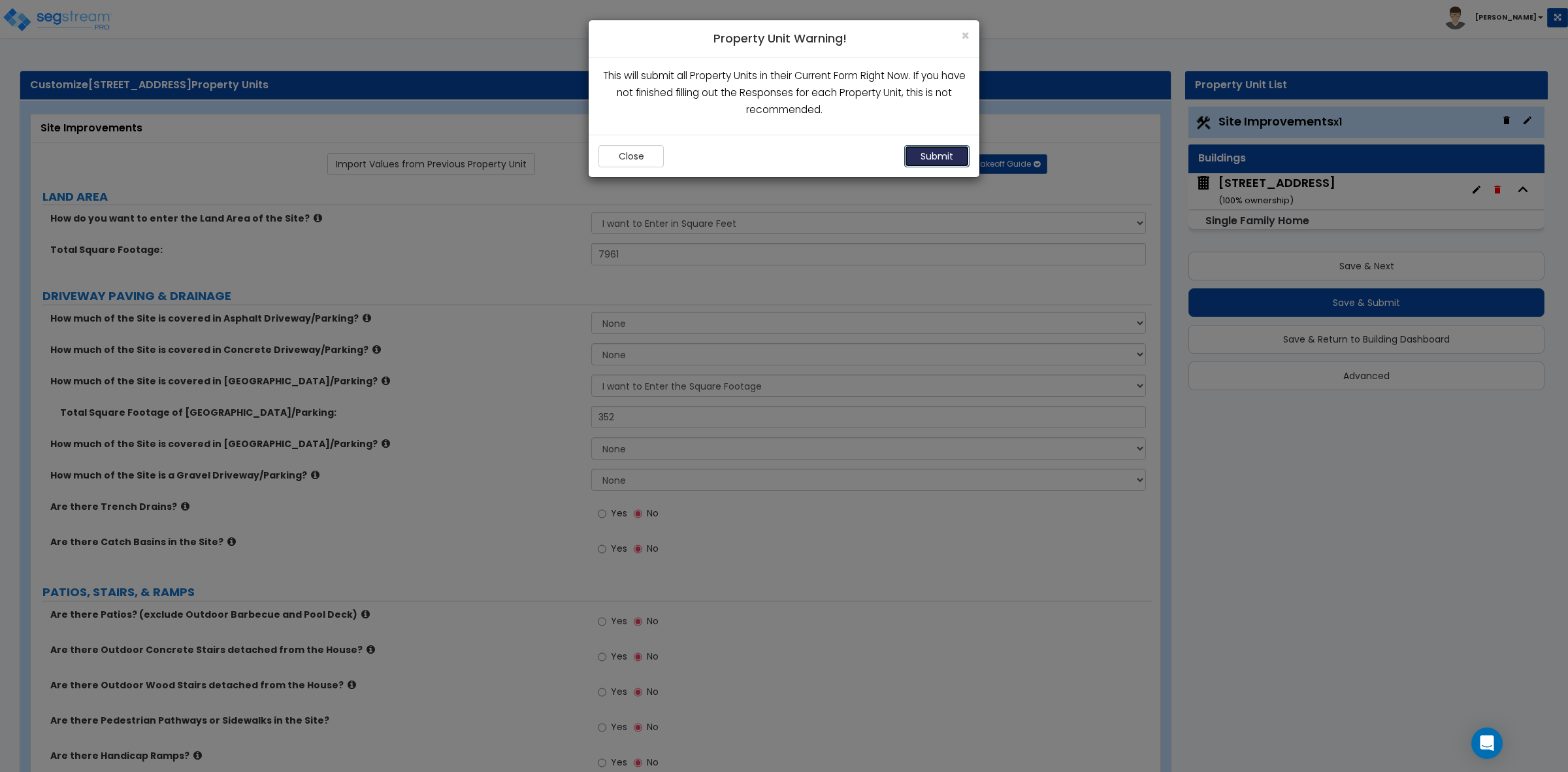
click at [952, 160] on button "Submit" at bounding box center [937, 156] width 65 height 23
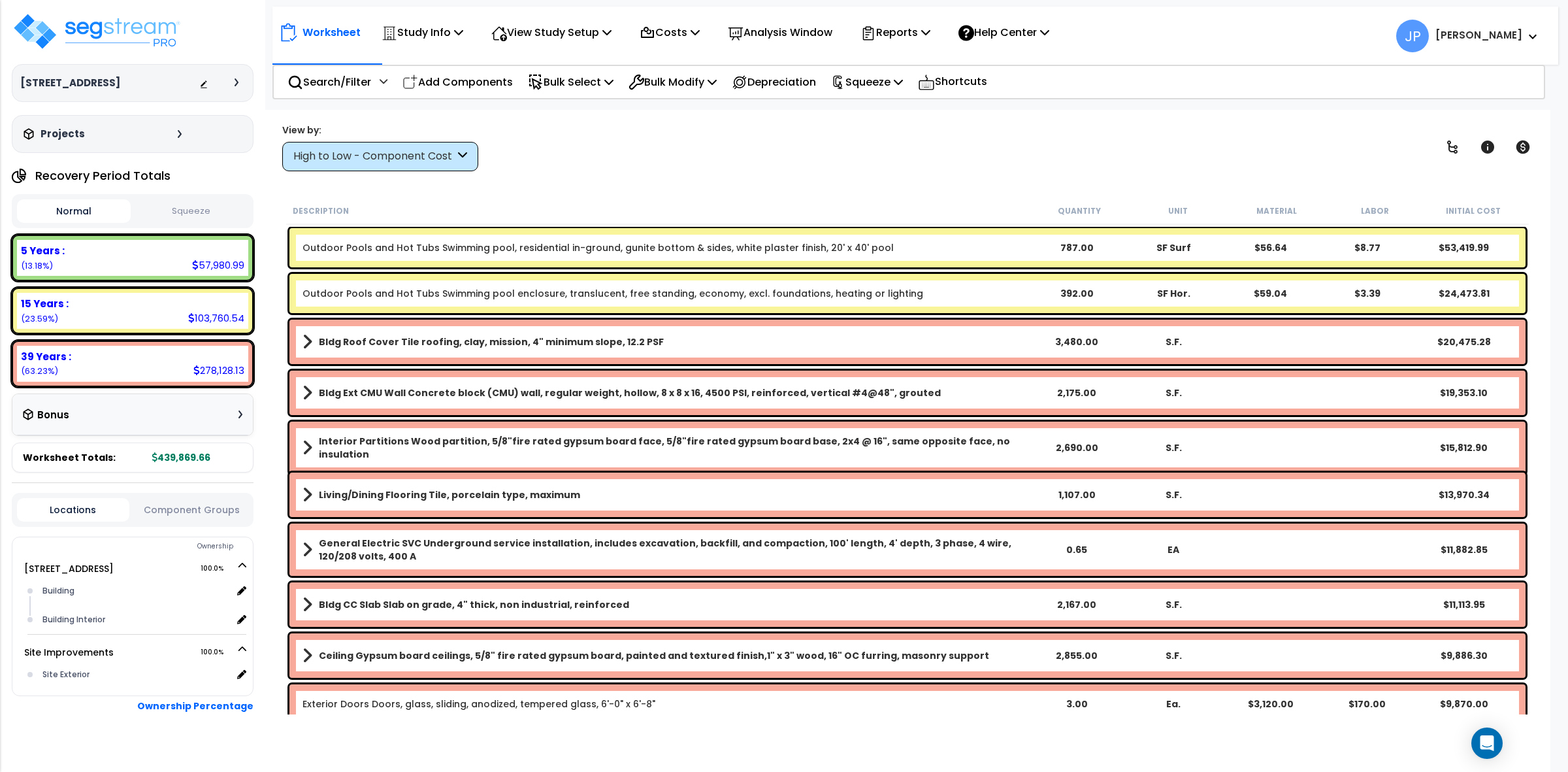
click at [444, 168] on div "High to Low - Component Cost" at bounding box center [379, 156] width 196 height 30
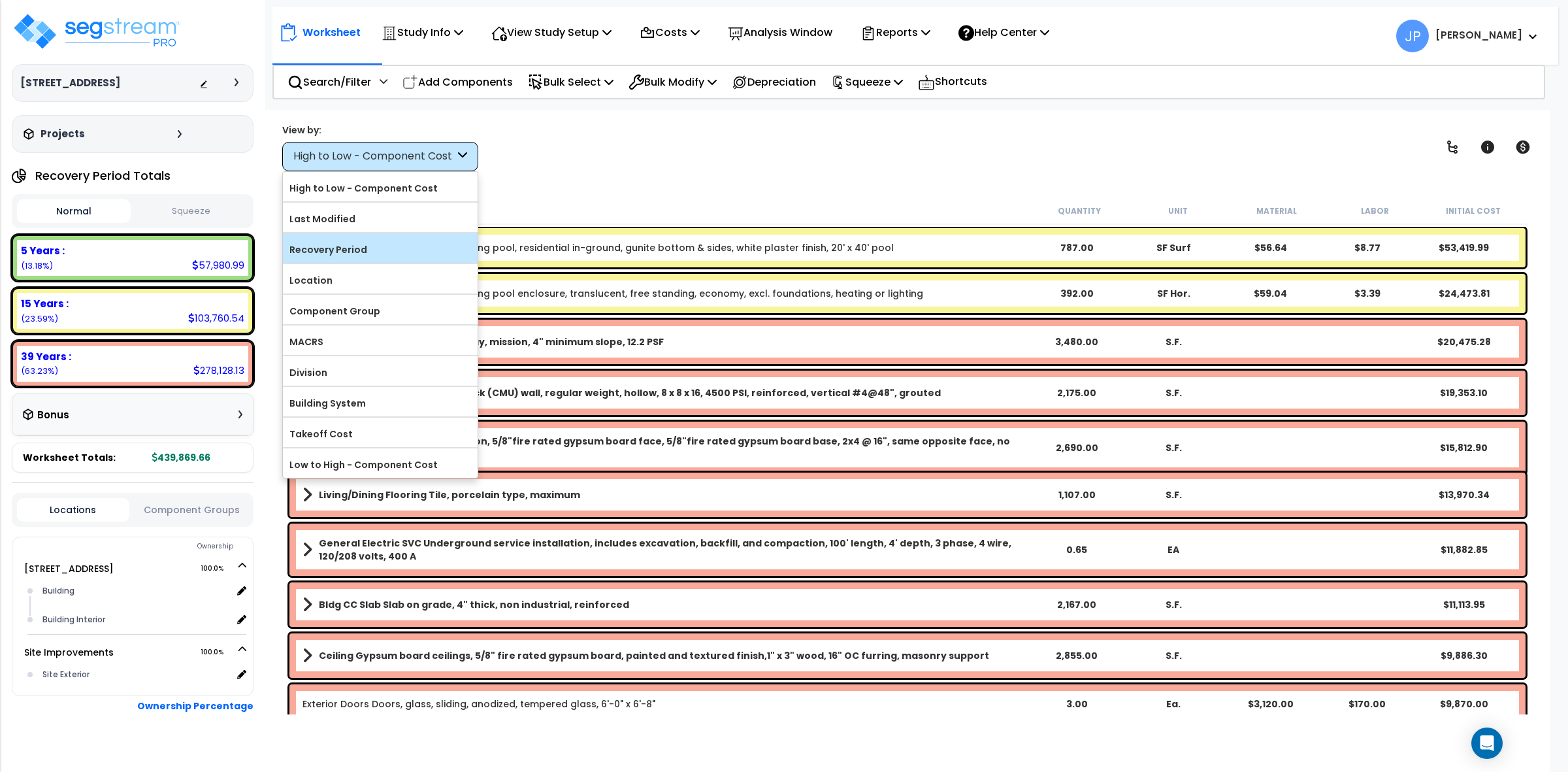
click at [409, 240] on label "Recovery Period" at bounding box center [380, 250] width 195 height 20
click at [0, 0] on input "Recovery Period" at bounding box center [0, 0] width 0 height 0
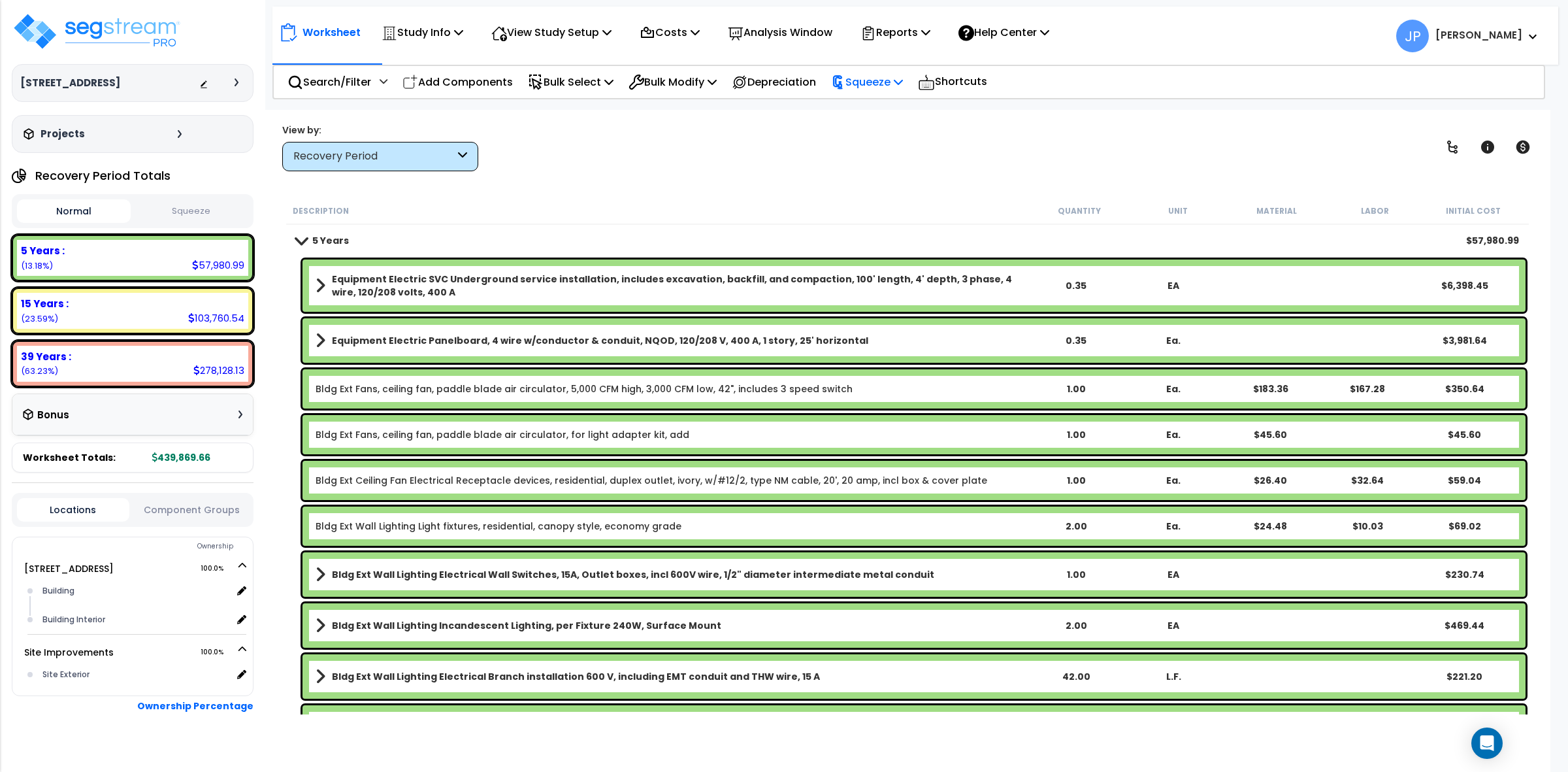
click at [890, 79] on p "Squeeze" at bounding box center [866, 82] width 72 height 18
click at [889, 101] on link "Squeeze" at bounding box center [890, 111] width 130 height 27
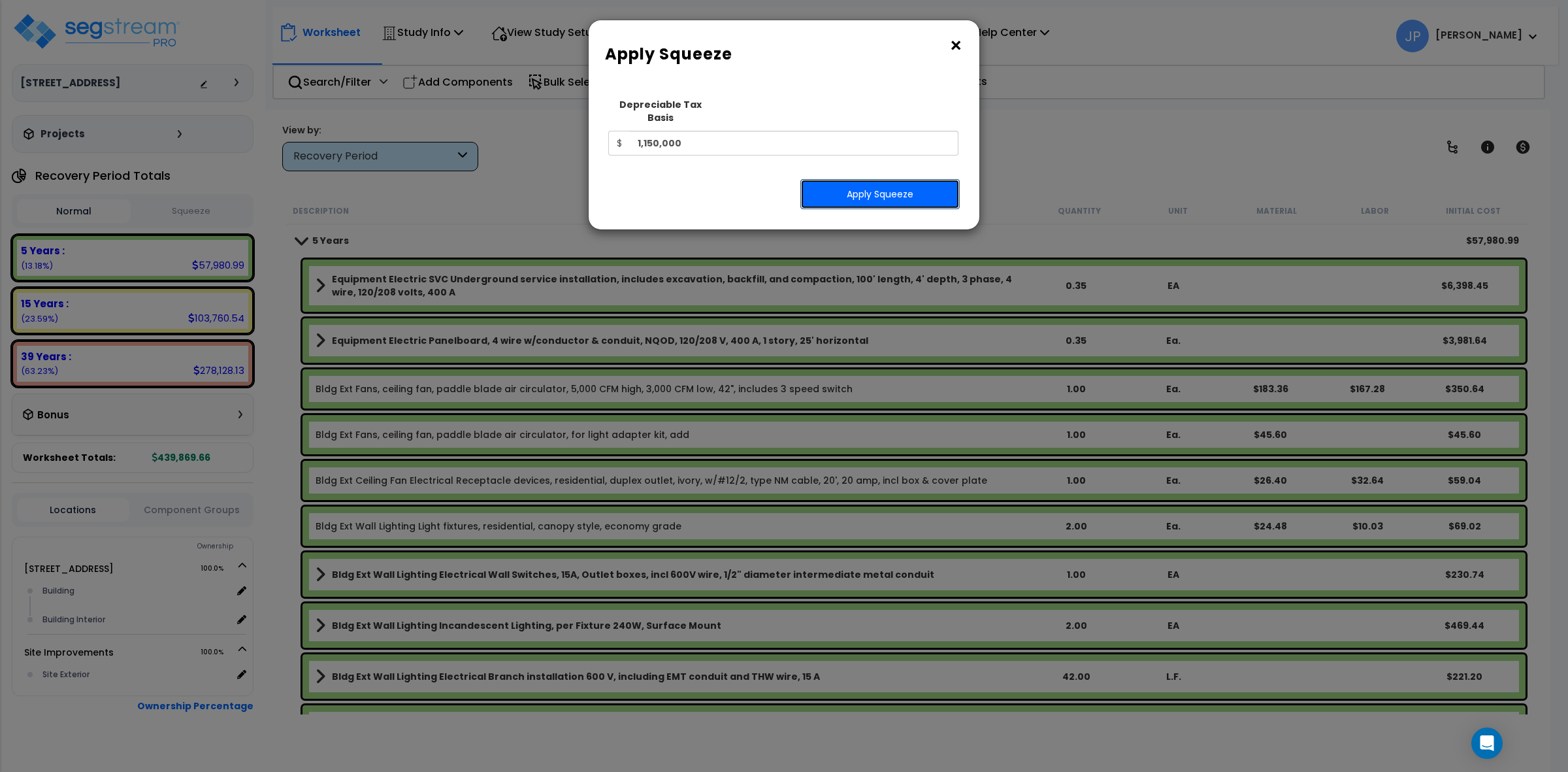
click at [851, 186] on button "Apply Squeeze" at bounding box center [880, 194] width 159 height 30
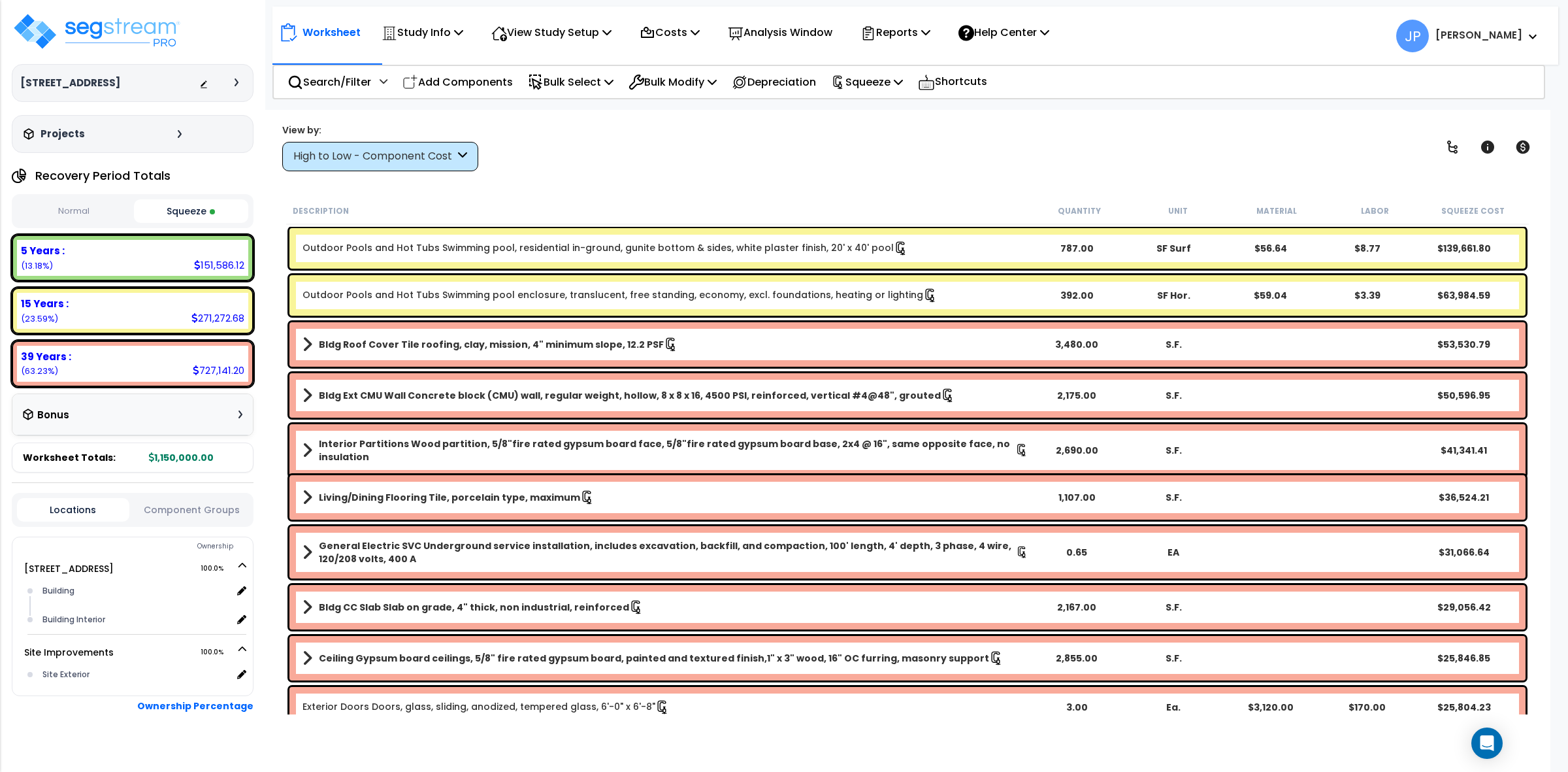
click at [679, 153] on div "View by: High to Low - Component Cost High to Low - Component Cost" at bounding box center [906, 147] width 1259 height 48
click at [696, 145] on div "View by: High to Low - Component Cost High to Low - Component Cost" at bounding box center [906, 147] width 1259 height 48
click at [676, 156] on div "View by: High to Low - Component Cost High to Low - Component Cost" at bounding box center [906, 147] width 1259 height 48
click at [85, 32] on img at bounding box center [96, 31] width 170 height 39
